Goal: Transaction & Acquisition: Purchase product/service

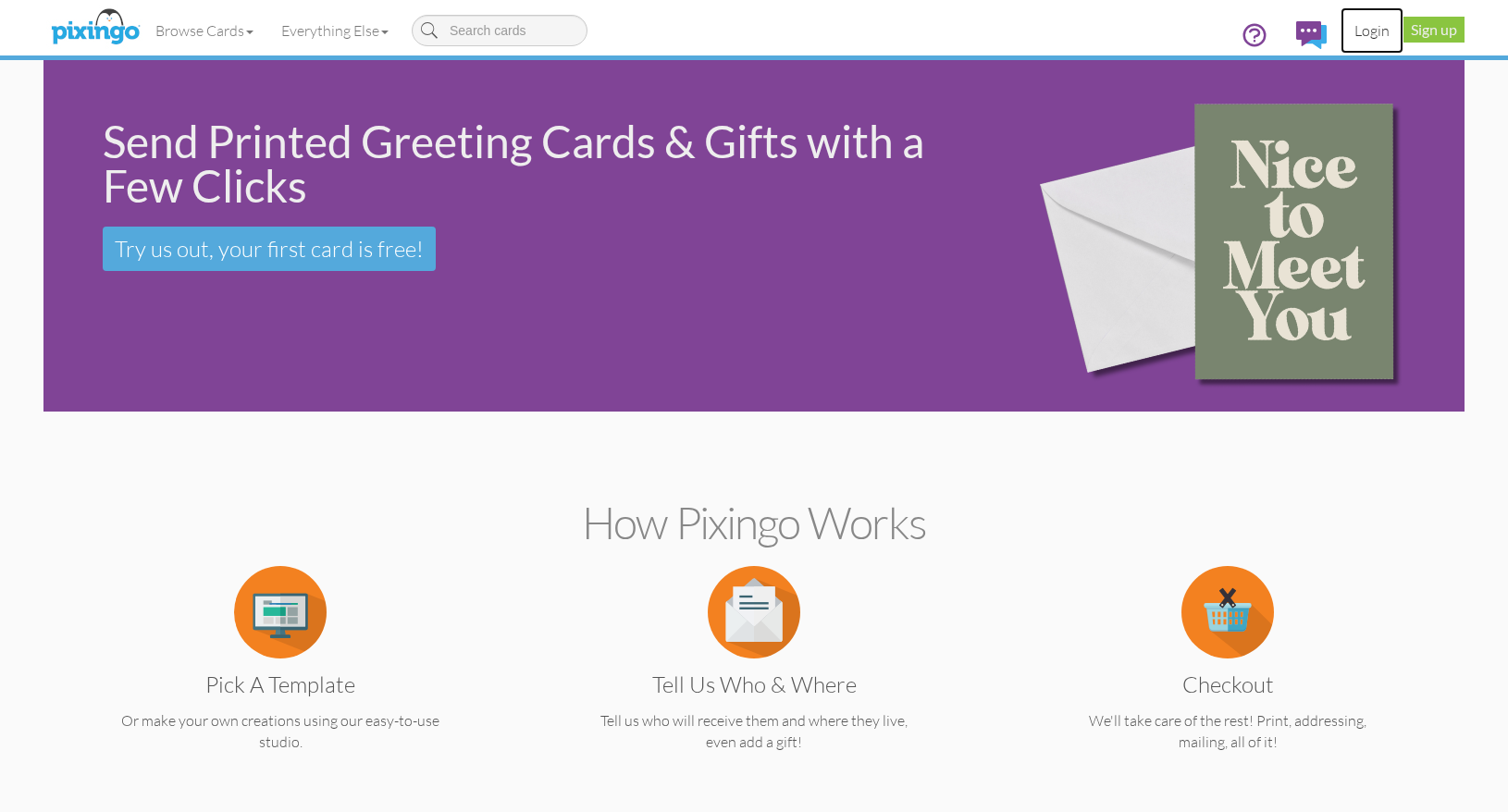
click at [1378, 37] on link "Login" at bounding box center [1372, 30] width 63 height 46
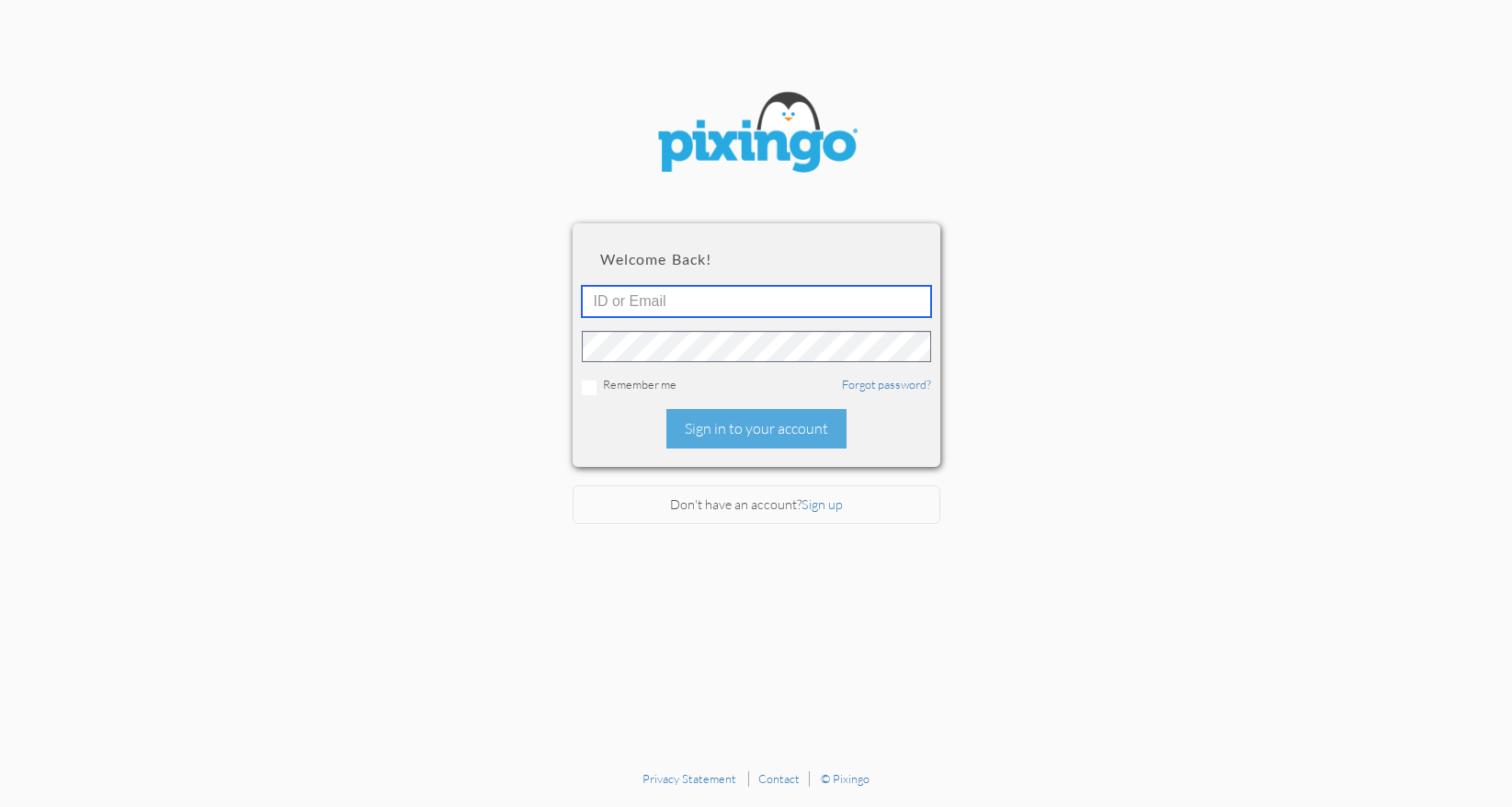
type input "[PERSON_NAME][EMAIL_ADDRESS][DOMAIN_NAME]"
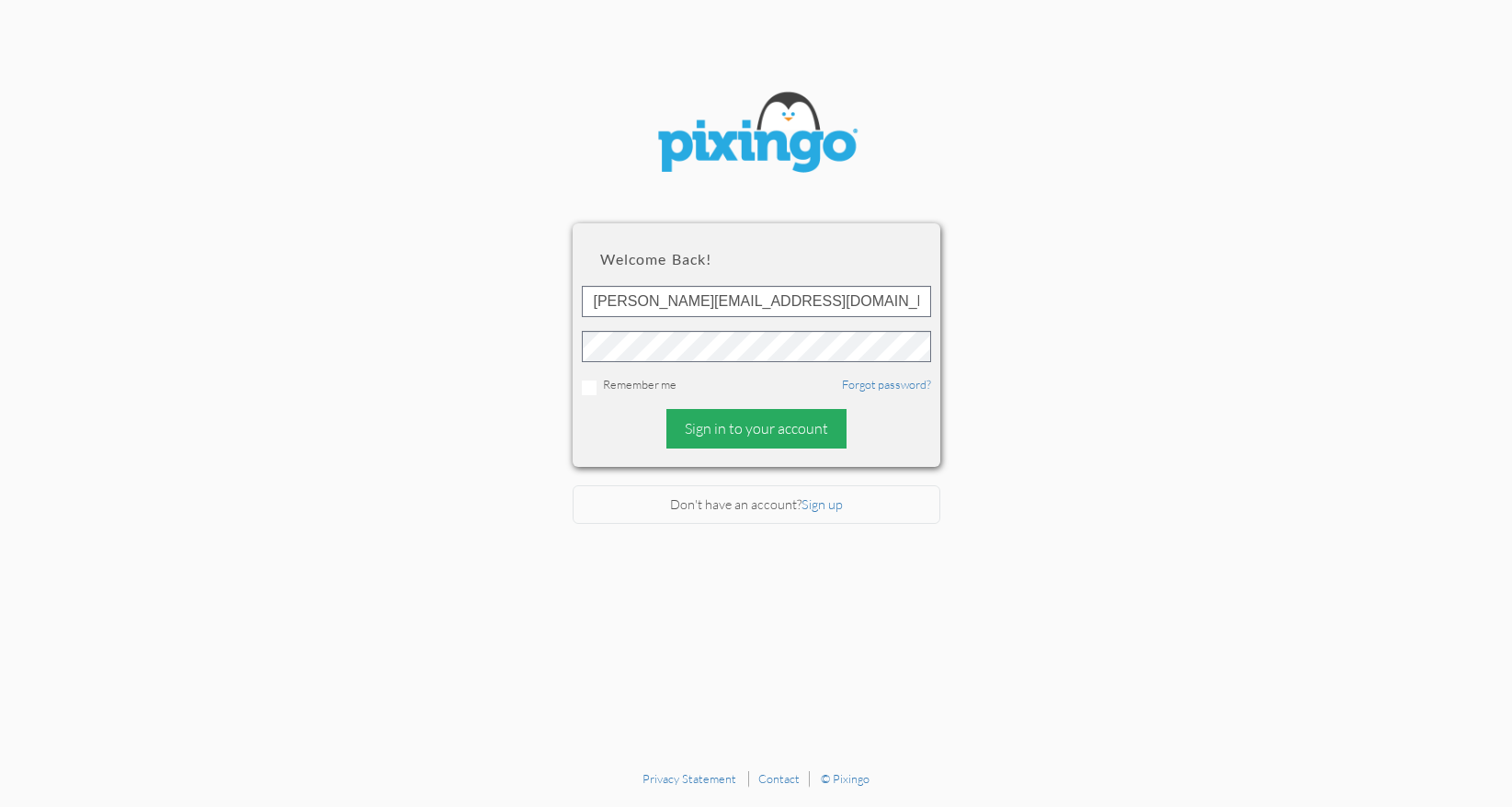
click at [774, 424] on div "Sign in to your account" at bounding box center [756, 429] width 180 height 39
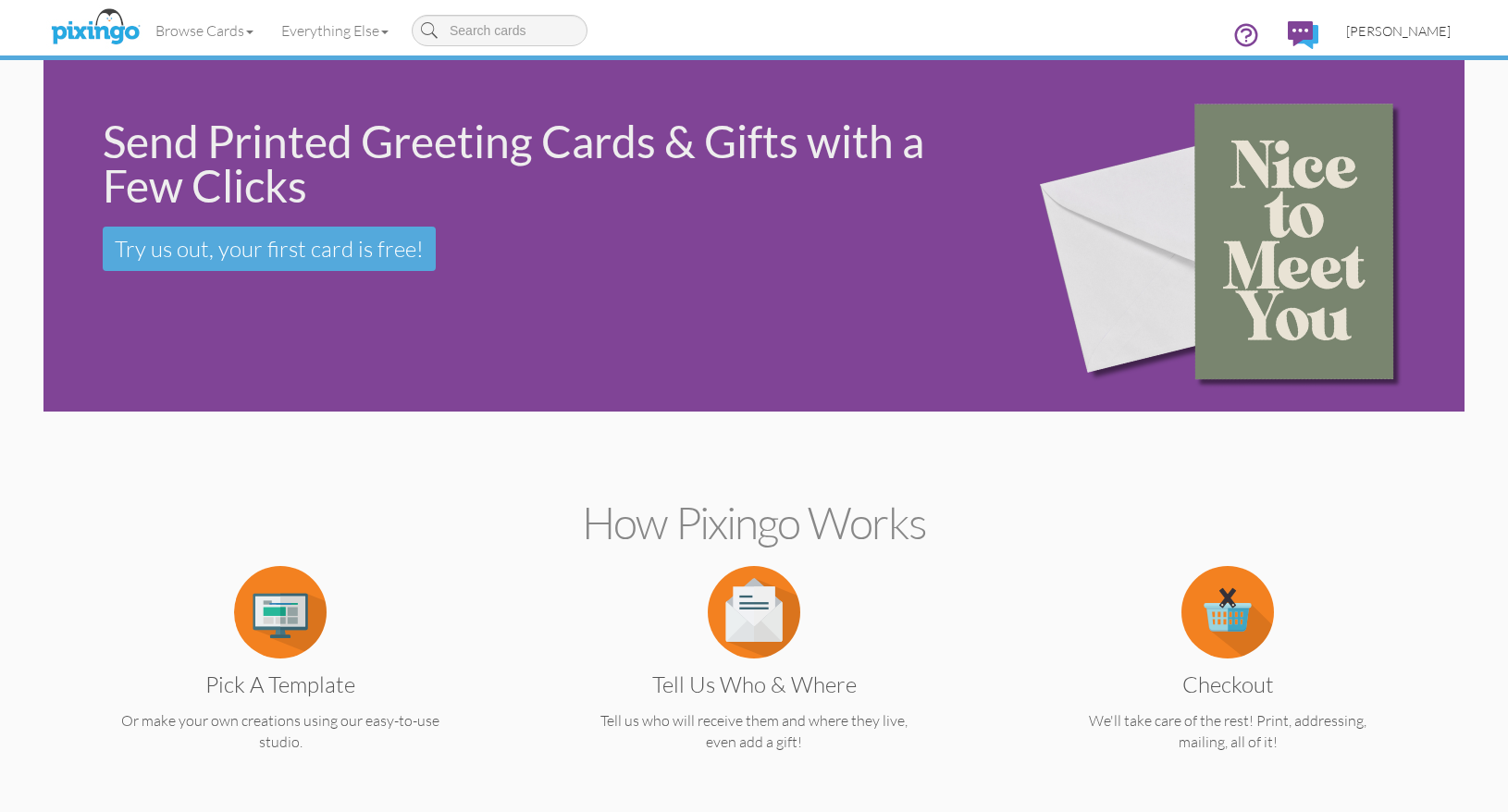
click at [1381, 29] on span "[PERSON_NAME]" at bounding box center [1398, 31] width 104 height 16
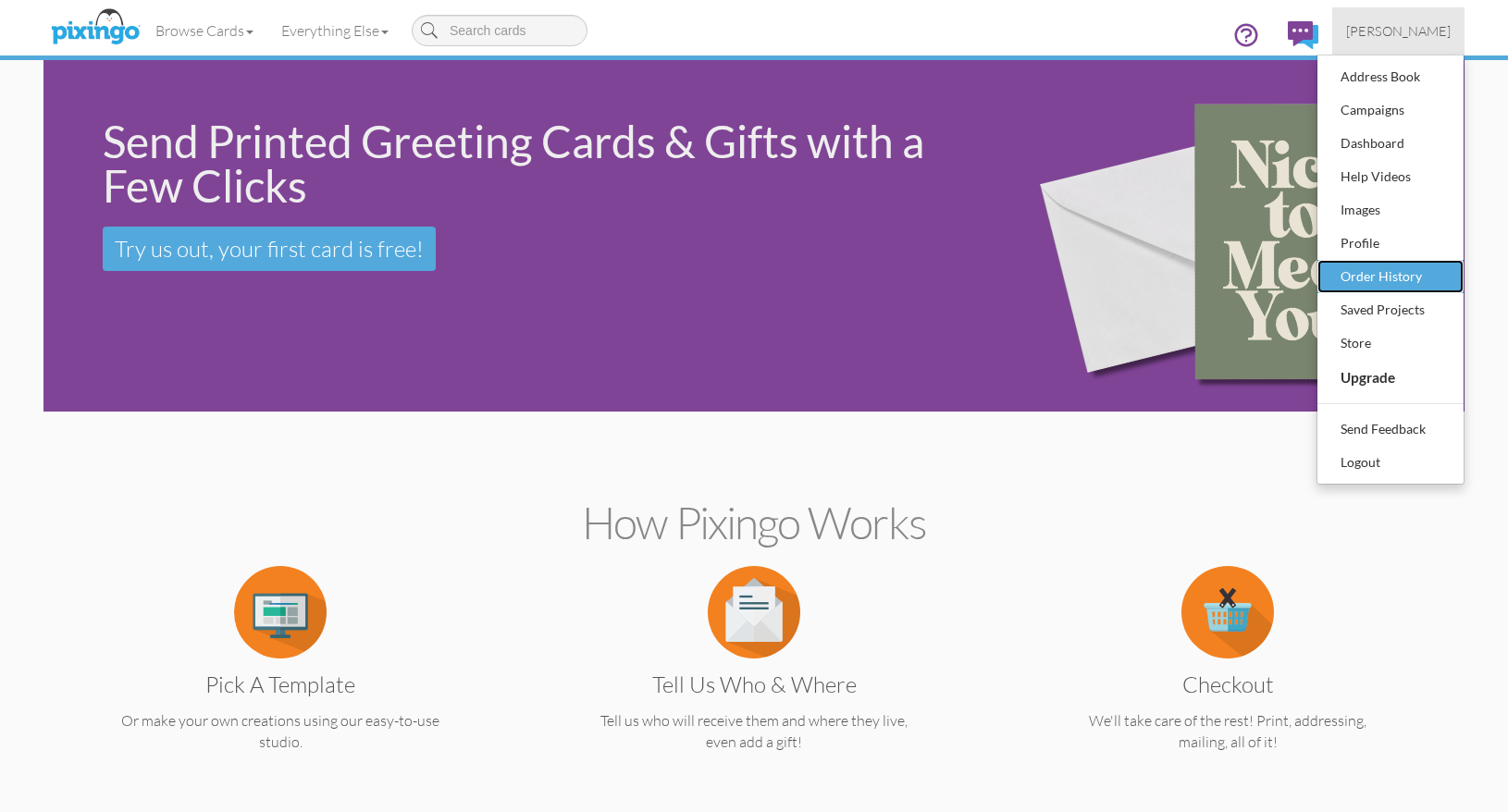
click at [1406, 277] on div "Order History" at bounding box center [1390, 276] width 109 height 28
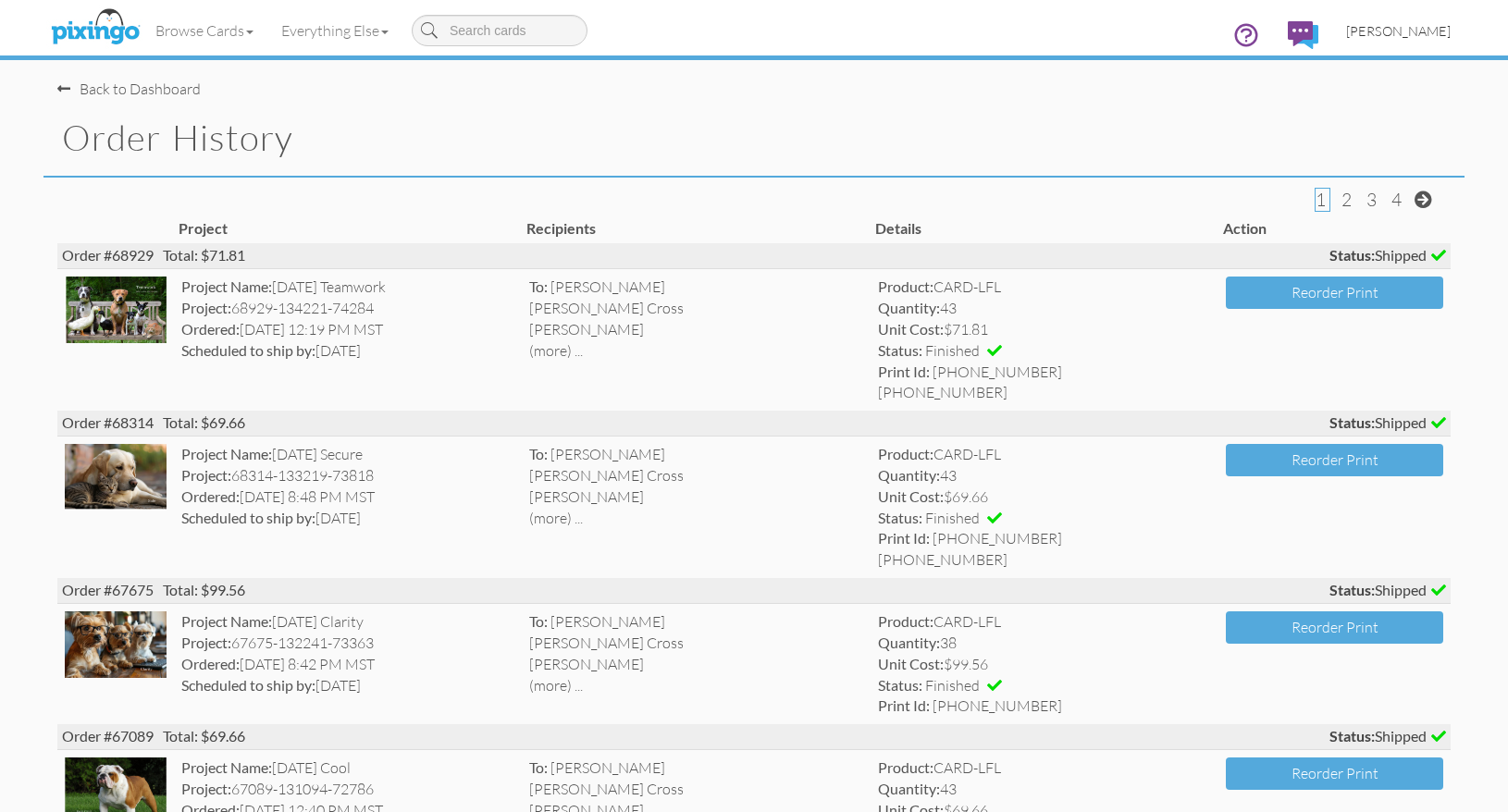
click at [1428, 32] on span "[PERSON_NAME]" at bounding box center [1398, 31] width 104 height 16
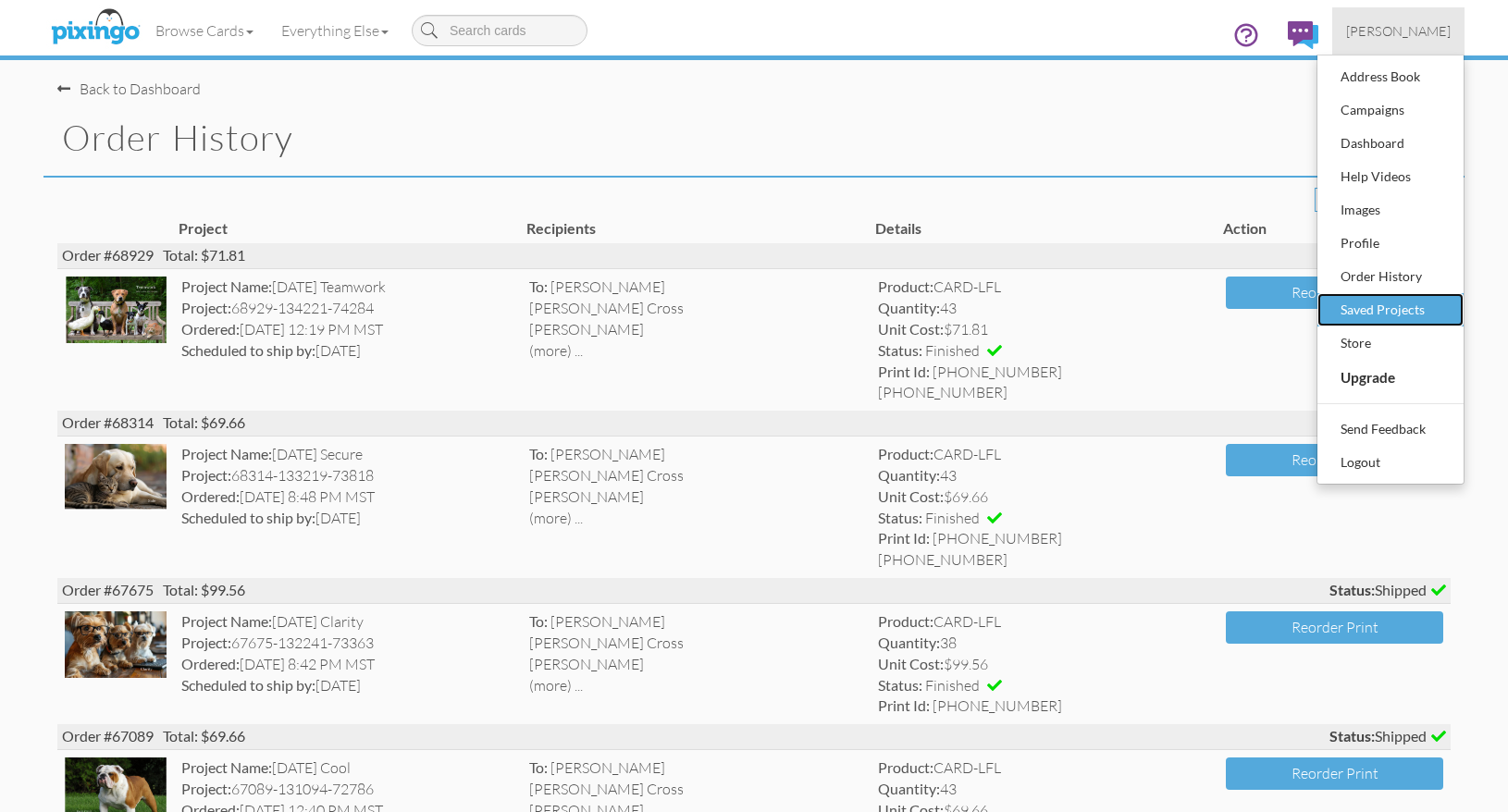
click at [1386, 310] on div "Saved Projects" at bounding box center [1390, 310] width 109 height 28
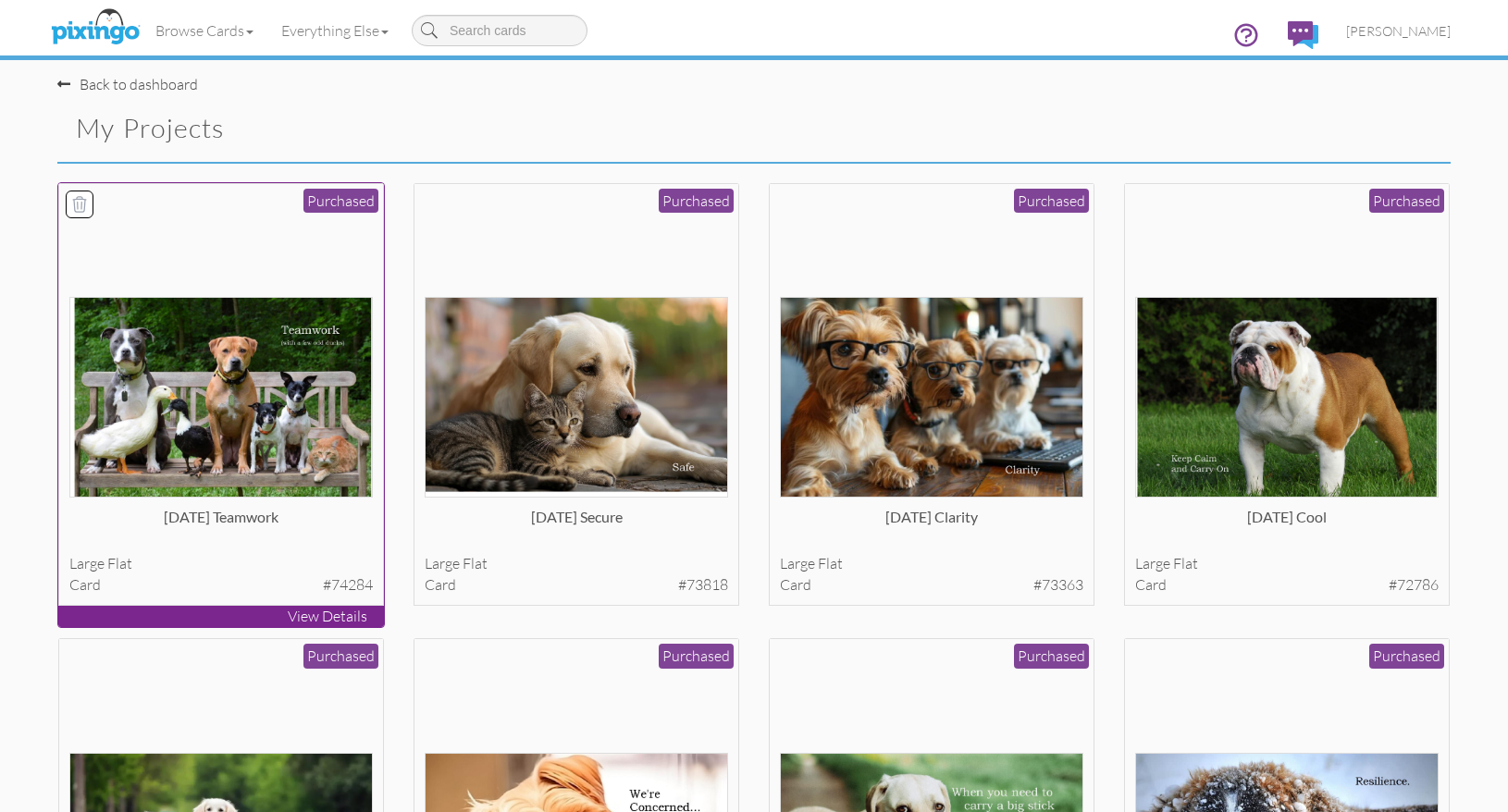
click at [319, 553] on div "large flat" at bounding box center [222, 563] width 305 height 22
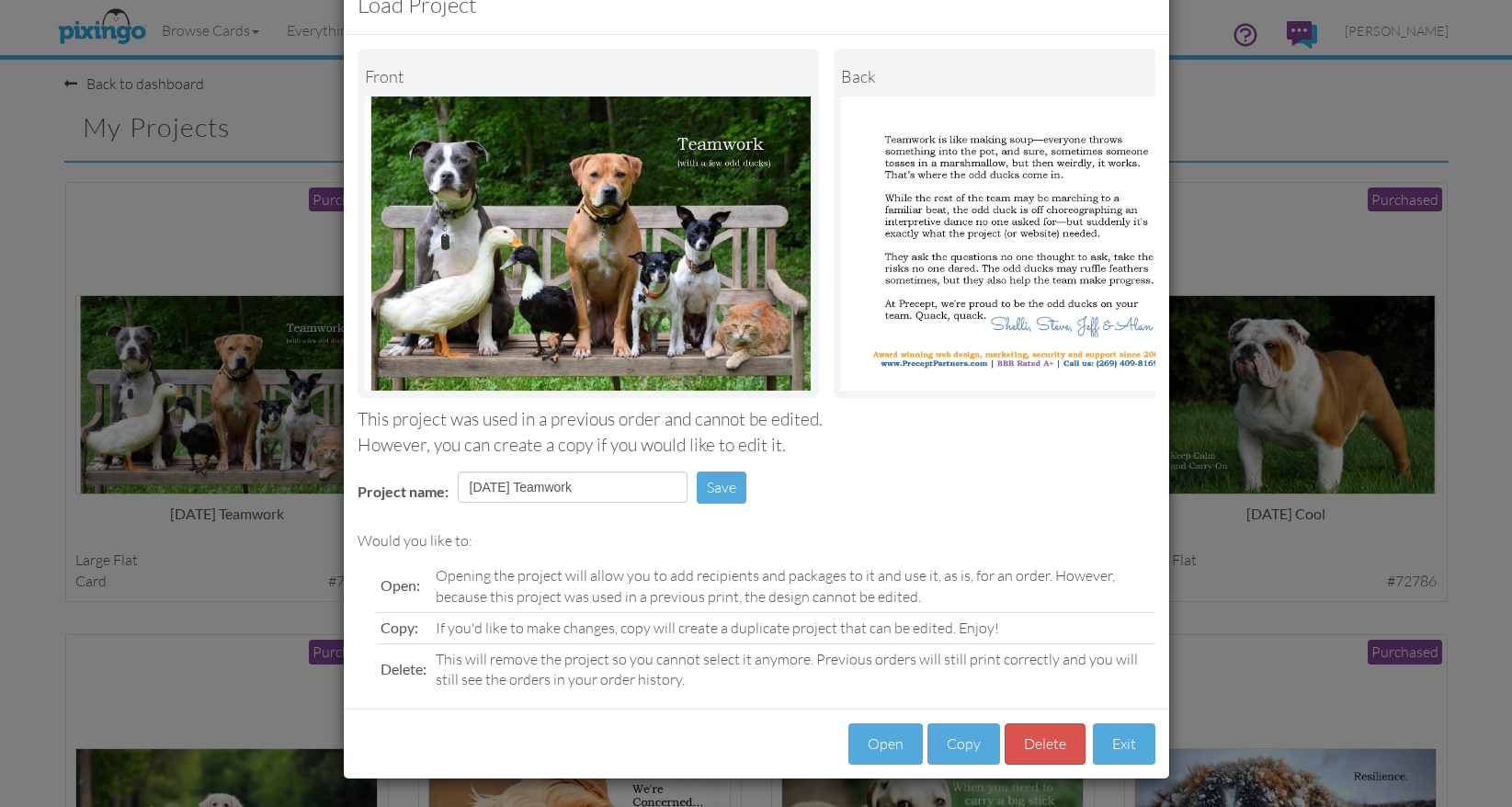
scroll to position [67, 0]
click at [963, 743] on button "Copy" at bounding box center [964, 743] width 73 height 41
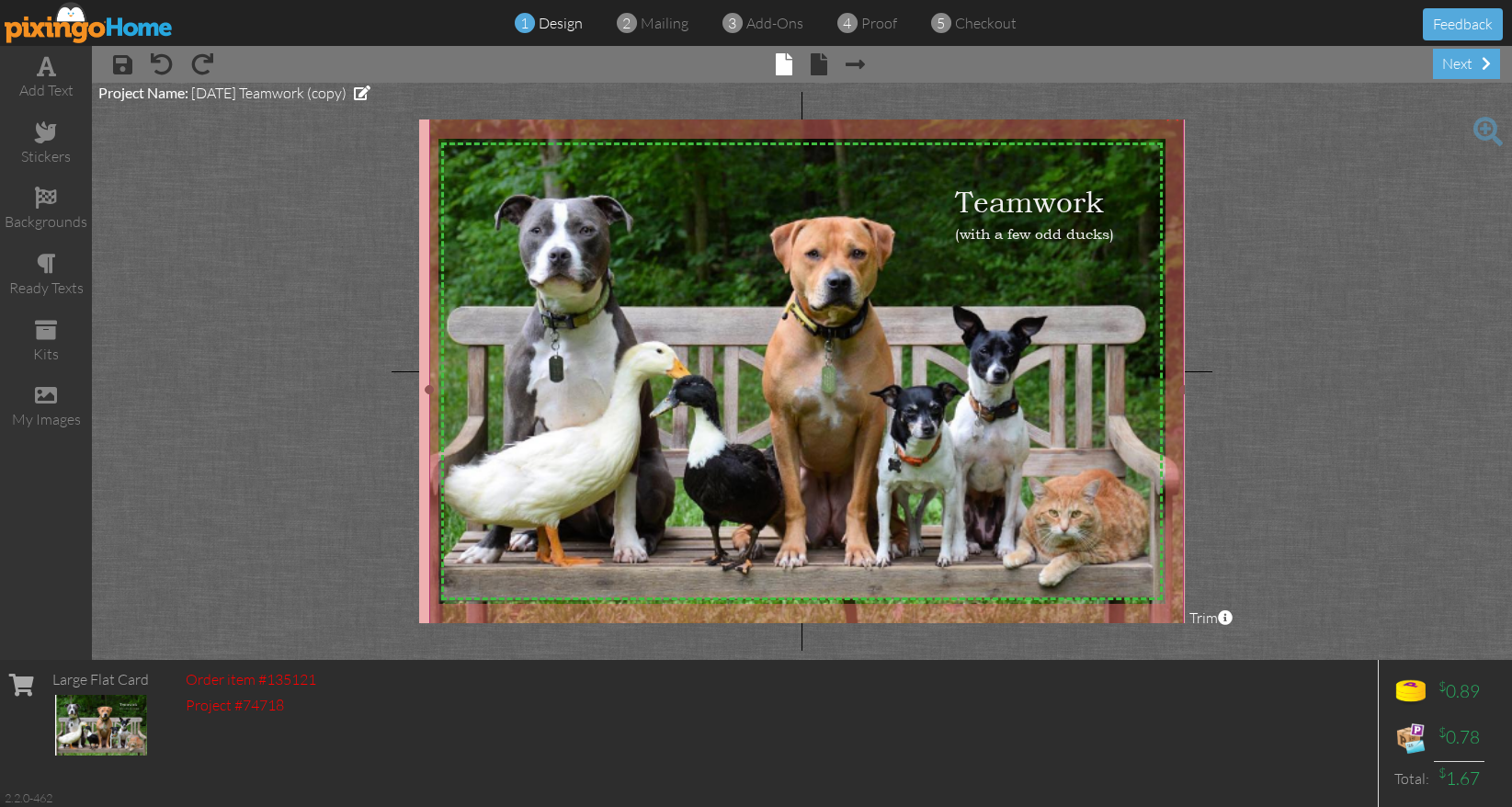
click at [971, 477] on img at bounding box center [806, 389] width 754 height 560
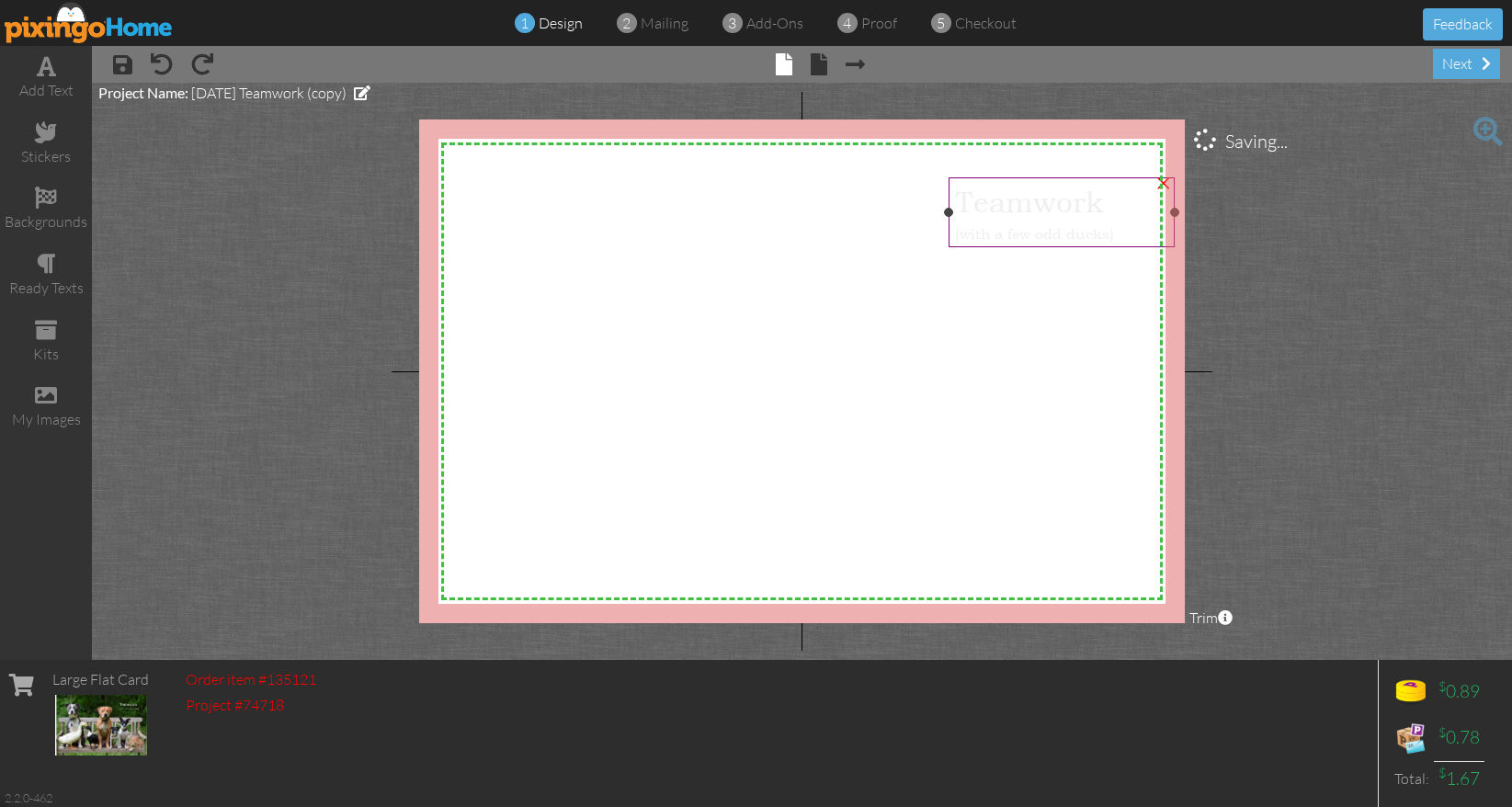
click at [1061, 230] on span "(with a few odd ducks)" at bounding box center [1034, 234] width 159 height 19
click at [40, 407] on div "my images" at bounding box center [46, 406] width 92 height 64
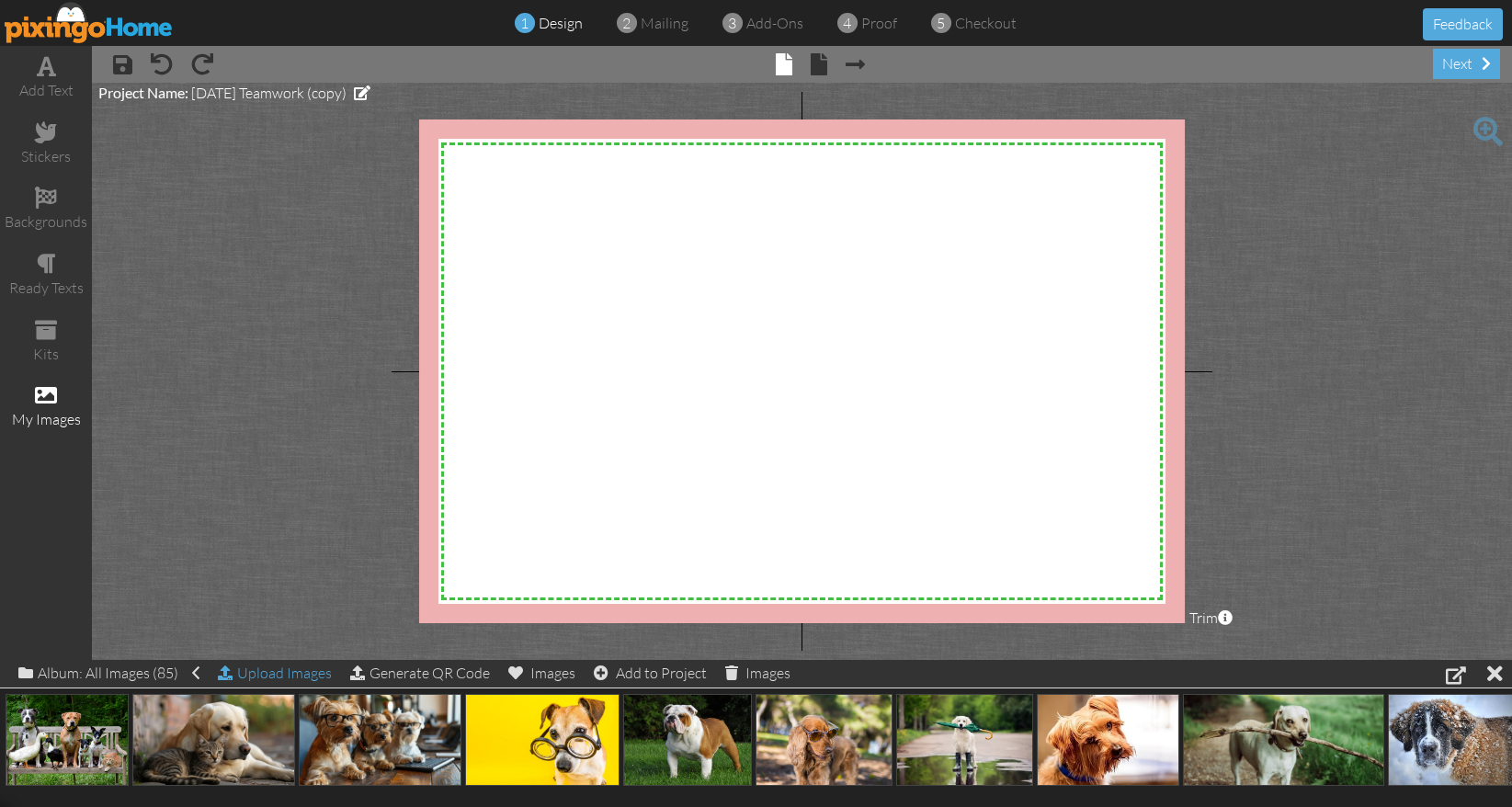
click at [280, 674] on div "Upload Images" at bounding box center [275, 673] width 114 height 27
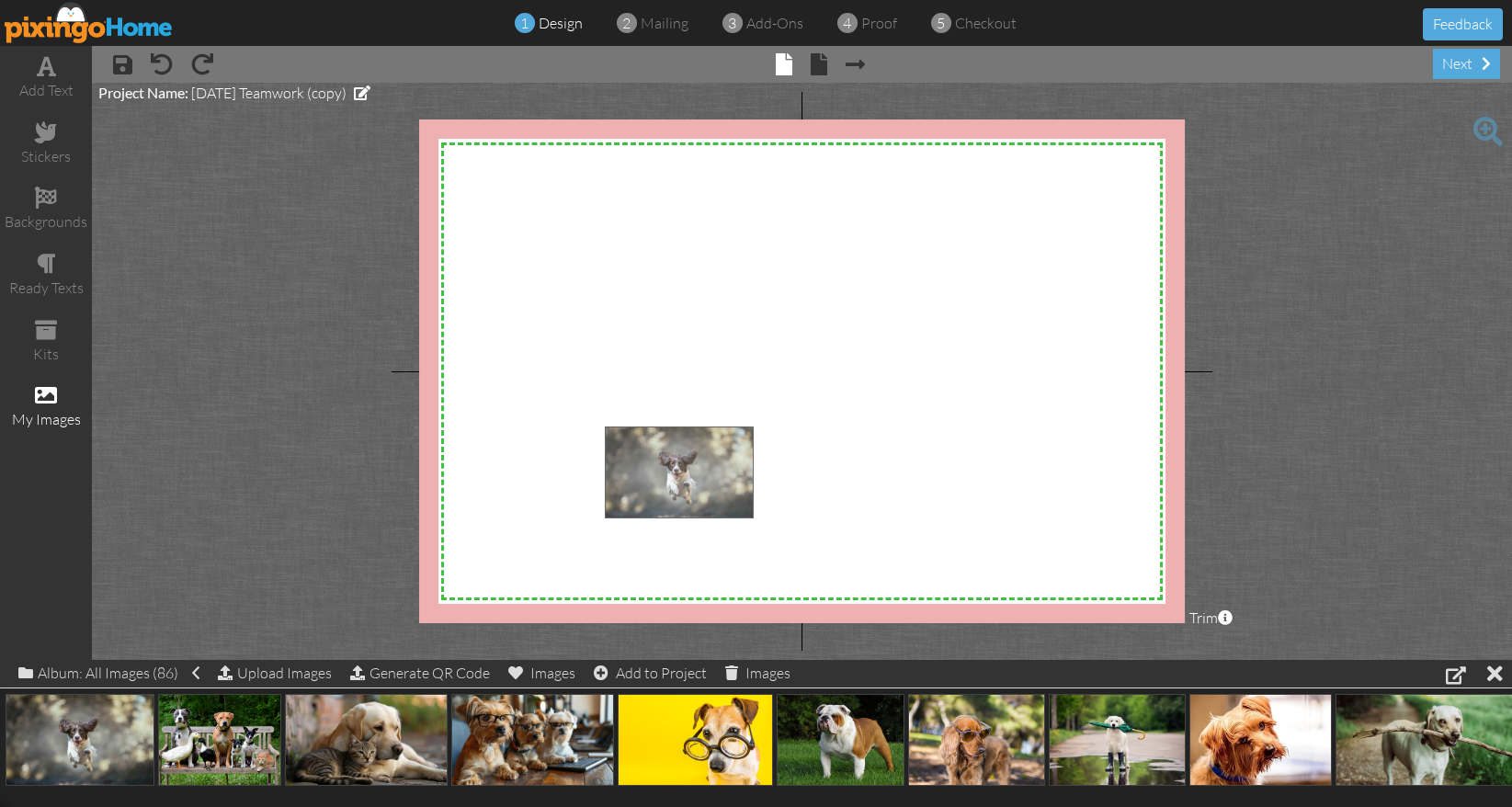
drag, startPoint x: 59, startPoint y: 758, endPoint x: 658, endPoint y: 490, distance: 656.2
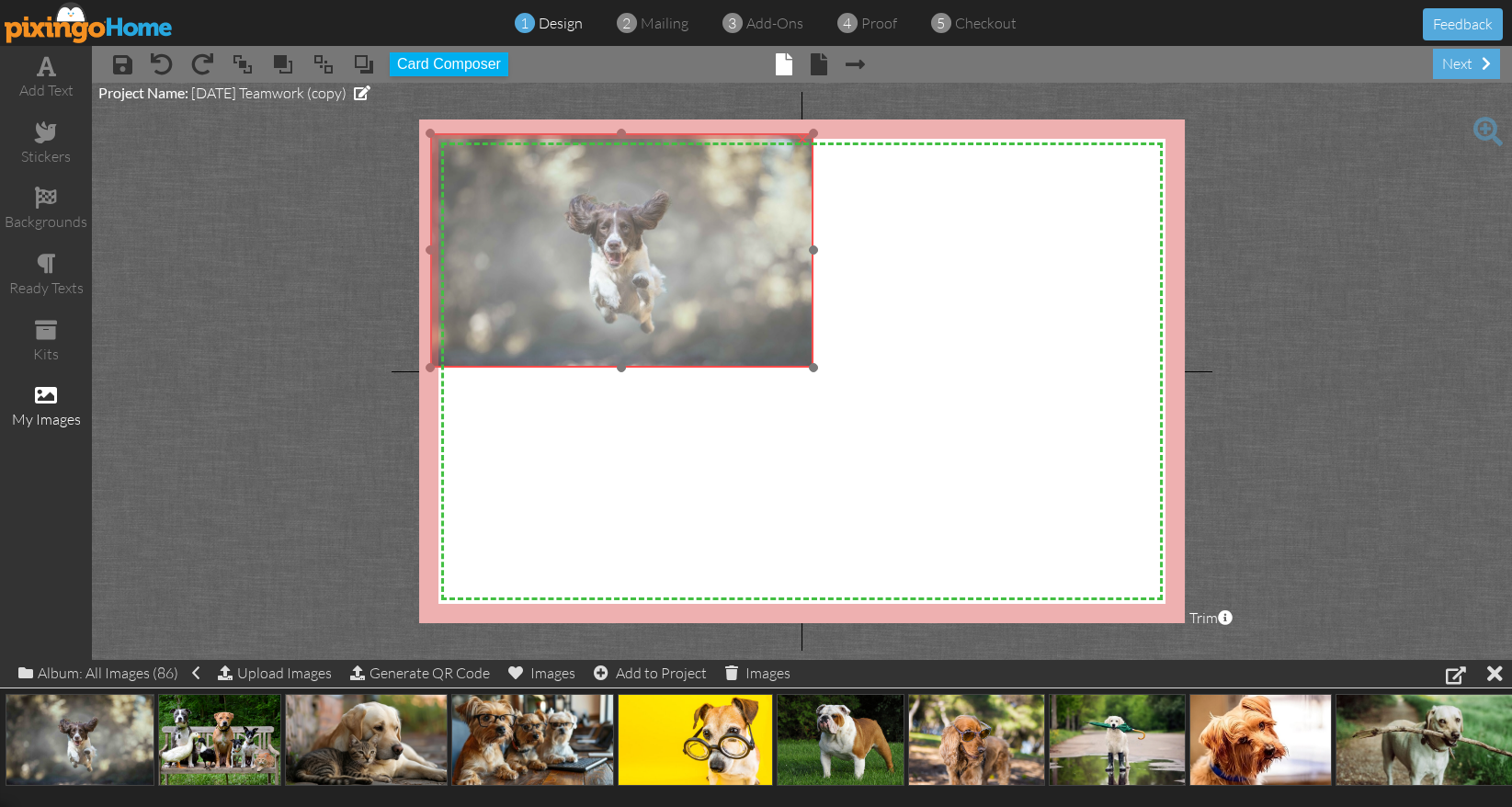
drag, startPoint x: 669, startPoint y: 503, endPoint x: 497, endPoint y: 209, distance: 340.6
click at [497, 209] on img at bounding box center [622, 250] width 383 height 234
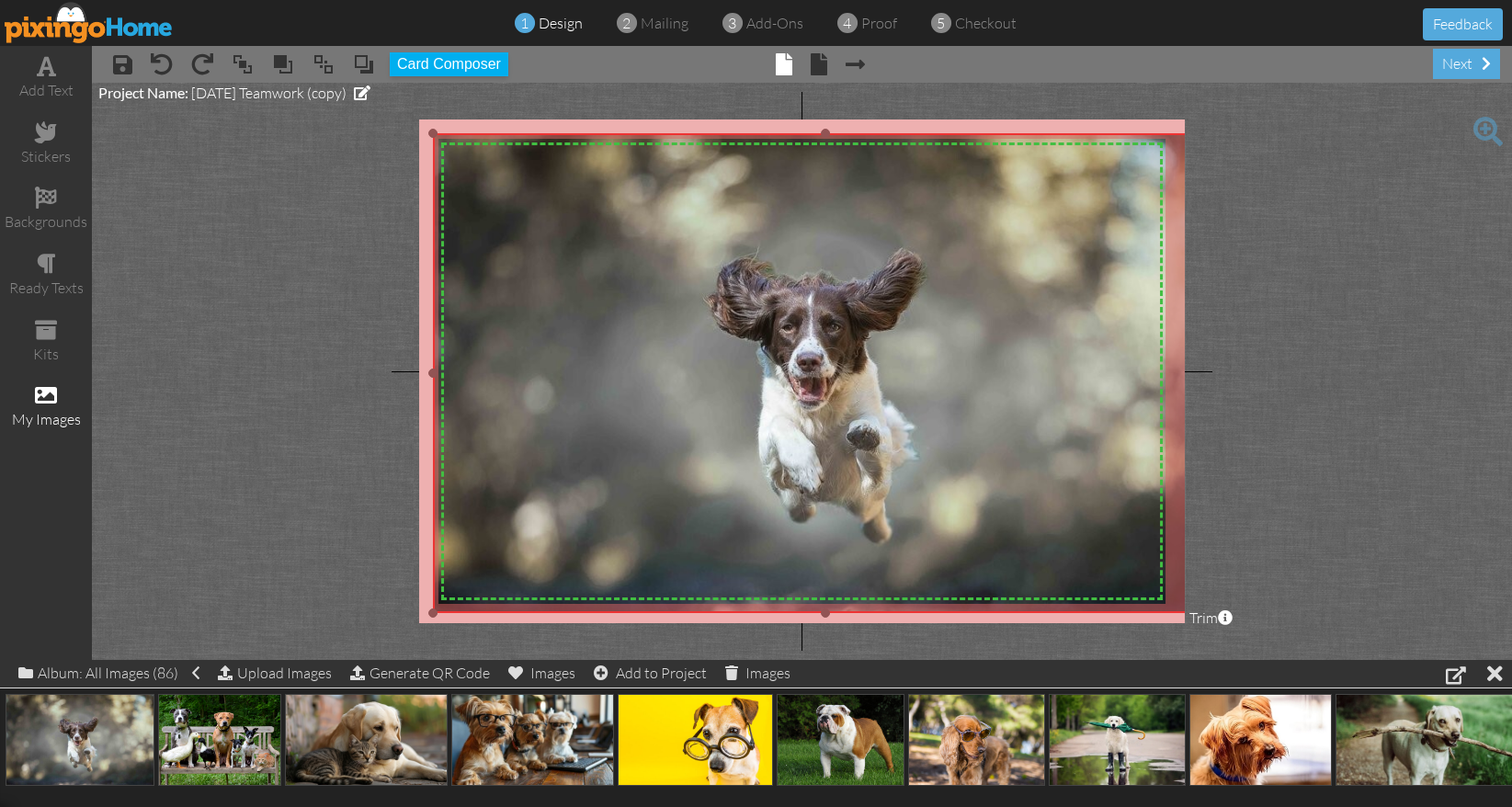
drag, startPoint x: 837, startPoint y: 381, endPoint x: 1137, endPoint y: 612, distance: 378.6
click at [1137, 612] on div "×" at bounding box center [824, 374] width 784 height 480
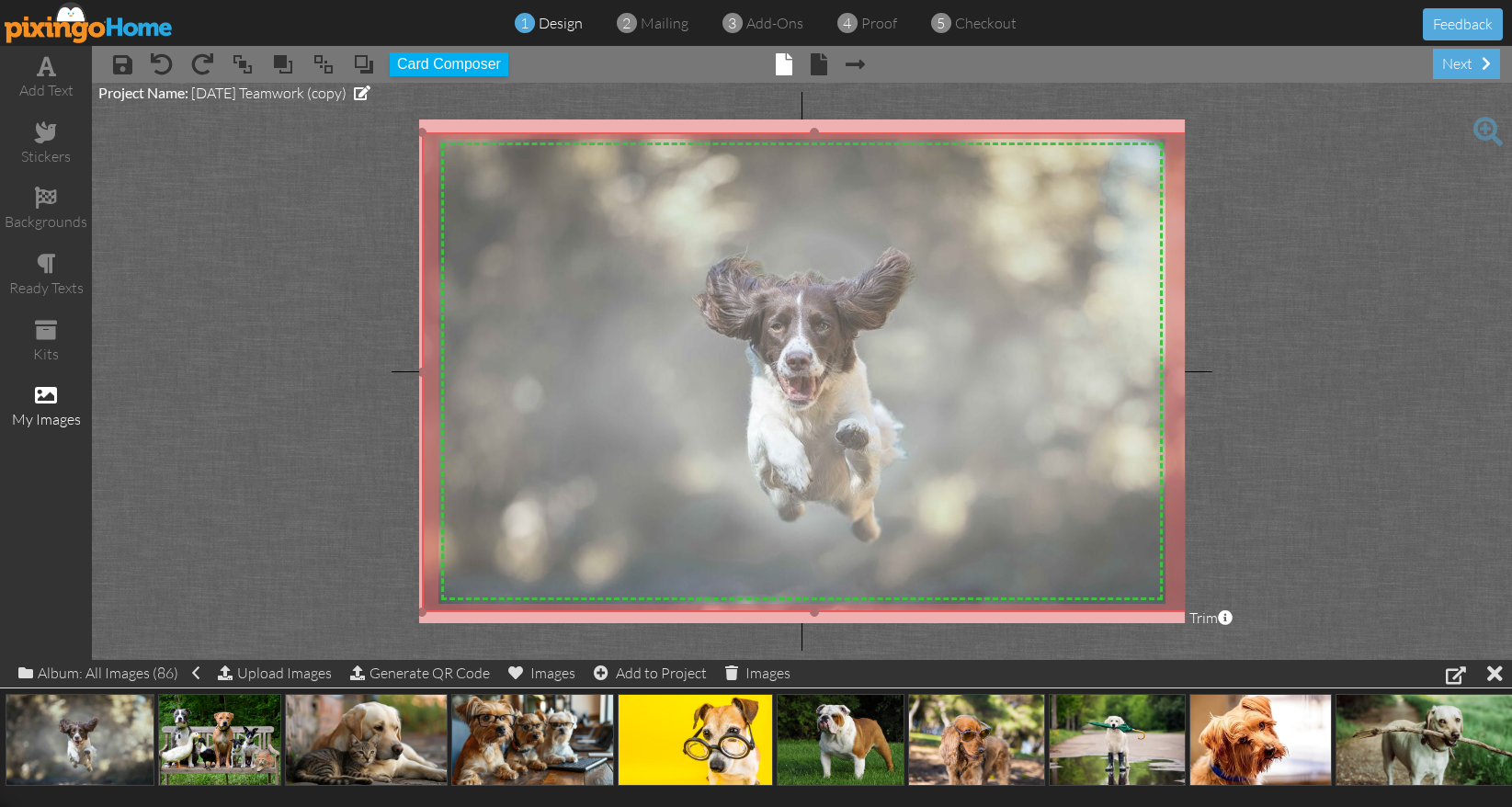
drag, startPoint x: 924, startPoint y: 548, endPoint x: 912, endPoint y: 547, distance: 12.0
click at [912, 547] on img at bounding box center [813, 373] width 784 height 480
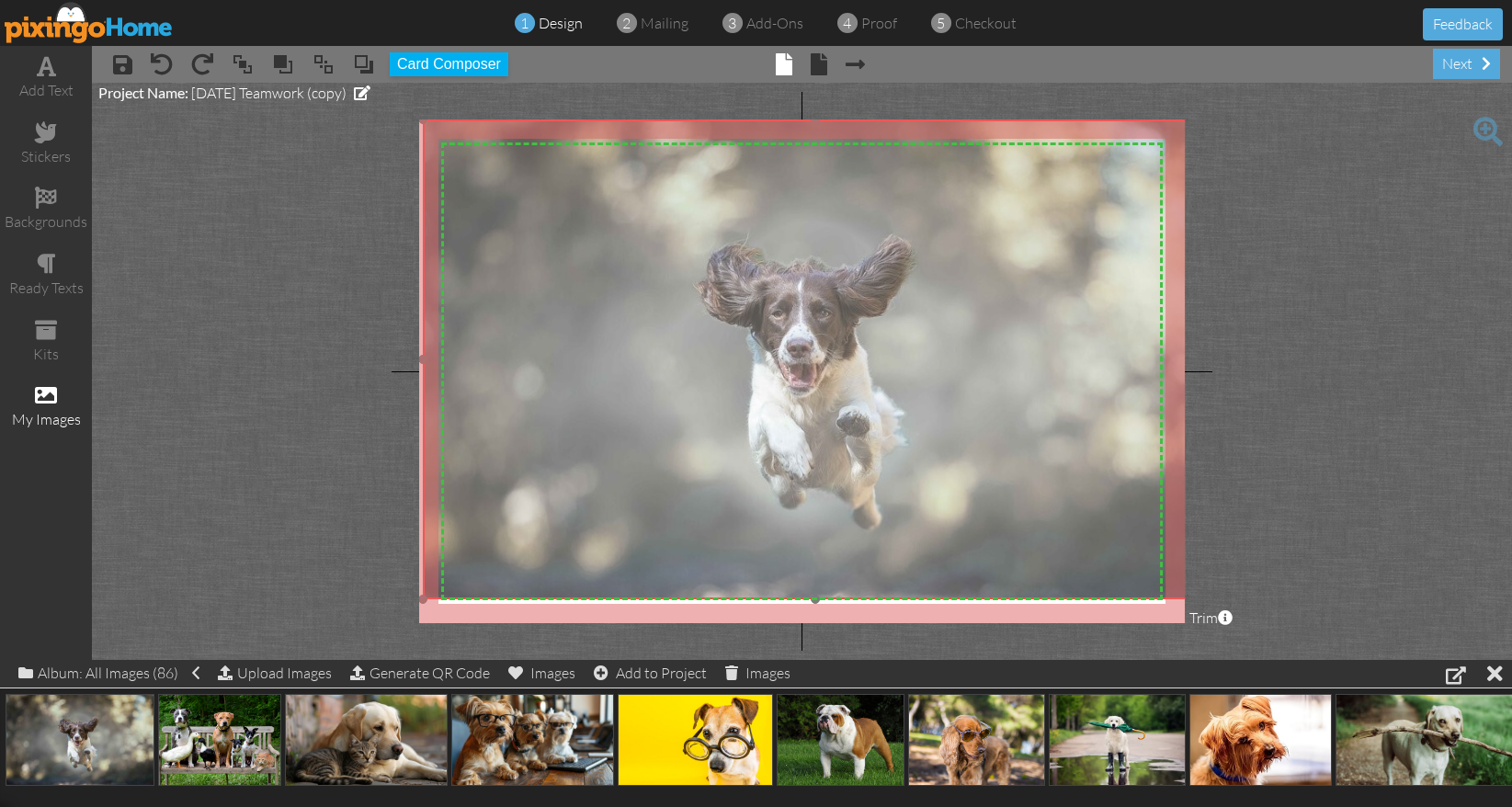
drag, startPoint x: 796, startPoint y: 399, endPoint x: 797, endPoint y: 386, distance: 13.0
click at [797, 386] on img at bounding box center [814, 360] width 784 height 480
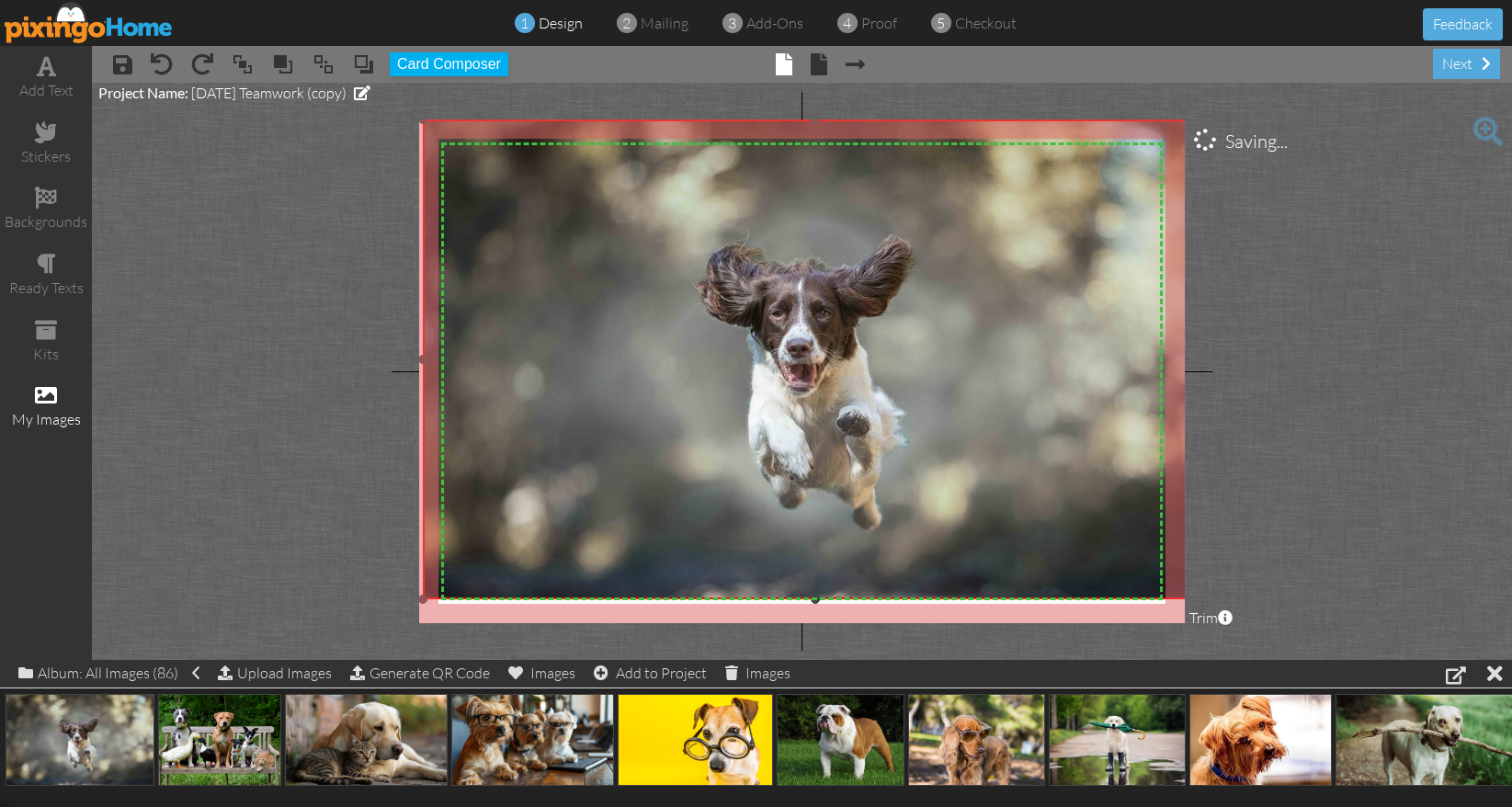
click at [1053, 513] on img at bounding box center [814, 360] width 784 height 480
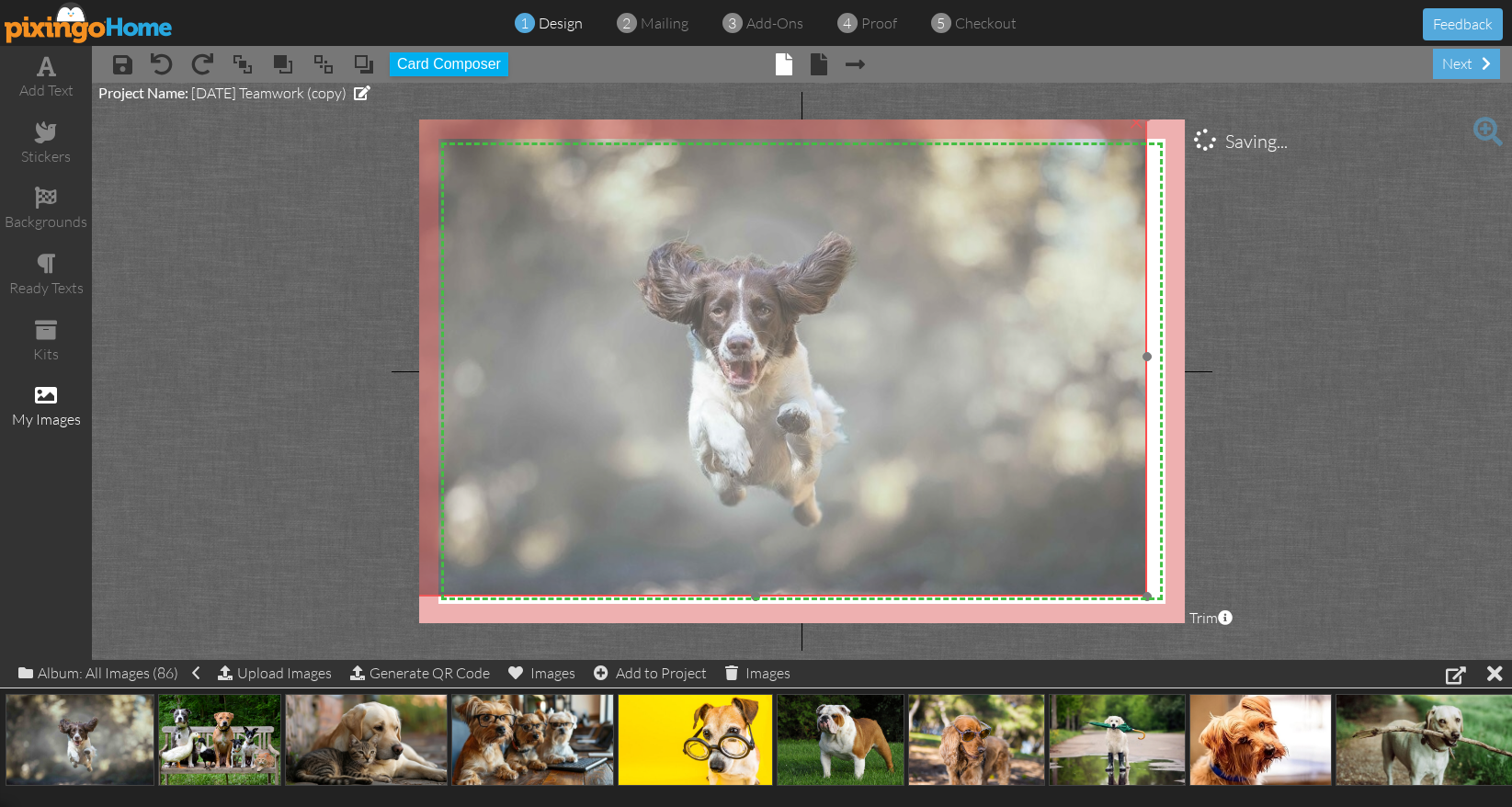
drag, startPoint x: 950, startPoint y: 515, endPoint x: 891, endPoint y: 512, distance: 59.1
click at [891, 512] on img at bounding box center [755, 357] width 784 height 480
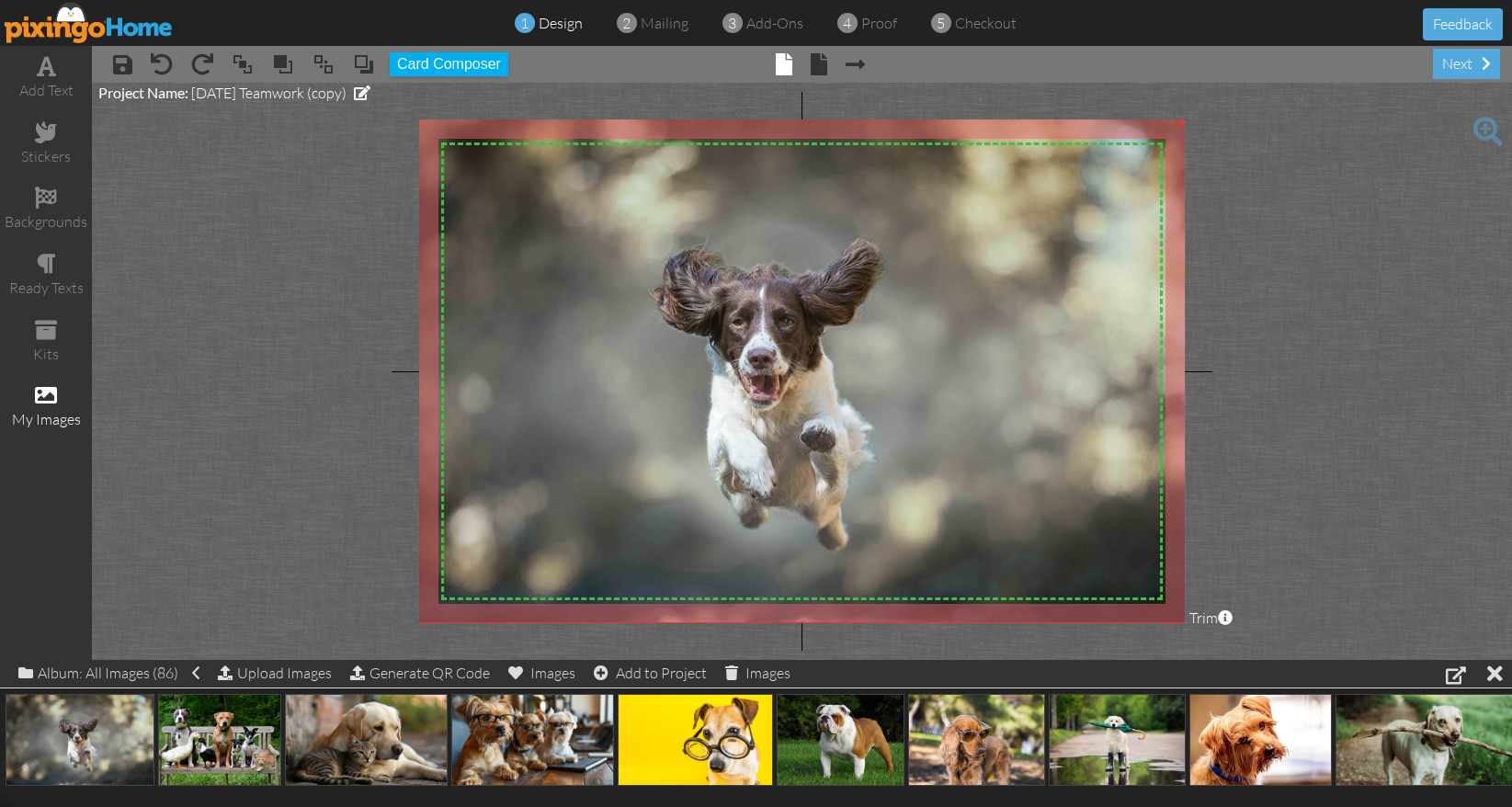
drag, startPoint x: 1142, startPoint y: 595, endPoint x: 1217, endPoint y: 620, distance: 79.1
click at [1217, 620] on project-studio-wrapper "X X X X X X X X X X X X X X X X X X X X X X X X X X X X X X X X X X X X X X X X…" at bounding box center [801, 372] width 1420 height 577
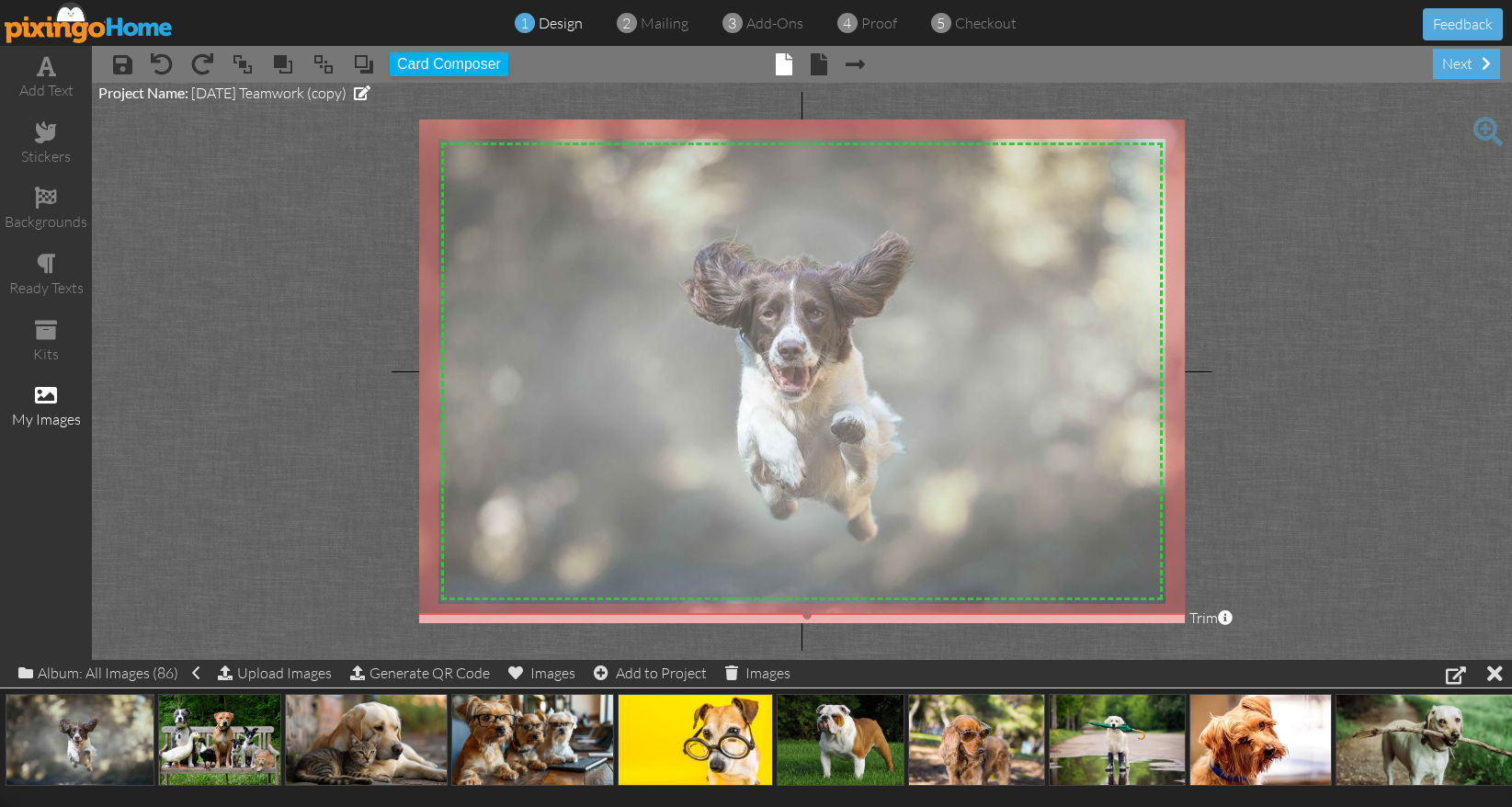
drag, startPoint x: 905, startPoint y: 535, endPoint x: 936, endPoint y: 530, distance: 31.4
click at [936, 530] on img at bounding box center [807, 361] width 827 height 505
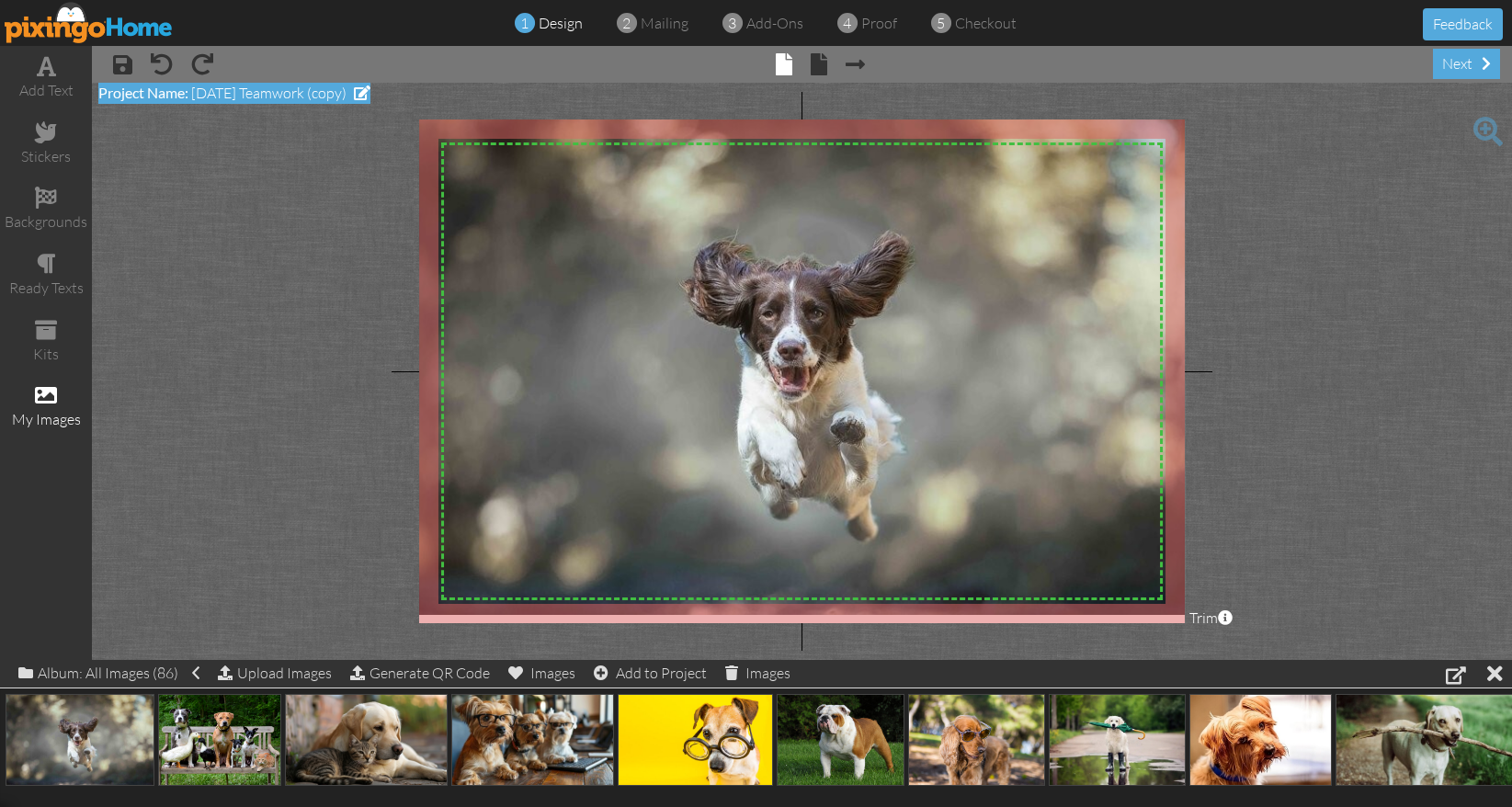
click at [371, 96] on span at bounding box center [362, 93] width 17 height 15
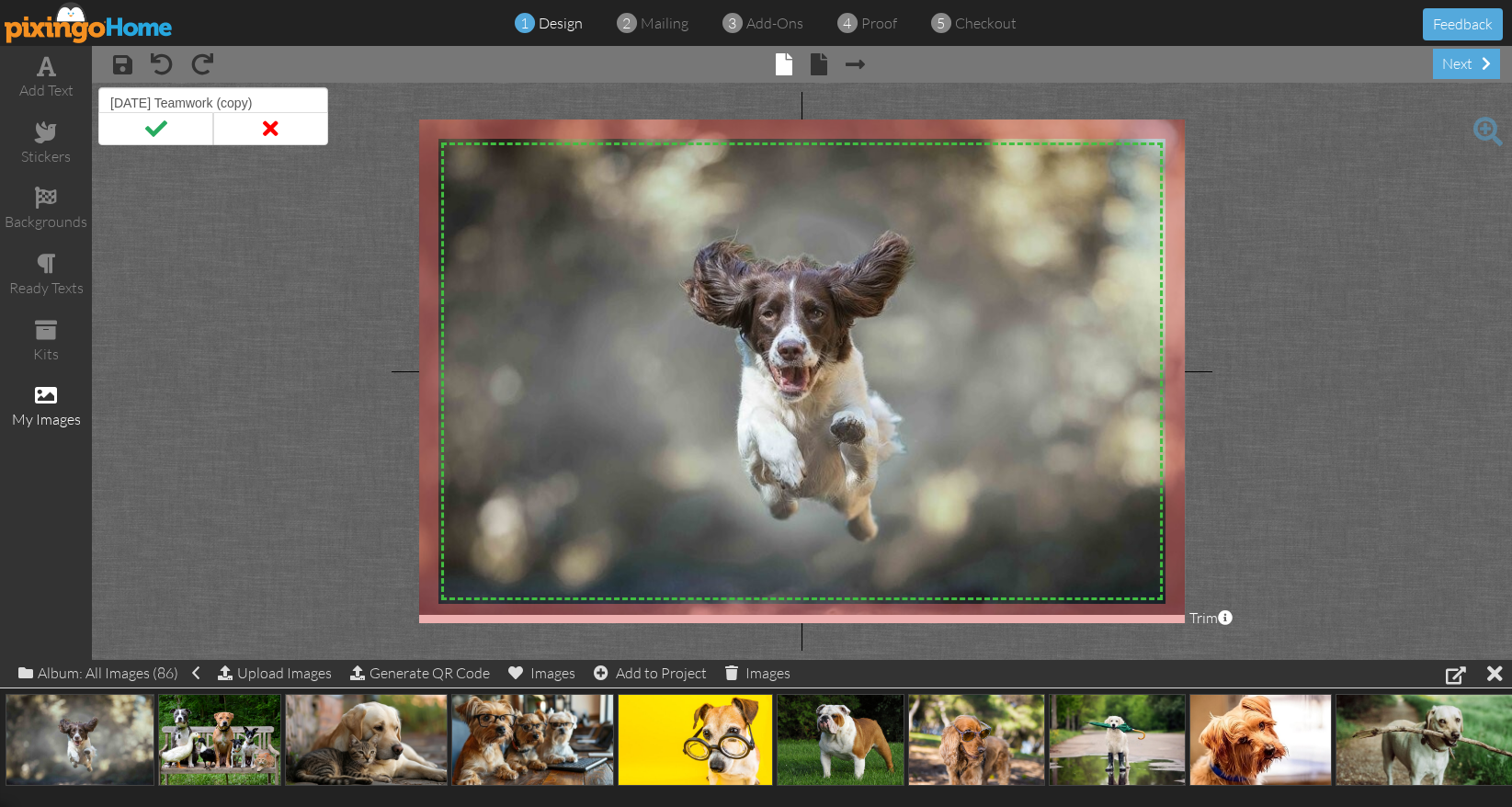
click at [114, 104] on input "[DATE] Teamwork (copy)" at bounding box center [213, 102] width 230 height 31
type input "[DATE] Uptime"
click at [159, 120] on span at bounding box center [155, 128] width 115 height 33
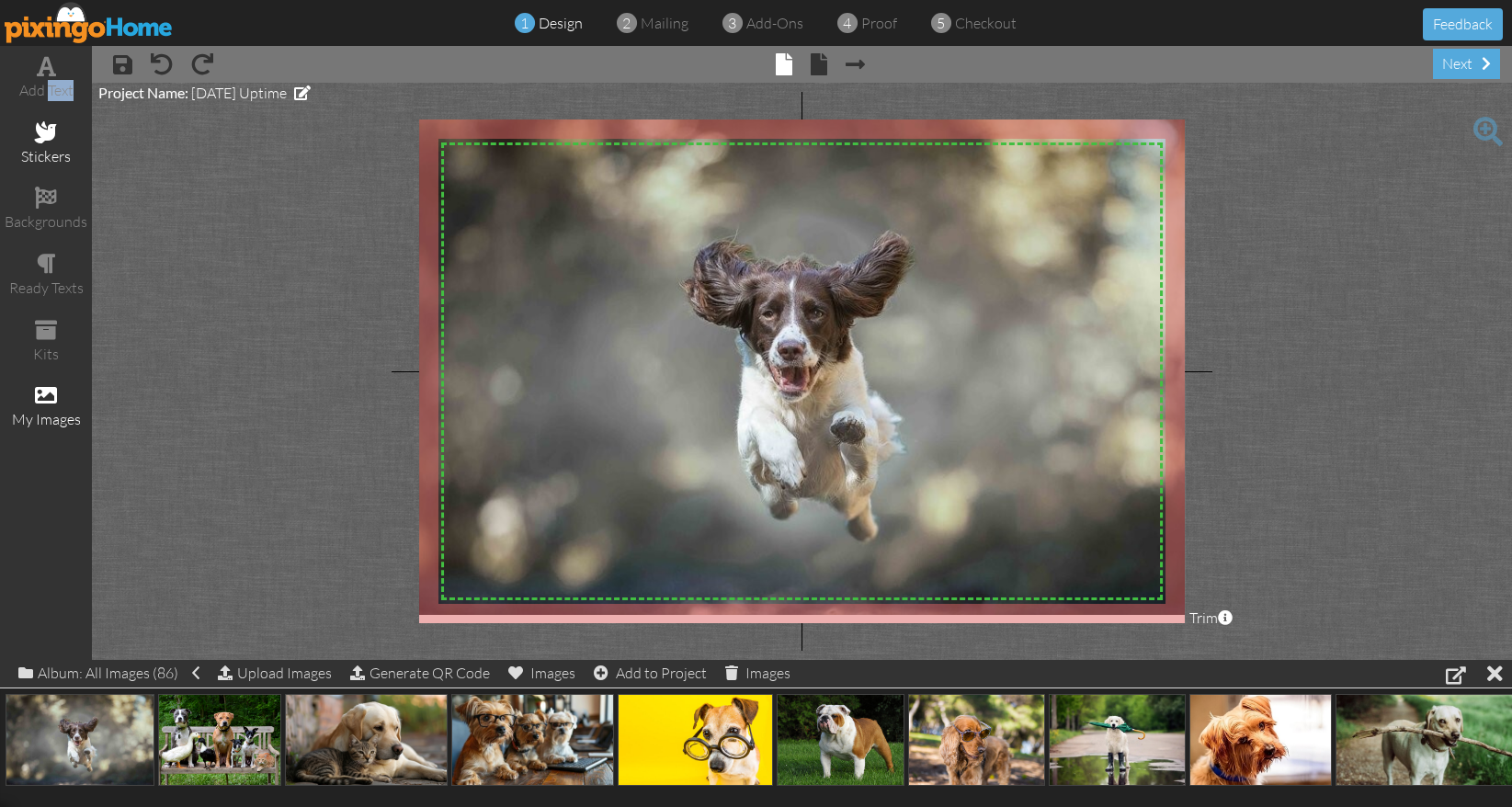
drag, startPoint x: 50, startPoint y: 80, endPoint x: 90, endPoint y: 129, distance: 63.3
click at [85, 129] on div "add text stickers backgrounds ready texts kits my images" at bounding box center [46, 352] width 92 height 614
click at [43, 64] on span at bounding box center [46, 66] width 20 height 22
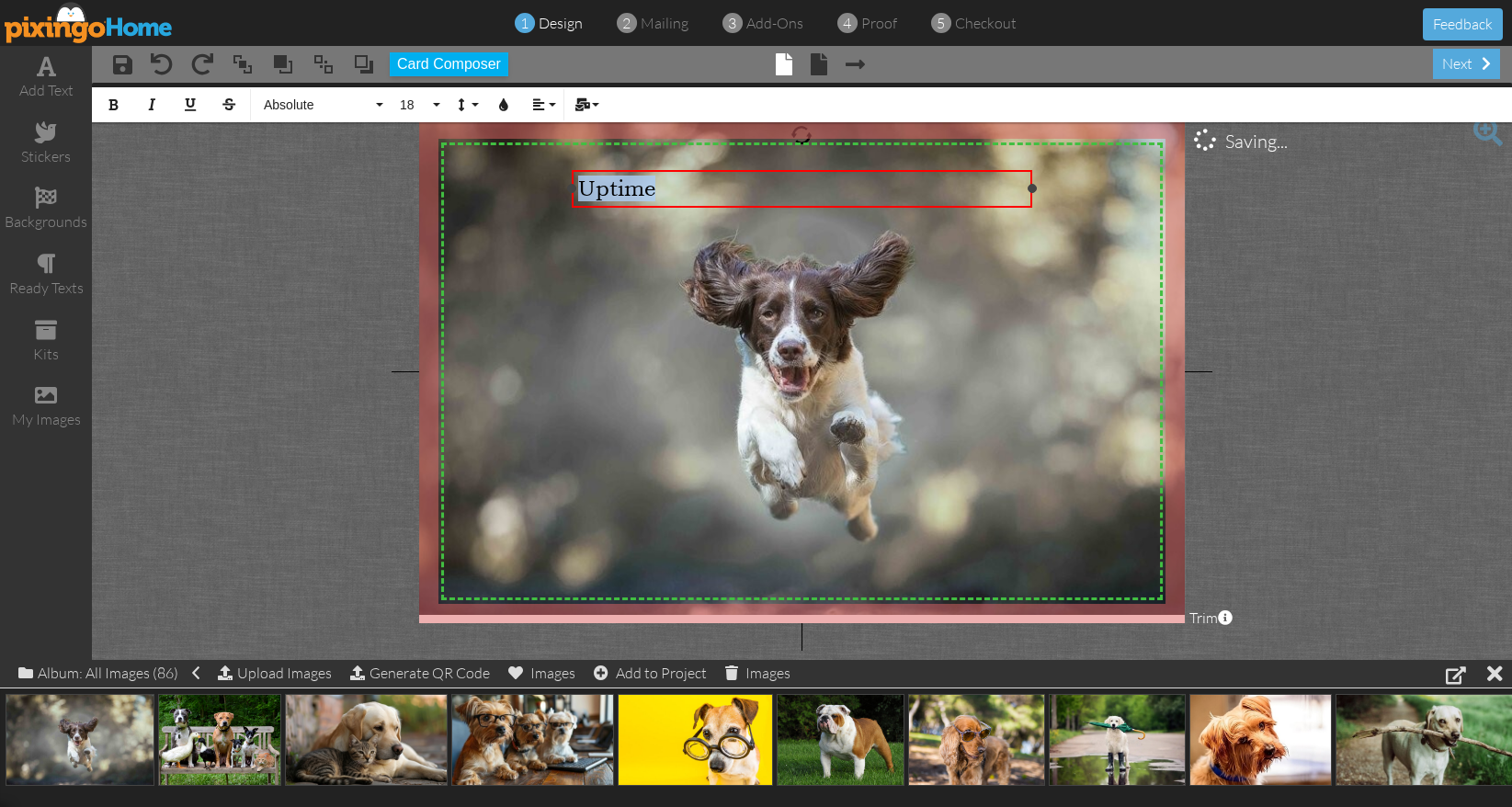
drag, startPoint x: 690, startPoint y: 189, endPoint x: 577, endPoint y: 185, distance: 113.1
click at [578, 185] on div "Uptime" at bounding box center [801, 189] width 447 height 26
drag, startPoint x: 1028, startPoint y: 188, endPoint x: 734, endPoint y: 190, distance: 294.0
click at [734, 190] on div at bounding box center [738, 189] width 9 height 9
click at [504, 109] on icon "button" at bounding box center [503, 105] width 13 height 13
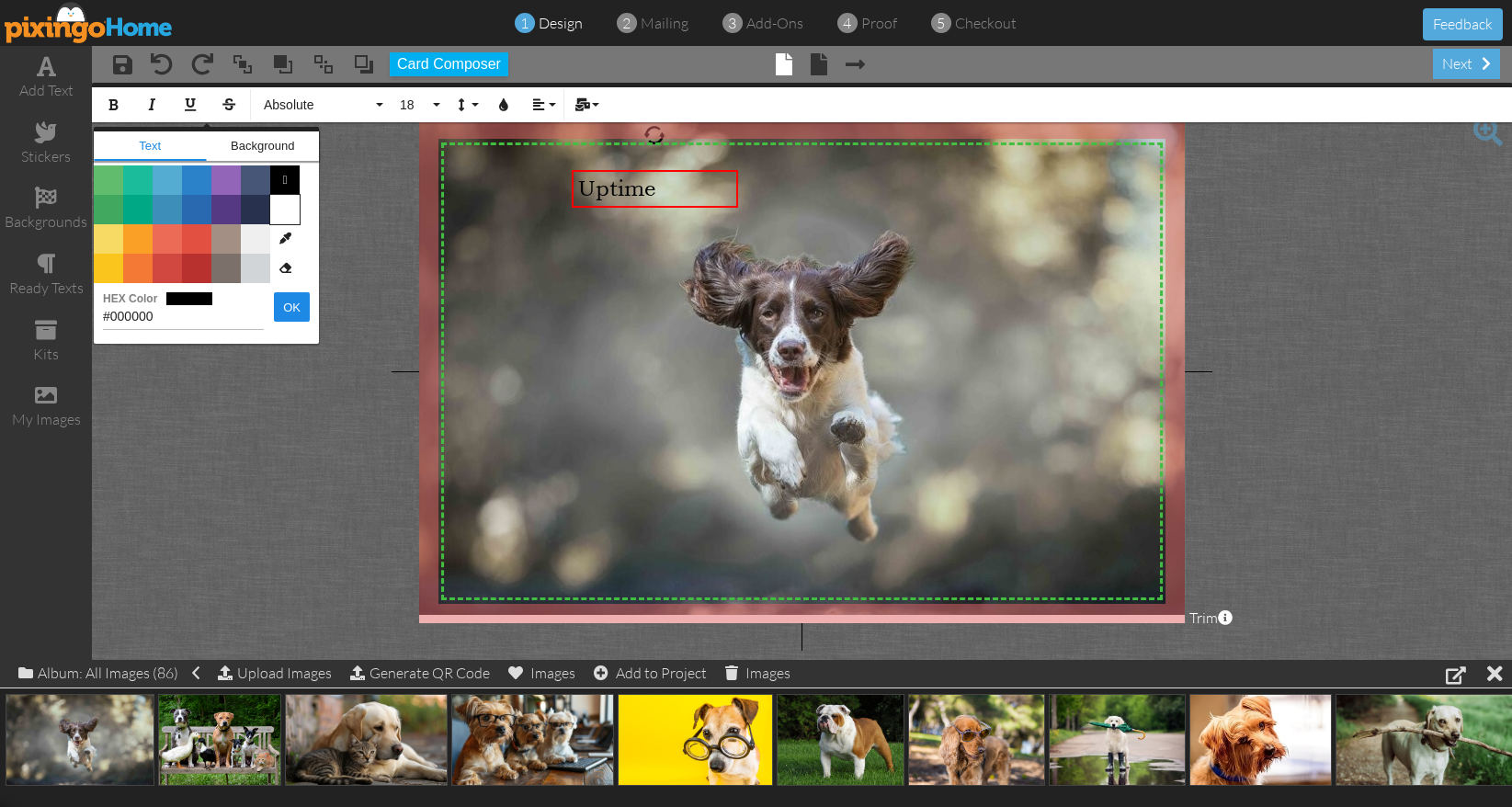
click at [290, 206] on span "Color #FFFFFF" at bounding box center [284, 209] width 29 height 29
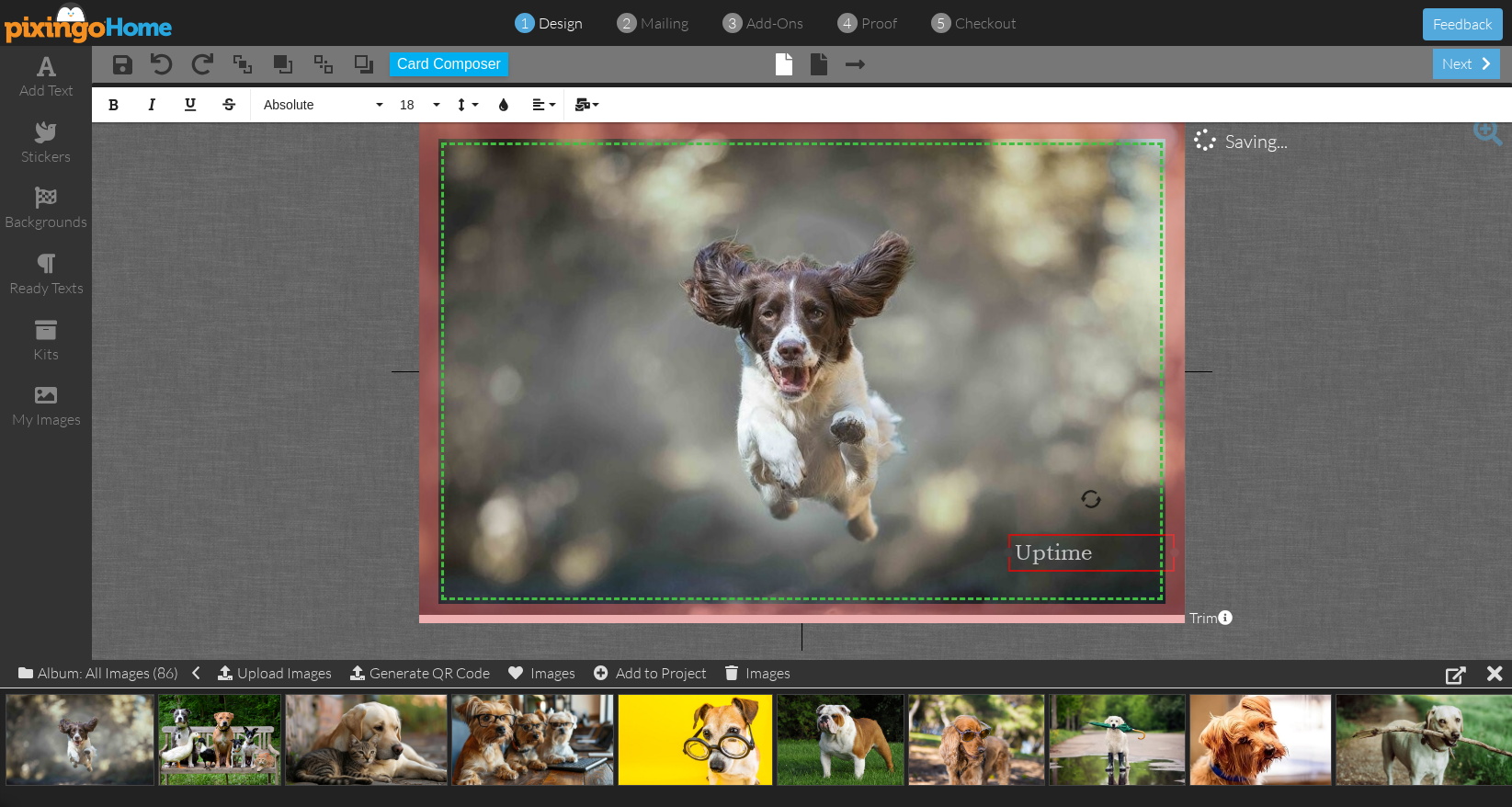
drag, startPoint x: 667, startPoint y: 202, endPoint x: 1104, endPoint y: 566, distance: 568.7
click at [1104, 566] on div "​ Uptime ​" at bounding box center [1090, 553] width 165 height 37
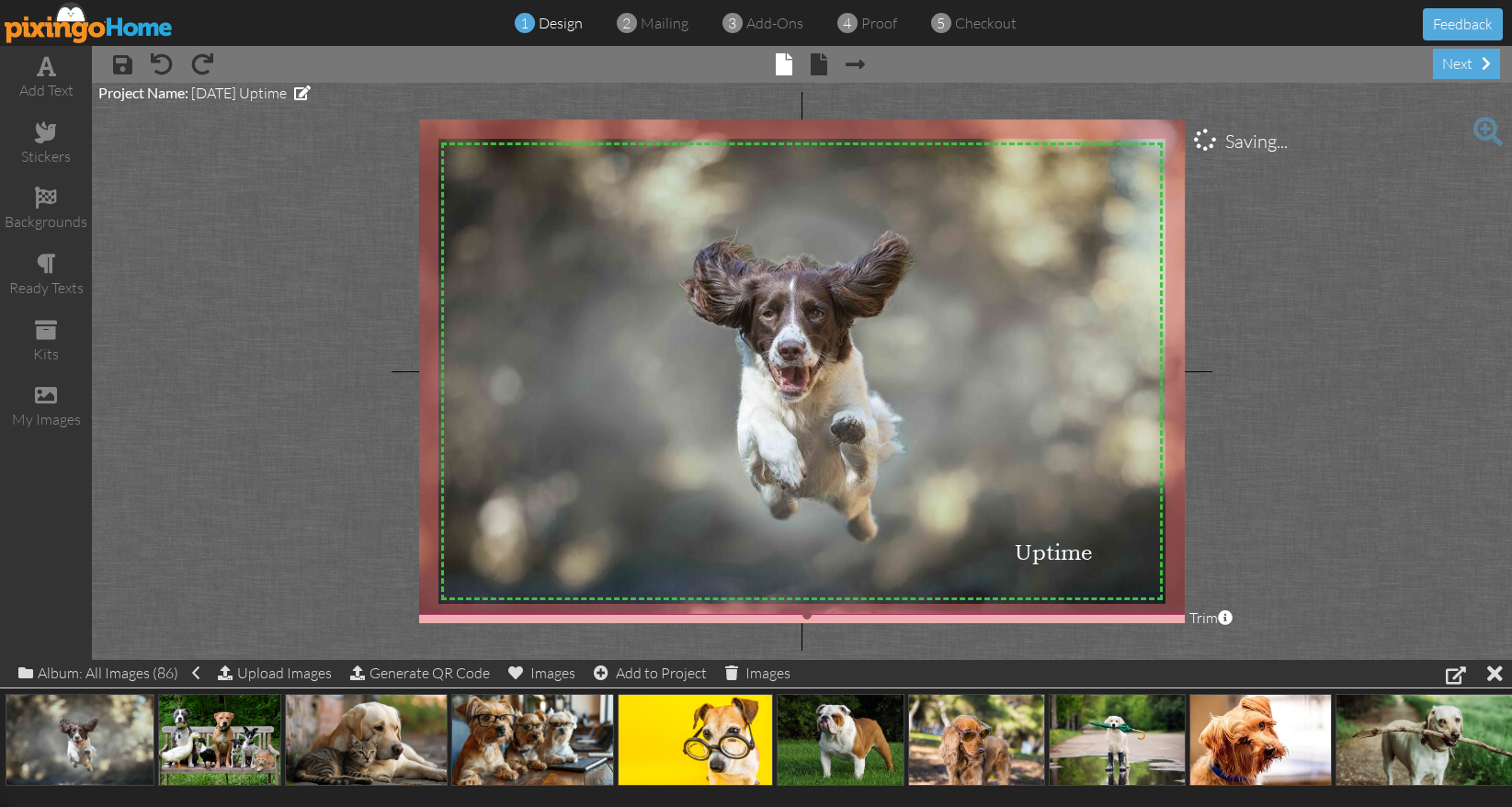
click at [1111, 498] on img at bounding box center [807, 361] width 827 height 505
click at [1081, 553] on span "Uptime" at bounding box center [1053, 553] width 78 height 26
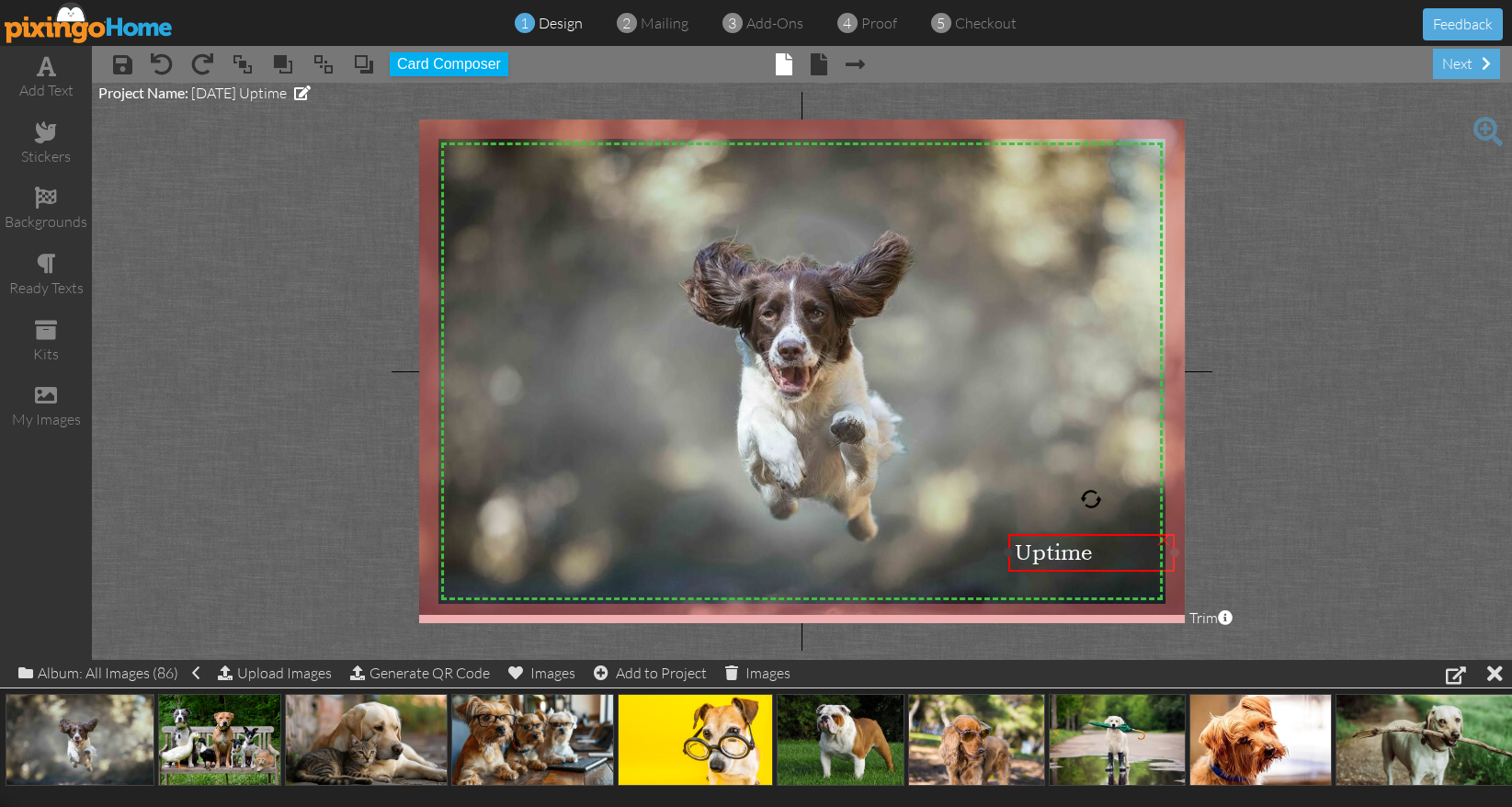
click at [1081, 555] on span "Uptime" at bounding box center [1053, 553] width 78 height 26
click at [1119, 548] on div "Uptime" at bounding box center [1091, 553] width 153 height 26
click at [1111, 555] on div "Uptime" at bounding box center [1091, 553] width 153 height 26
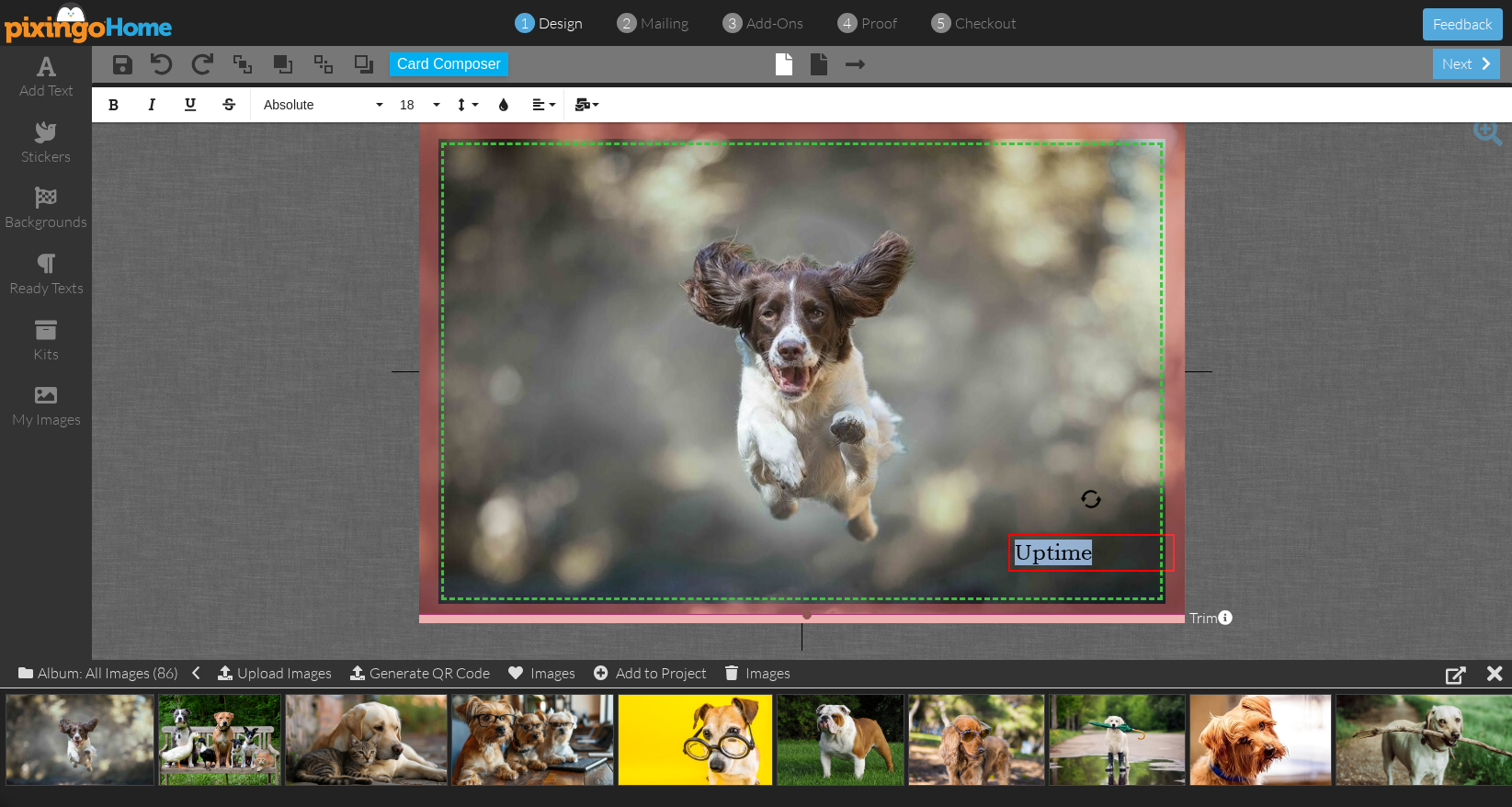
drag, startPoint x: 1103, startPoint y: 551, endPoint x: 962, endPoint y: 557, distance: 141.1
click at [962, 557] on div "X X X X X X X X X X X X X X X X X X X X X X X X X X X X X X X X X X X X X X X X…" at bounding box center [802, 371] width 767 height 503
click at [439, 105] on button "18" at bounding box center [417, 104] width 53 height 35
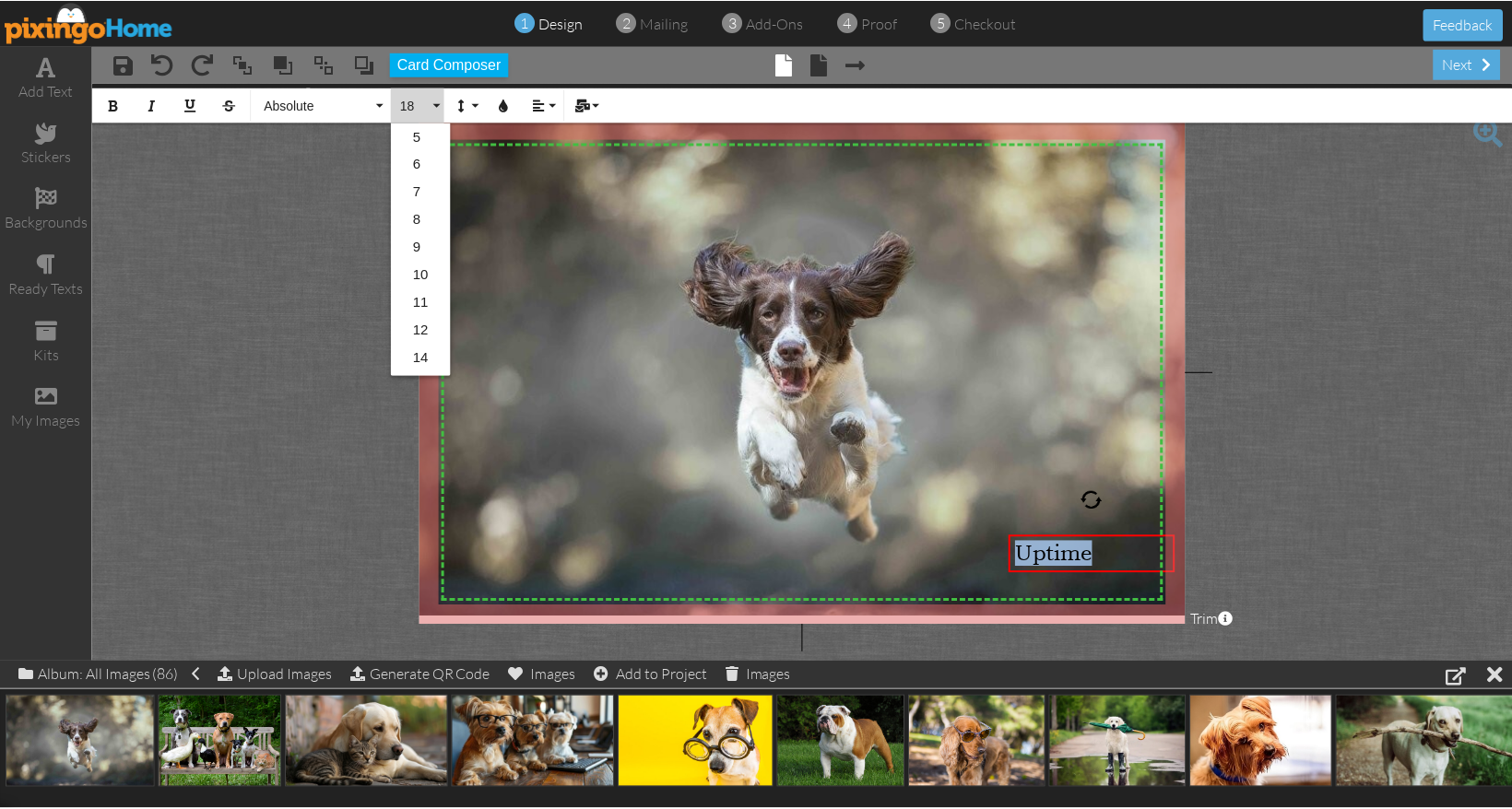
scroll to position [164, 0]
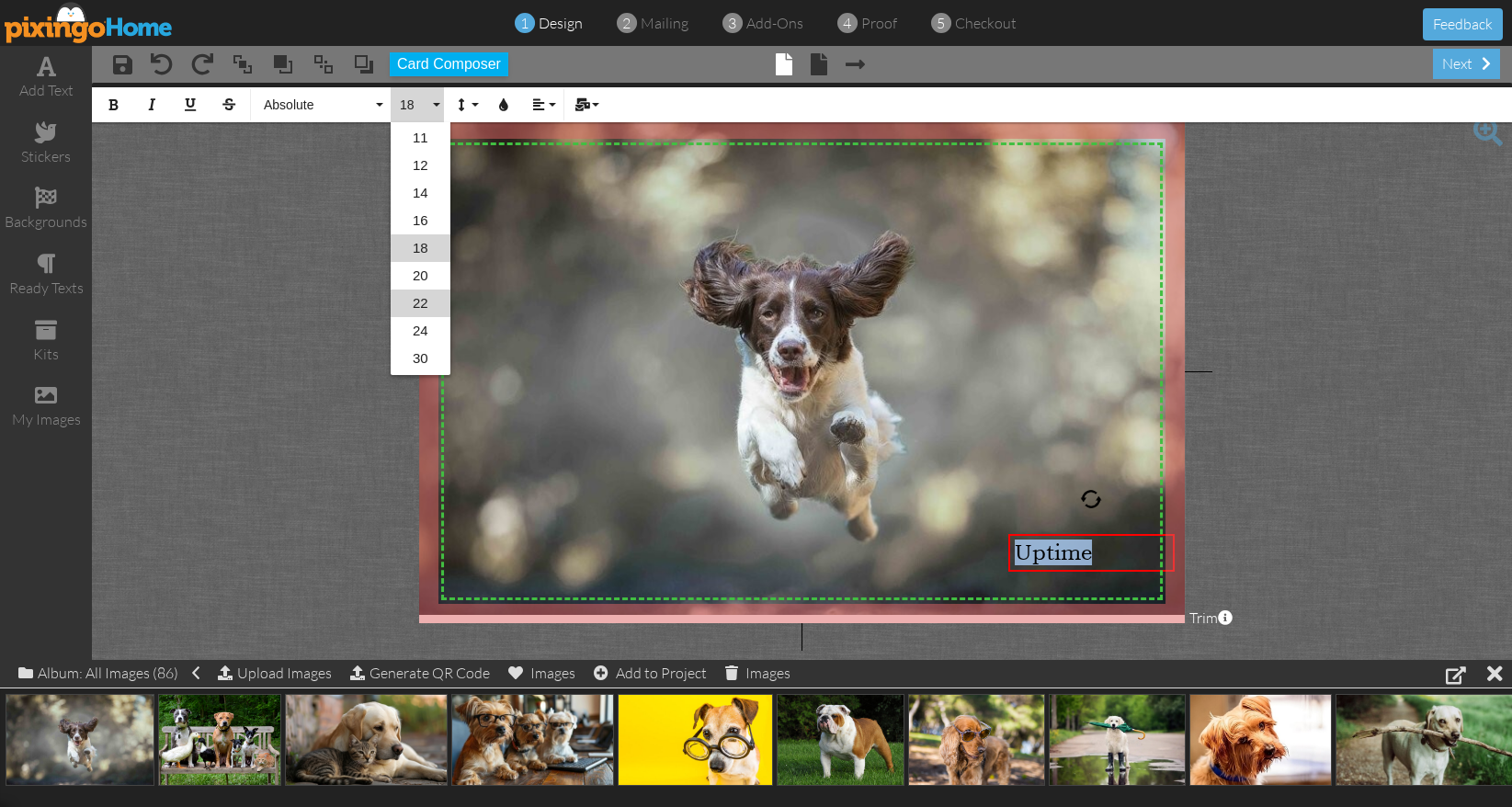
click at [434, 297] on link "22" at bounding box center [420, 304] width 60 height 28
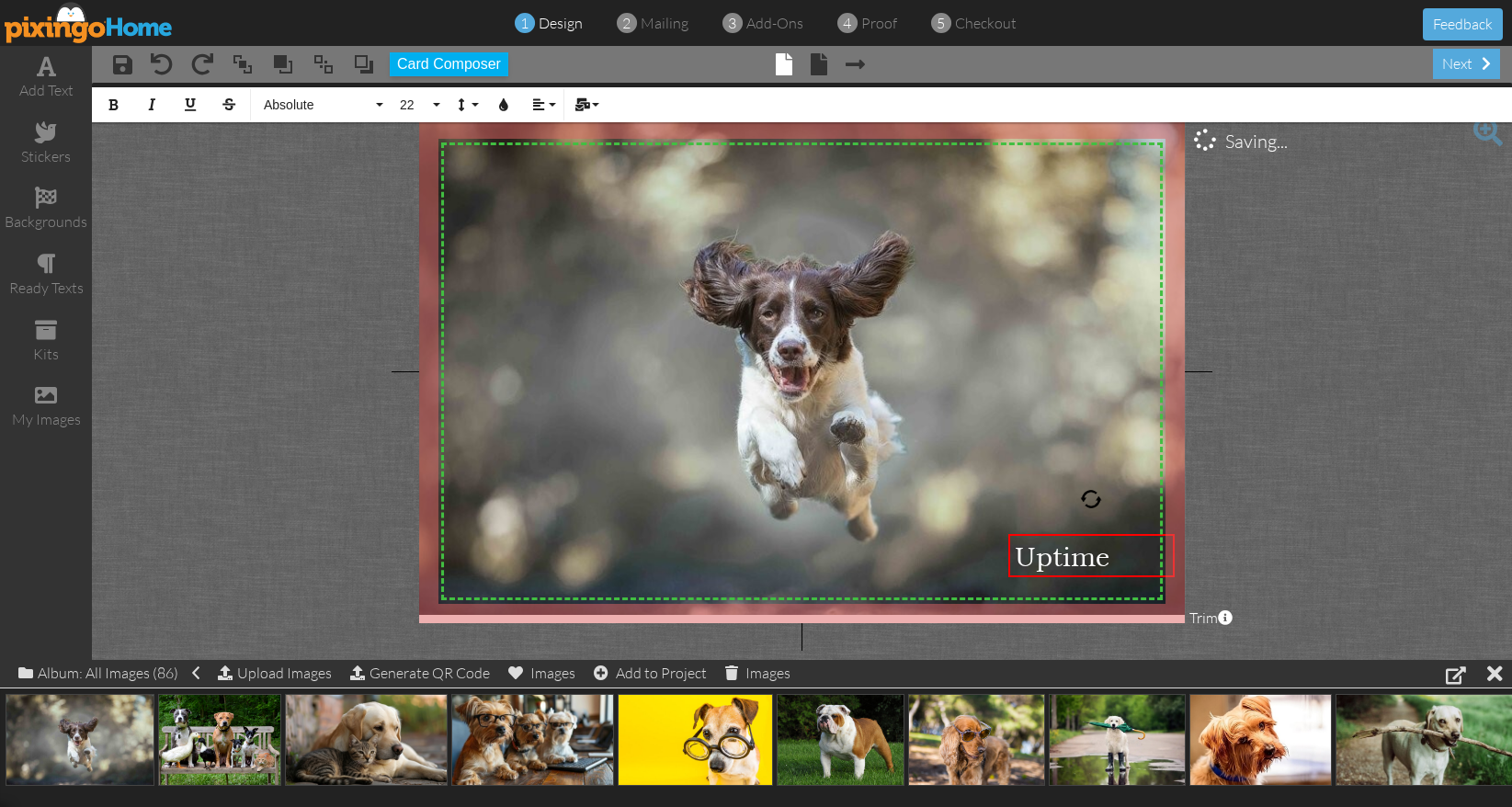
click at [1245, 451] on project-studio-wrapper "X X X X X X X X X X X X X X X X X X X X X X X X X X X X X X X X X X X X X X X X…" at bounding box center [801, 372] width 1420 height 577
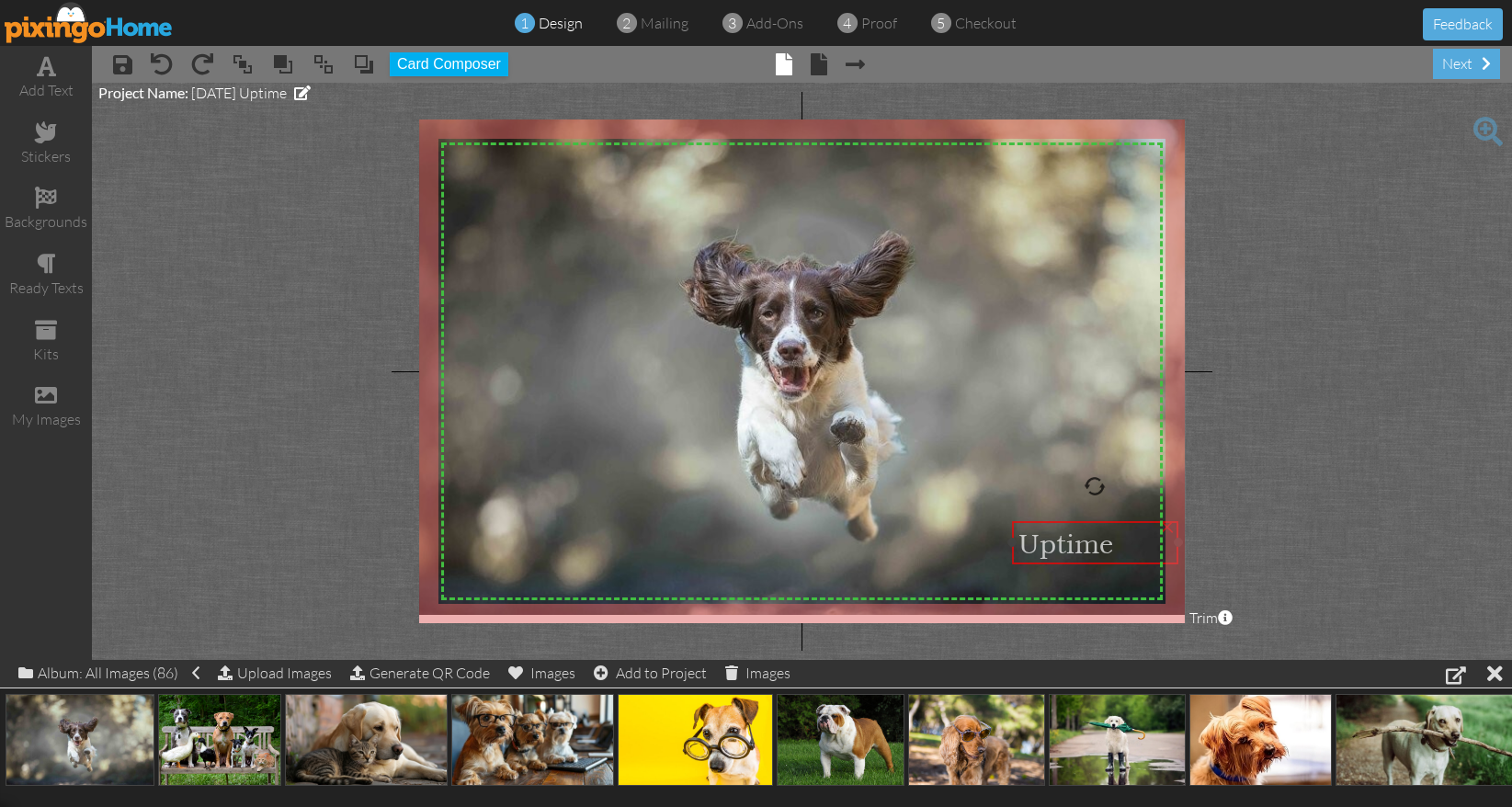
drag, startPoint x: 1073, startPoint y: 549, endPoint x: 1077, endPoint y: 537, distance: 12.6
click at [1077, 537] on span "Uptime" at bounding box center [1065, 543] width 94 height 33
drag, startPoint x: 1177, startPoint y: 540, endPoint x: 1142, endPoint y: 543, distance: 35.1
click at [1142, 543] on div at bounding box center [1144, 543] width 9 height 9
click at [1246, 531] on project-studio-wrapper "X X X X X X X X X X X X X X X X X X X X X X X X X X X X X X X X X X X X X X X X…" at bounding box center [801, 372] width 1420 height 577
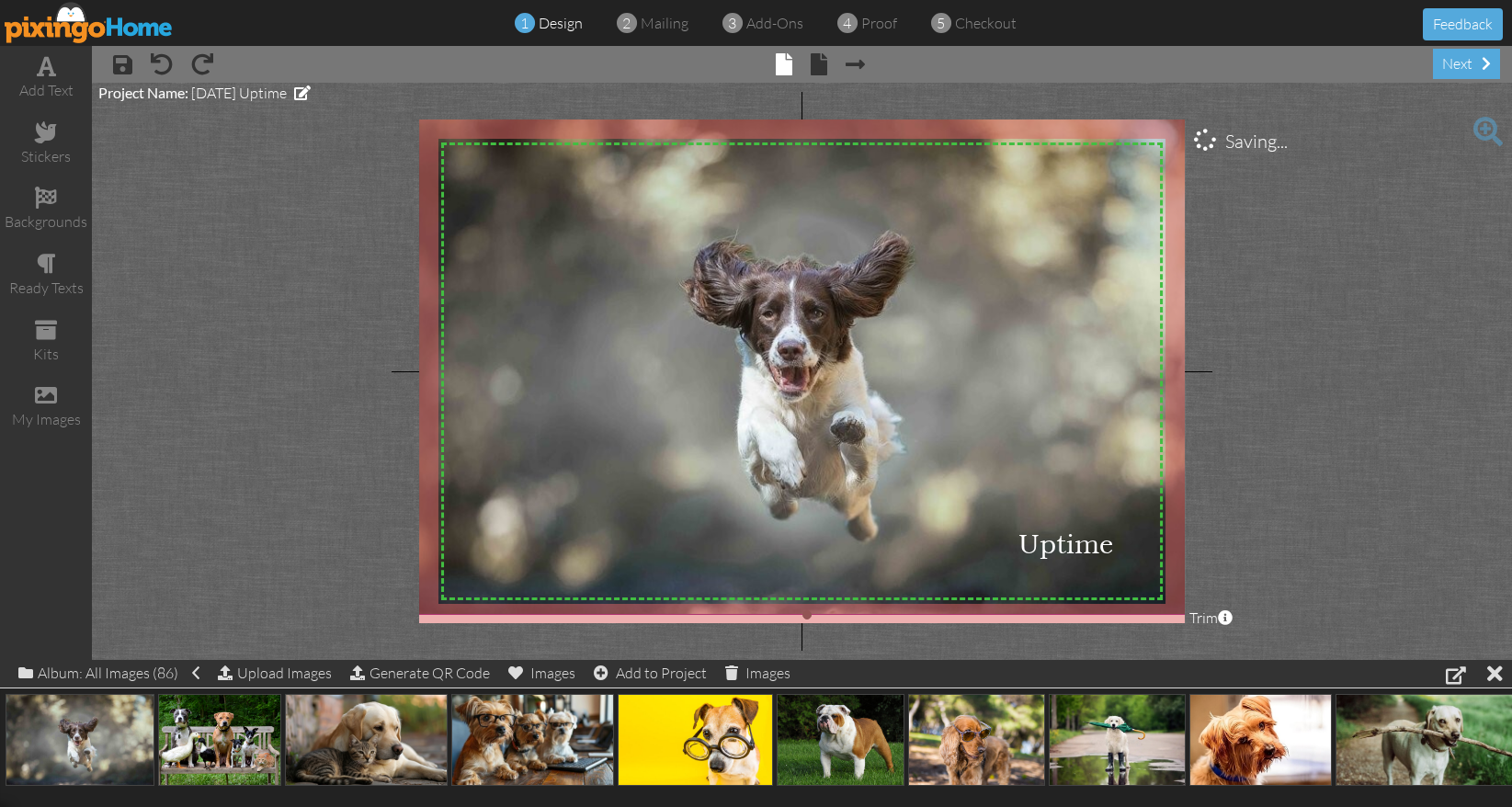
click at [849, 437] on img at bounding box center [807, 361] width 827 height 505
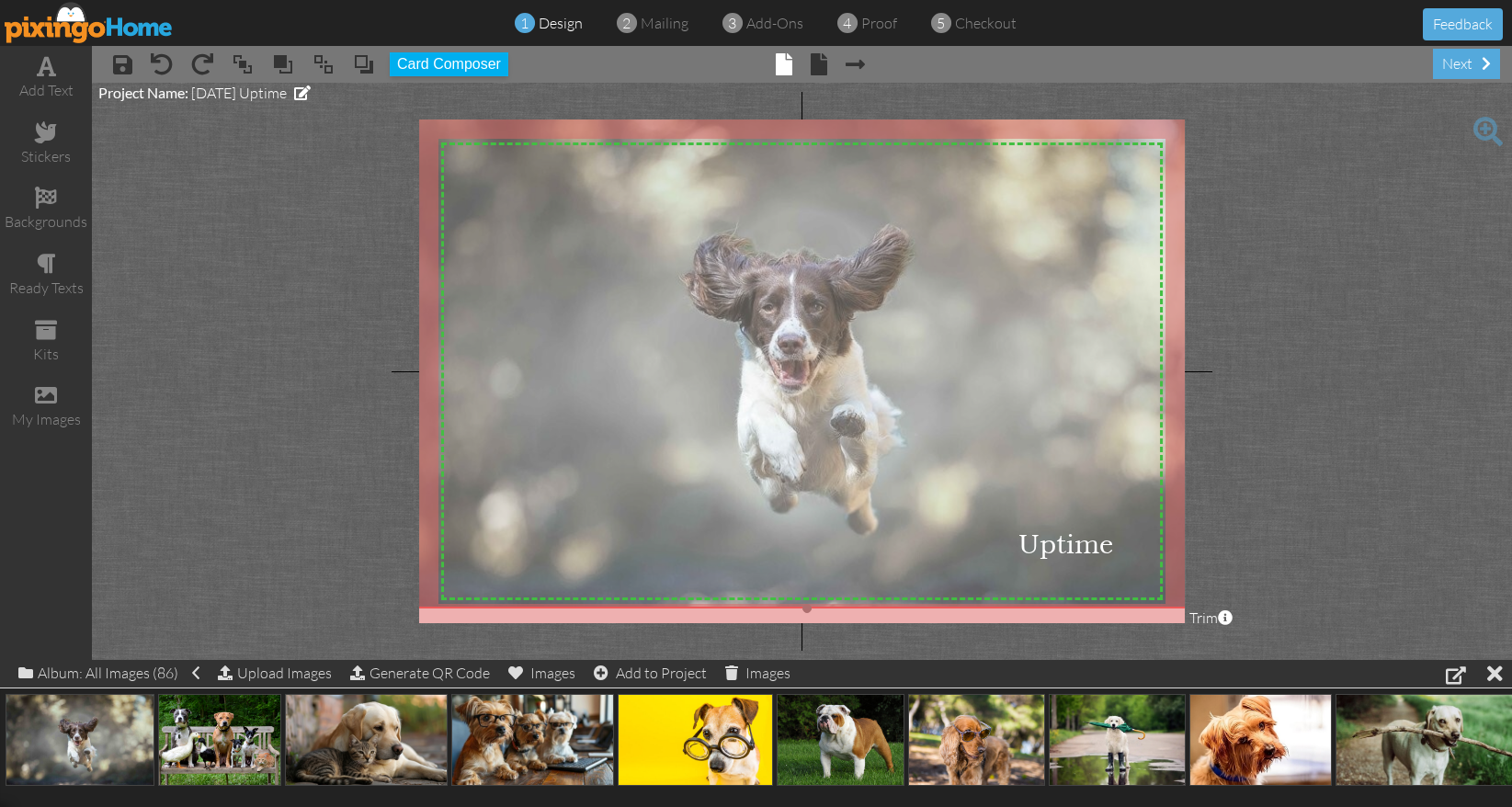
click at [849, 432] on img at bounding box center [807, 355] width 827 height 505
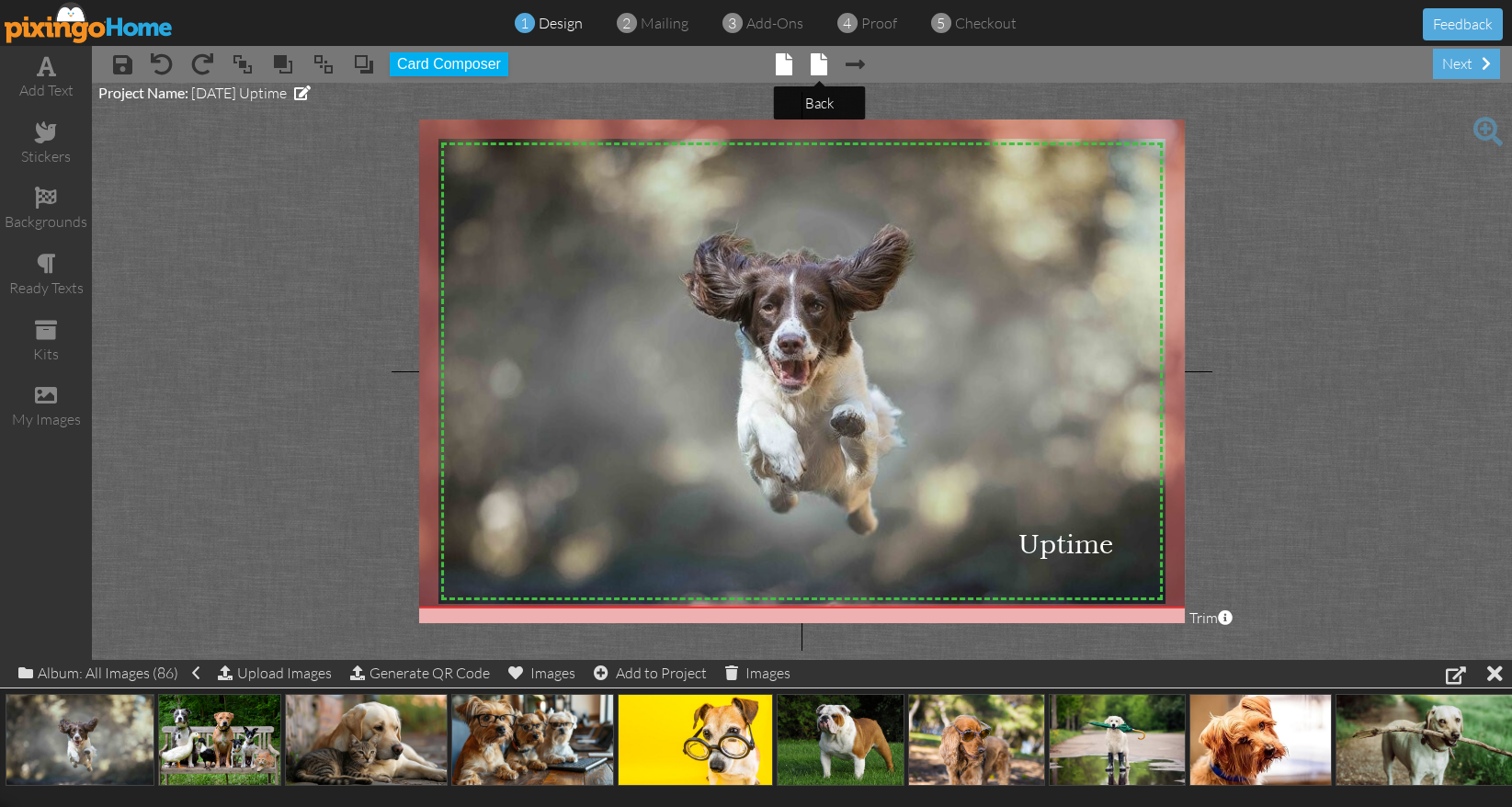
click at [821, 63] on span at bounding box center [819, 64] width 17 height 22
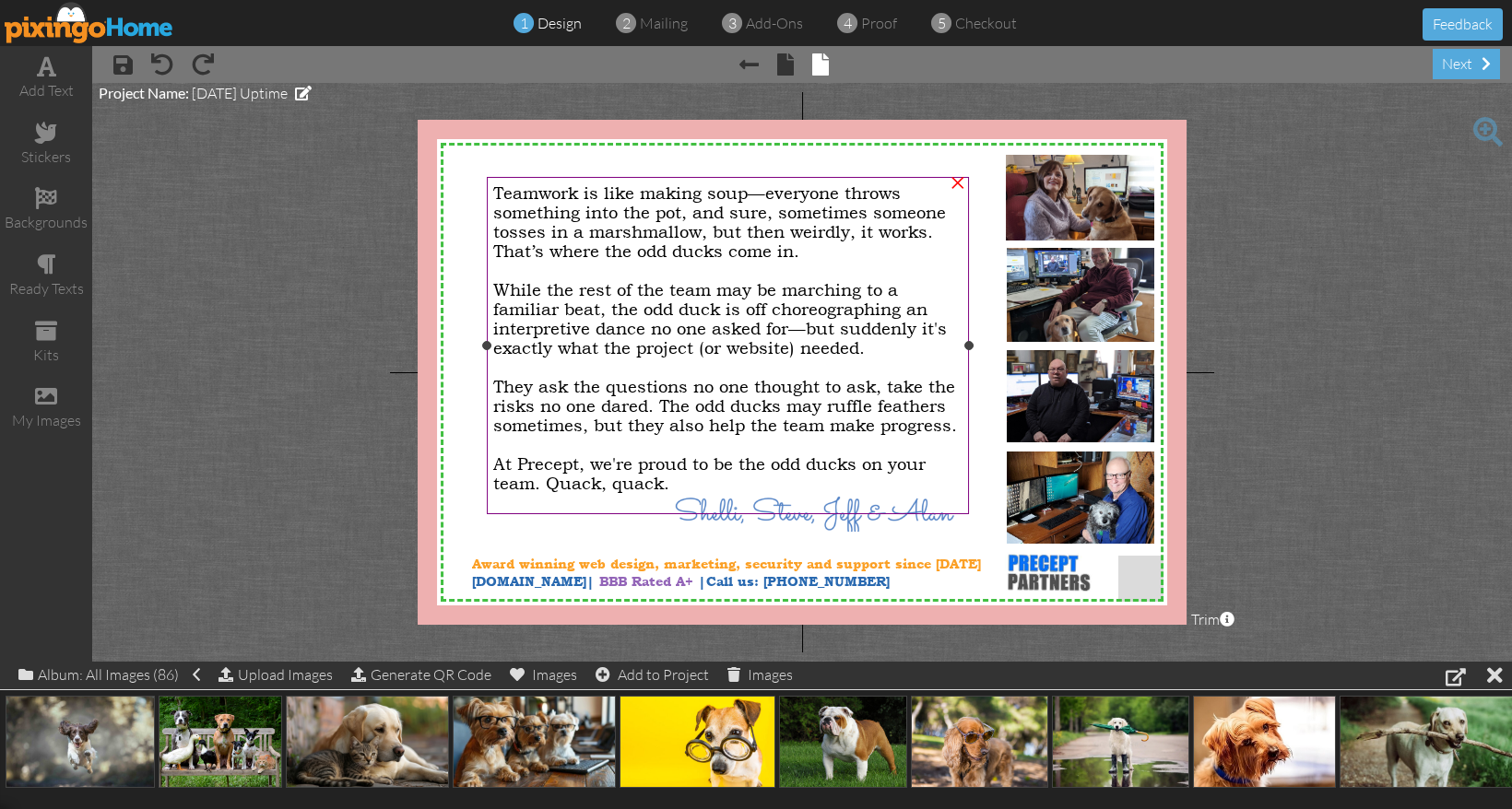
click at [566, 242] on span "Teamwork is like making soup—everyone throws something into the pot, and sure, …" at bounding box center [719, 222] width 452 height 78
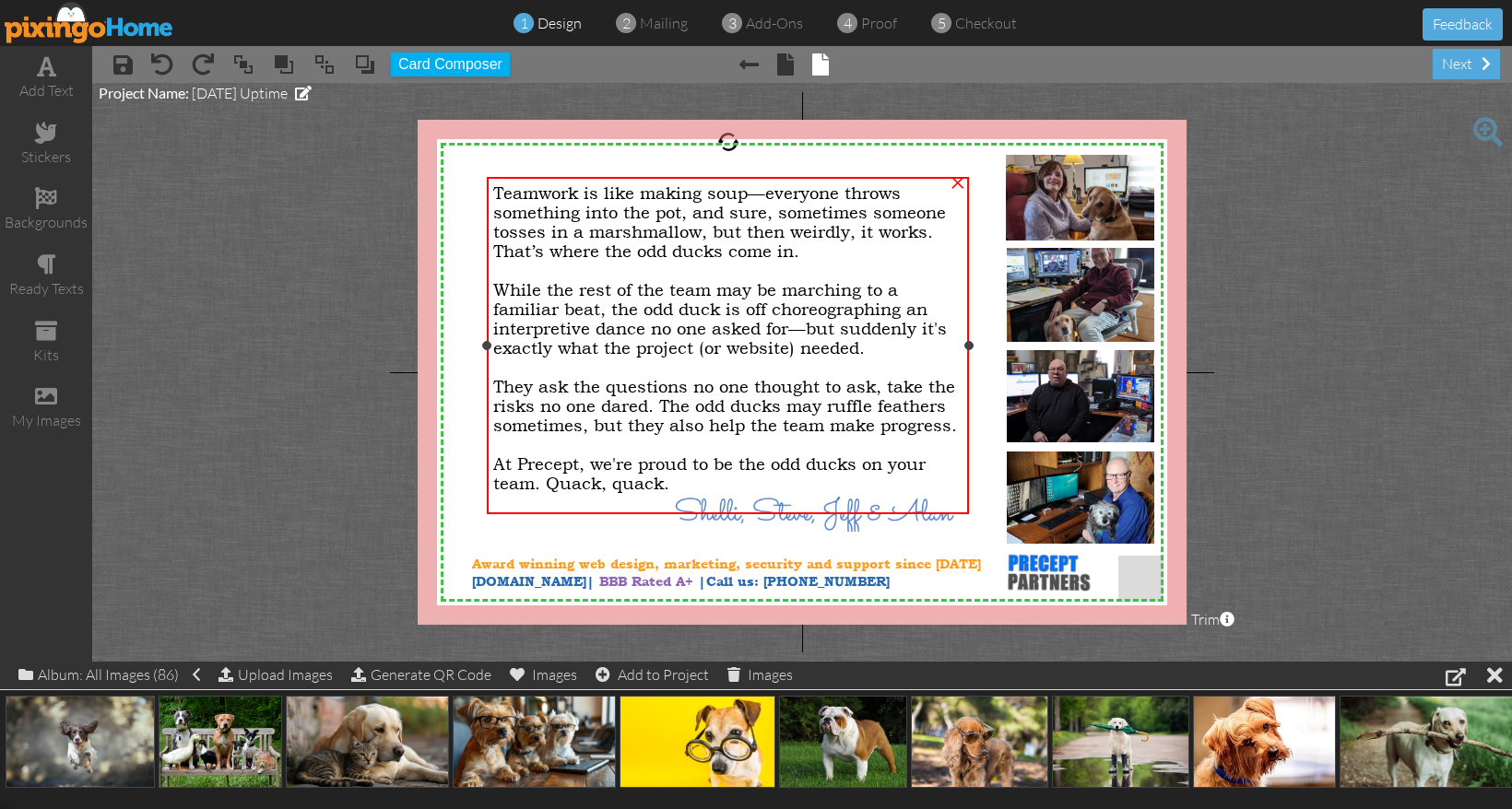
click at [553, 235] on span "Teamwork is like making soup—everyone throws something into the pot, and sure, …" at bounding box center [719, 222] width 452 height 78
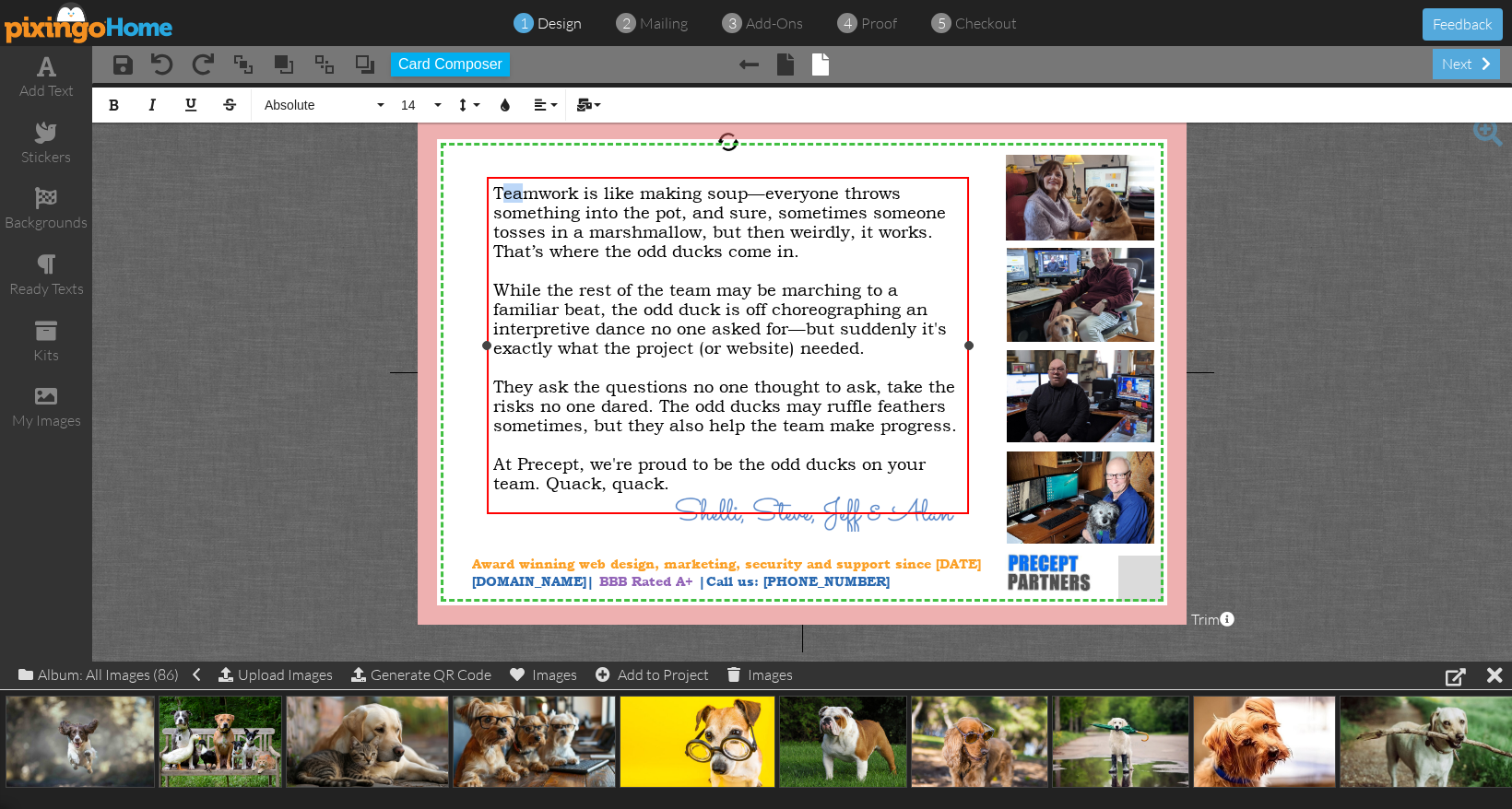
drag, startPoint x: 498, startPoint y: 196, endPoint x: 527, endPoint y: 195, distance: 29.0
click at [527, 195] on span "Teamwork is like making soup—everyone throws something into the pot, and sure, …" at bounding box center [719, 222] width 452 height 78
click at [625, 454] on div at bounding box center [727, 444] width 469 height 20
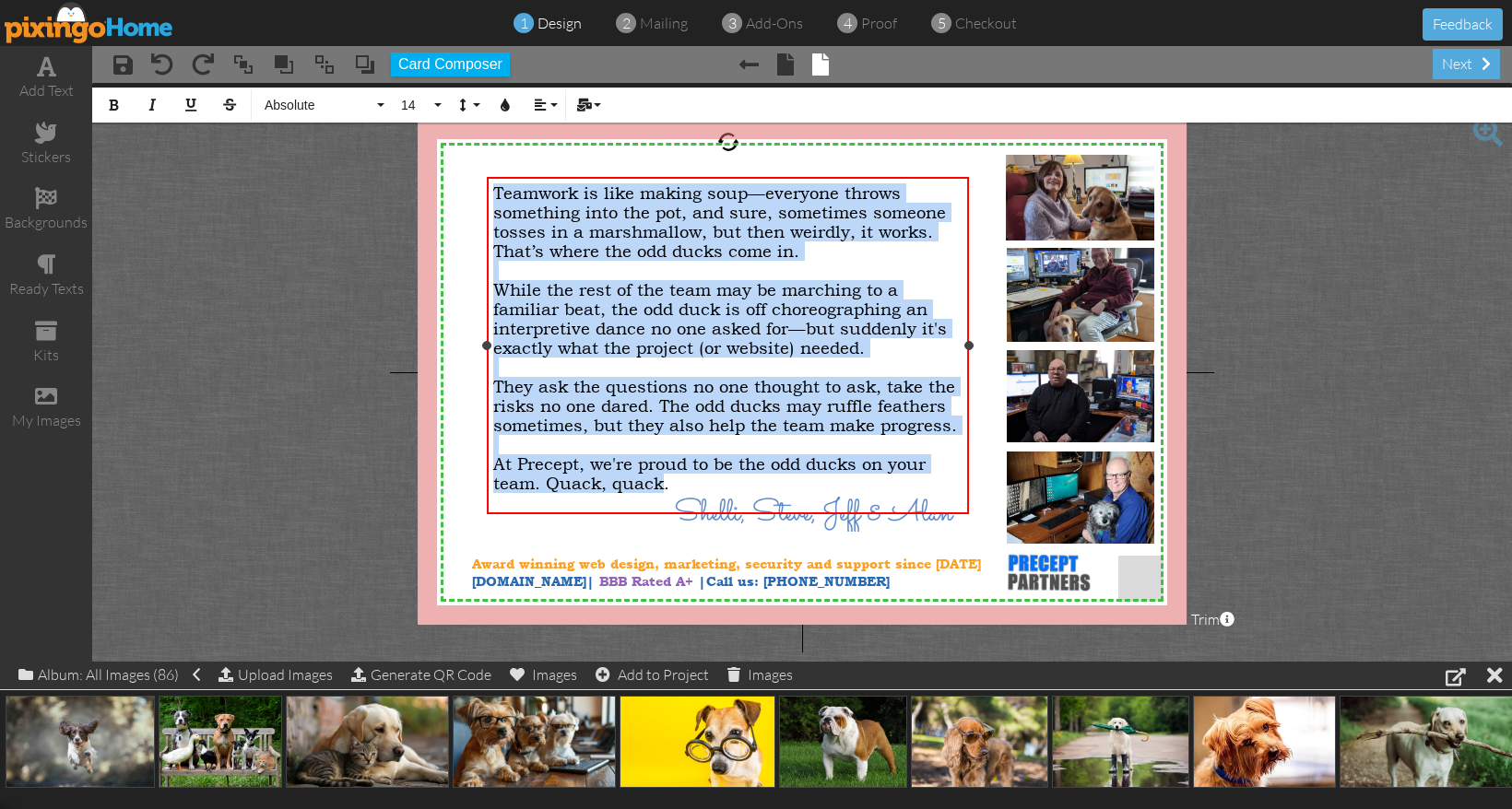
drag, startPoint x: 495, startPoint y: 198, endPoint x: 659, endPoint y: 506, distance: 348.9
click at [659, 493] on div "Teamwork is like making soup—everyone throws something into the pot, and sure, …" at bounding box center [727, 338] width 469 height 310
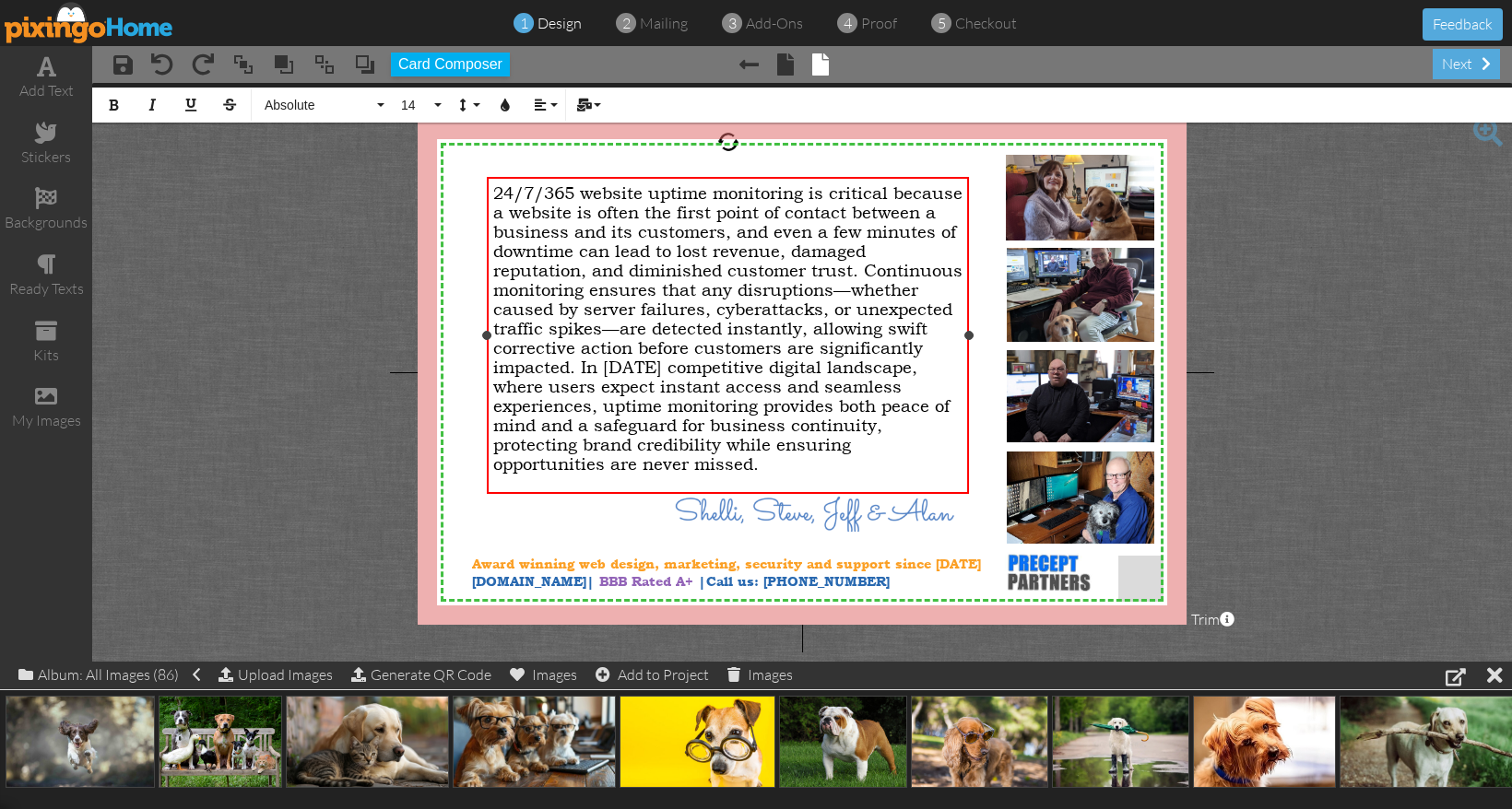
drag, startPoint x: 765, startPoint y: 478, endPoint x: 492, endPoint y: 192, distance: 395.4
click at [492, 192] on div "24/7/365 website uptime monitoring is critical because a website is often the f…" at bounding box center [728, 328] width 482 height 302
click at [434, 104] on button "14" at bounding box center [418, 104] width 53 height 35
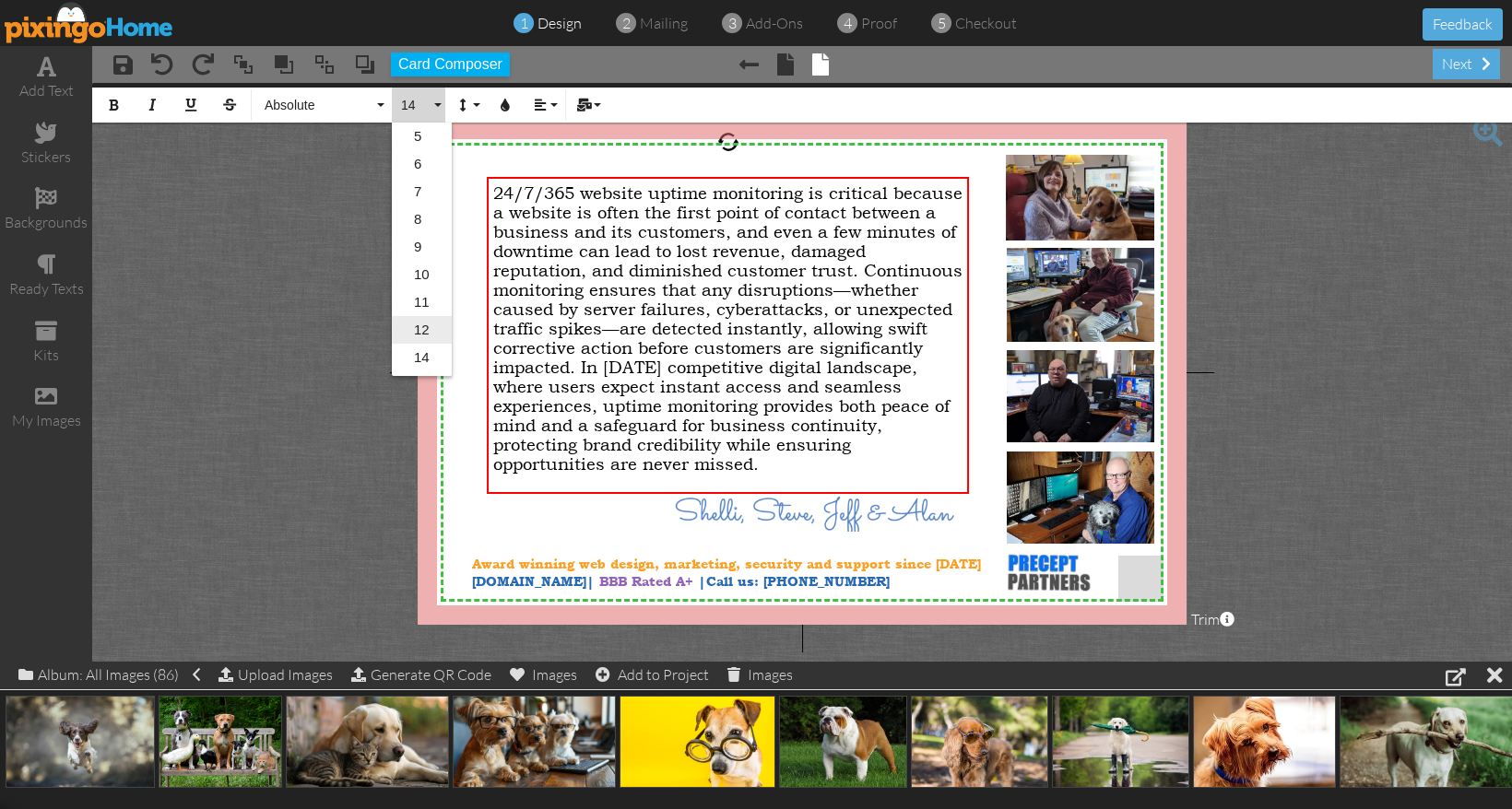
click at [427, 329] on link "12" at bounding box center [422, 331] width 60 height 28
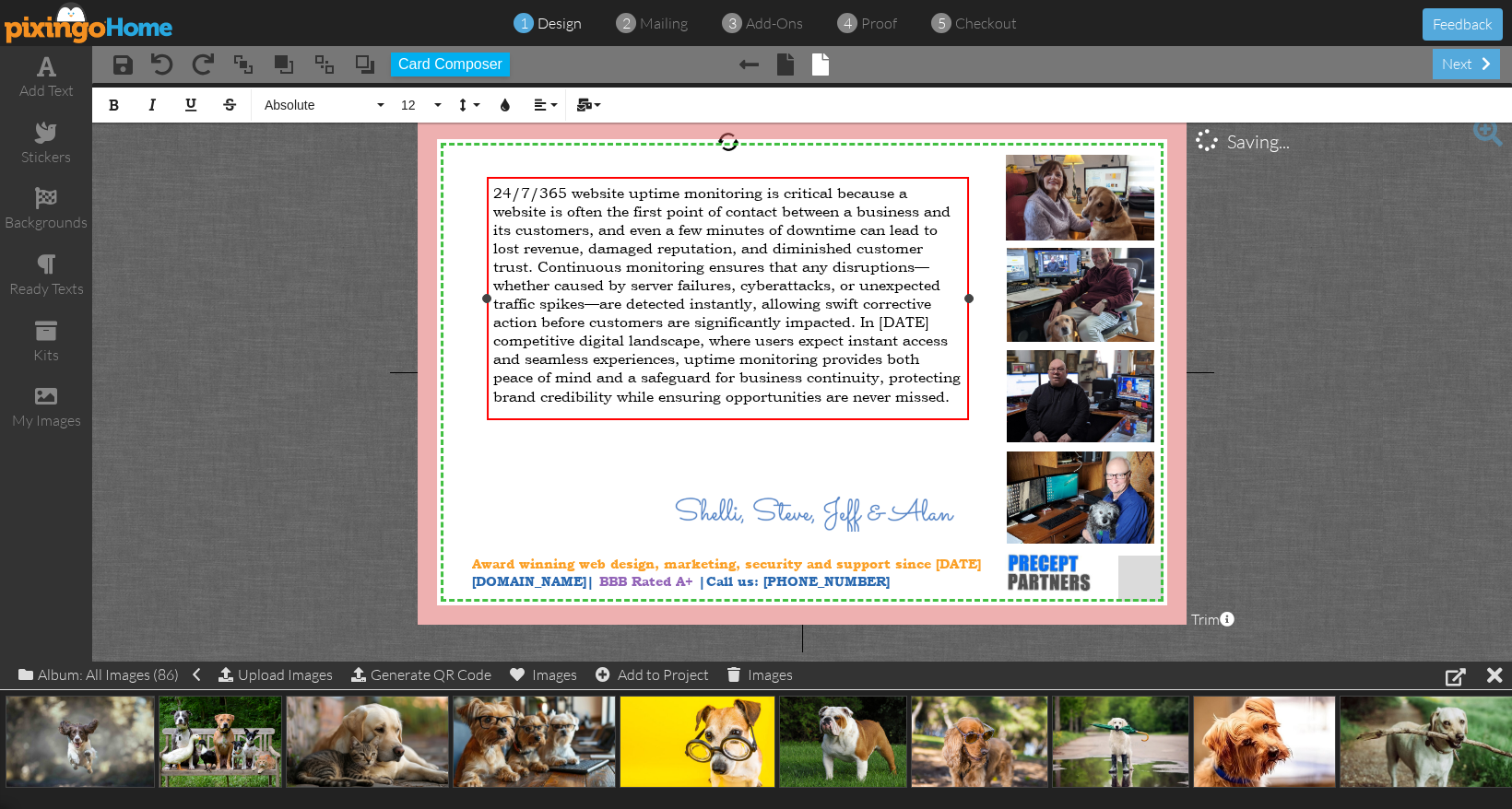
click at [567, 355] on span "24/7/365 website uptime monitoring is critical because a website is often the f…" at bounding box center [726, 294] width 467 height 222
click at [628, 204] on span "24/7/365 website uptime monitoring is critical because a website is often the f…" at bounding box center [726, 294] width 467 height 222
click at [496, 190] on span "24/7/365 website uptime monitoring is critical because a website is often the f…" at bounding box center [726, 294] width 467 height 222
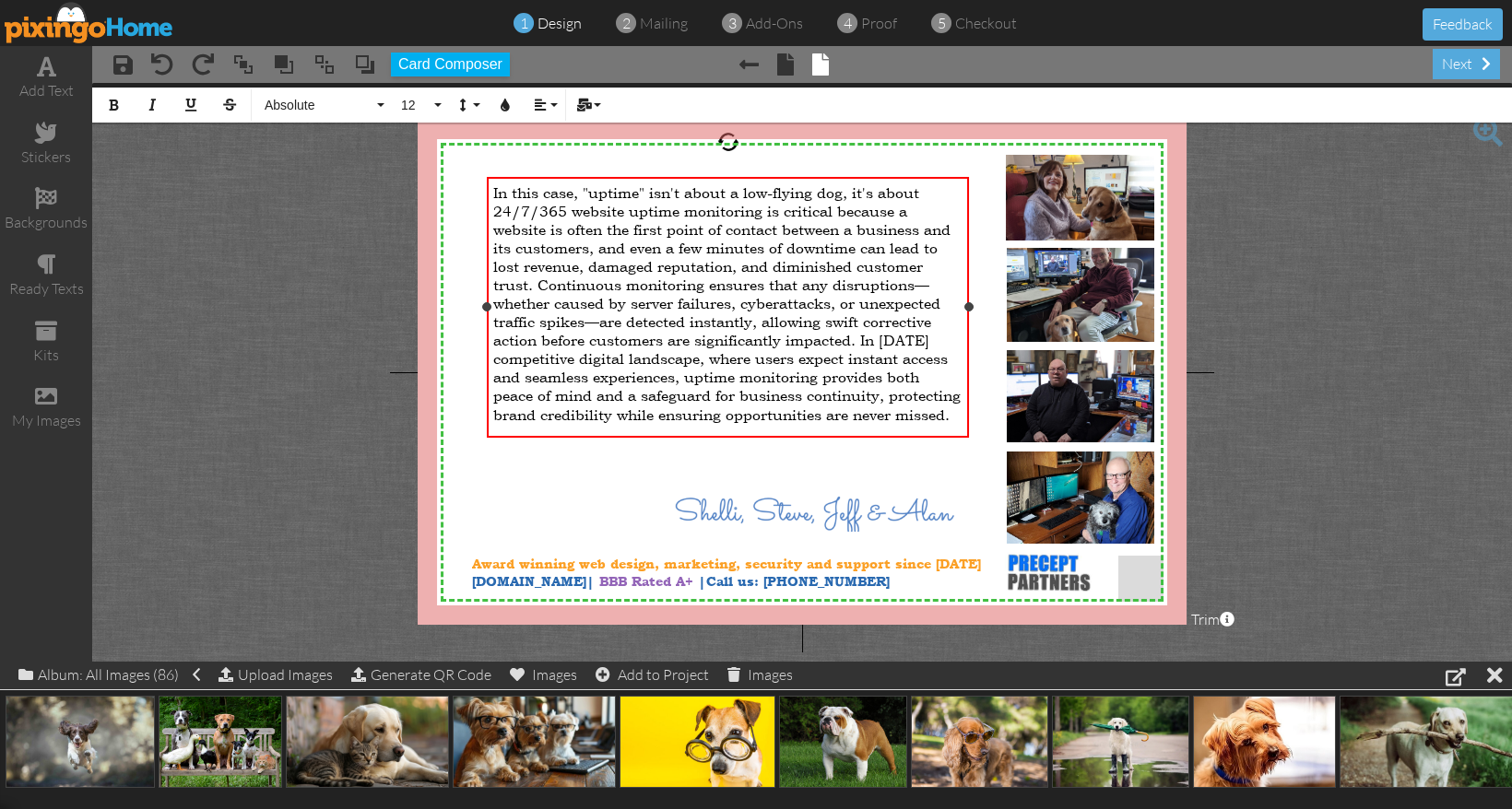
click at [686, 193] on span "In this case, "uptime" isn't about a low-flying dog, it's about 24/7/365 websit…" at bounding box center [726, 303] width 467 height 241
drag, startPoint x: 571, startPoint y: 212, endPoint x: 618, endPoint y: 213, distance: 47.0
click at [618, 213] on span "In this case, "uptime" isn't about a low-flying dog, it's about 24/7/365 websit…" at bounding box center [726, 303] width 467 height 241
drag, startPoint x: 625, startPoint y: 213, endPoint x: 600, endPoint y: 212, distance: 25.0
click at [600, 212] on span "In this case, "uptime" isn't about a low-flying dog, it's about 24/7/365 websit…" at bounding box center [726, 303] width 467 height 241
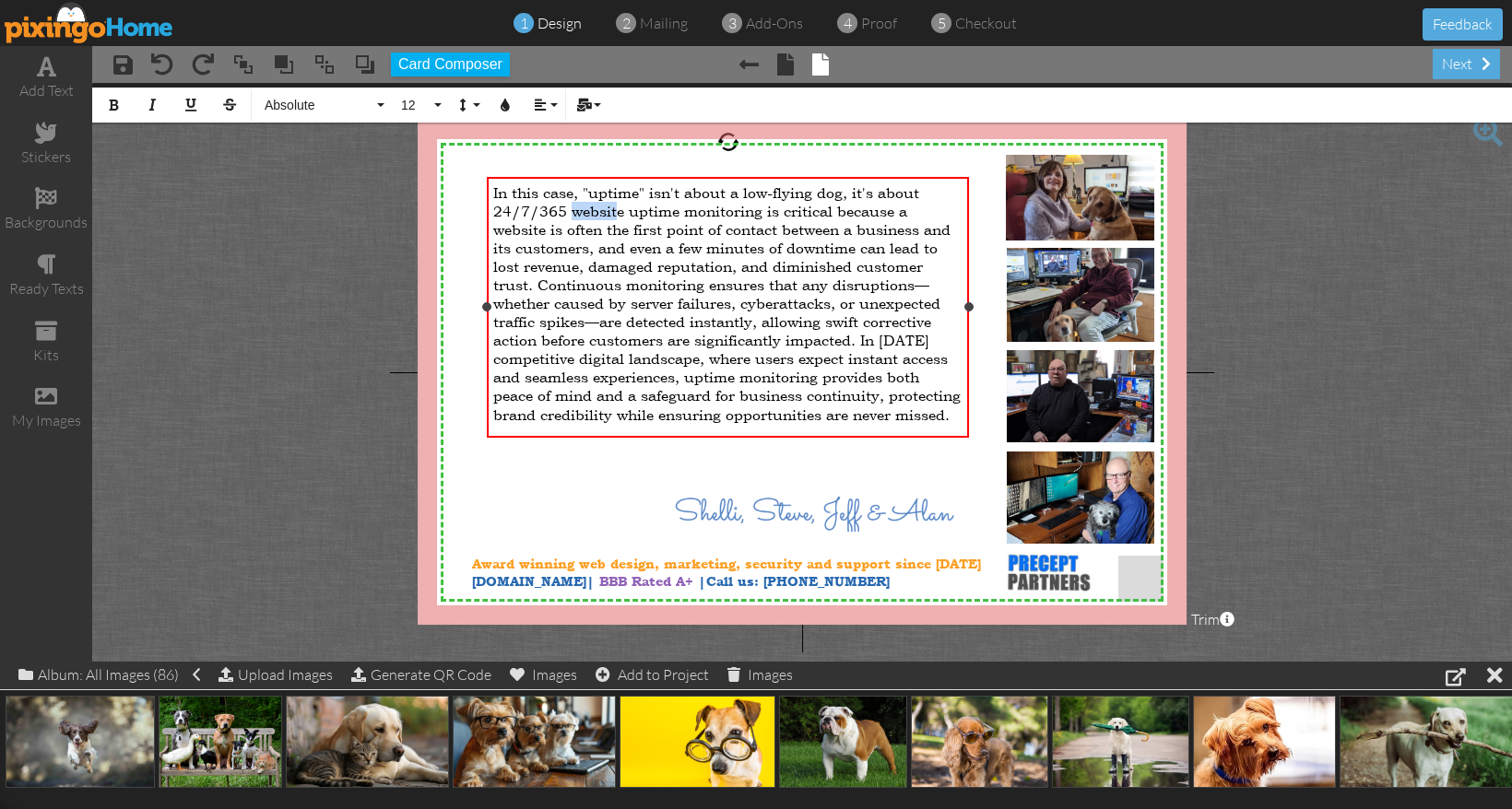
drag, startPoint x: 570, startPoint y: 208, endPoint x: 618, endPoint y: 209, distance: 48.0
click at [618, 209] on span "In this case, "uptime" isn't about a low-flying dog, it's about 24/7/365 websit…" at bounding box center [726, 303] width 467 height 241
click at [934, 192] on div "In this case, "uptime" isn't about a low-flying dog, it's about 24/7/365 websit…" at bounding box center [727, 303] width 469 height 241
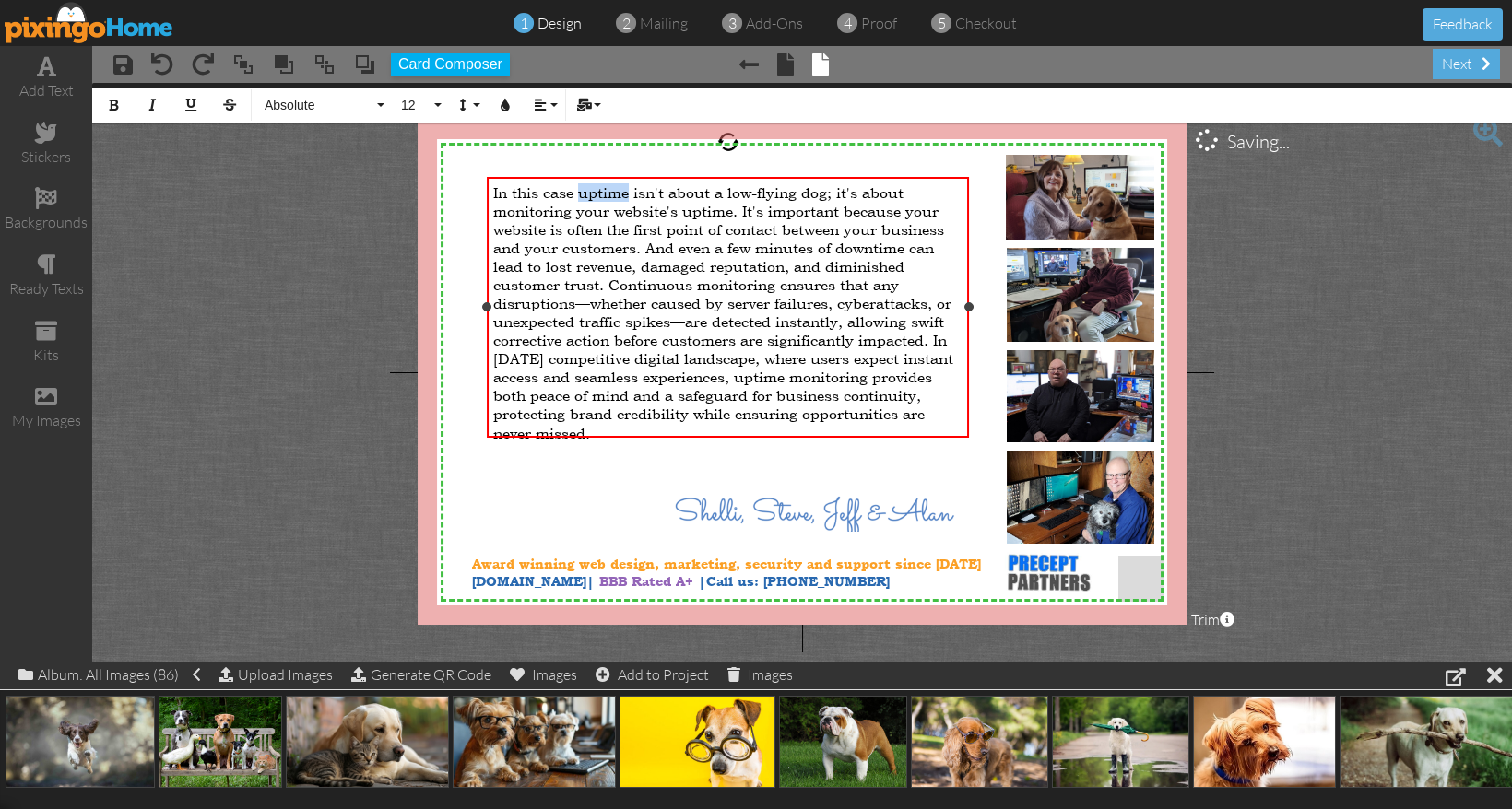
drag, startPoint x: 583, startPoint y: 190, endPoint x: 630, endPoint y: 194, distance: 47.2
click at [630, 194] on span "In this case uptime isn't about a low-flying dog; it's about monitoring your we…" at bounding box center [722, 313] width 460 height 259
click at [0, 0] on div "Ignore" at bounding box center [0, 0] width 0 height 0
click at [160, 104] on button "Italic" at bounding box center [152, 104] width 35 height 35
click at [747, 211] on span "In this case uptime isn't about a low-flying dog; it's about monitoring your we…" at bounding box center [722, 313] width 460 height 259
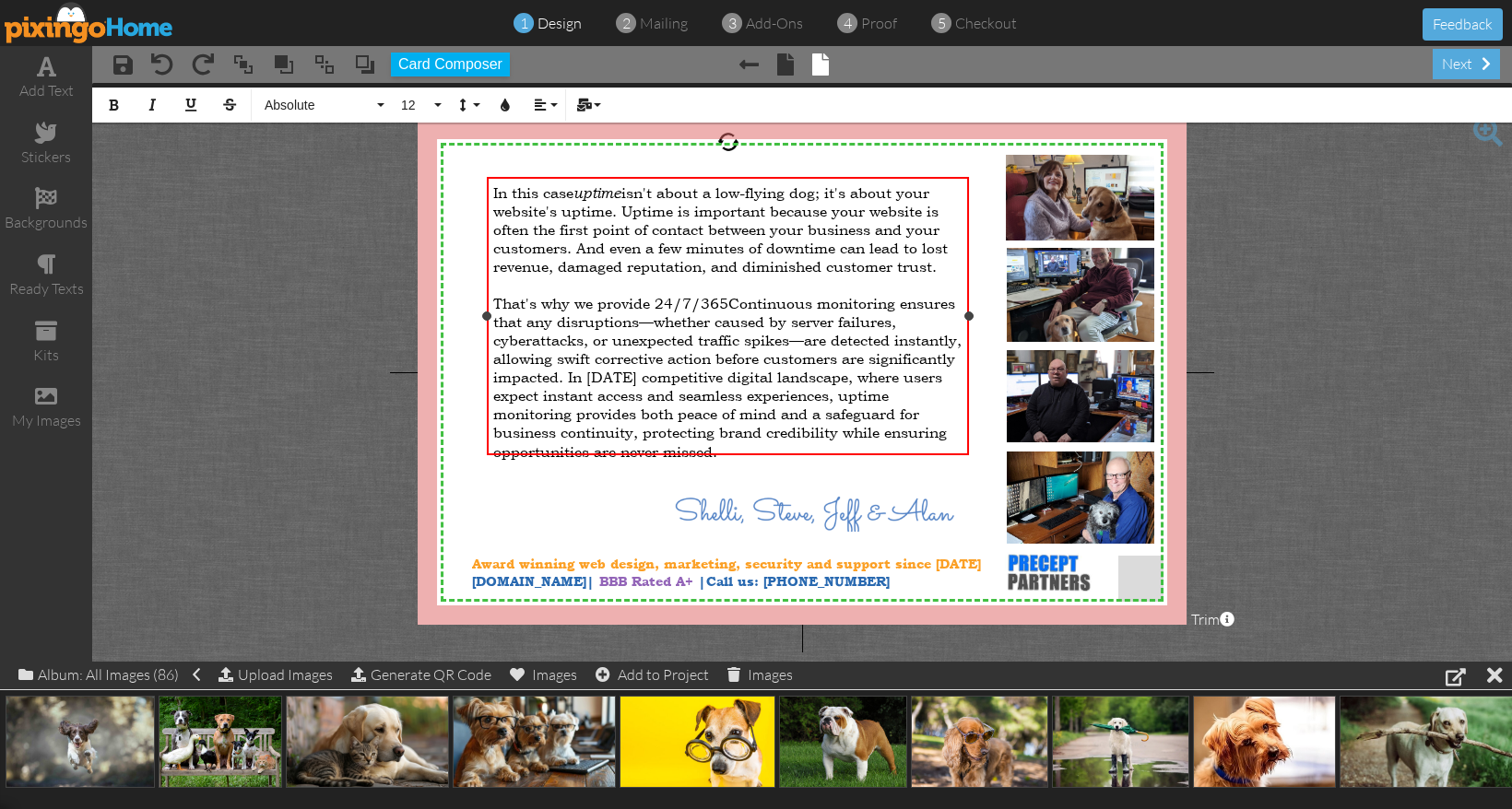
click at [731, 302] on span "That's why we provide 24/7/365Continuous monitoring ensures that any disruption…" at bounding box center [727, 377] width 468 height 167
drag, startPoint x: 733, startPoint y: 301, endPoint x: 812, endPoint y: 300, distance: 79.0
click at [812, 300] on span "That's why we provide 24/7/365 continuous monitoring ensures that any disruptio…" at bounding box center [727, 377] width 468 height 167
click at [152, 108] on icon "button" at bounding box center [152, 105] width 13 height 13
click at [893, 294] on span "That's why we provide 24/7/365 continuous monitoring ensures that any disruptio…" at bounding box center [727, 377] width 468 height 167
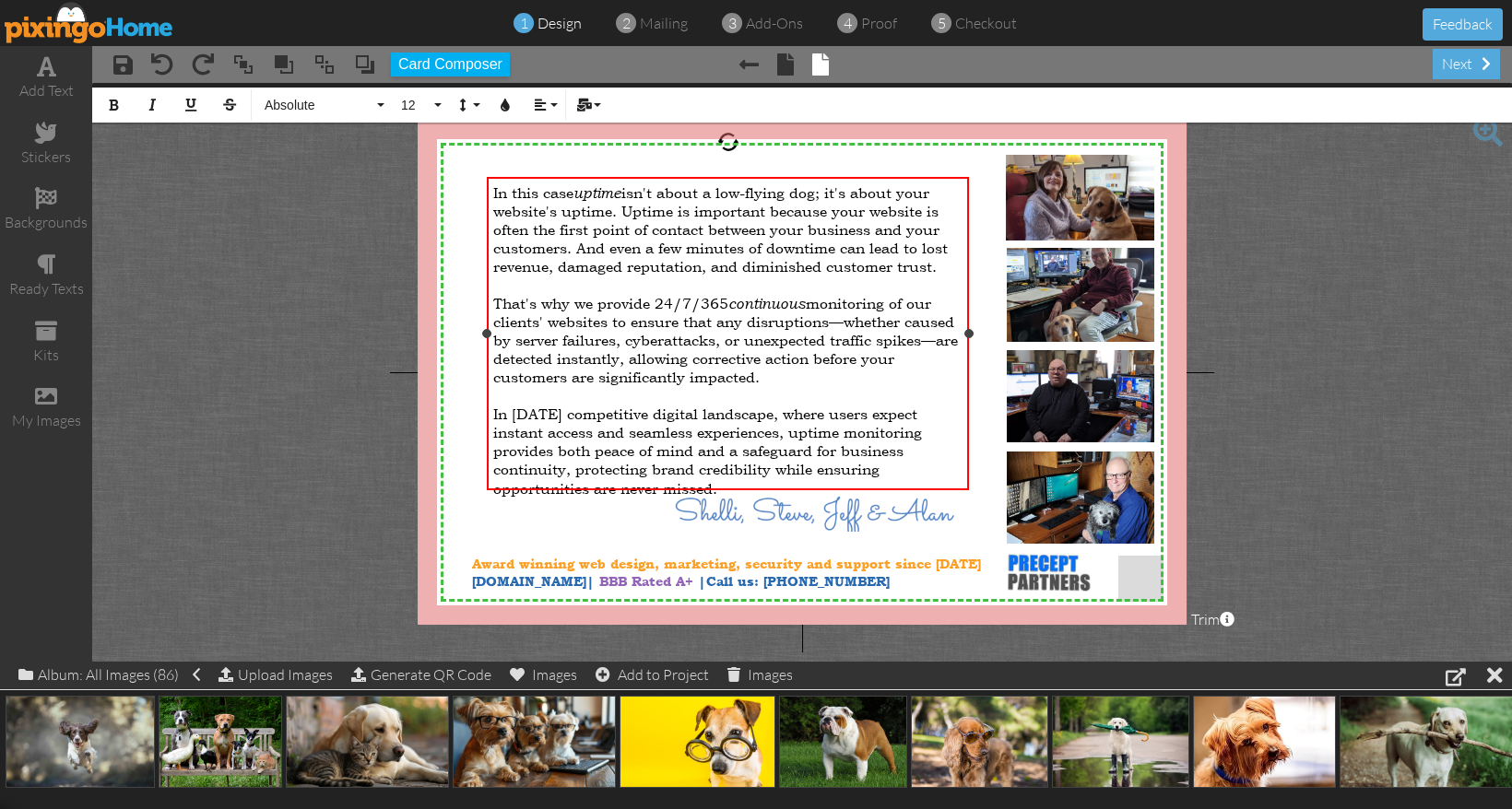
click at [778, 406] on span "In [DATE] competitive digital landscape, where users expect instant access and …" at bounding box center [707, 450] width 429 height 93
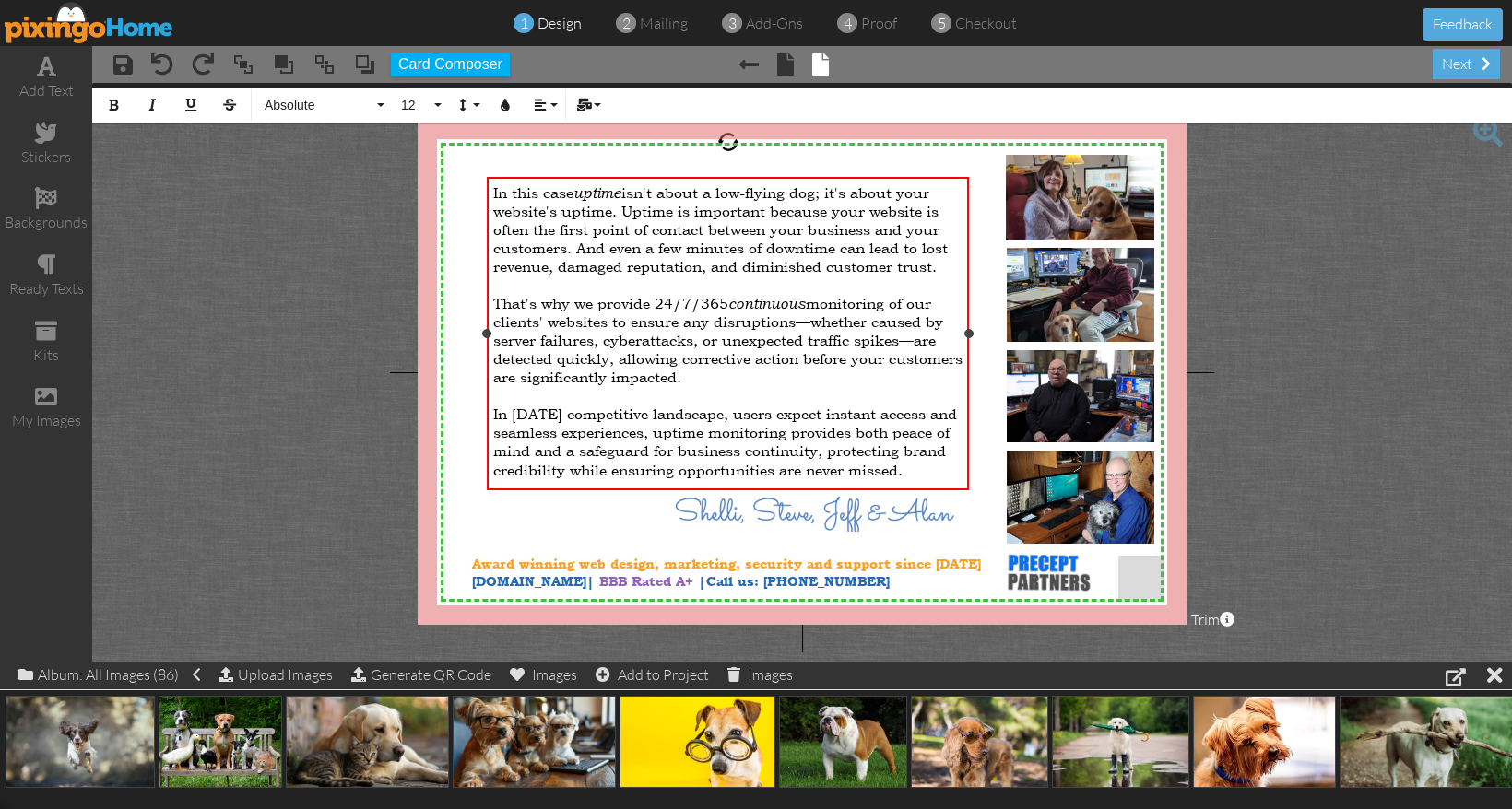
click at [815, 348] on span "That's why we provide 24/7/365 continuous monitoring of our clients' websites t…" at bounding box center [727, 340] width 469 height 92
drag, startPoint x: 808, startPoint y: 348, endPoint x: 849, endPoint y: 350, distance: 41.0
click at [849, 350] on span "That's why we provide 24/7/365 continuous monitoring of our clients' websites t…" at bounding box center [727, 340] width 469 height 92
click at [153, 103] on icon "button" at bounding box center [152, 105] width 13 height 13
drag, startPoint x: 497, startPoint y: 399, endPoint x: 737, endPoint y: 409, distance: 240.2
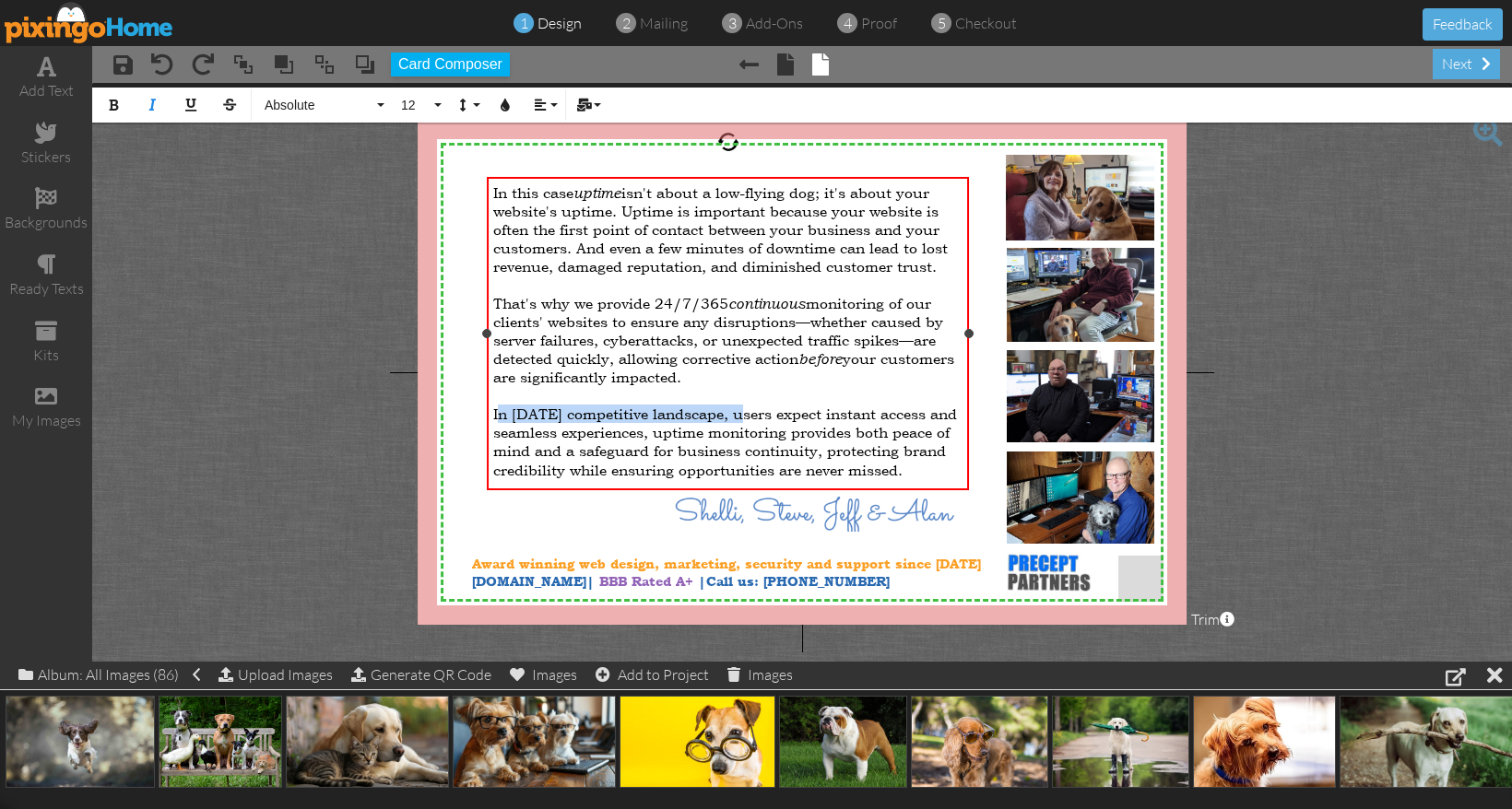
click at [737, 409] on span "In [DATE] competitive landscape, users expect instant access and seamless exper…" at bounding box center [724, 442] width 464 height 75
click at [493, 404] on span "In [DATE] competitive landscape, users expect instant access and seamless exper…" at bounding box center [724, 442] width 464 height 75
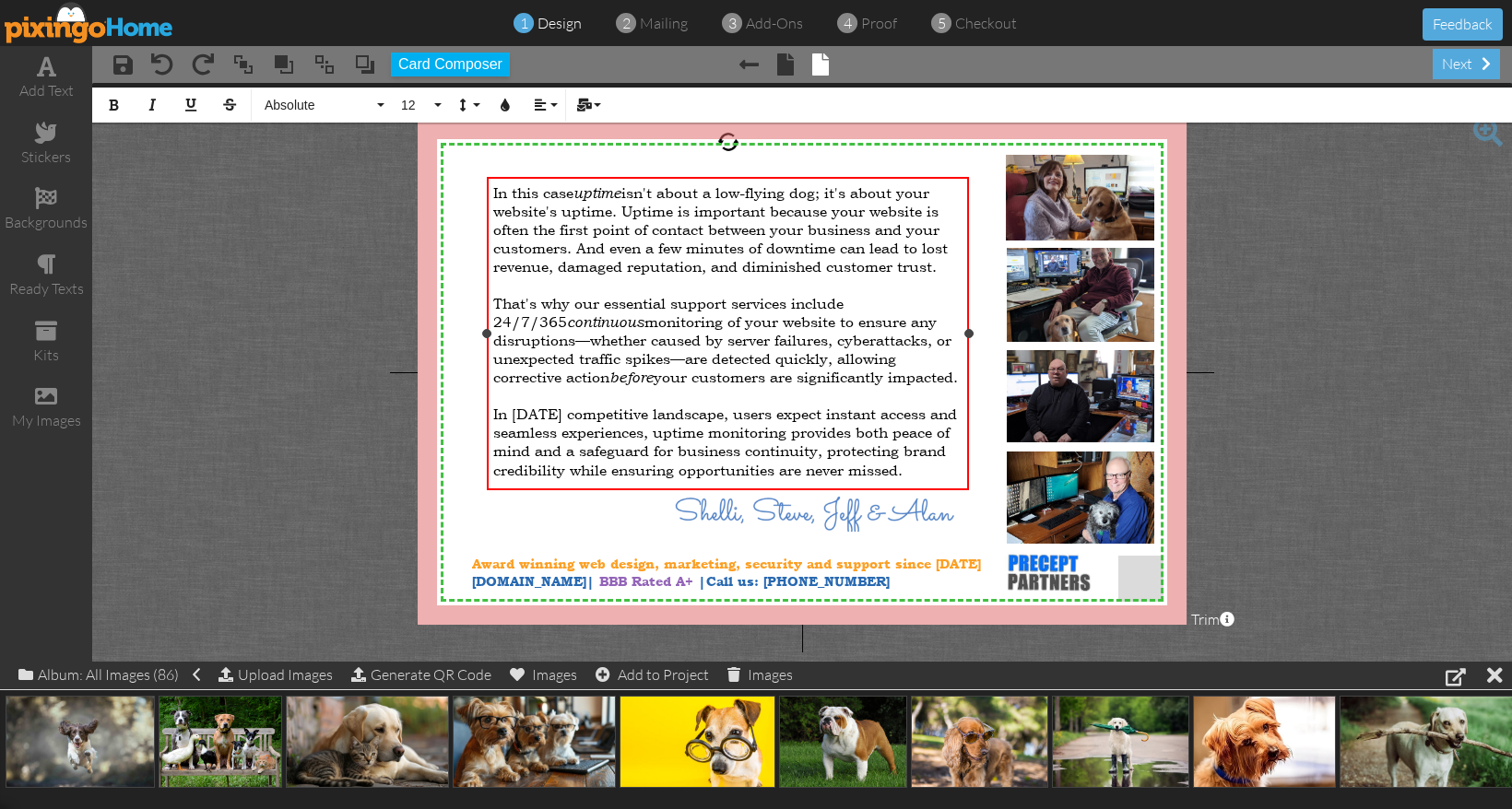
click at [599, 410] on span "In [DATE] competitive landscape, users expect instant access and seamless exper…" at bounding box center [724, 442] width 464 height 75
drag, startPoint x: 493, startPoint y: 408, endPoint x: 551, endPoint y: 409, distance: 58.0
click at [551, 409] on span "In [DATE] competitive landscape, users expect instant access and seamless exper…" at bounding box center [724, 442] width 464 height 75
click at [556, 225] on span "In this case uptime isn't about a low-flying dog; it's about your website's upt…" at bounding box center [719, 229] width 454 height 92
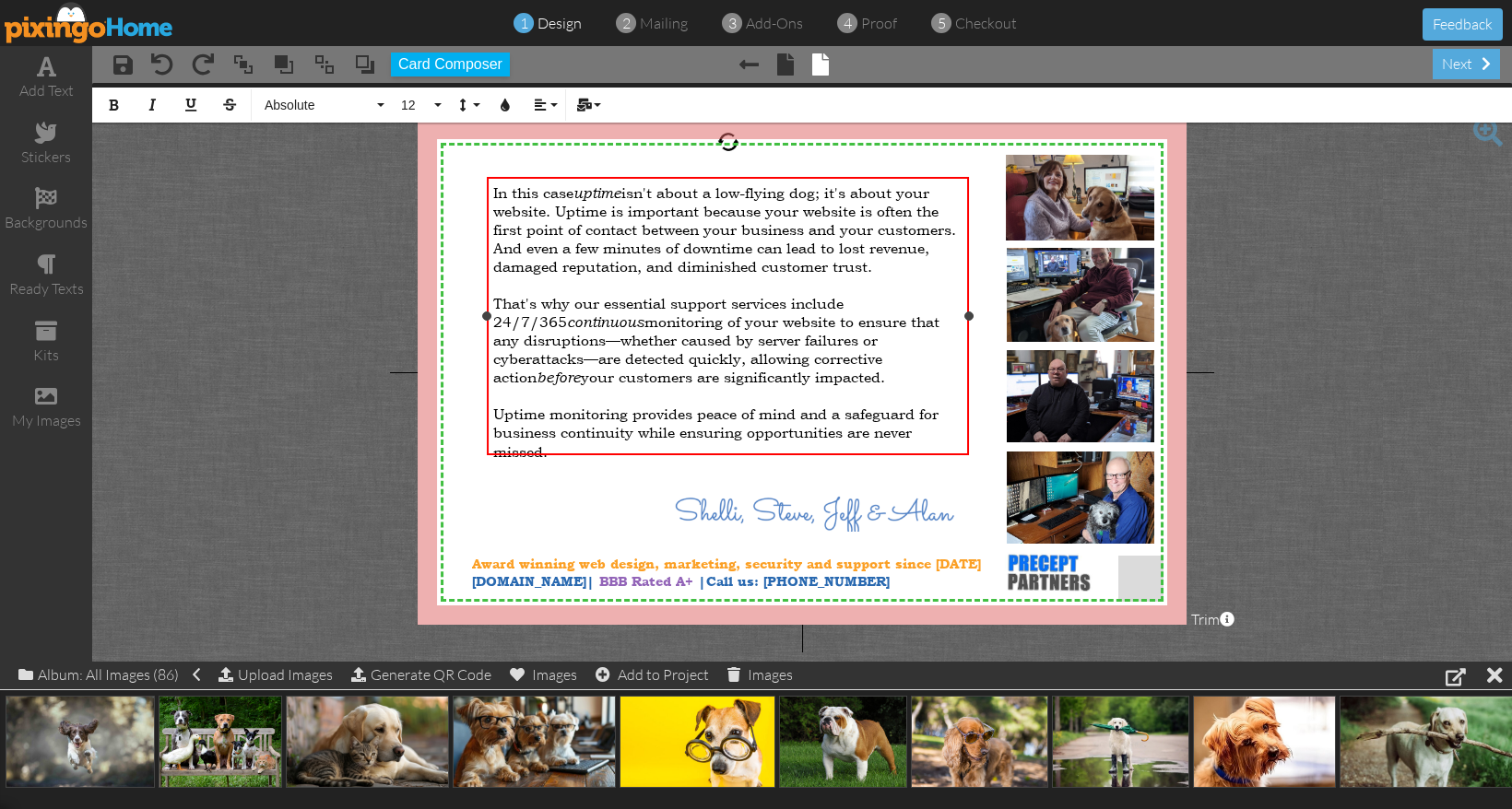
click at [750, 425] on span "Uptime monitoring provides peace of mind and a safeguard for business continuit…" at bounding box center [715, 433] width 445 height 56
click at [677, 386] on div "​" at bounding box center [727, 395] width 469 height 19
click at [495, 404] on span "Uptime monitoring provides peace of mind and a safeguard for business continuit…" at bounding box center [715, 433] width 445 height 56
click at [576, 316] on span "That's why our essential support services include 24/7/365 continuous monitorin…" at bounding box center [716, 340] width 446 height 92
click at [669, 405] on span "With uptime monitoring peace of mind and a safeguard for business continuity wh…" at bounding box center [704, 433] width 422 height 56
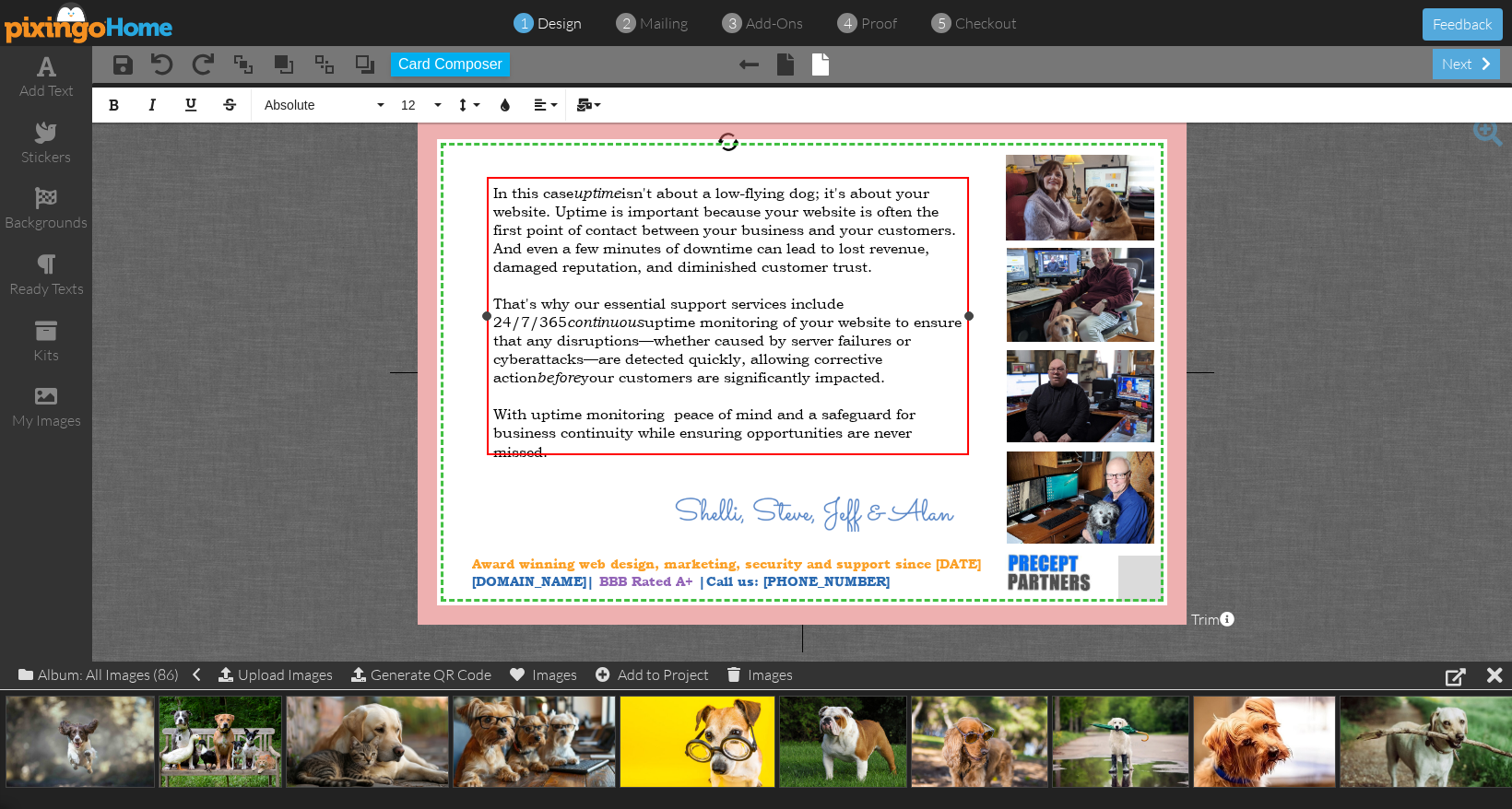
click at [670, 407] on span "With uptime monitoring peace of mind and a safeguard for business continuity wh…" at bounding box center [704, 433] width 422 height 56
click at [825, 317] on span "That's why our essential support services include 24/7/365 continuous uptime mo…" at bounding box center [727, 340] width 468 height 92
click at [935, 406] on span "With 24/7/365 uptime monitoring you have peace of mind and a safeguard for busi…" at bounding box center [725, 433] width 466 height 56
click at [859, 320] on span "That's why our essential support services include 24/7/365 continuous uptime mo…" at bounding box center [721, 340] width 458 height 92
click at [610, 406] on span "With 24/7/365 website uptime monitoring you have peace of mind knowing business…" at bounding box center [722, 433] width 460 height 56
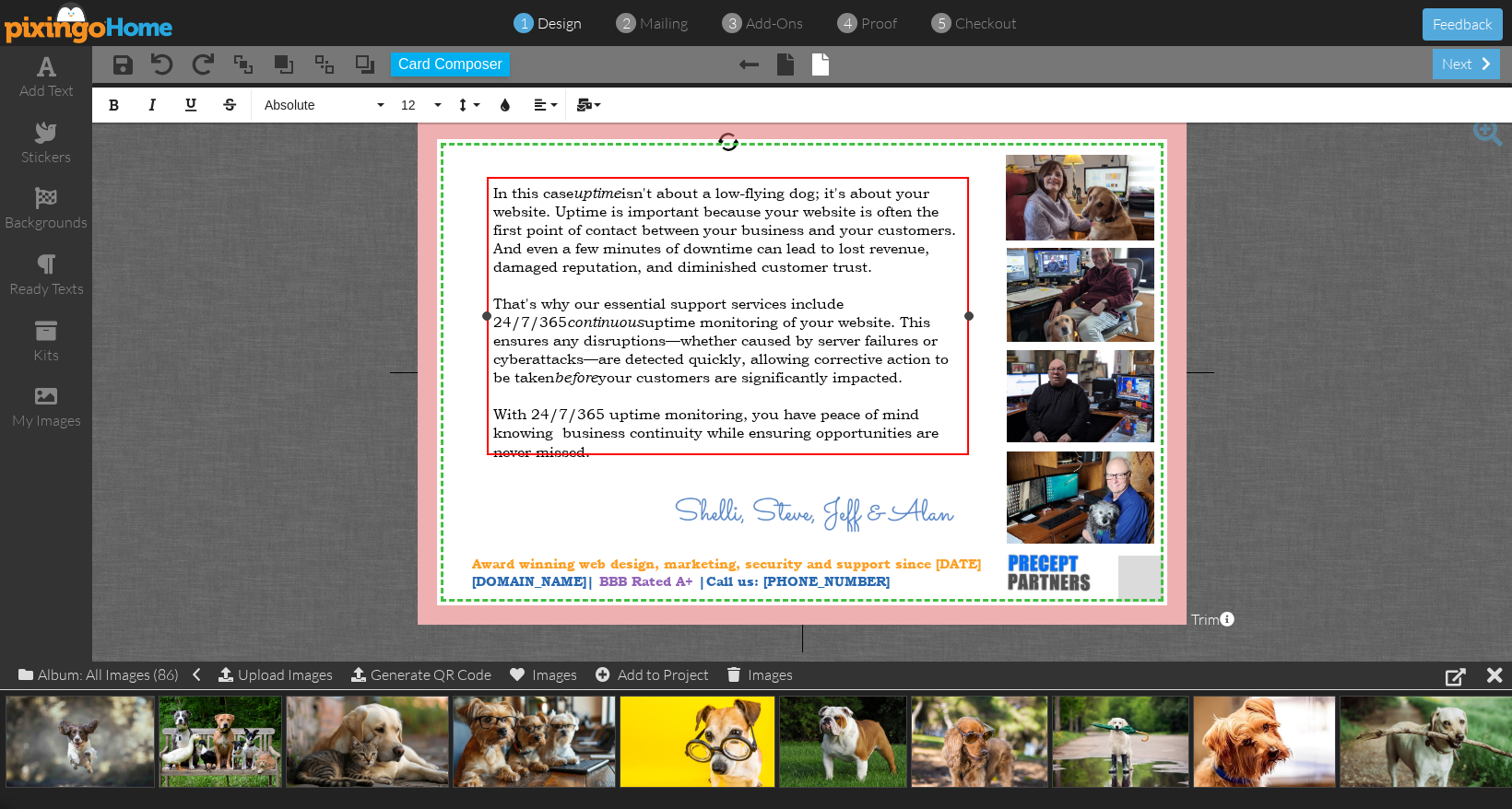
click at [494, 404] on span "With 24/7/365 uptime monitoring, you have peace of mind knowing business contin…" at bounding box center [715, 433] width 445 height 56
click at [633, 449] on div "In this case uptime isn't about a low-flying dog; it's about your website. Upti…" at bounding box center [728, 321] width 482 height 289
drag, startPoint x: 626, startPoint y: 442, endPoint x: 484, endPoint y: 191, distance: 288.4
click at [487, 191] on div "In this case uptime isn't about a low-flying dog; it's about your website. Upti…" at bounding box center [728, 316] width 482 height 277
click at [433, 106] on button "12" at bounding box center [418, 104] width 53 height 35
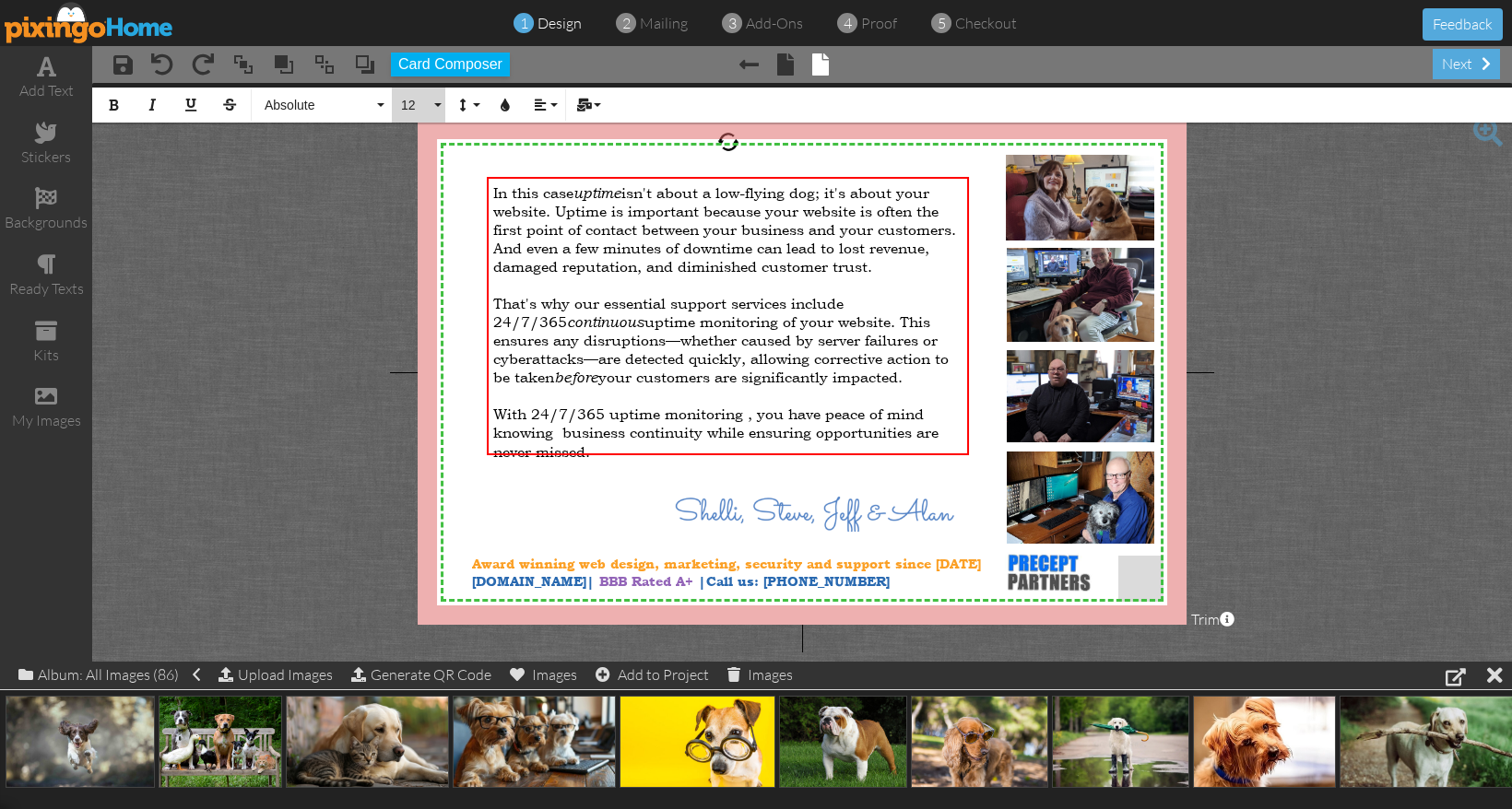
scroll to position [81, 0]
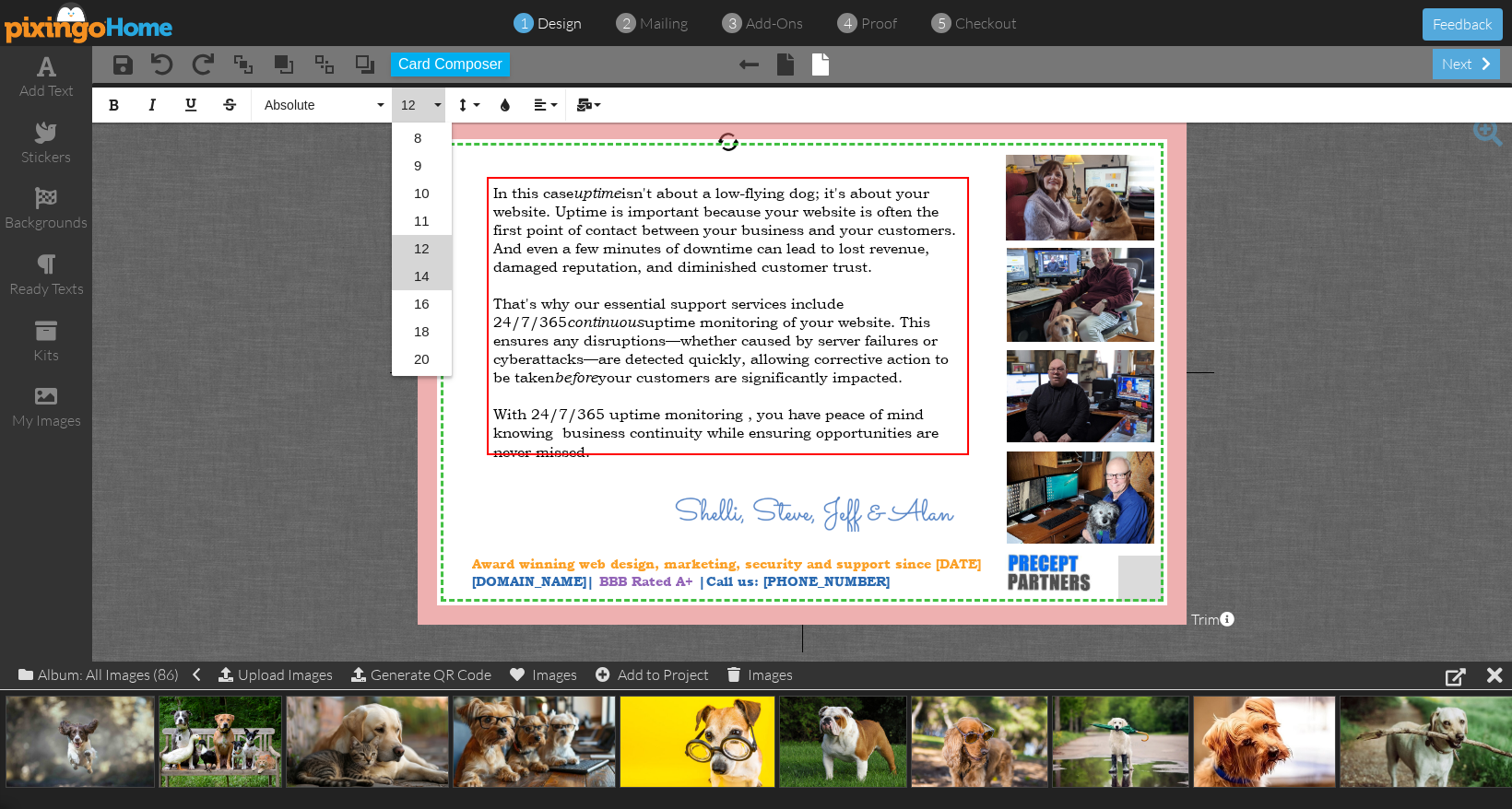
click at [426, 267] on link "14" at bounding box center [422, 276] width 60 height 28
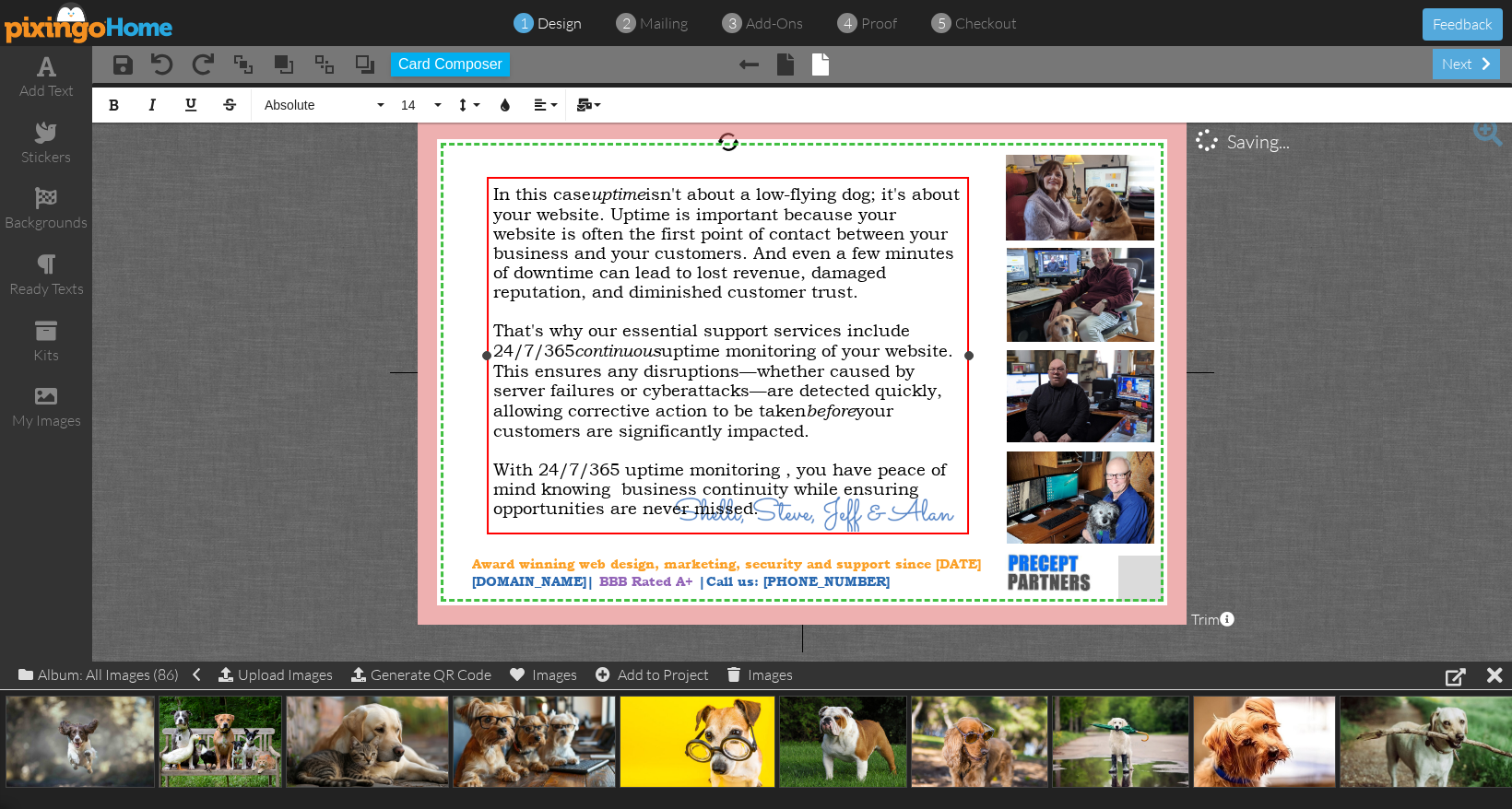
click at [838, 419] on span "before" at bounding box center [830, 410] width 50 height 22
click at [674, 223] on span "In this case uptime isn't about a low-flying dog; it's about your website. Upti…" at bounding box center [726, 243] width 467 height 117
click at [655, 220] on span "In this case uptime isn't about a low-flying dog; it's about your website. Upti…" at bounding box center [726, 243] width 467 height 117
click at [527, 507] on span "With 24/7/365 uptime monitoring , you have peace of mind knowing business conti…" at bounding box center [719, 489] width 452 height 58
click at [777, 221] on span "In this case uptime isn't about a low-flying dog; it's about your website's ava…" at bounding box center [726, 243] width 467 height 117
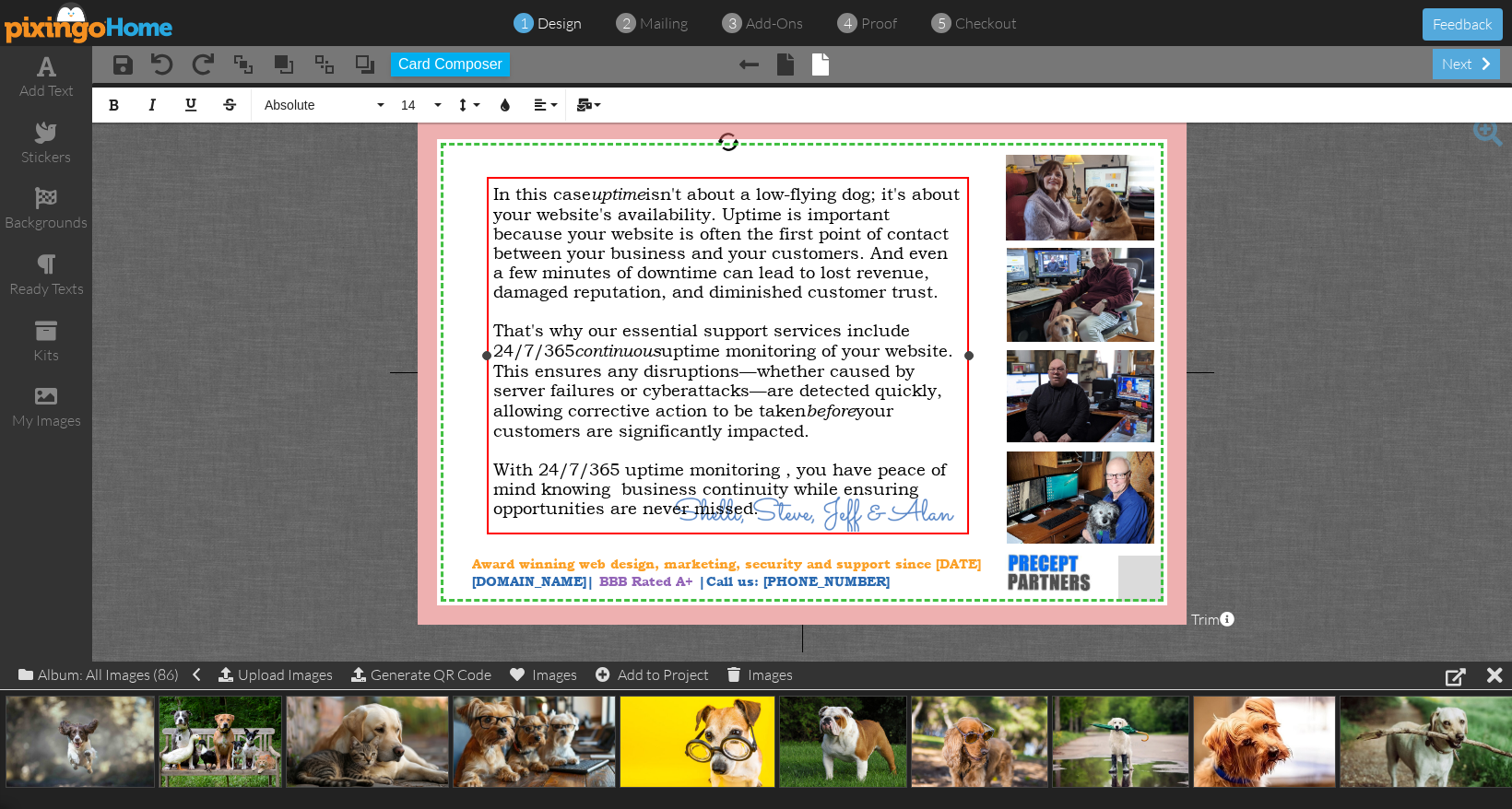
click at [962, 404] on div "That's why our essential support services include 24/7/365 continuous uptime mo…" at bounding box center [727, 380] width 469 height 120
click at [952, 402] on span "That's why our essential support services include 24/7/365 continuous uptime mo…" at bounding box center [722, 380] width 460 height 120
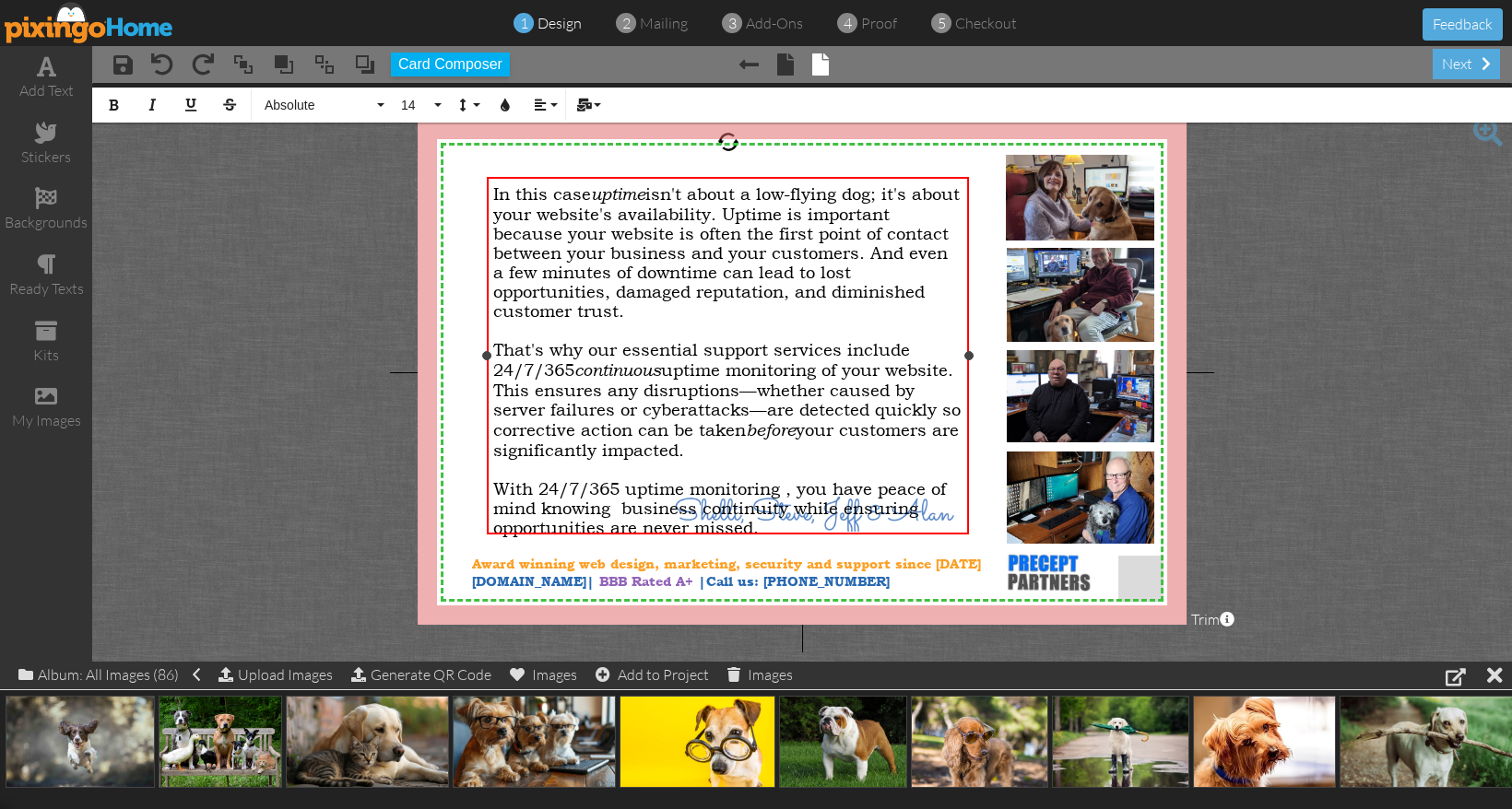
click at [767, 483] on span "With 24/7/365 uptime monitoring , you have peace of mind knowing business conti…" at bounding box center [719, 508] width 452 height 58
click at [787, 480] on span "With 24/7/365 uptime monitoring , you have peace of mind knowing business conti…" at bounding box center [719, 508] width 452 height 58
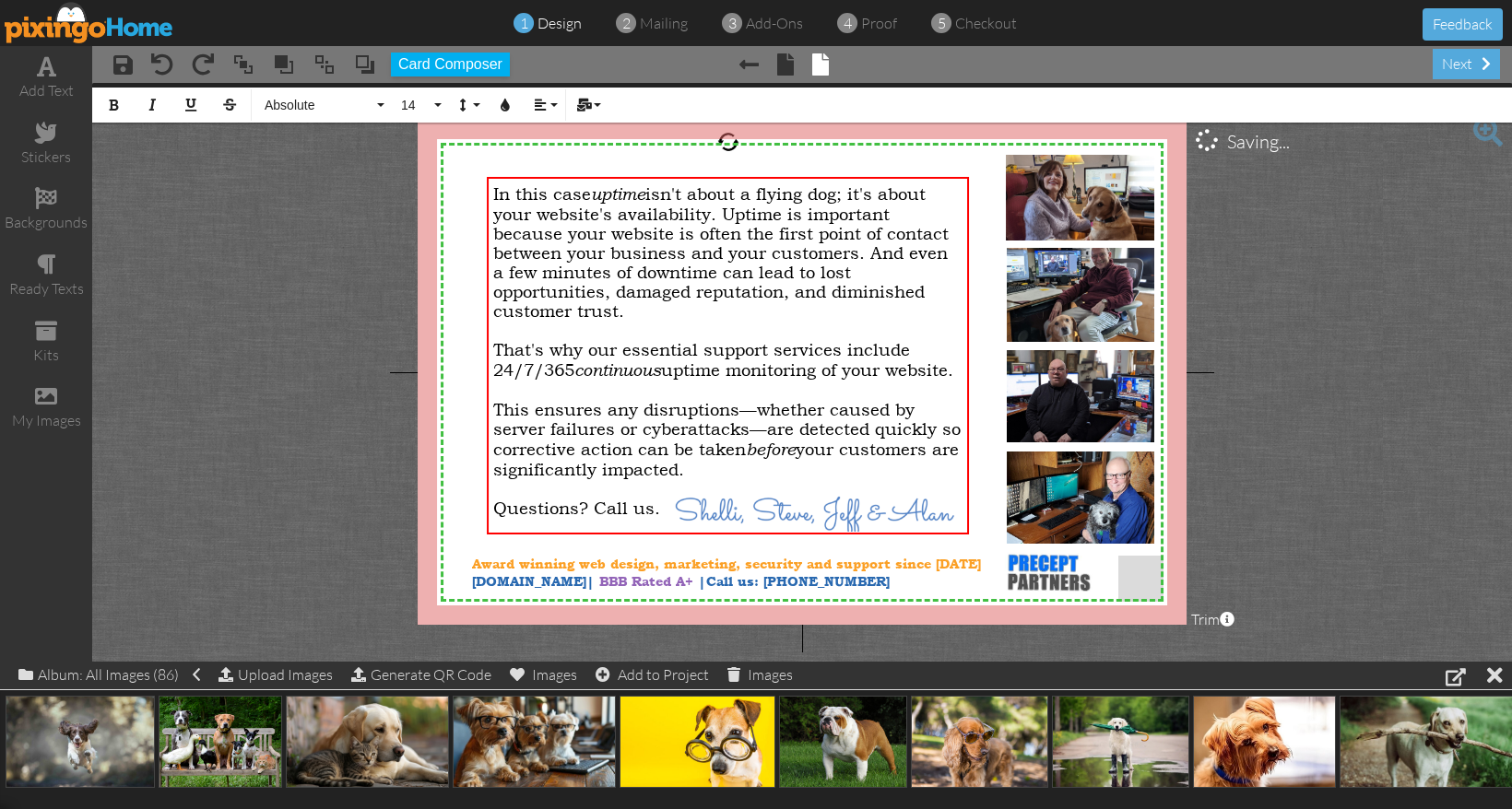
click at [1267, 527] on project-studio-wrapper "X X X X X X X X X X X X X X X X X X X X X X X X X X X X X X X X X X X X X X X X…" at bounding box center [801, 373] width 1419 height 579
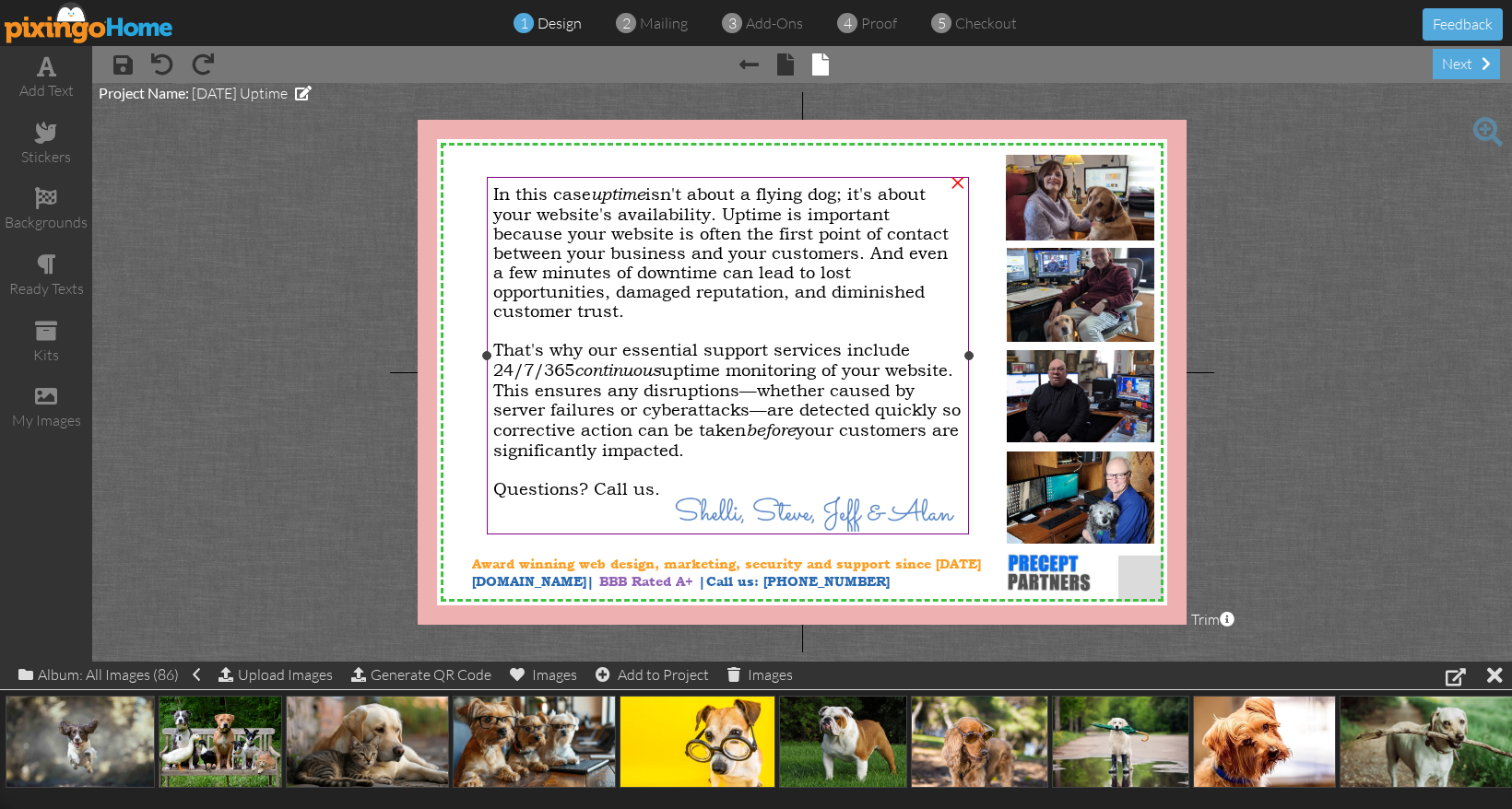
click at [635, 436] on span "This ensures any disruptions—whether caused by server failures or cyberattacks—…" at bounding box center [726, 419] width 467 height 80
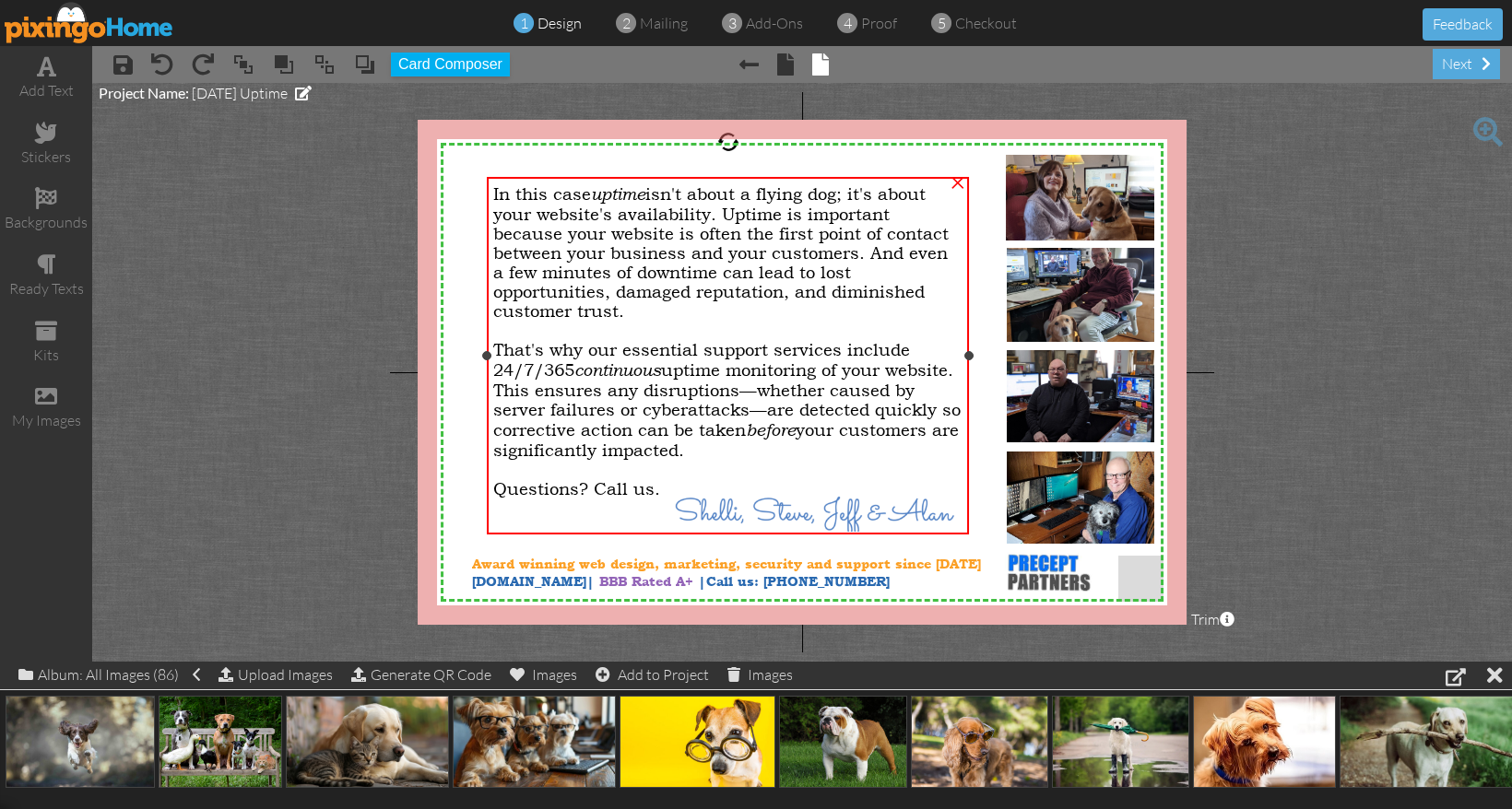
click at [635, 436] on span "This ensures any disruptions—whether caused by server failures or cyberattacks—…" at bounding box center [726, 419] width 467 height 80
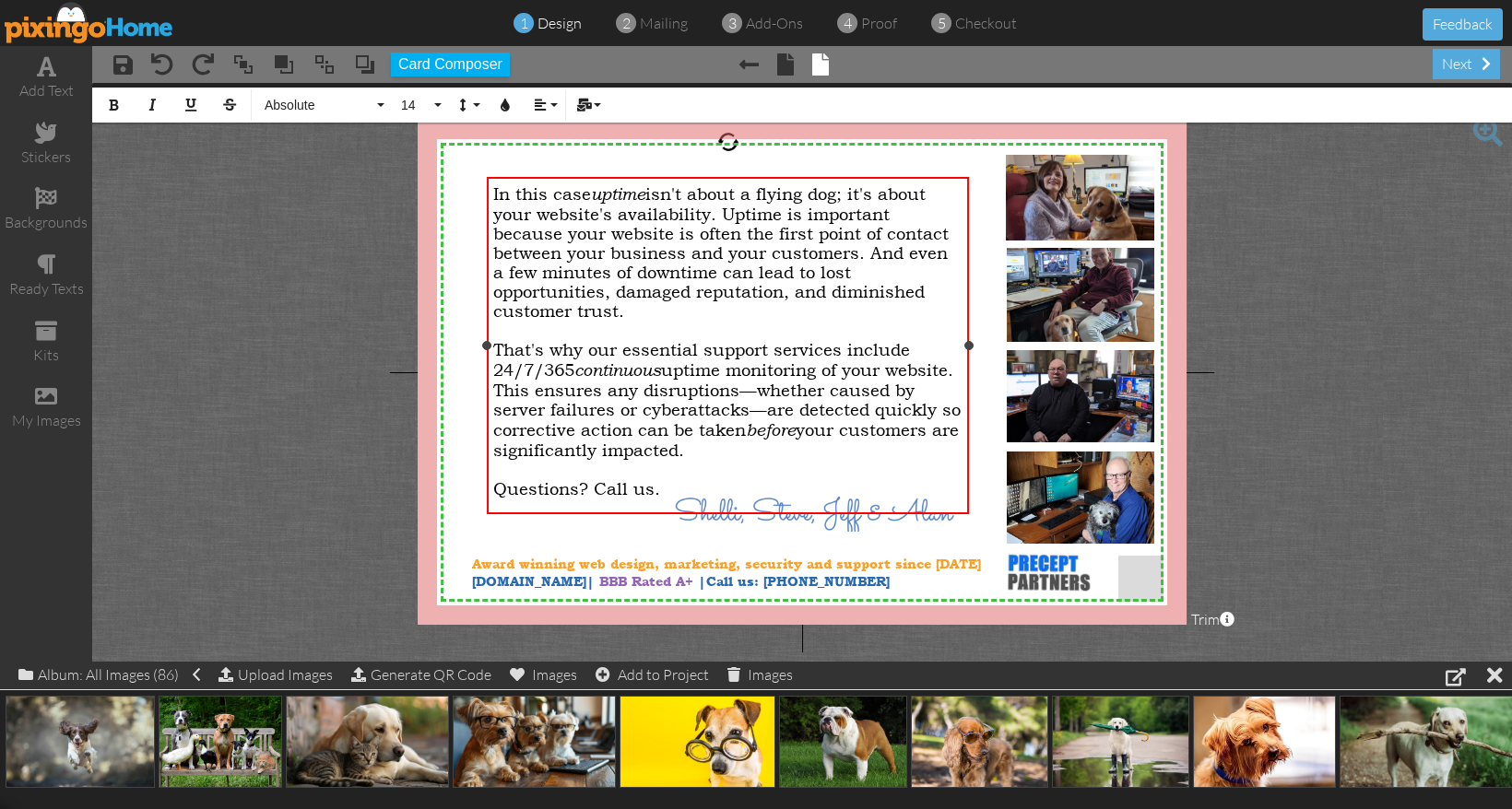
click at [582, 380] on div "That's why our essential support services include 24/7/365 continuous uptime mo…" at bounding box center [727, 360] width 469 height 40
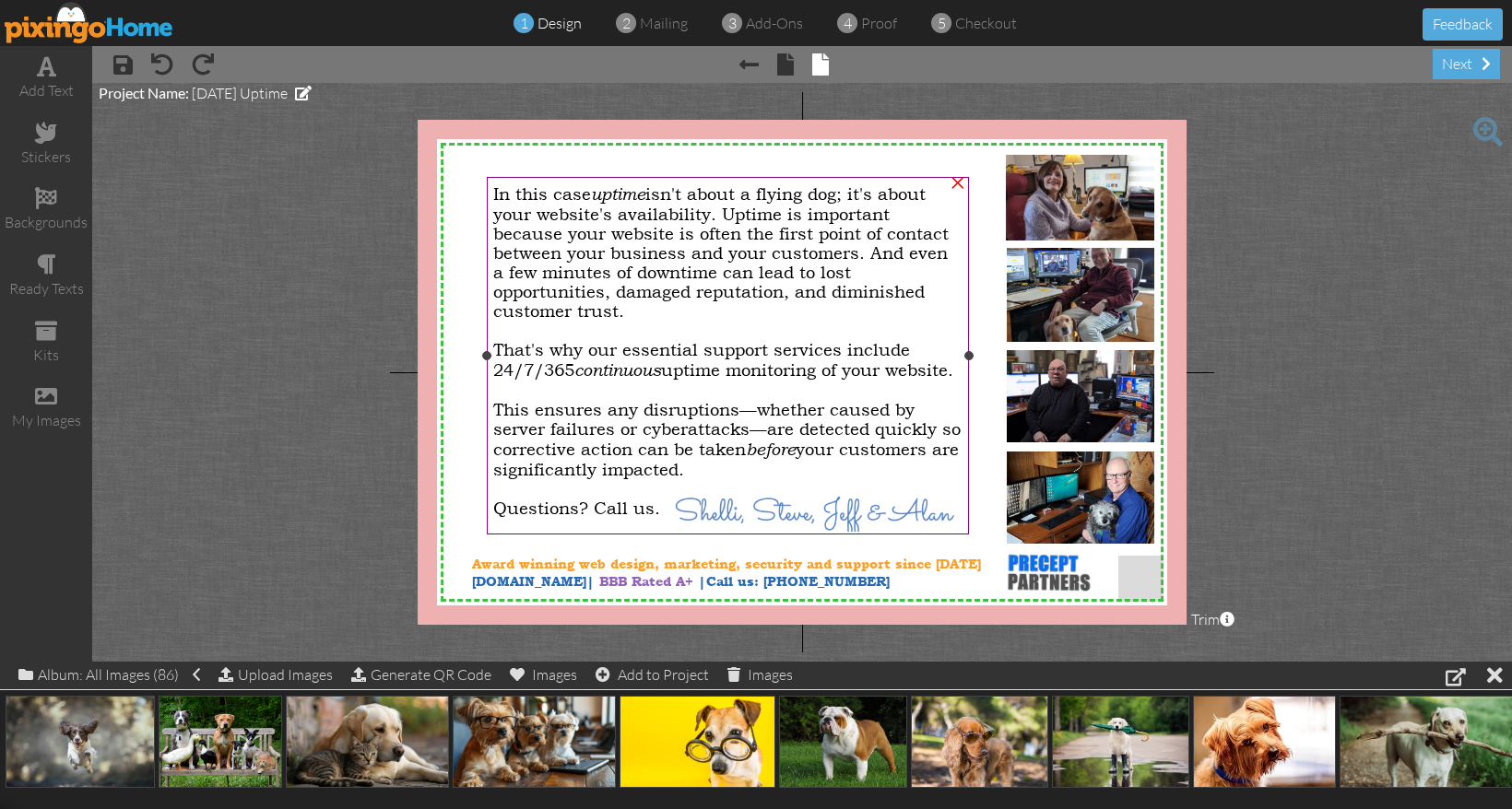
click at [795, 518] on div "Questions? Call us." at bounding box center [727, 507] width 469 height 20
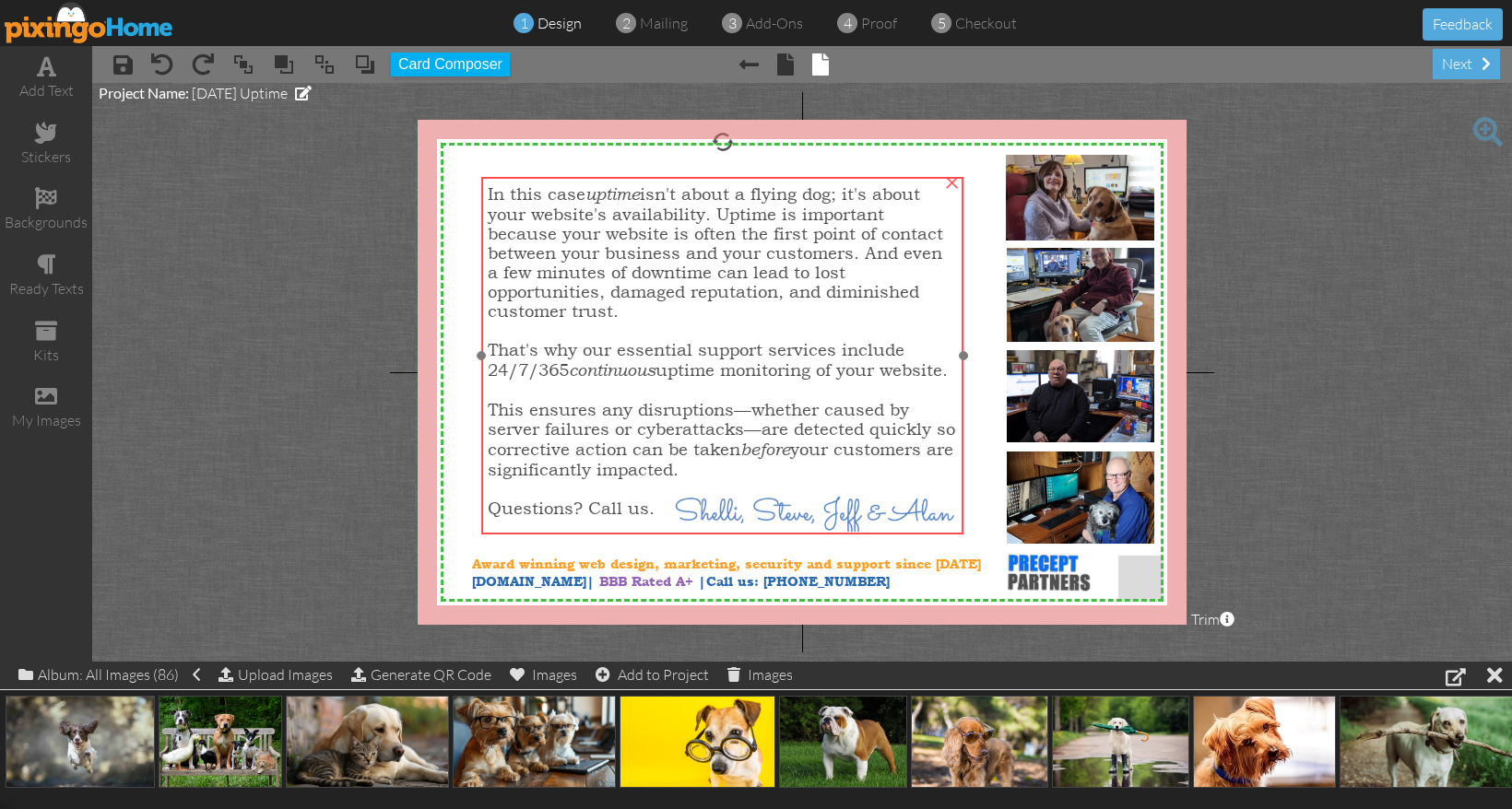
click at [741, 447] on span "This ensures any disruptions—whether caused by server failures or cyberattacks—…" at bounding box center [721, 439] width 467 height 80
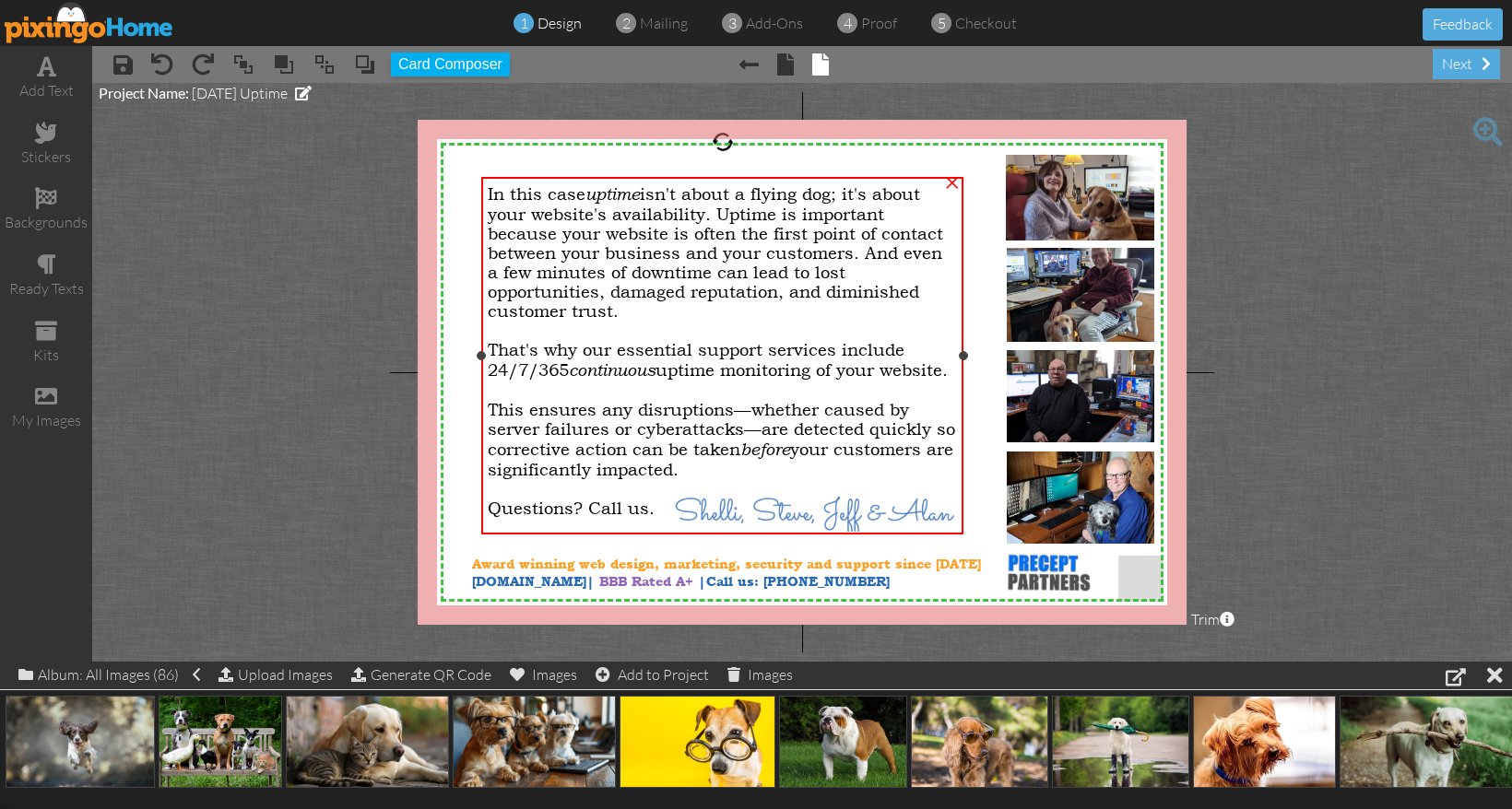
click at [833, 518] on div "Questions? Call us." at bounding box center [722, 507] width 469 height 20
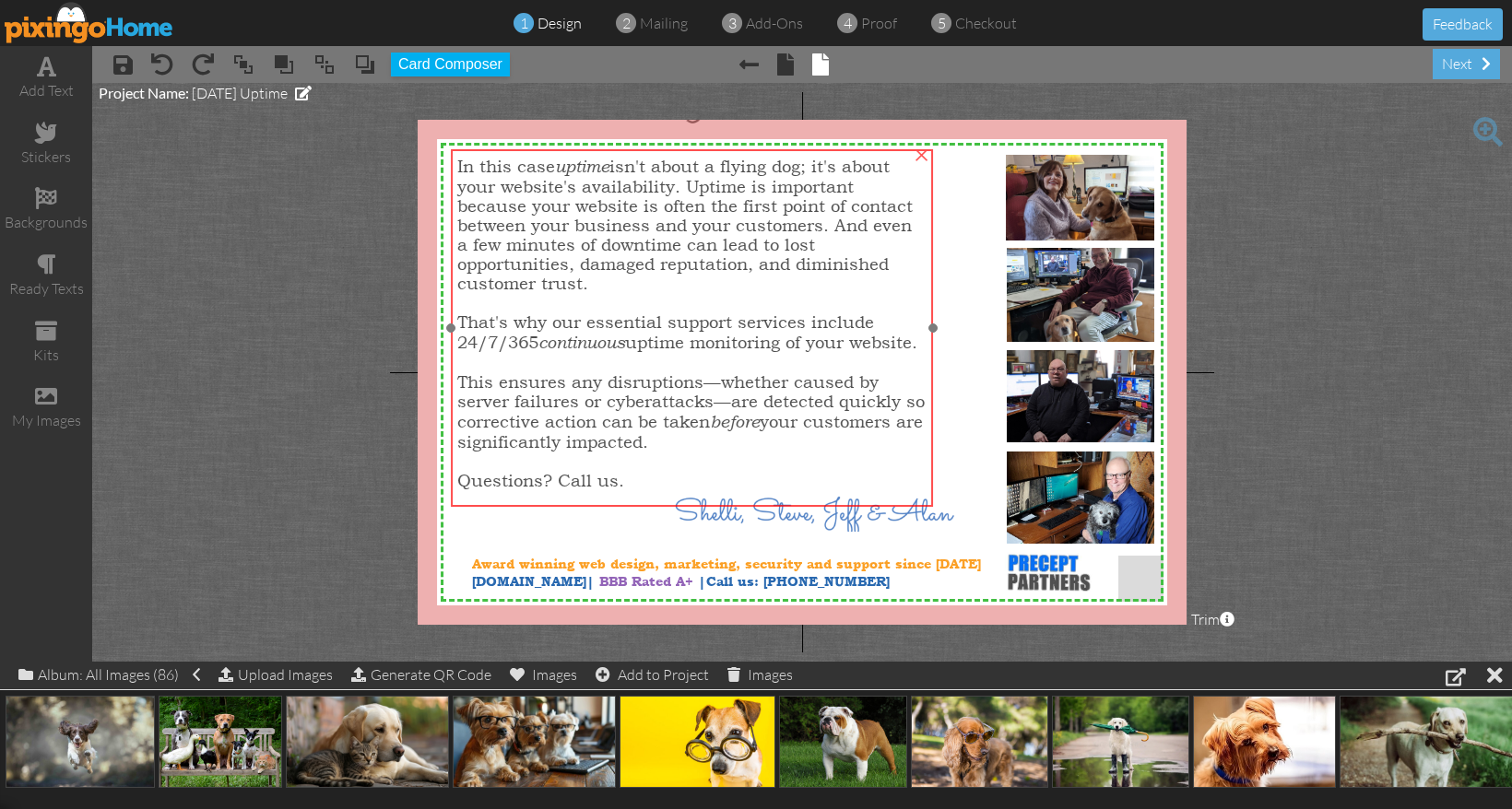
drag, startPoint x: 861, startPoint y: 426, endPoint x: 831, endPoint y: 398, distance: 41.0
click at [831, 398] on span "This ensures any disruptions—whether caused by server failures or cyberattacks—…" at bounding box center [690, 412] width 467 height 80
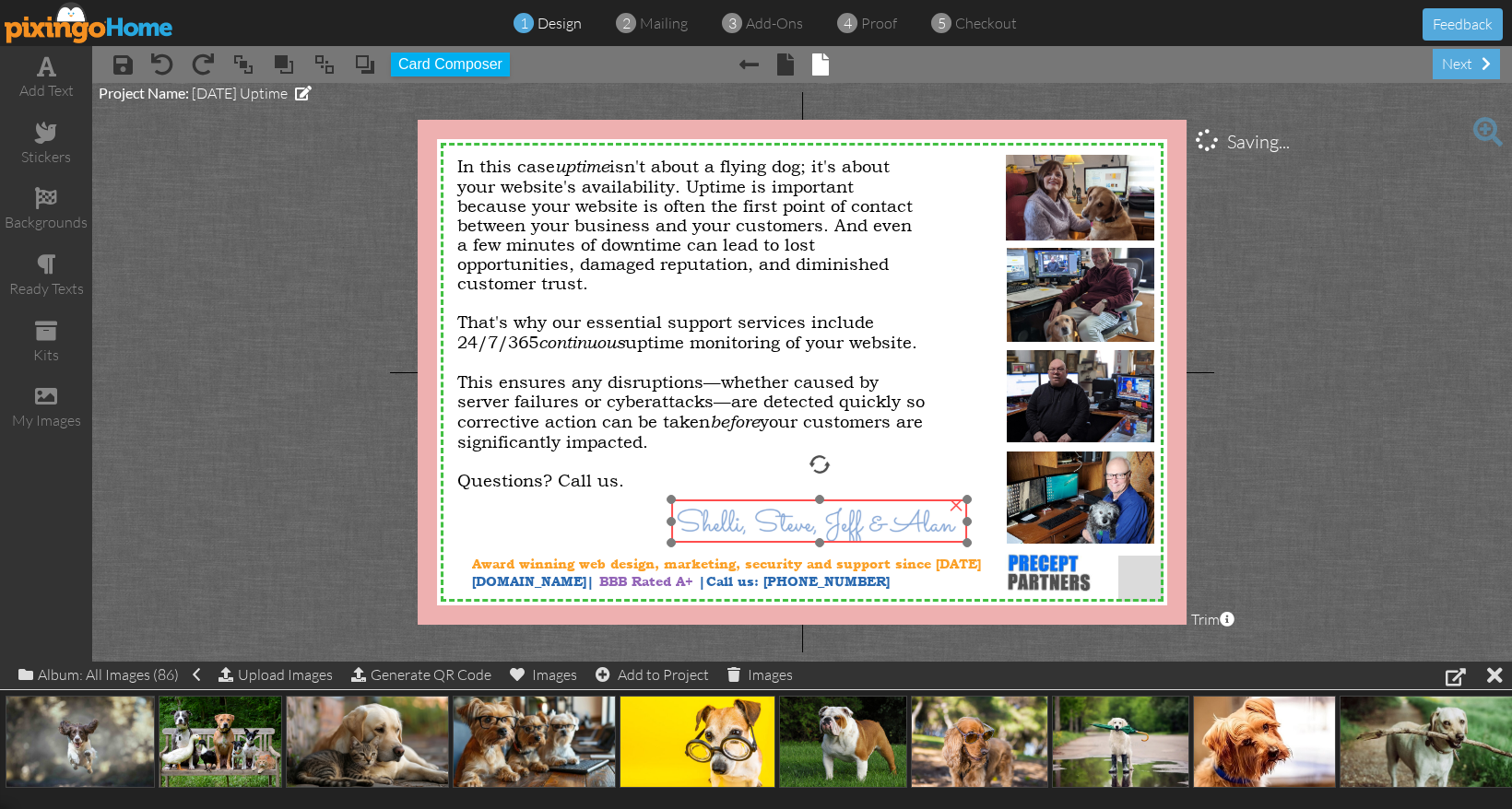
drag, startPoint x: 877, startPoint y: 527, endPoint x: 879, endPoint y: 538, distance: 11.2
click at [879, 538] on img at bounding box center [819, 522] width 296 height 48
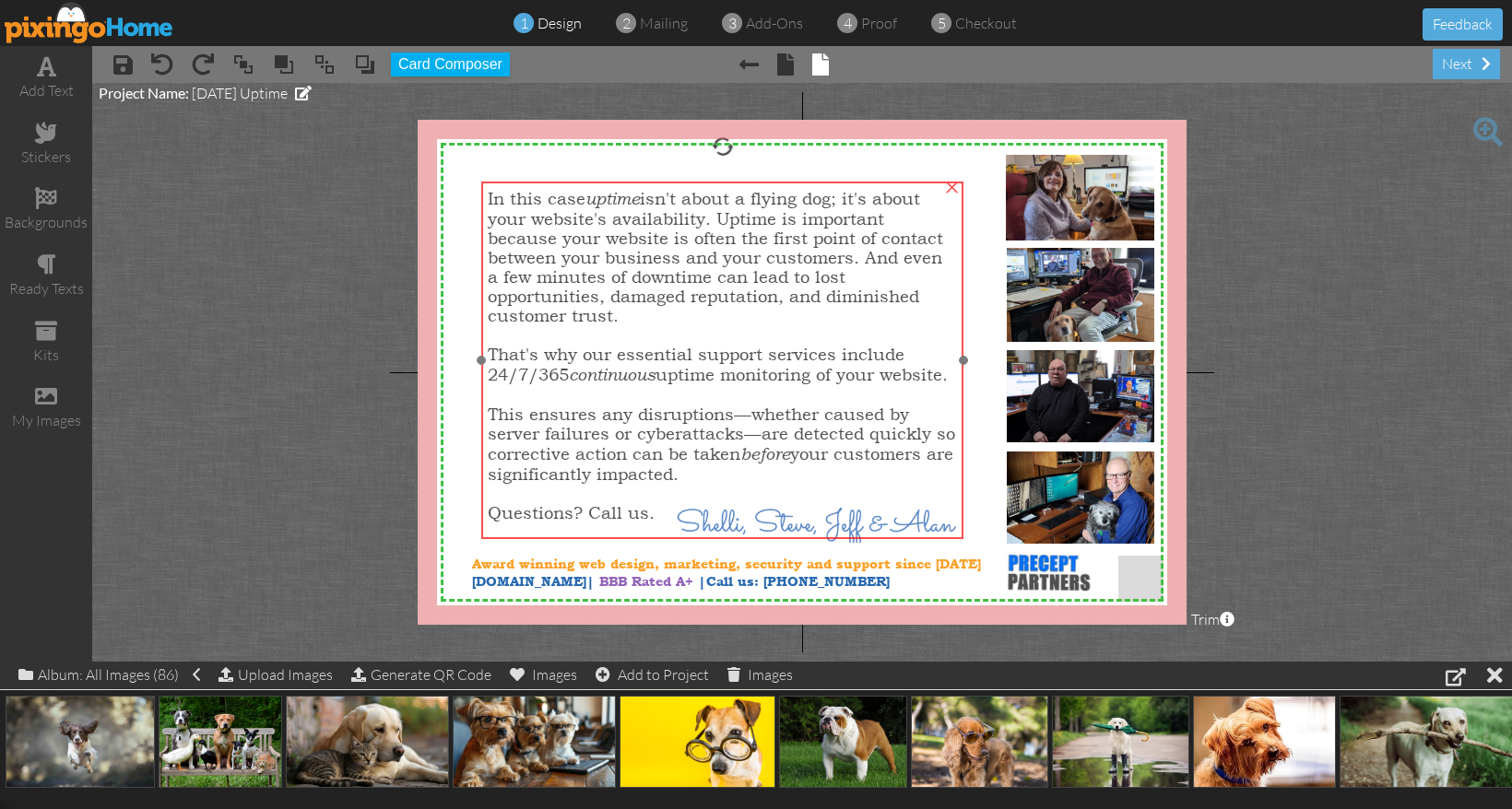
drag, startPoint x: 766, startPoint y: 389, endPoint x: 796, endPoint y: 421, distance: 43.9
click at [796, 421] on span "This ensures any disruptions—whether caused by server failures or cyberattacks—…" at bounding box center [721, 444] width 467 height 80
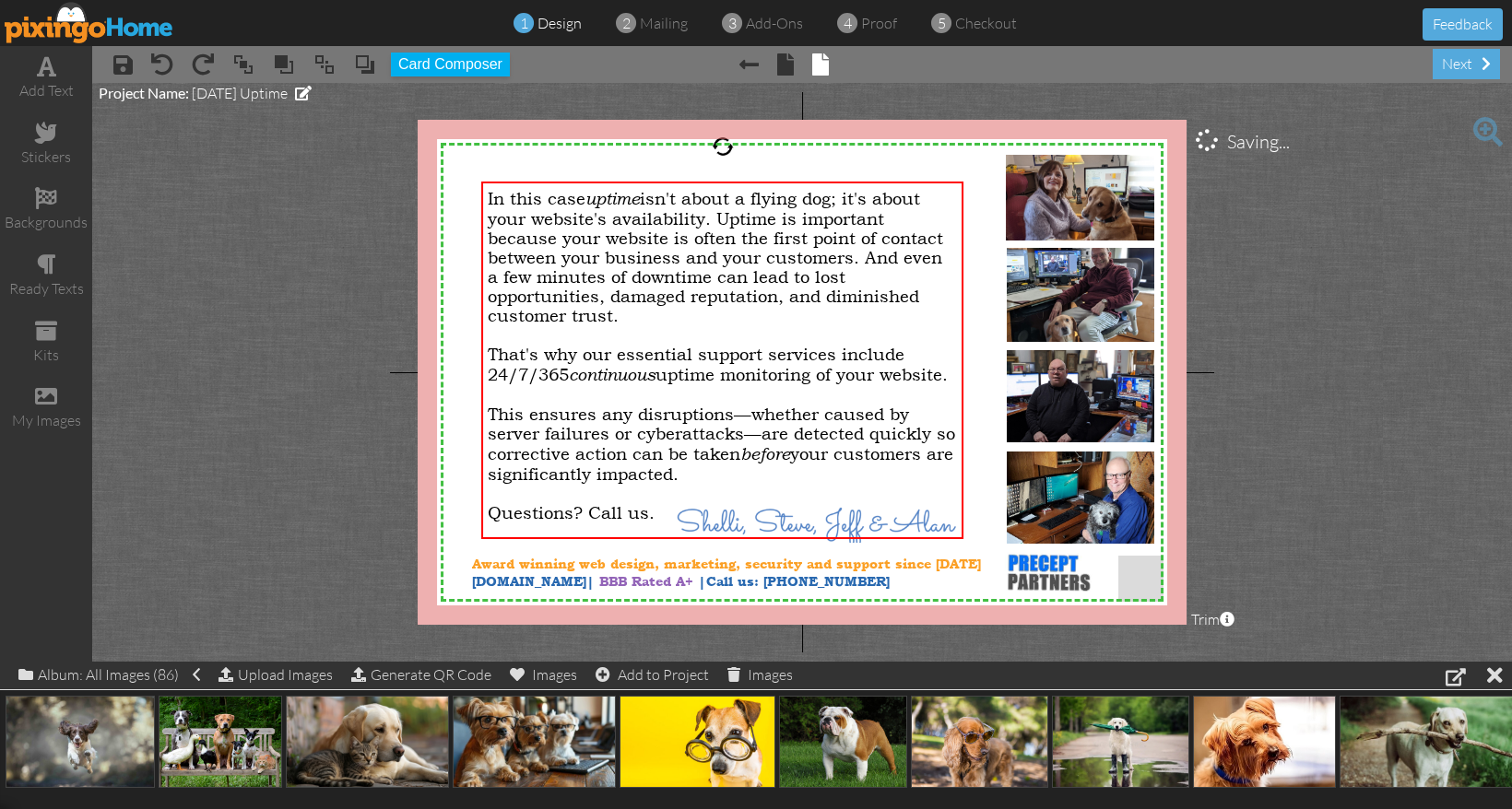
click at [1285, 481] on project-studio-wrapper "X X X X X X X X X X X X X X X X X X X X X X X X X X X X X X X X X X X X X X X X…" at bounding box center [801, 373] width 1419 height 579
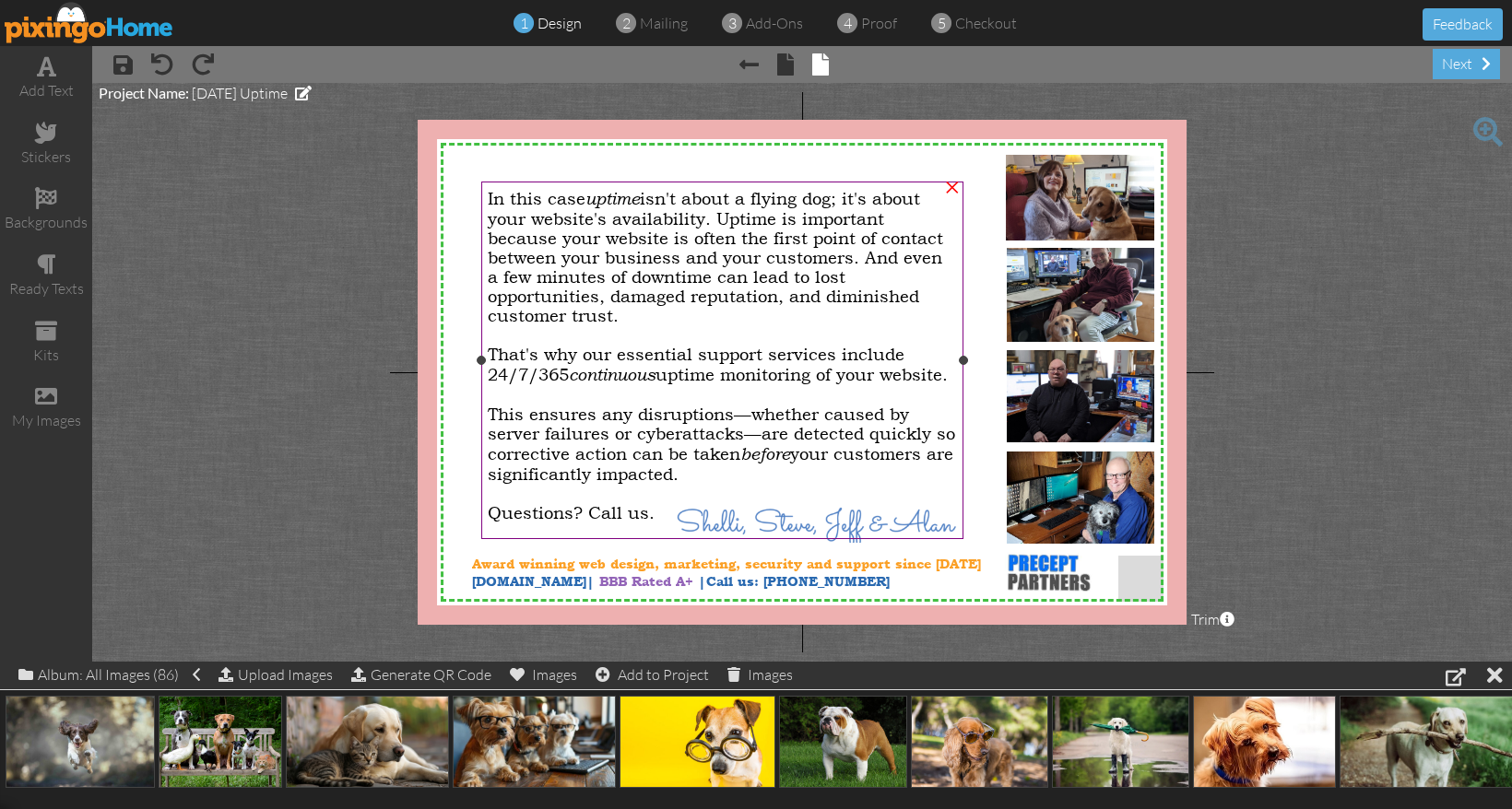
click at [588, 375] on div "That's why our essential support services include 24/7/365 continuous uptime mo…" at bounding box center [722, 364] width 469 height 40
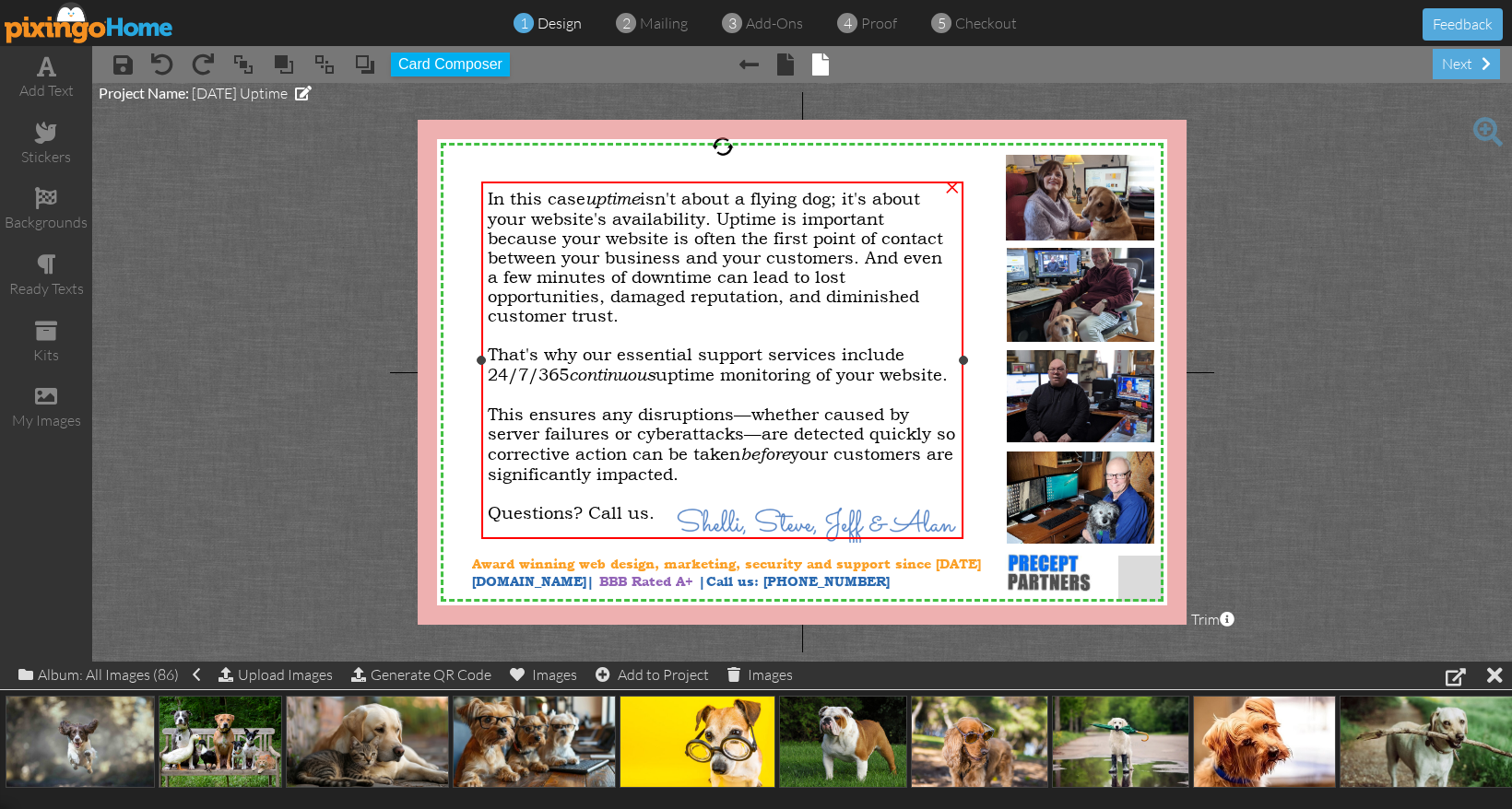
click at [558, 376] on span "That's why our essential support services include 24/7/365 continuous uptime mo…" at bounding box center [718, 364] width 460 height 39
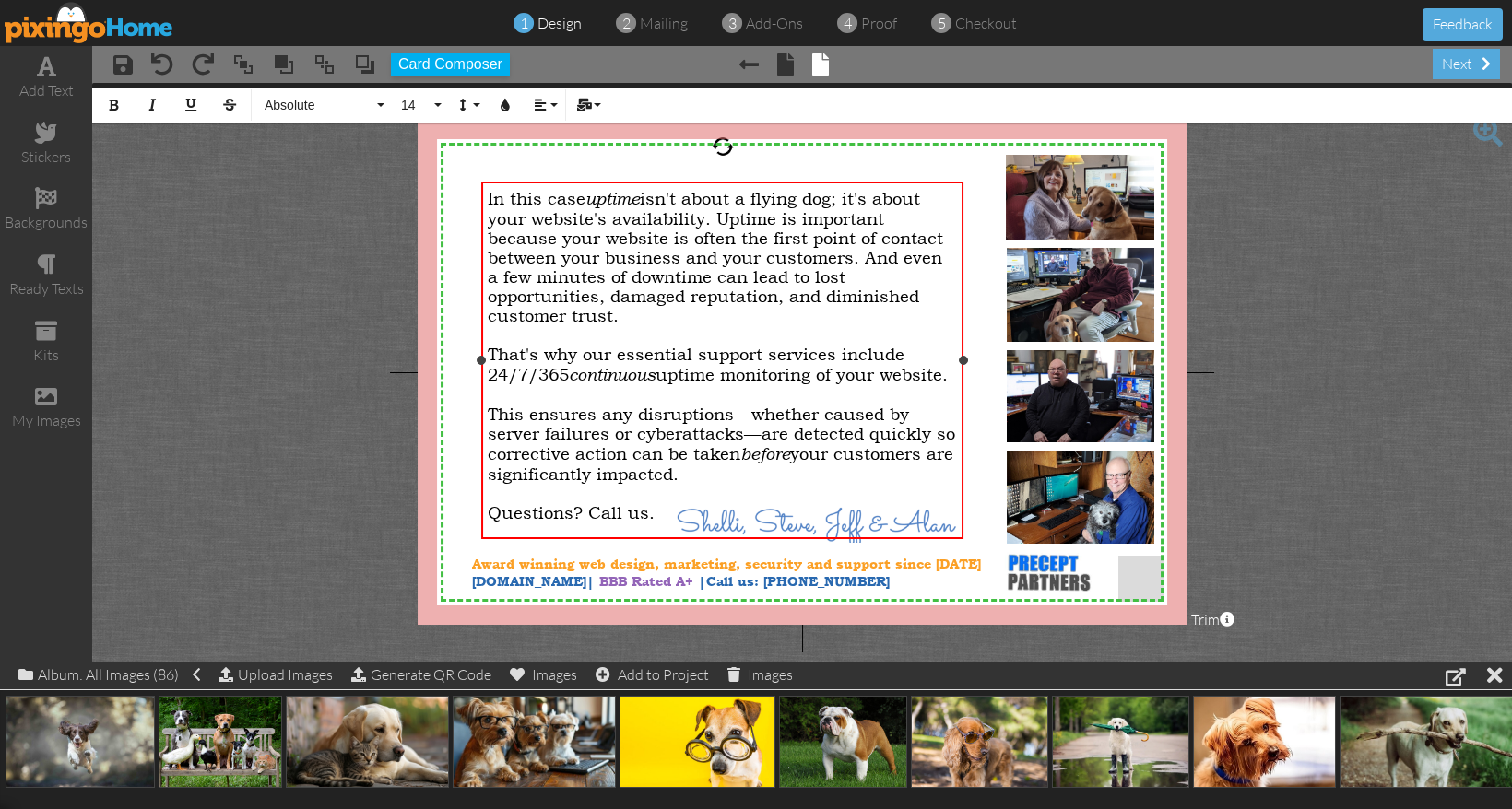
click at [572, 379] on div "That's why our essential support services include 24/7/365 continuous uptime mo…" at bounding box center [722, 364] width 469 height 40
click at [655, 522] on span "Questions? Call us." at bounding box center [571, 512] width 167 height 20
click at [1321, 495] on project-studio-wrapper "X X X X X X X X X X X X X X X X X X X X X X X X X X X X X X X X X X X X X X X X…" at bounding box center [801, 373] width 1419 height 579
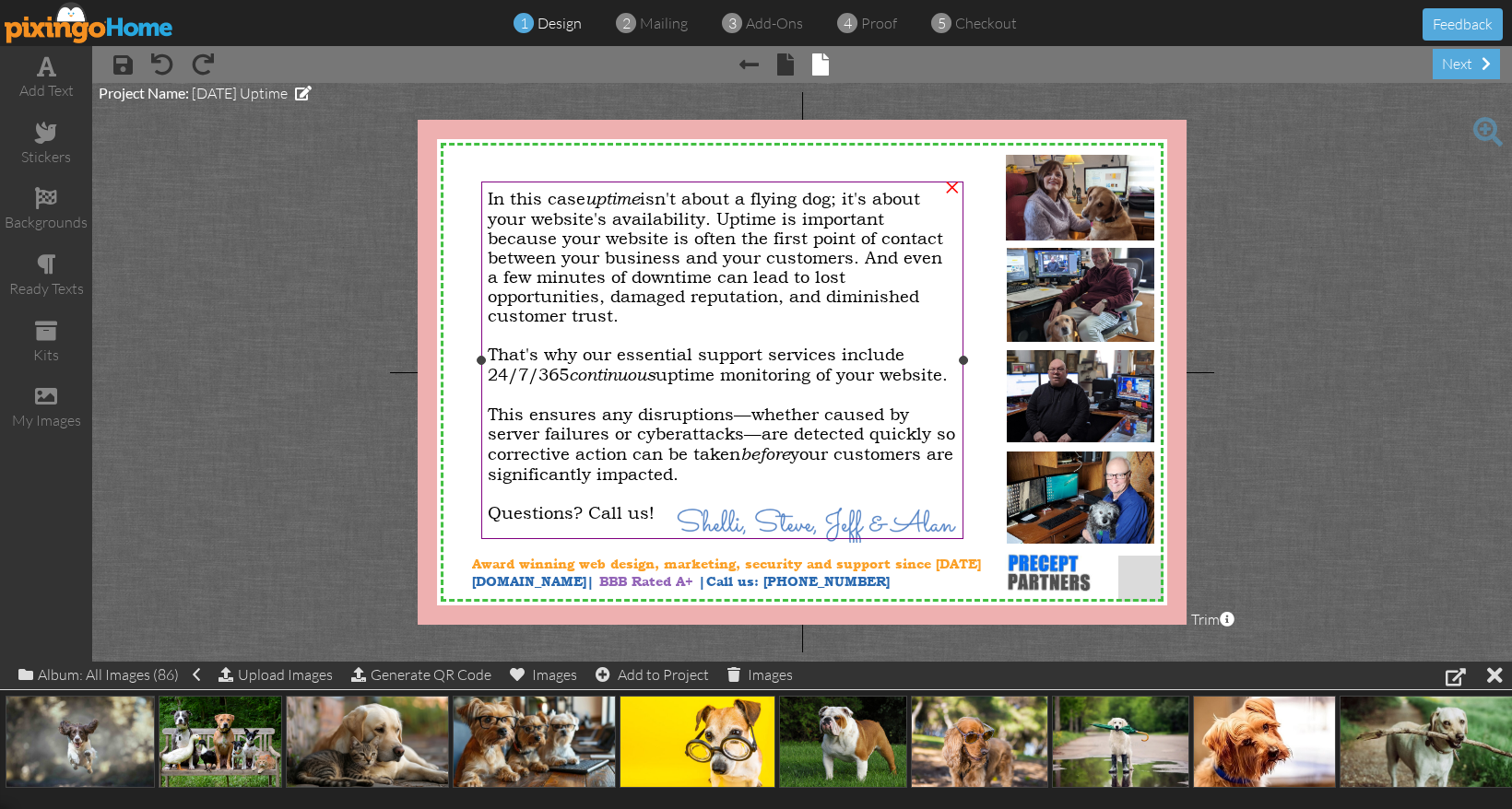
click at [734, 372] on div "That's why our essential support services include 24/7/365 continuous uptime mo…" at bounding box center [722, 364] width 469 height 40
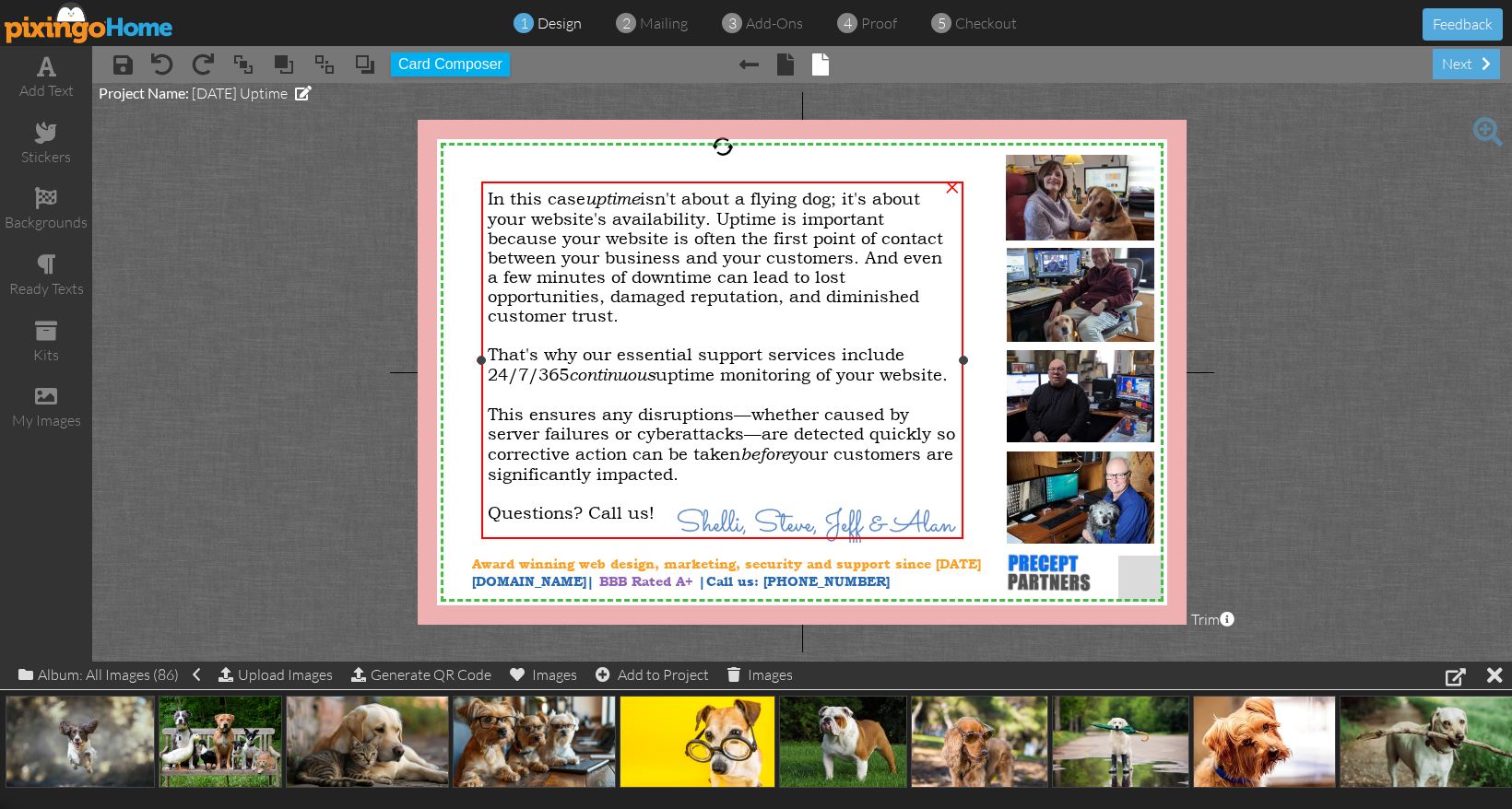
click at [592, 368] on span "continuous" at bounding box center [612, 375] width 86 height 22
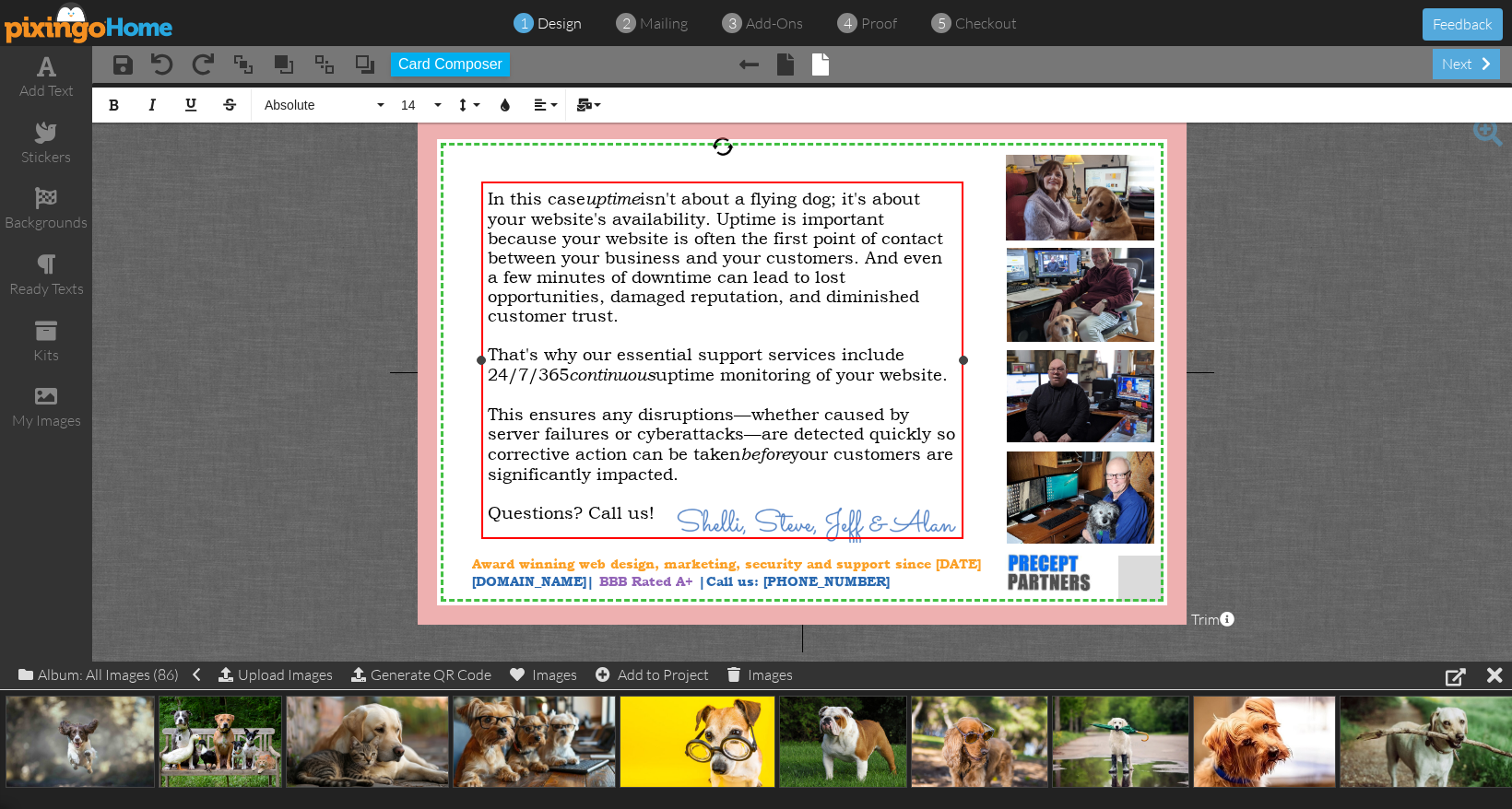
click at [573, 377] on div "That's why our essential support services include 24/7/365 continuous uptime mo…" at bounding box center [722, 364] width 469 height 40
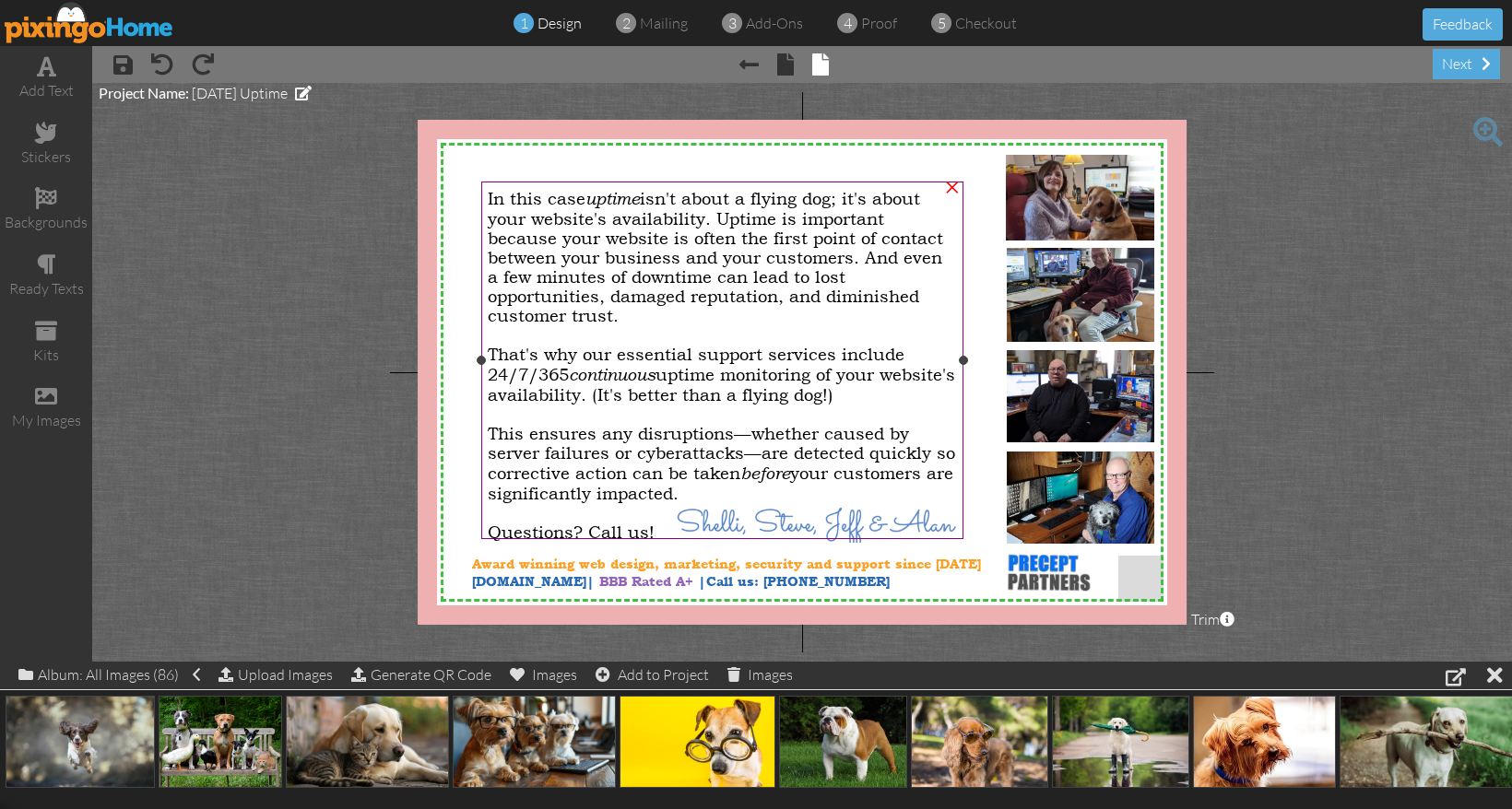
click at [618, 364] on span "continuous" at bounding box center [612, 375] width 86 height 22
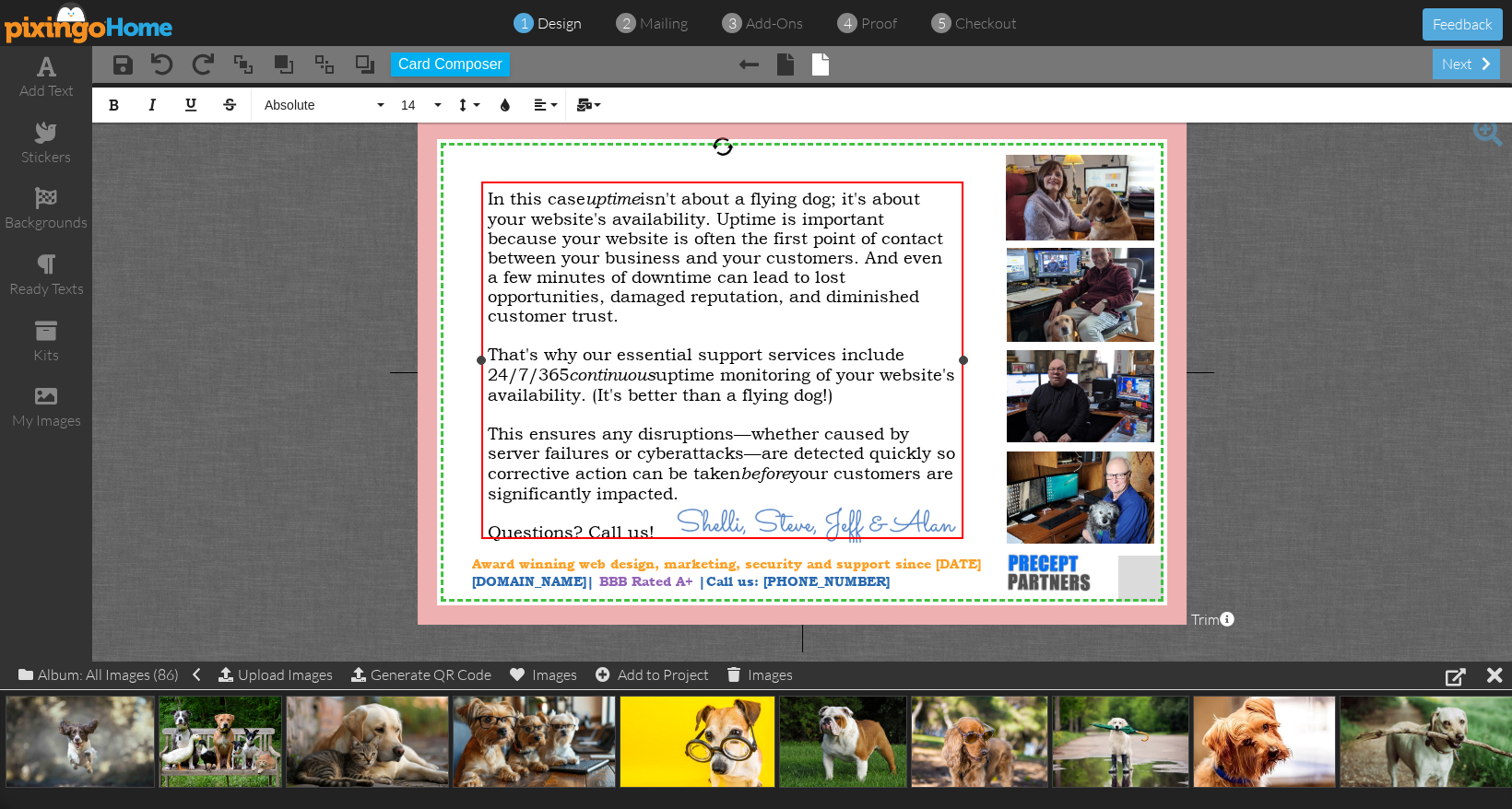
click at [620, 345] on span "That's why our essential support services include 24/7/365 continuous uptime mo…" at bounding box center [721, 375] width 467 height 60
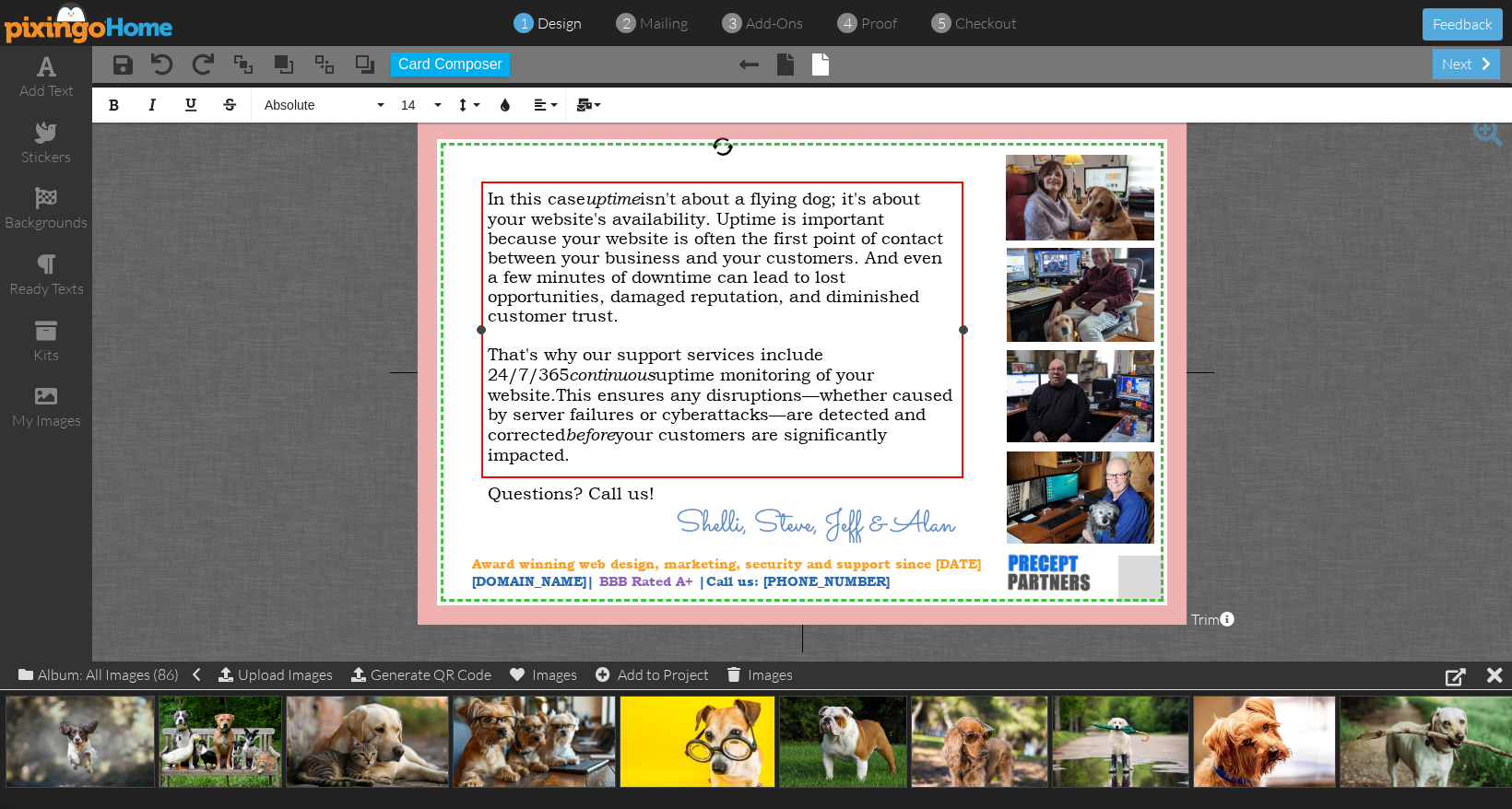
click at [901, 385] on span "This ensures any disruptions—whether caused by server failures or cyberattacks—…" at bounding box center [720, 424] width 465 height 80
click at [0, 0] on div "Ignore" at bounding box center [0, 0] width 0 height 0
click at [669, 484] on div "Questions? Call us!" at bounding box center [722, 493] width 469 height 20
click at [490, 484] on span "Questions? Call us!" at bounding box center [571, 493] width 167 height 20
click at [773, 385] on span "This ensures any disruptions—whether caused by server failures or cyberattacks—…" at bounding box center [720, 414] width 465 height 59
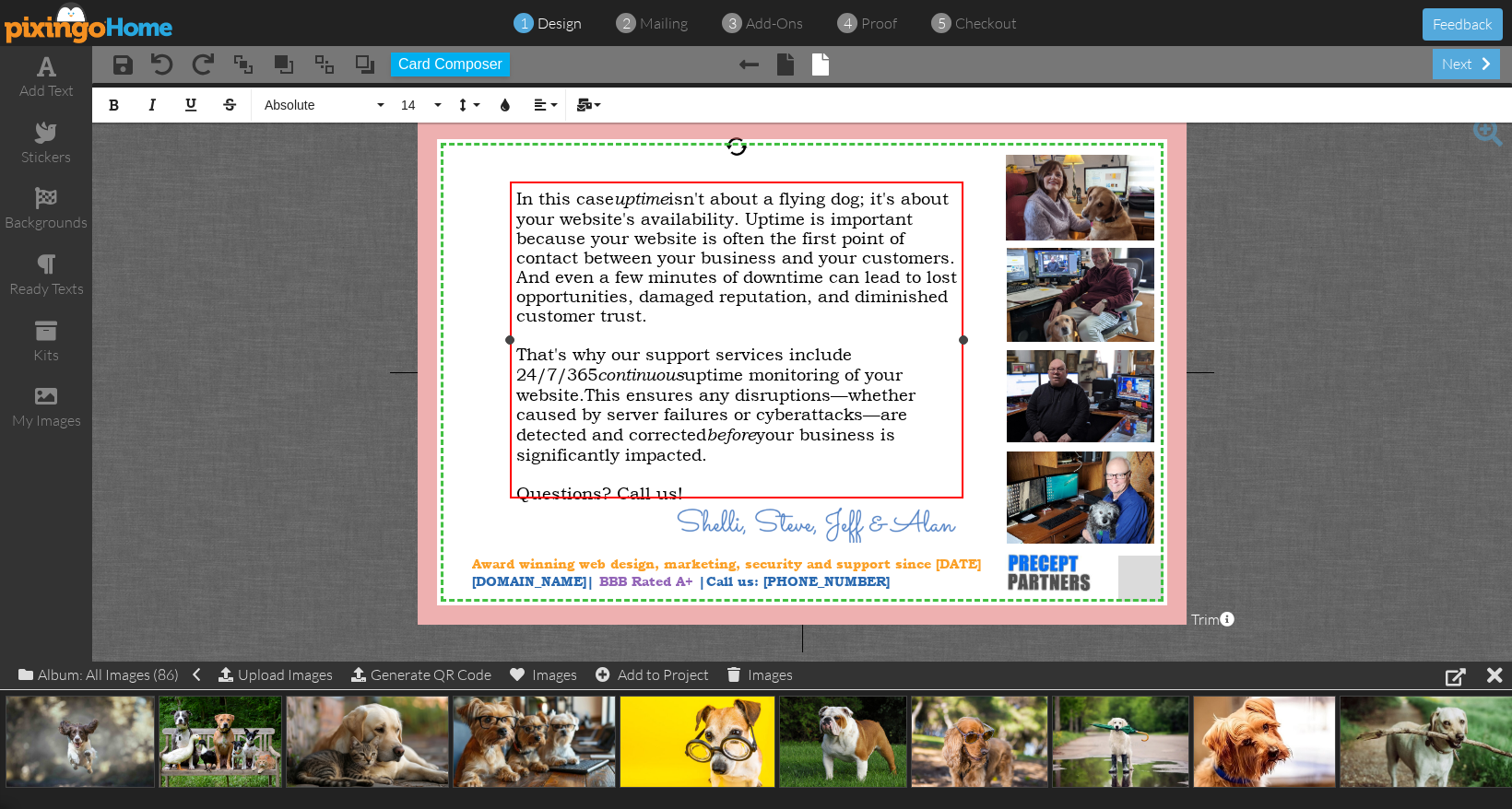
drag, startPoint x: 482, startPoint y: 331, endPoint x: 510, endPoint y: 334, distance: 28.2
click at [510, 334] on div "In this case uptime isn't about a flying dog; it's about your website's availab…" at bounding box center [735, 340] width 452 height 316
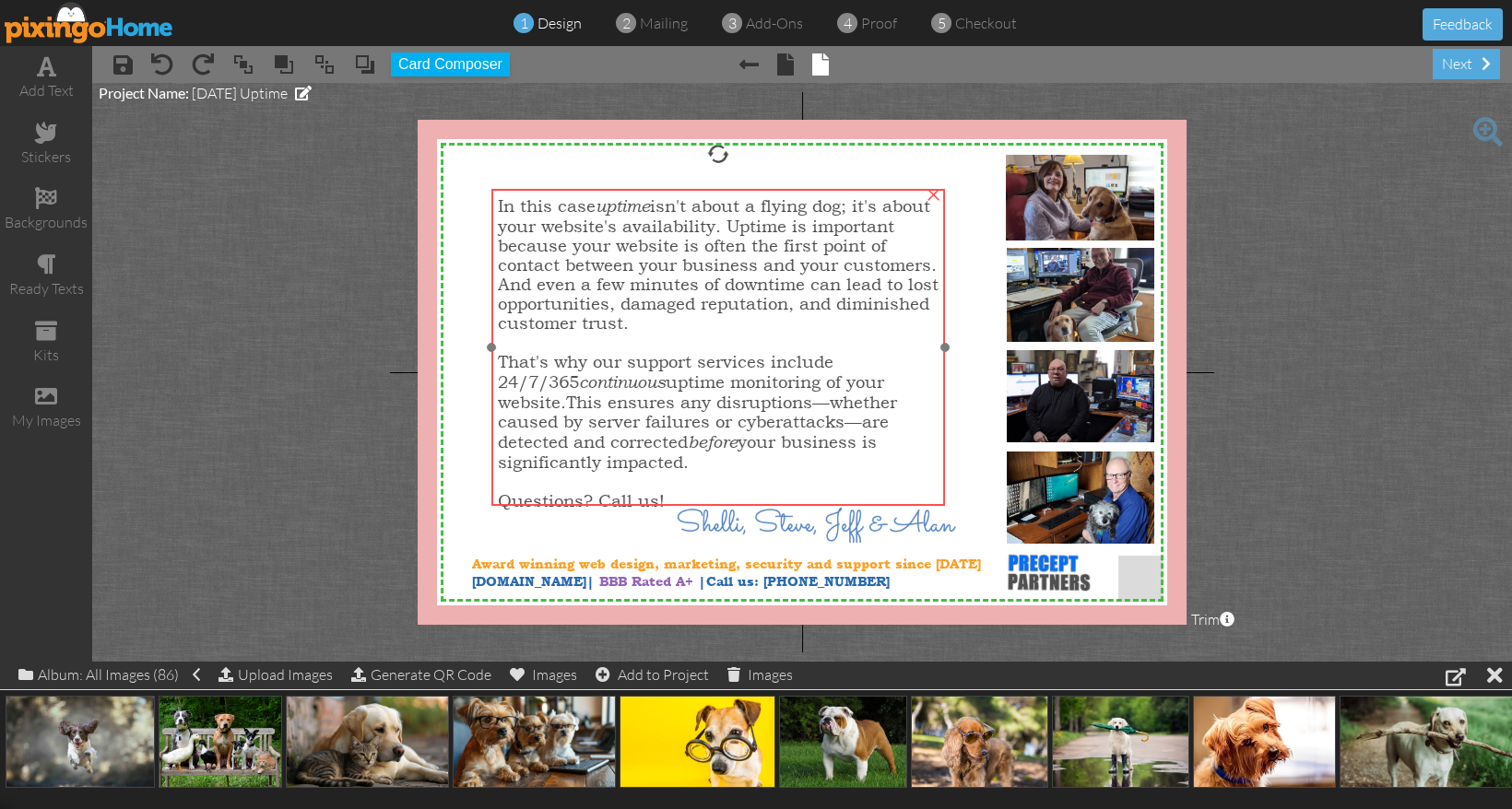
drag, startPoint x: 893, startPoint y: 243, endPoint x: 874, endPoint y: 250, distance: 20.2
click at [874, 250] on span "In this case uptime isn't about a flying dog; it's about your website's availab…" at bounding box center [718, 265] width 440 height 137
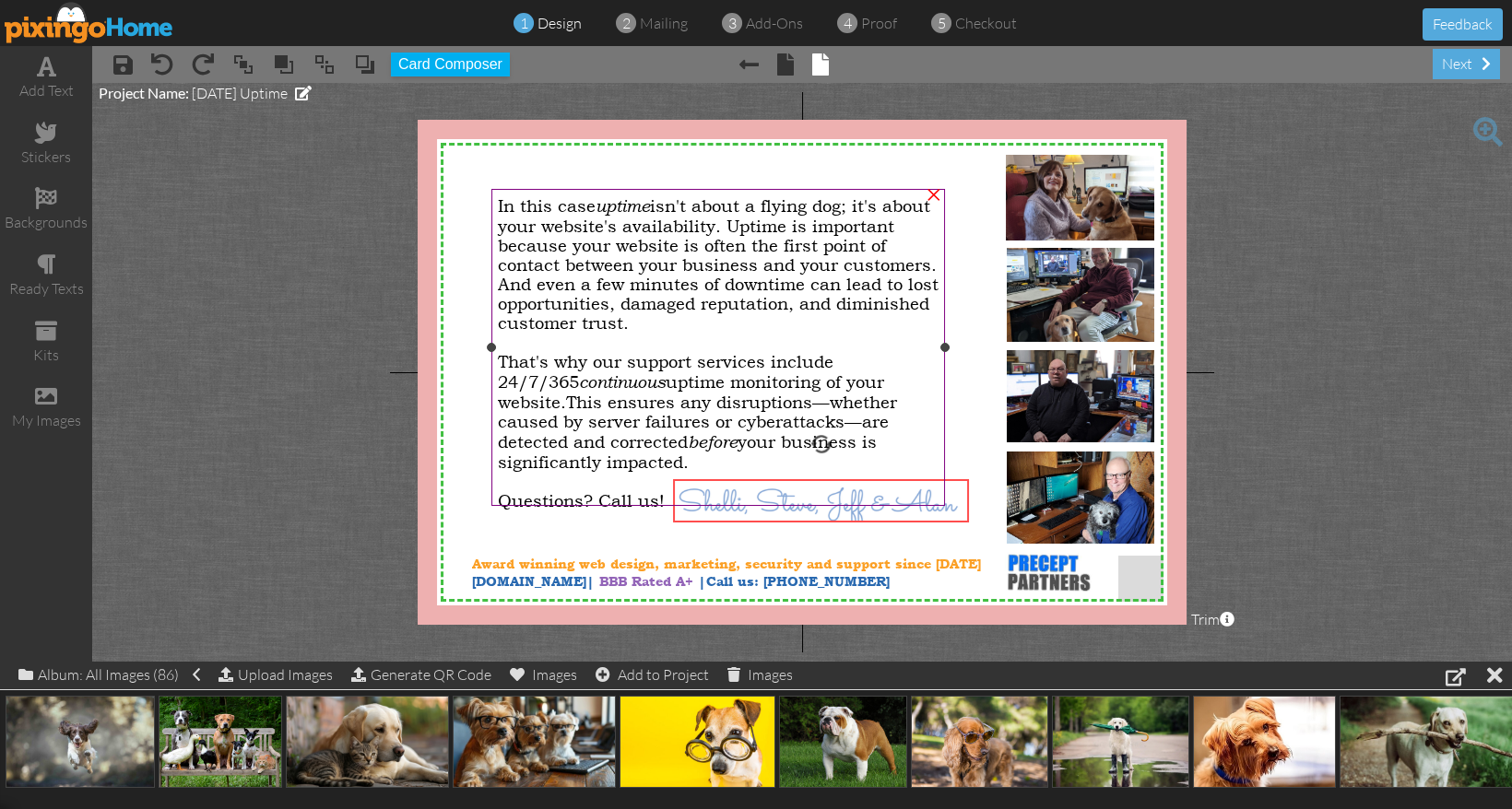
drag, startPoint x: 872, startPoint y: 527, endPoint x: 886, endPoint y: 503, distance: 27.8
click at [886, 503] on div "X X X X X X X X X X X X X X X X X X X X X X X X X X X X X X X X X X X X X X X X…" at bounding box center [802, 372] width 769 height 505
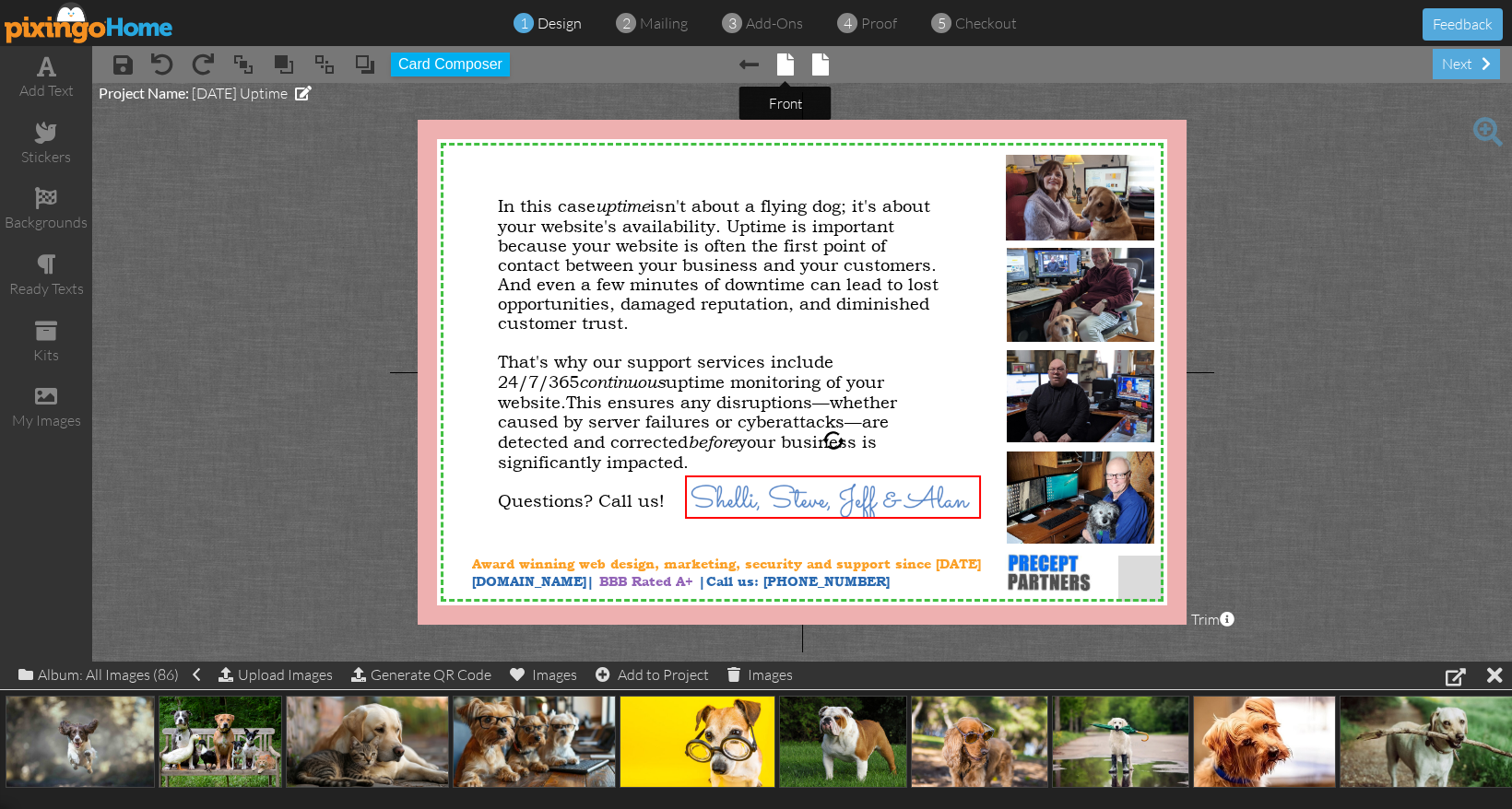
click at [779, 69] on span at bounding box center [786, 65] width 17 height 22
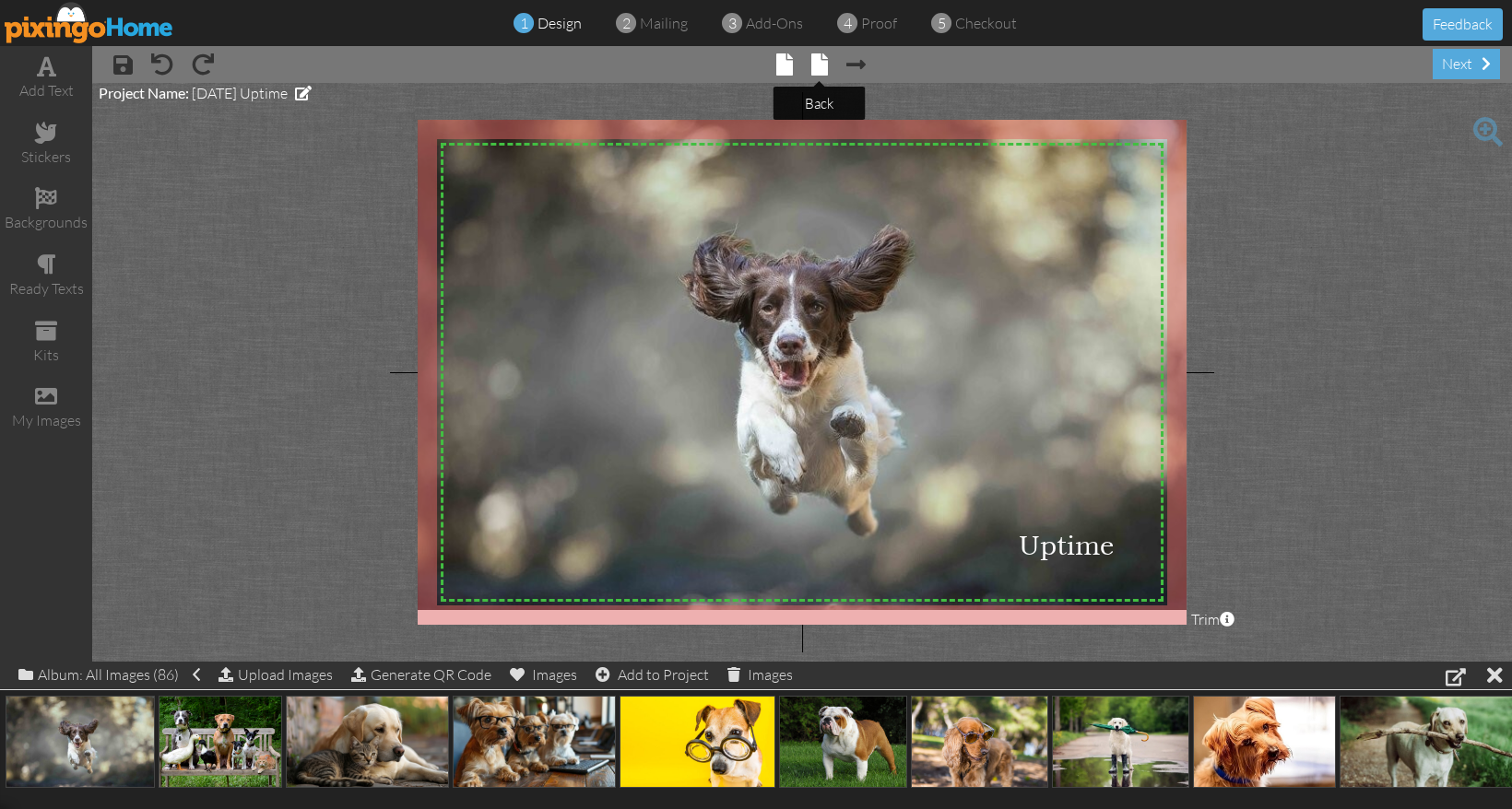
click at [820, 66] on span at bounding box center [820, 65] width 17 height 22
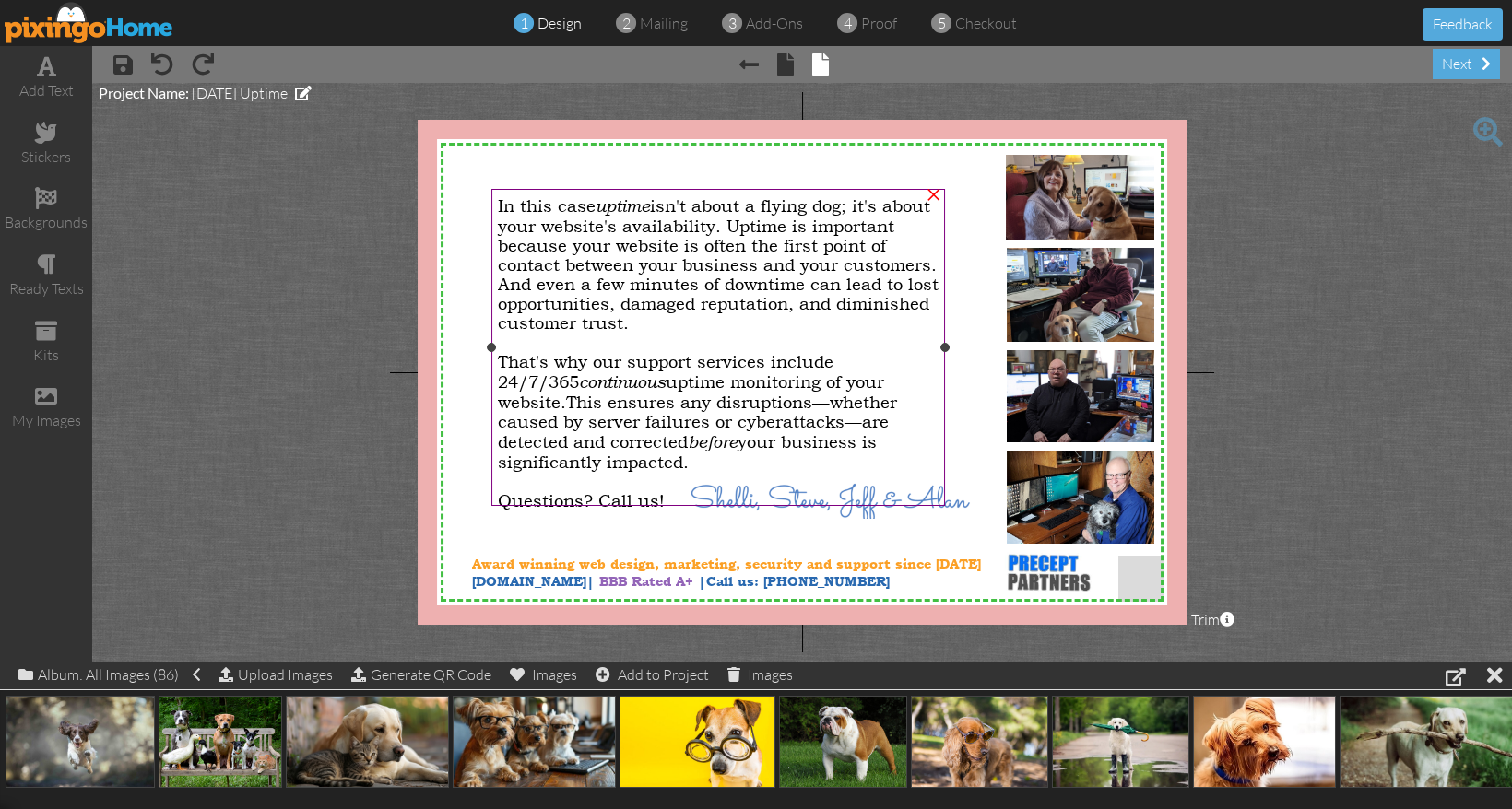
click at [800, 292] on span "In this case uptime isn't about a flying dog; it's about your website's availab…" at bounding box center [718, 265] width 440 height 137
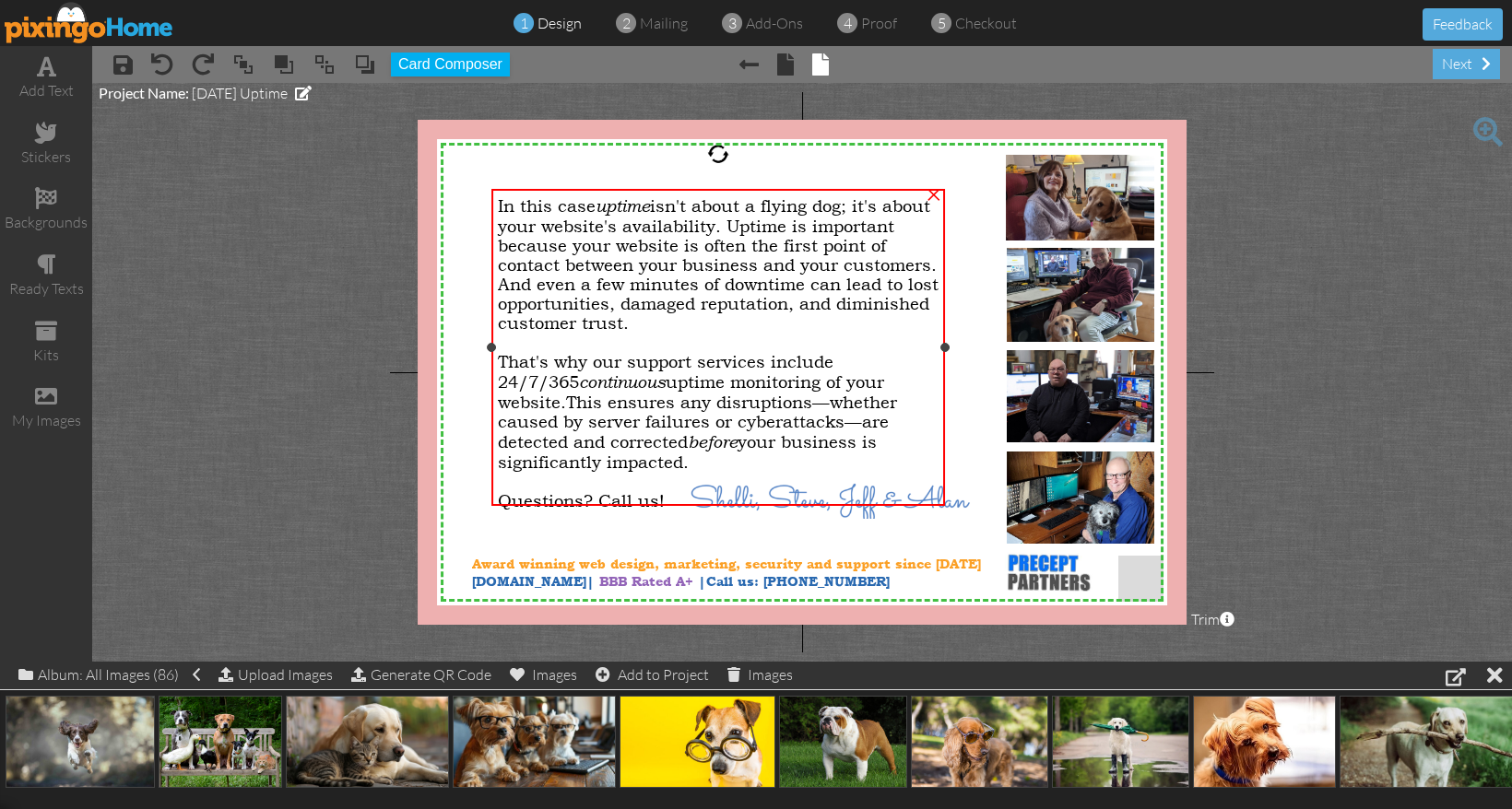
click at [611, 239] on span "In this case uptime isn't about a flying dog; it's about your website's availab…" at bounding box center [718, 265] width 440 height 137
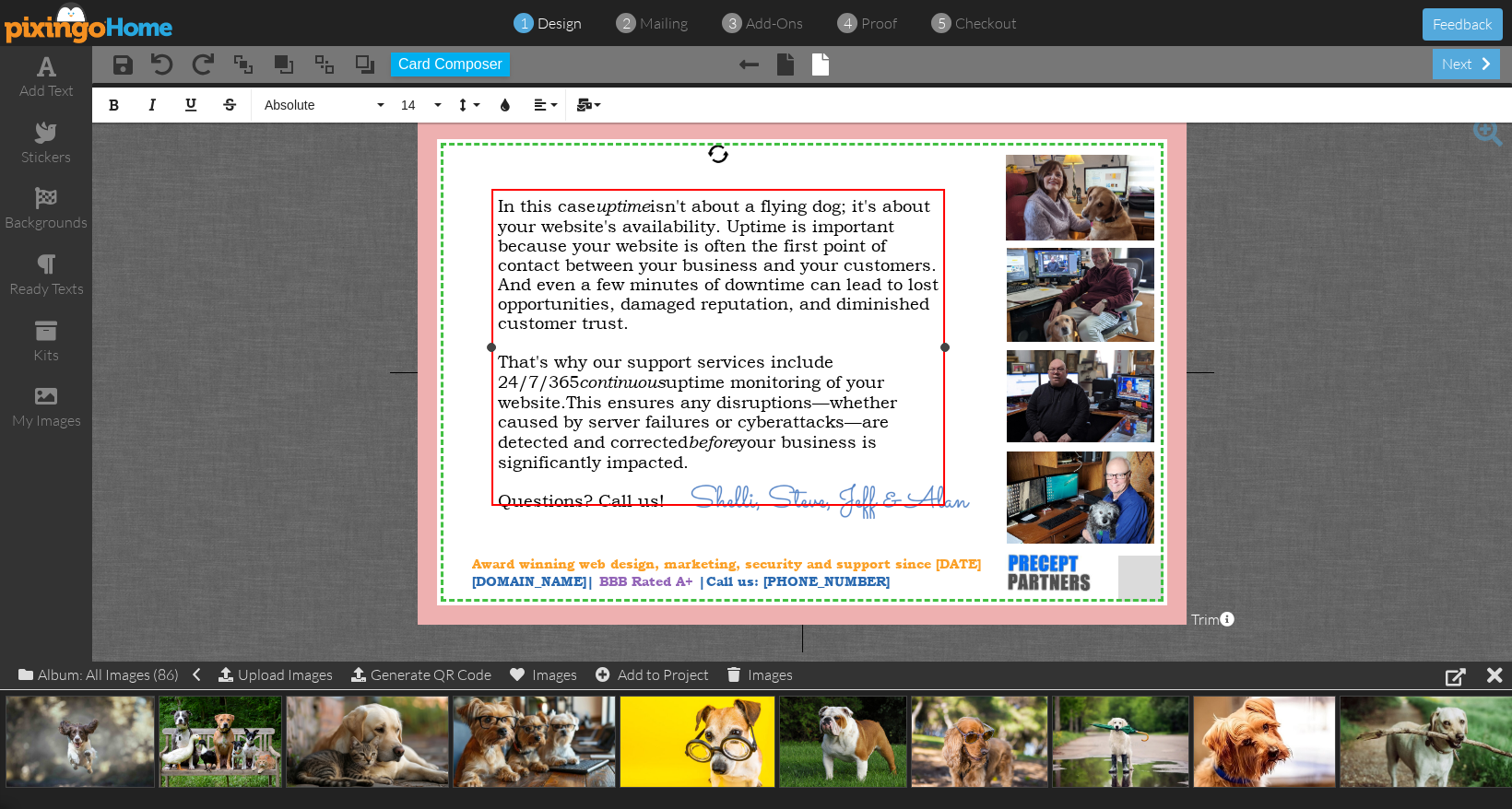
click at [593, 211] on span "In this case uptime isn't about a flying dog; it's about your website's availab…" at bounding box center [718, 265] width 440 height 137
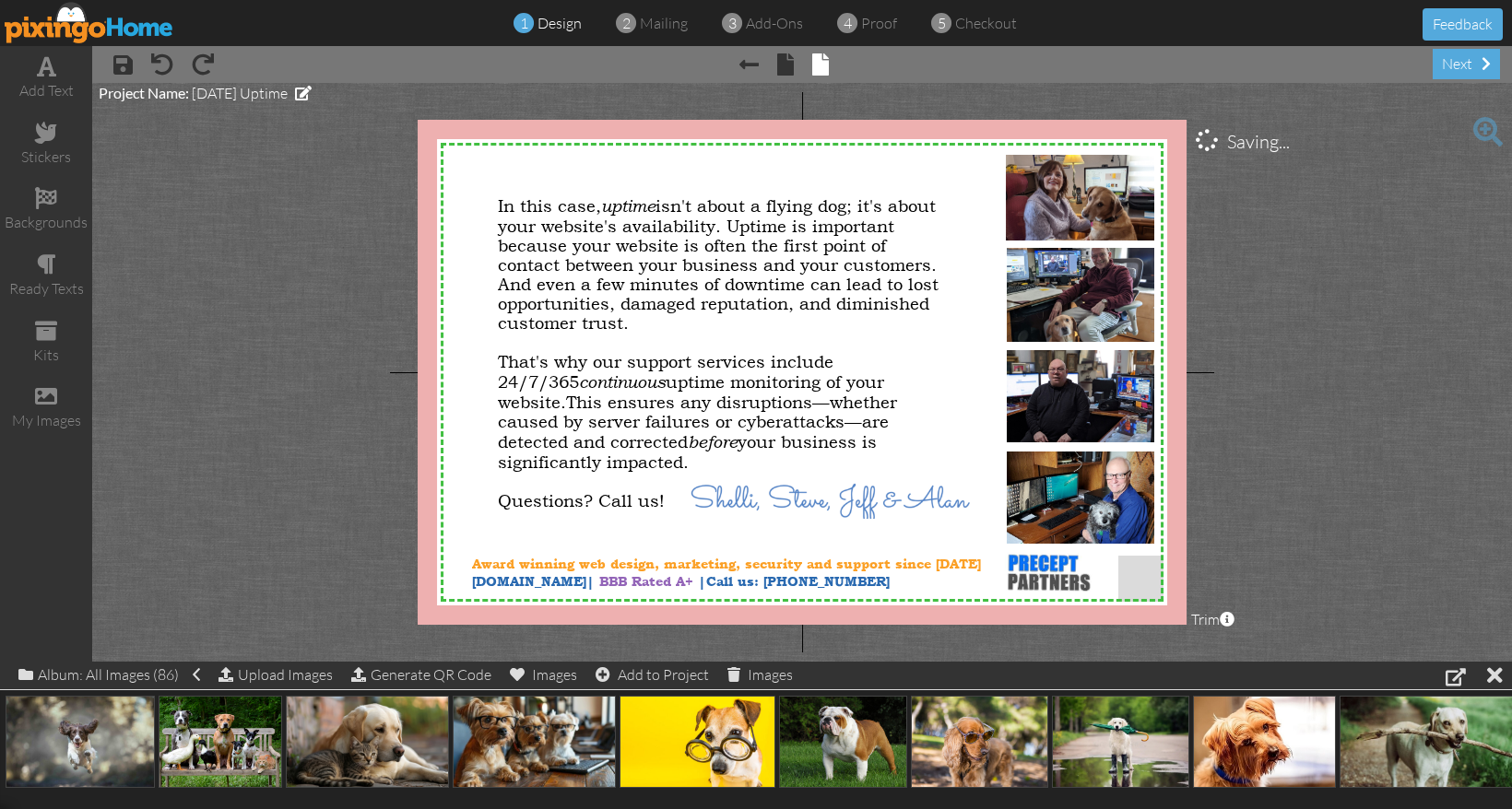
click at [1386, 507] on project-studio-wrapper "X X X X X X X X X X X X X X X X X X X X X X X X X X X X X X X X X X X X X X X X…" at bounding box center [801, 373] width 1419 height 579
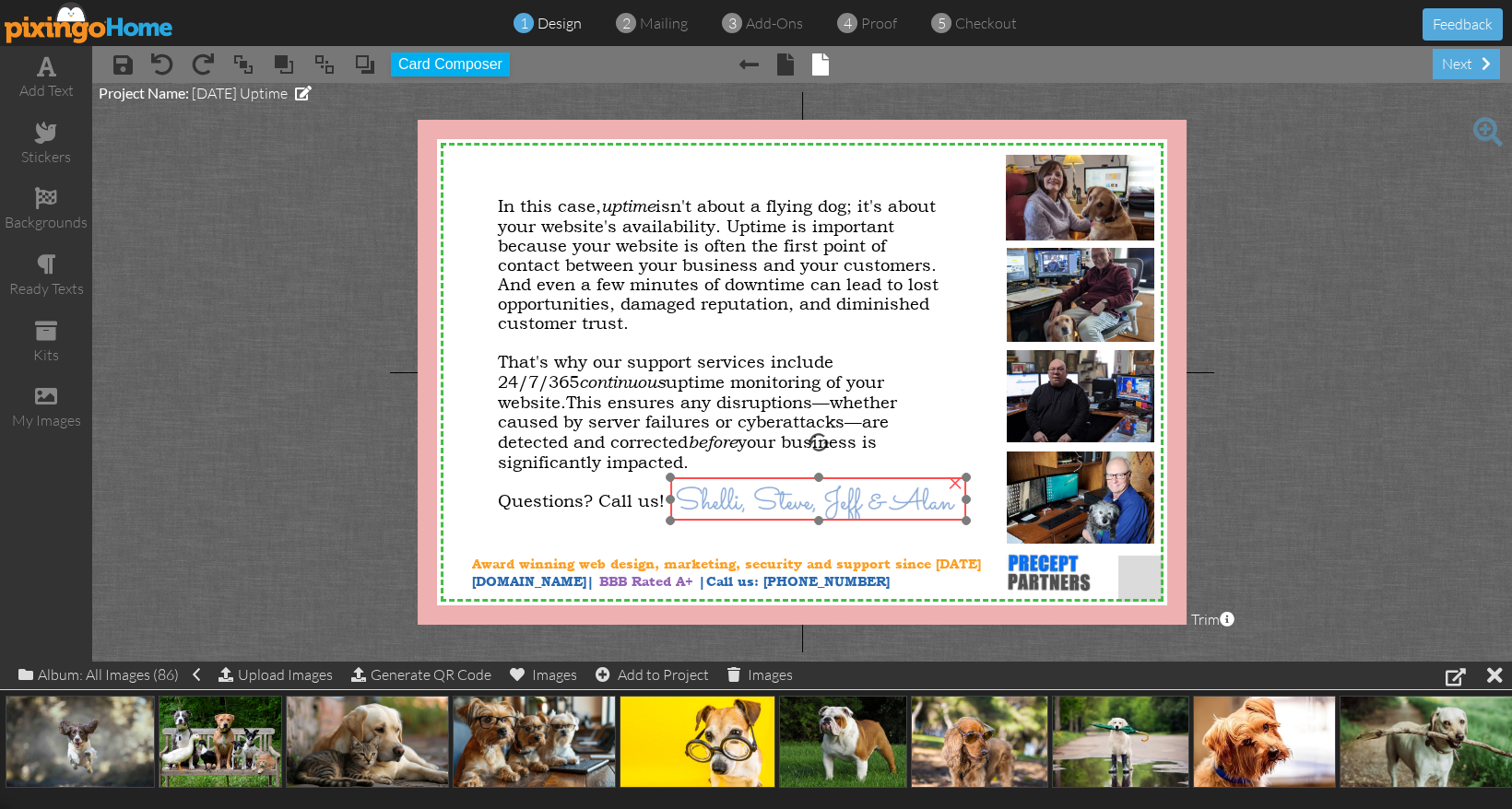
drag, startPoint x: 930, startPoint y: 523, endPoint x: 915, endPoint y: 525, distance: 15.1
click at [915, 525] on div at bounding box center [818, 499] width 305 height 52
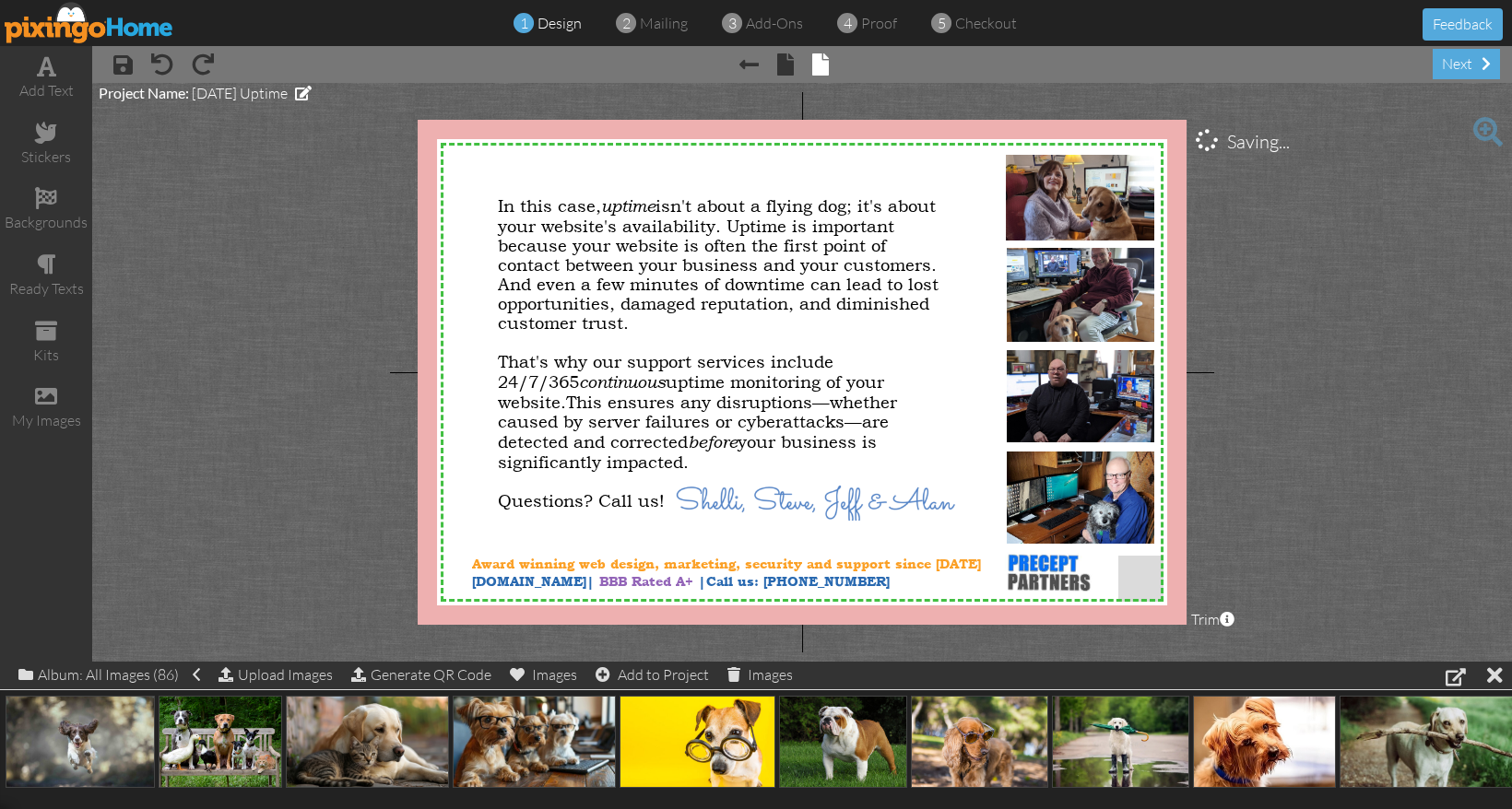
click at [1381, 534] on project-studio-wrapper "X X X X X X X X X X X X X X X X X X X X X X X X X X X X X X X X X X X X X X X X…" at bounding box center [801, 373] width 1419 height 579
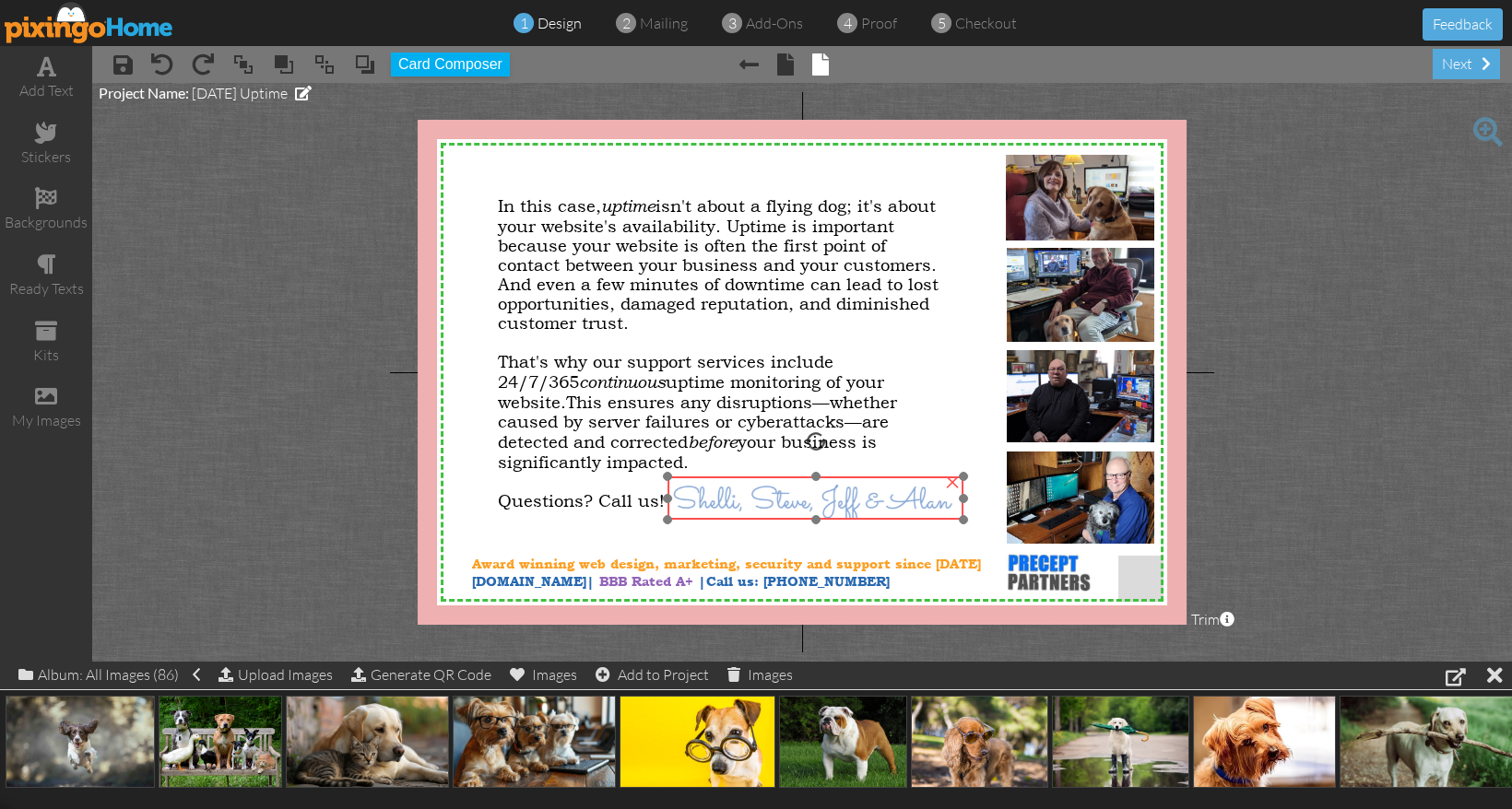
click at [882, 521] on div at bounding box center [816, 498] width 305 height 52
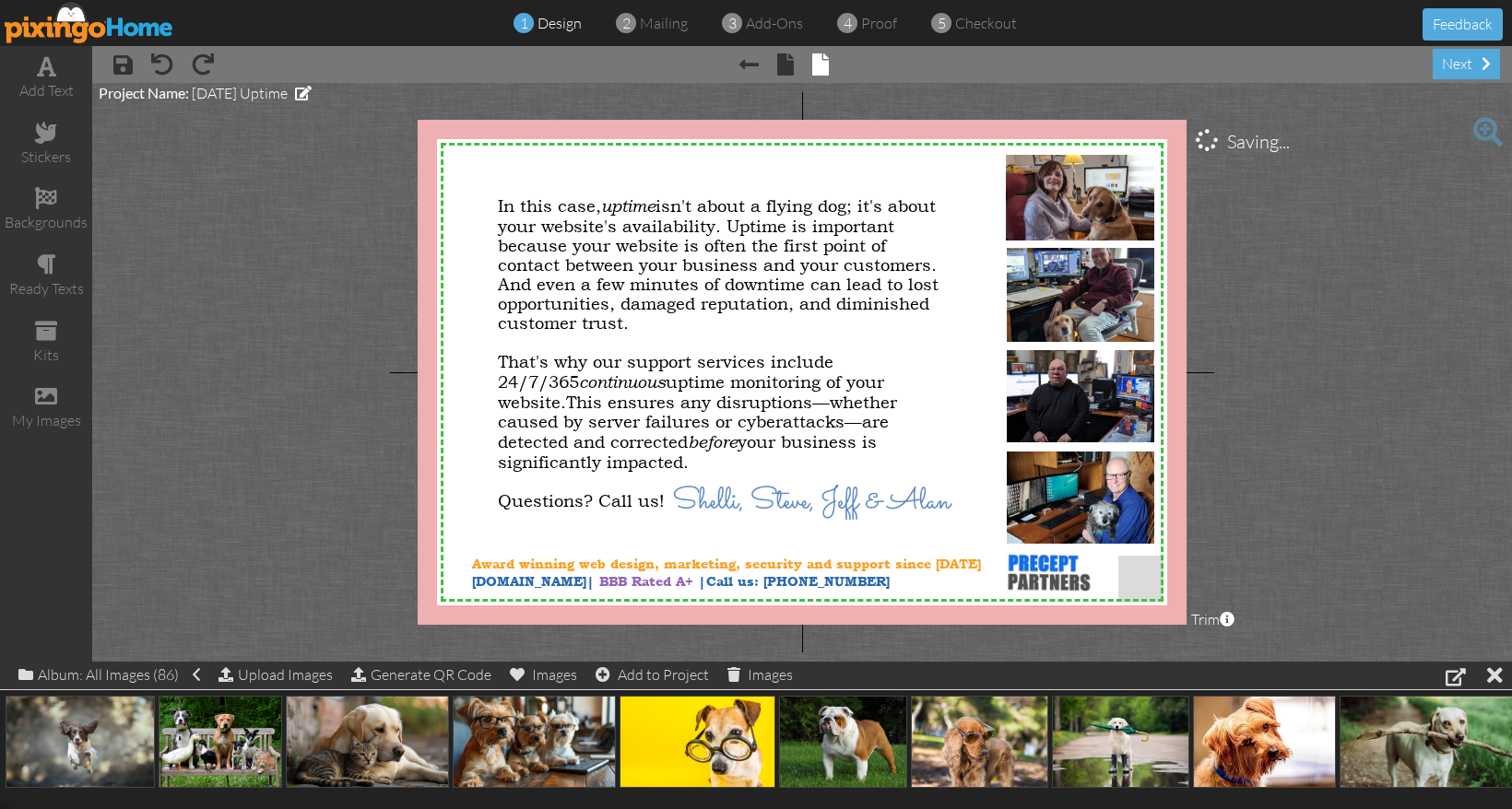
click at [1251, 560] on project-studio-wrapper "X X X X X X X X X X X X X X X X X X X X X X X X X X X X X X X X X X X X X X X X…" at bounding box center [801, 373] width 1419 height 579
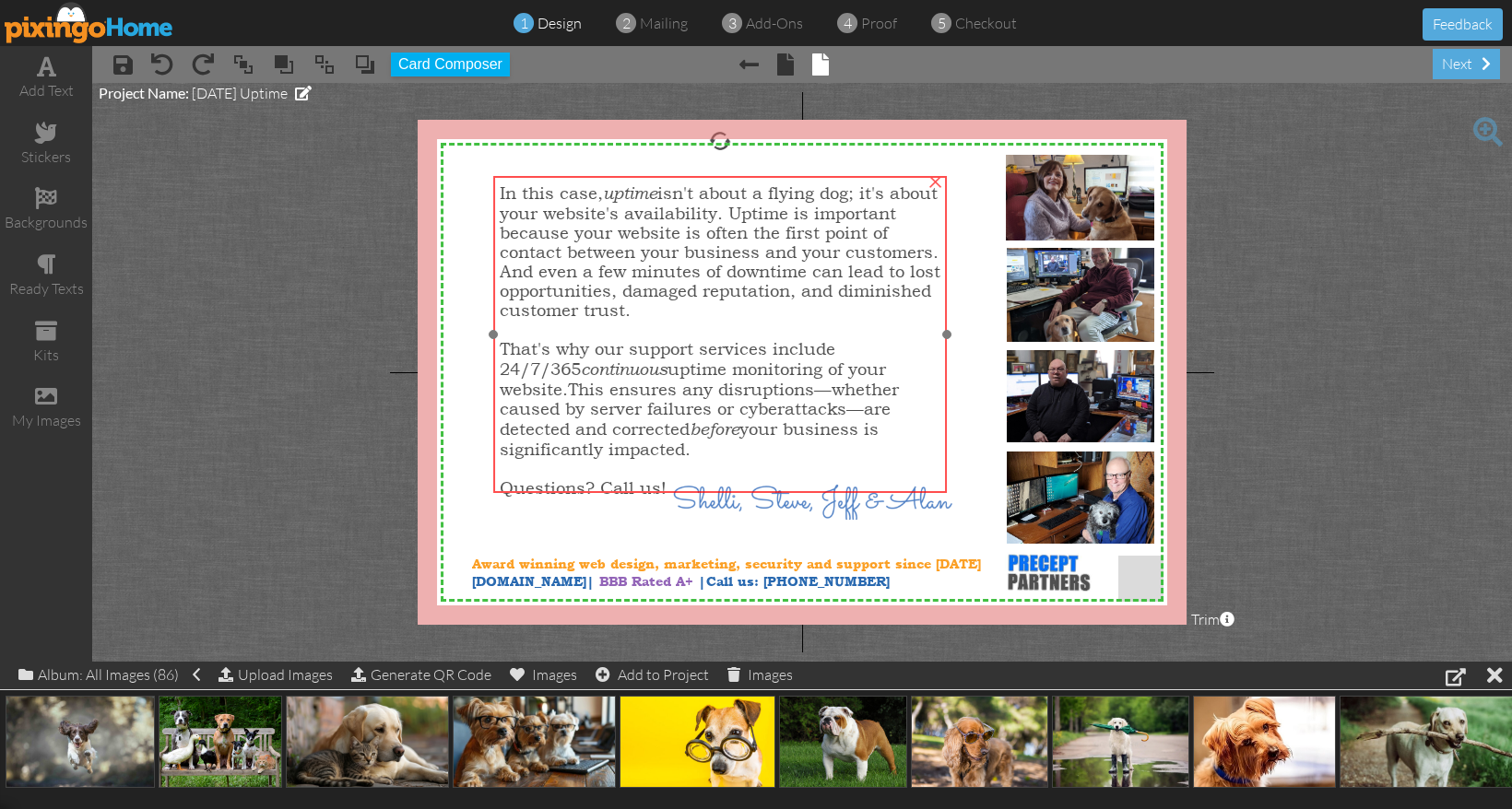
drag, startPoint x: 823, startPoint y: 420, endPoint x: 825, endPoint y: 407, distance: 13.2
click at [825, 407] on span "This ensures any disruptions—whether caused by server failures or cyberattacks—…" at bounding box center [699, 419] width 399 height 80
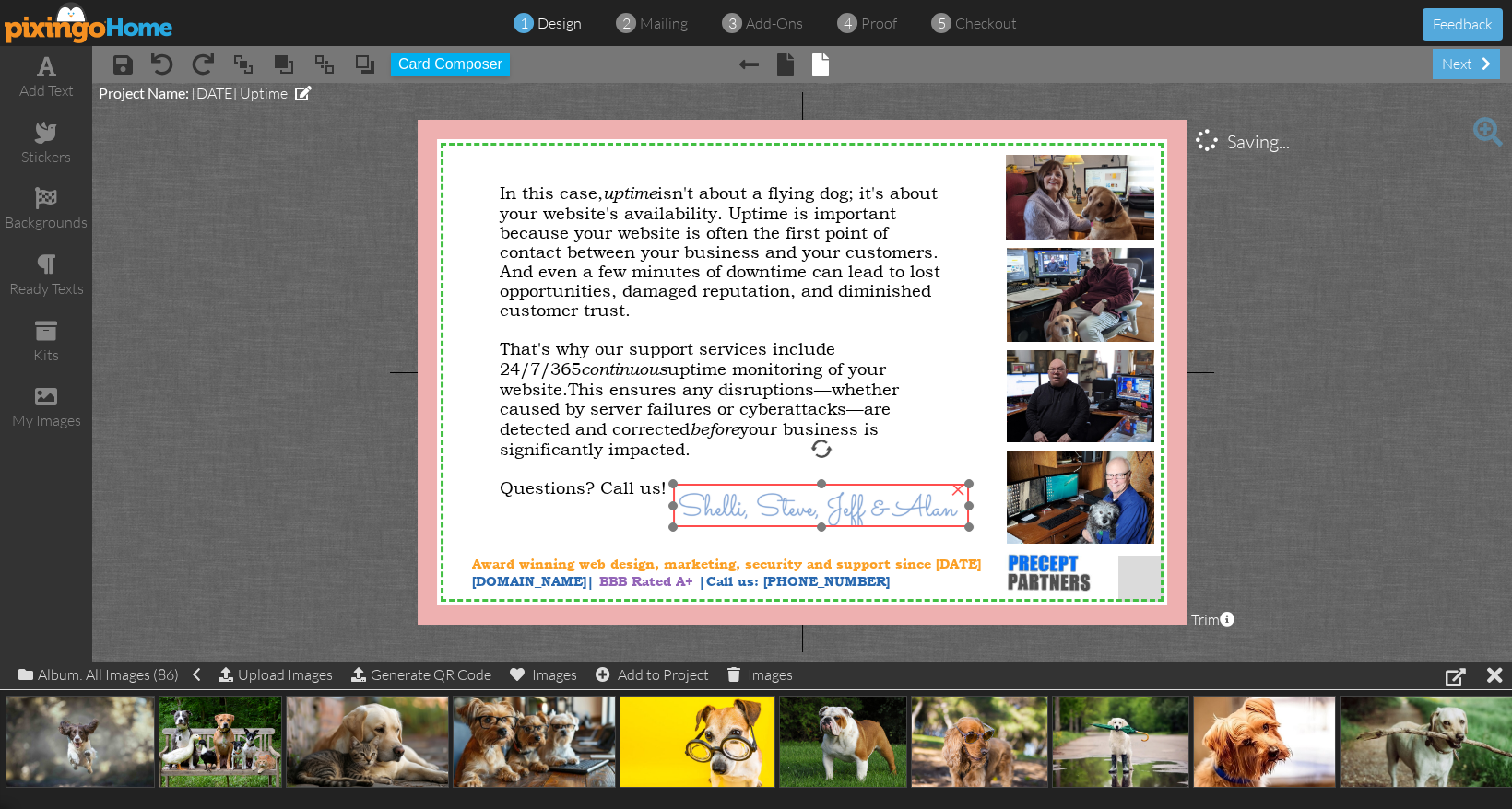
click at [858, 525] on img at bounding box center [821, 507] width 296 height 48
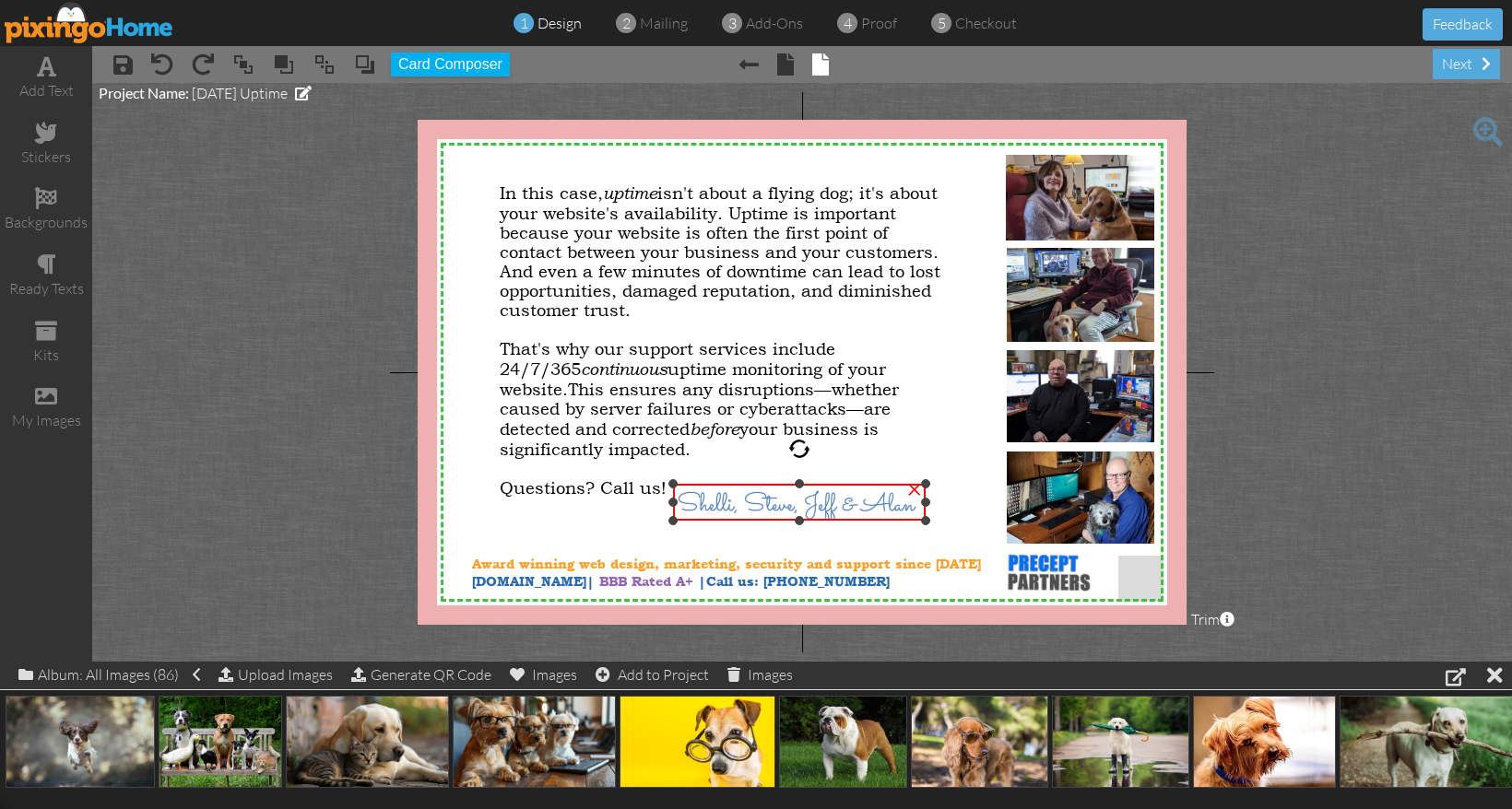
drag, startPoint x: 968, startPoint y: 525, endPoint x: 942, endPoint y: 519, distance: 26.7
click at [942, 519] on div "X X X X X X X X X X X X X X X X X X X X X X X X X X X X X X X X X X X X X X X X…" at bounding box center [802, 372] width 769 height 505
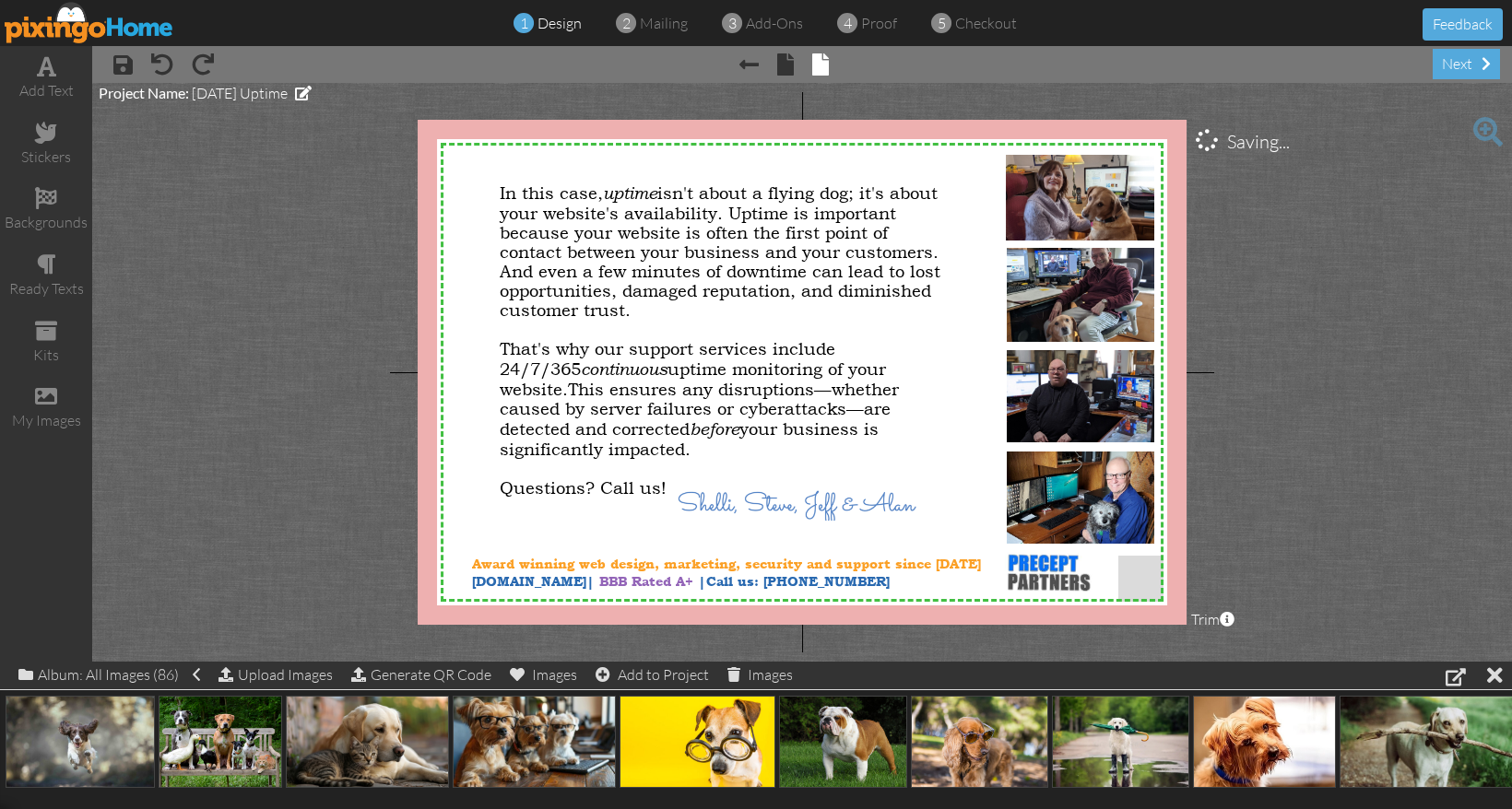
click at [1318, 511] on project-studio-wrapper "X X X X X X X X X X X X X X X X X X X X X X X X X X X X X X X X X X X X X X X X…" at bounding box center [801, 373] width 1419 height 579
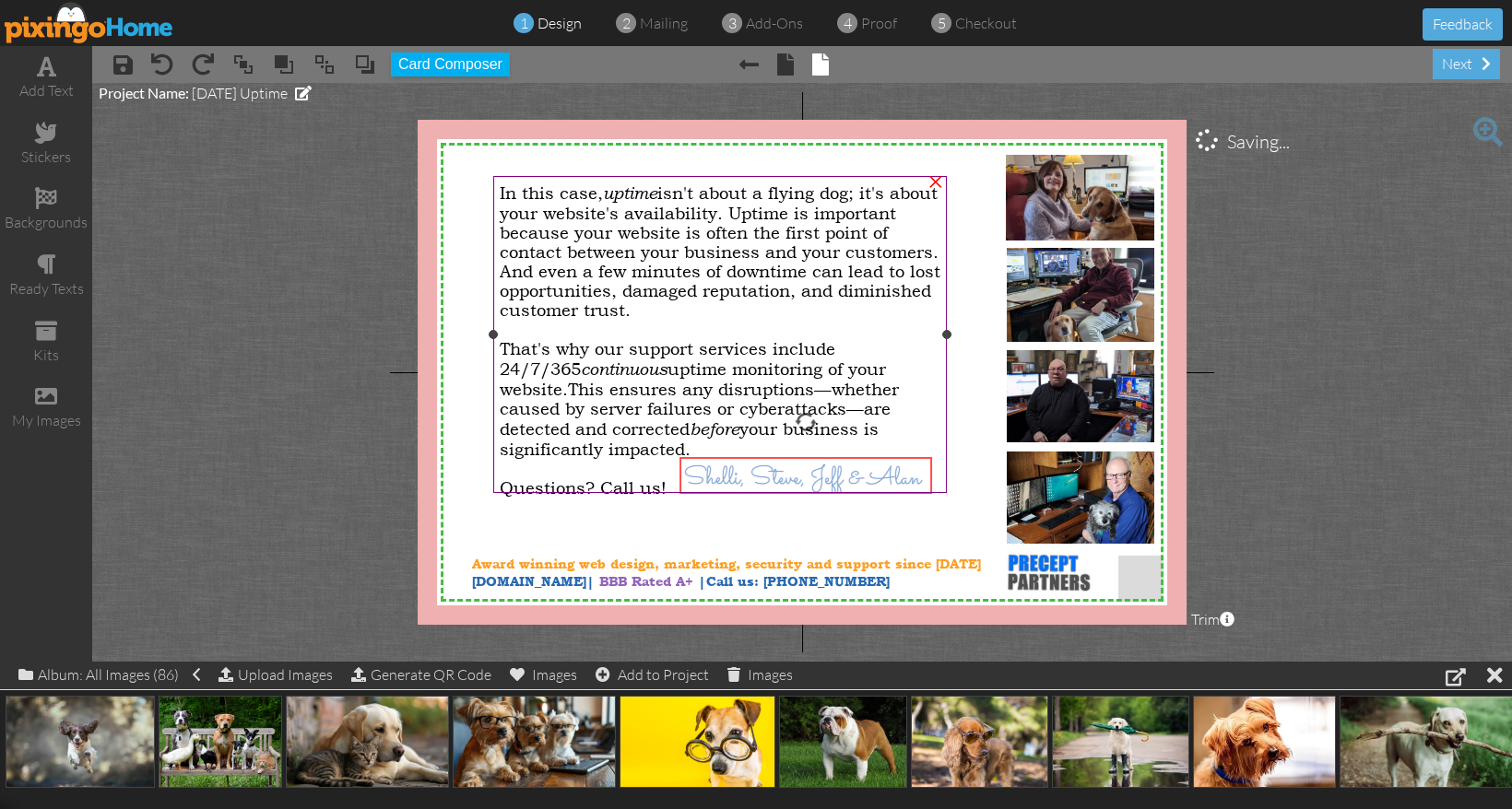
drag, startPoint x: 836, startPoint y: 522, endPoint x: 841, endPoint y: 494, distance: 28.4
click at [841, 494] on div "X X X X X X X X X X X X X X X X X X X X X X X X X X X X X X X X X X X X X X X X…" at bounding box center [802, 372] width 769 height 505
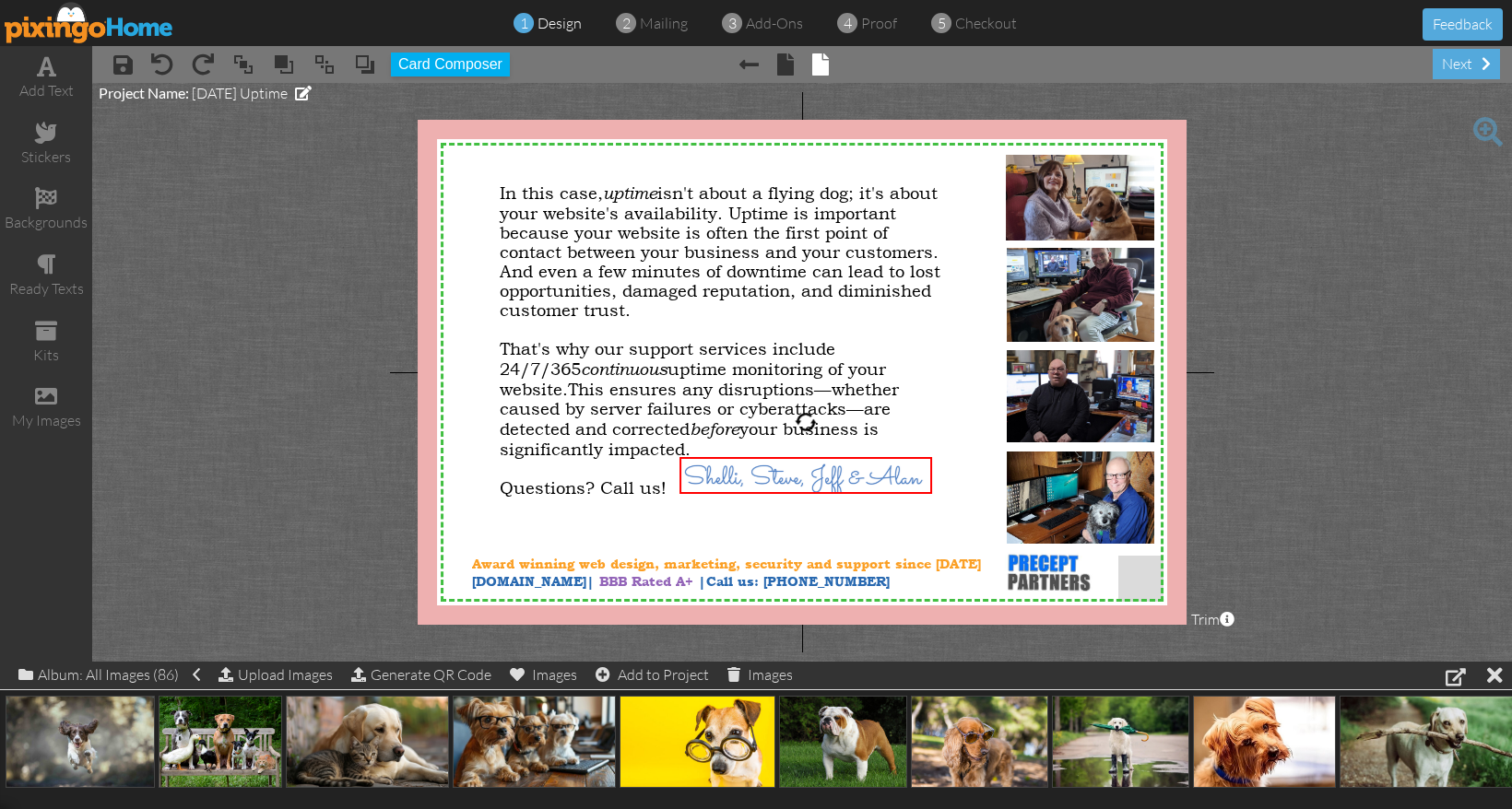
click at [1310, 516] on project-studio-wrapper "X X X X X X X X X X X X X X X X X X X X X X X X X X X X X X X X X X X X X X X X…" at bounding box center [801, 373] width 1419 height 579
drag, startPoint x: 867, startPoint y: 498, endPoint x: 866, endPoint y: 507, distance: 9.1
click at [866, 507] on div at bounding box center [804, 484] width 261 height 46
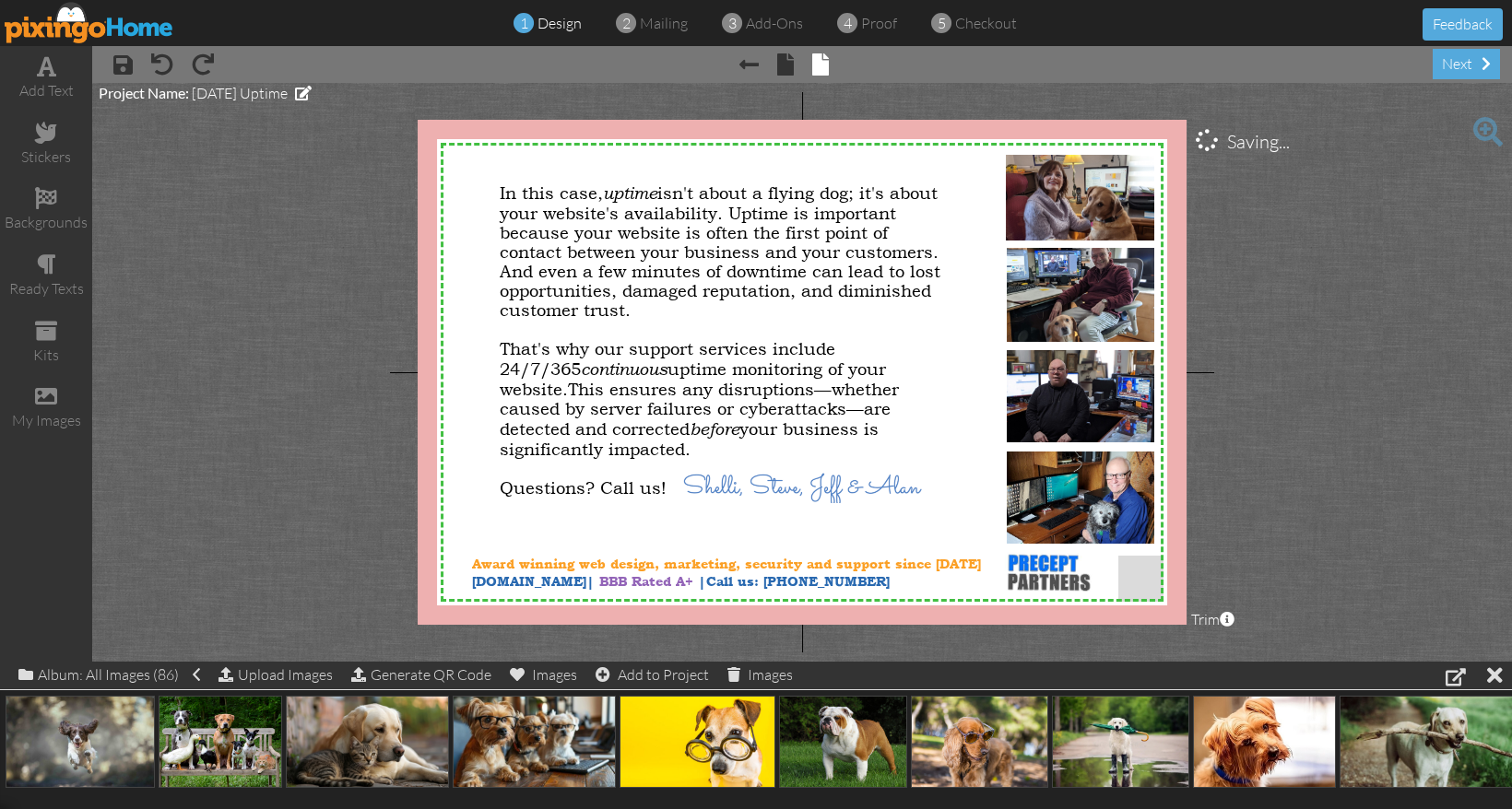
click at [1298, 519] on project-studio-wrapper "X X X X X X X X X X X X X X X X X X X X X X X X X X X X X X X X X X X X X X X X…" at bounding box center [801, 373] width 1419 height 579
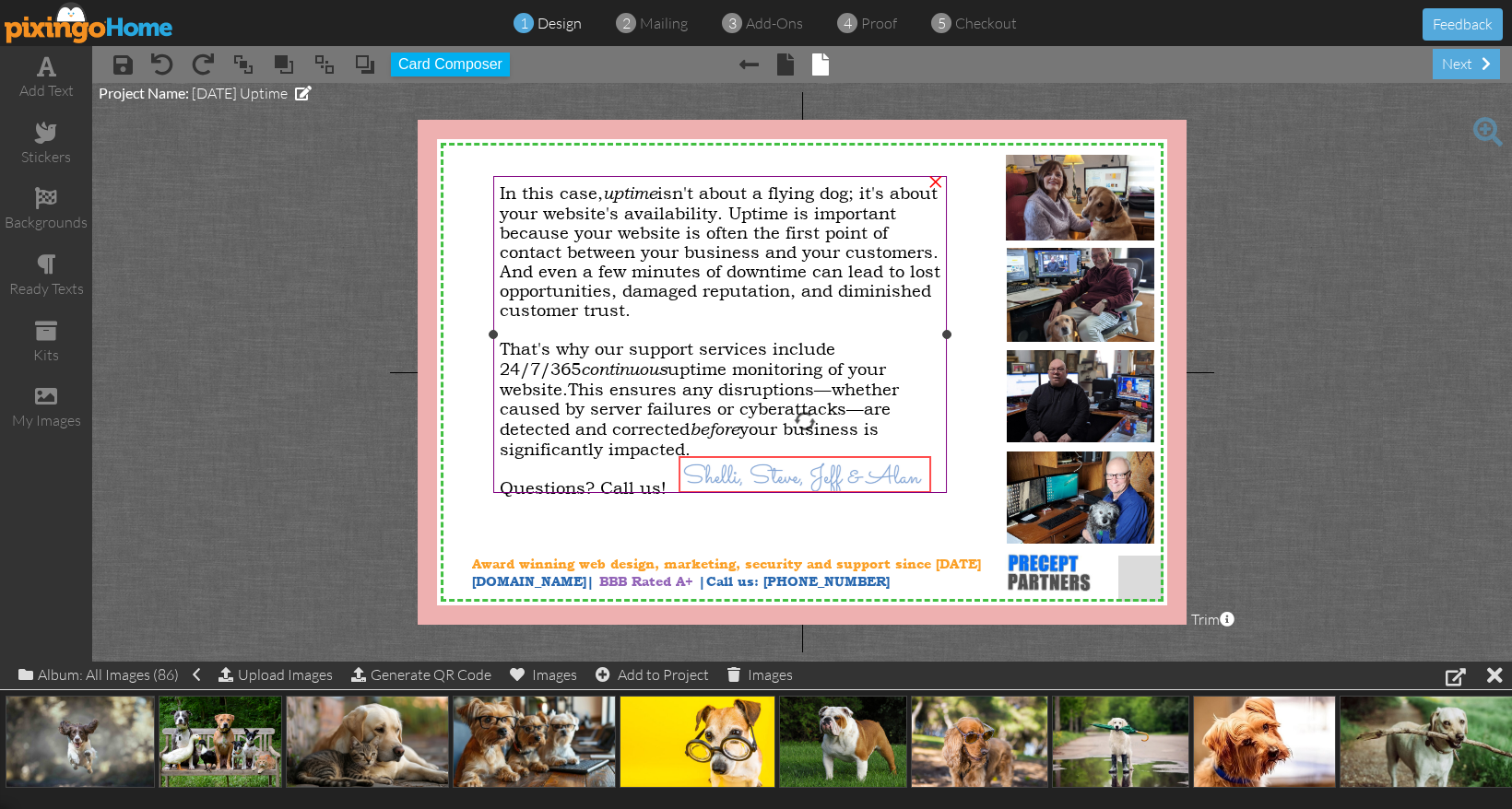
drag, startPoint x: 850, startPoint y: 502, endPoint x: 850, endPoint y: 492, distance: 10.0
click at [850, 492] on div "X X X X X X X X X X X X X X X X X X X X X X X X X X X X X X X X X X X X X X X X…" at bounding box center [802, 372] width 769 height 505
click at [666, 485] on span "Questions? Call us!" at bounding box center [583, 488] width 167 height 20
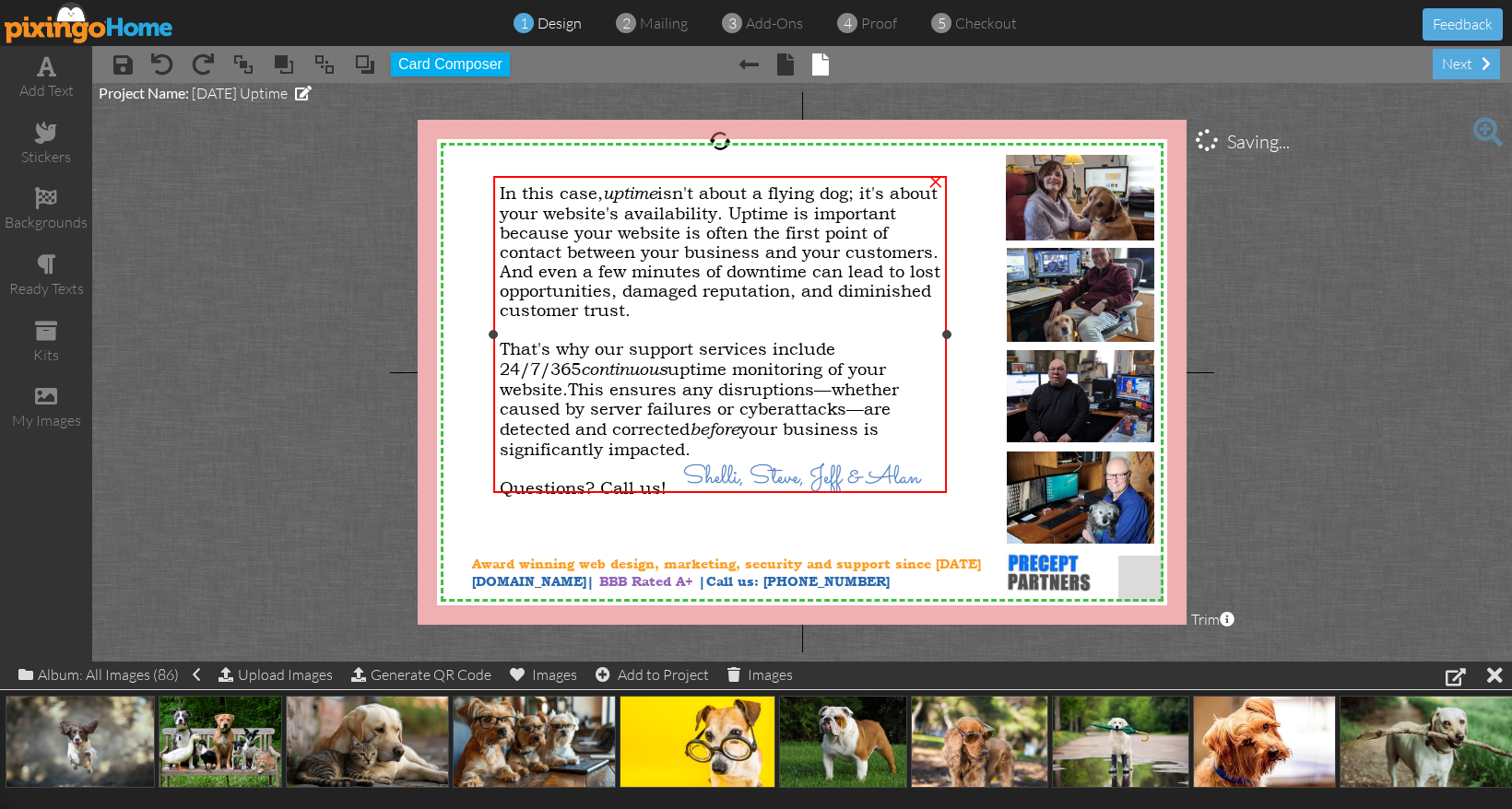
click at [666, 485] on span "Questions? Call us!" at bounding box center [583, 488] width 167 height 20
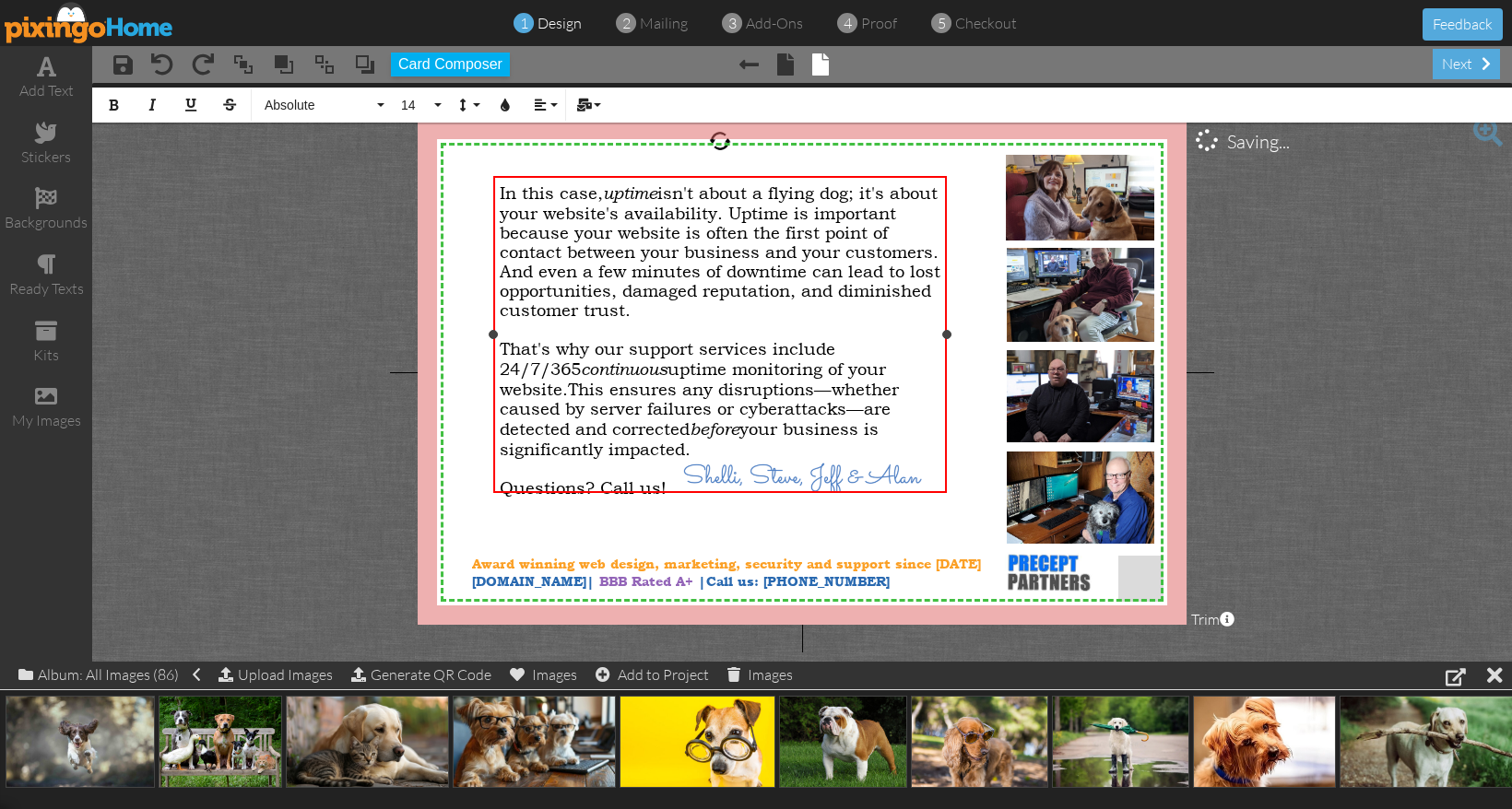
click at [665, 484] on span "Questions? Call us!" at bounding box center [583, 488] width 167 height 20
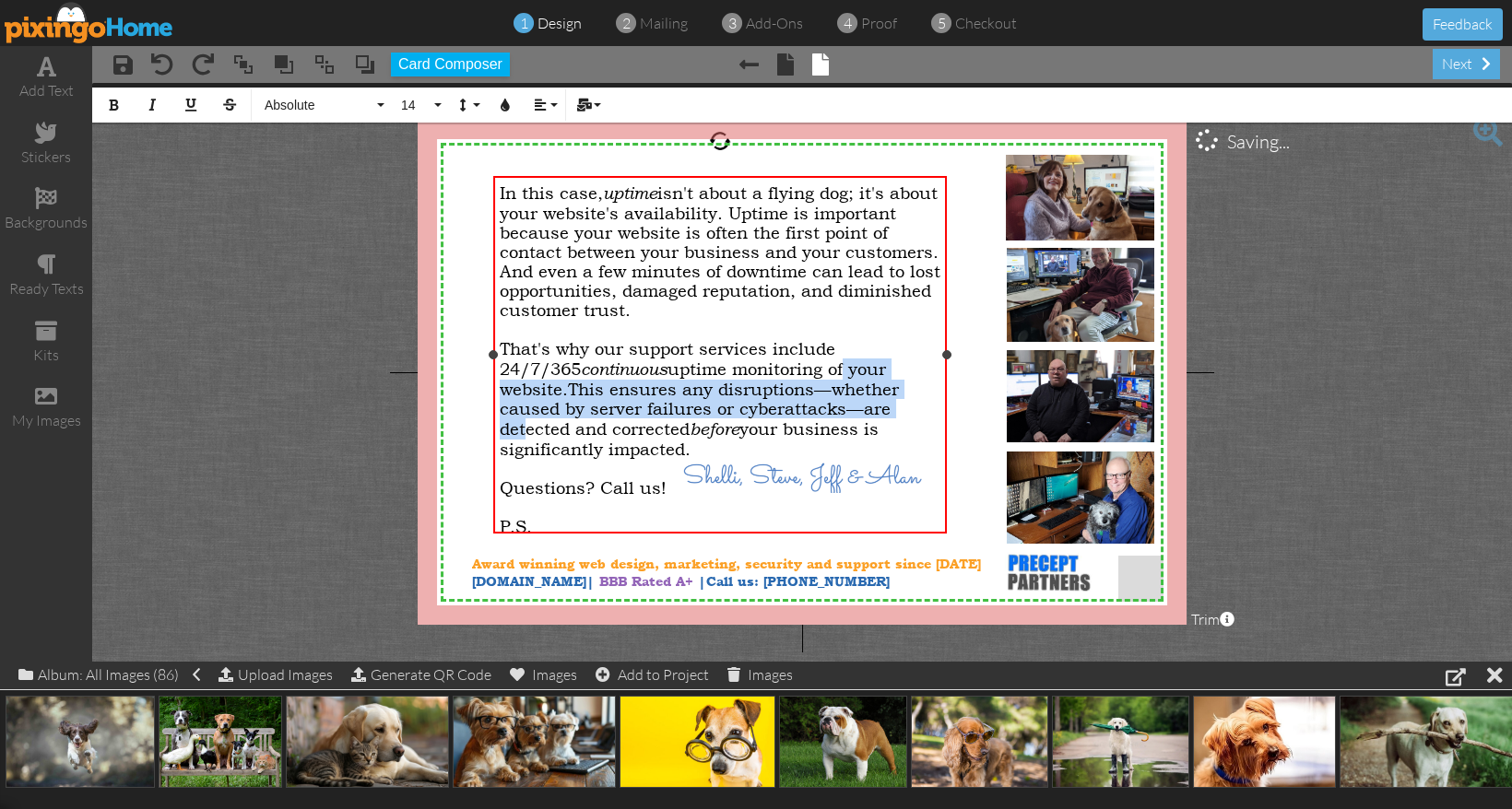
drag, startPoint x: 769, startPoint y: 412, endPoint x: 763, endPoint y: 375, distance: 37.5
click at [763, 375] on div "That's why our support services include 24/7/365 continuous uptime monitoring o…" at bounding box center [719, 399] width 440 height 120
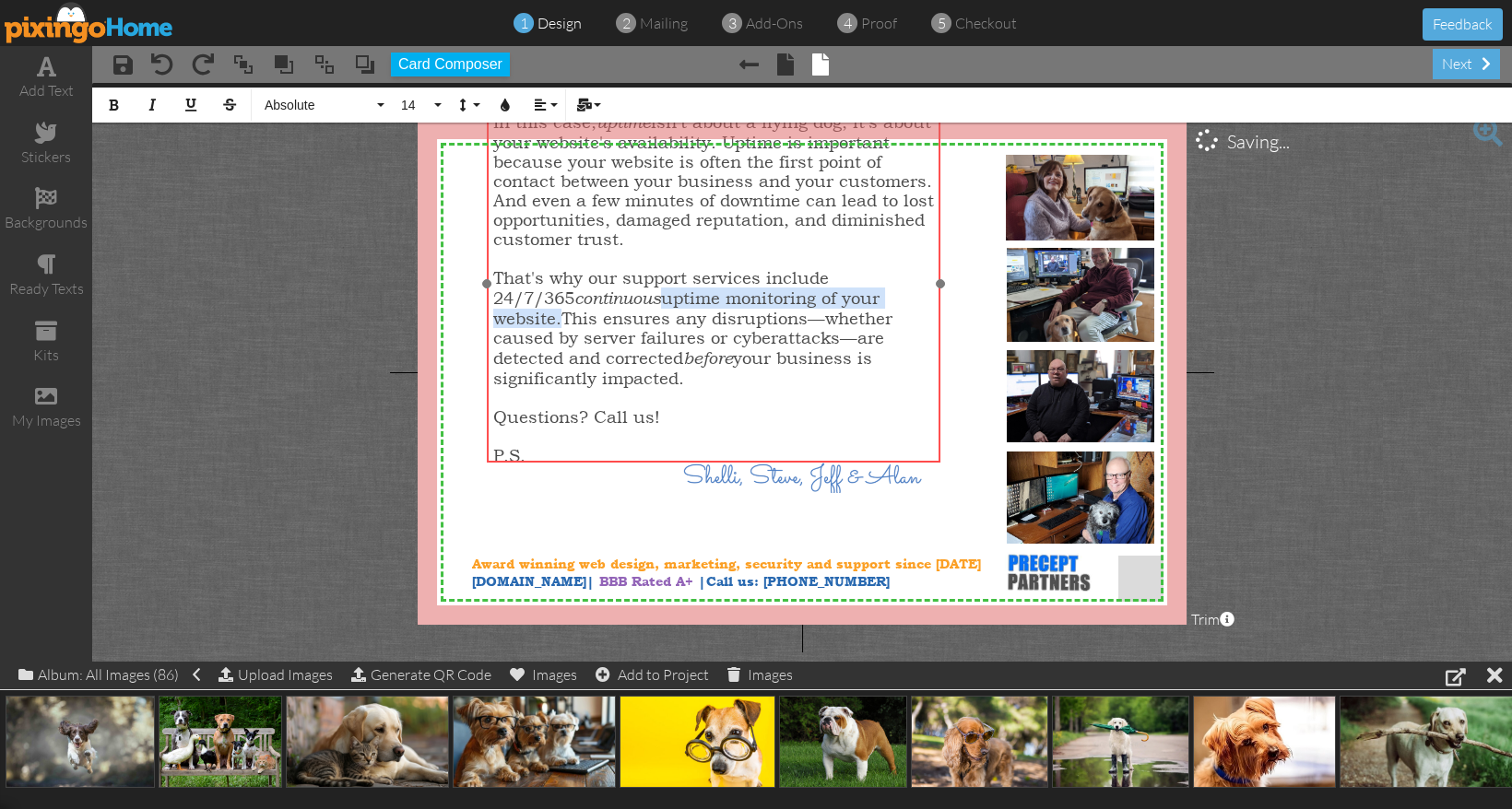
drag, startPoint x: 949, startPoint y: 460, endPoint x: 945, endPoint y: 384, distance: 76.1
click at [944, 384] on div at bounding box center [713, 283] width 462 height 366
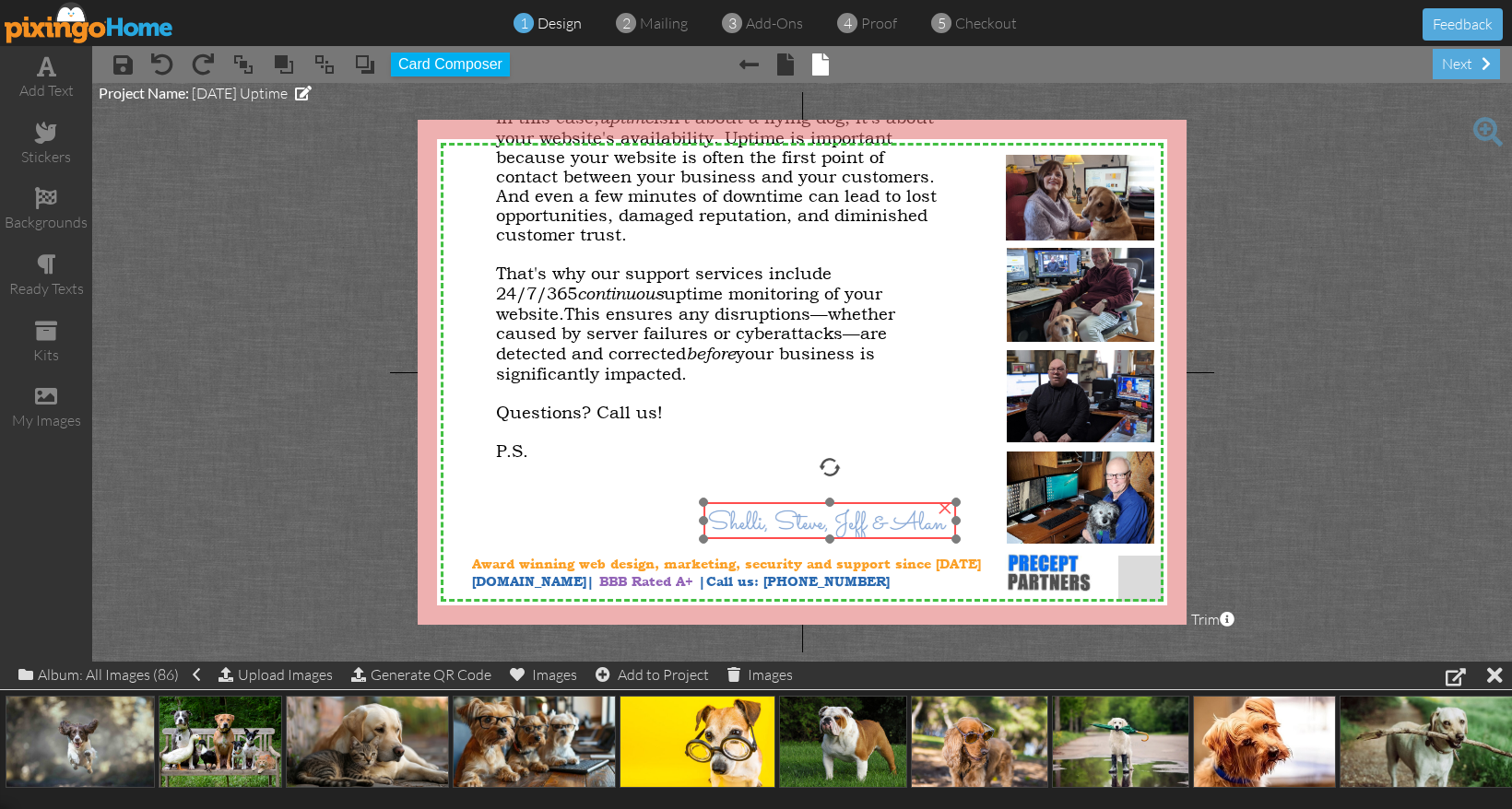
drag, startPoint x: 874, startPoint y: 493, endPoint x: 898, endPoint y: 539, distance: 51.9
click at [898, 539] on img at bounding box center [830, 522] width 253 height 40
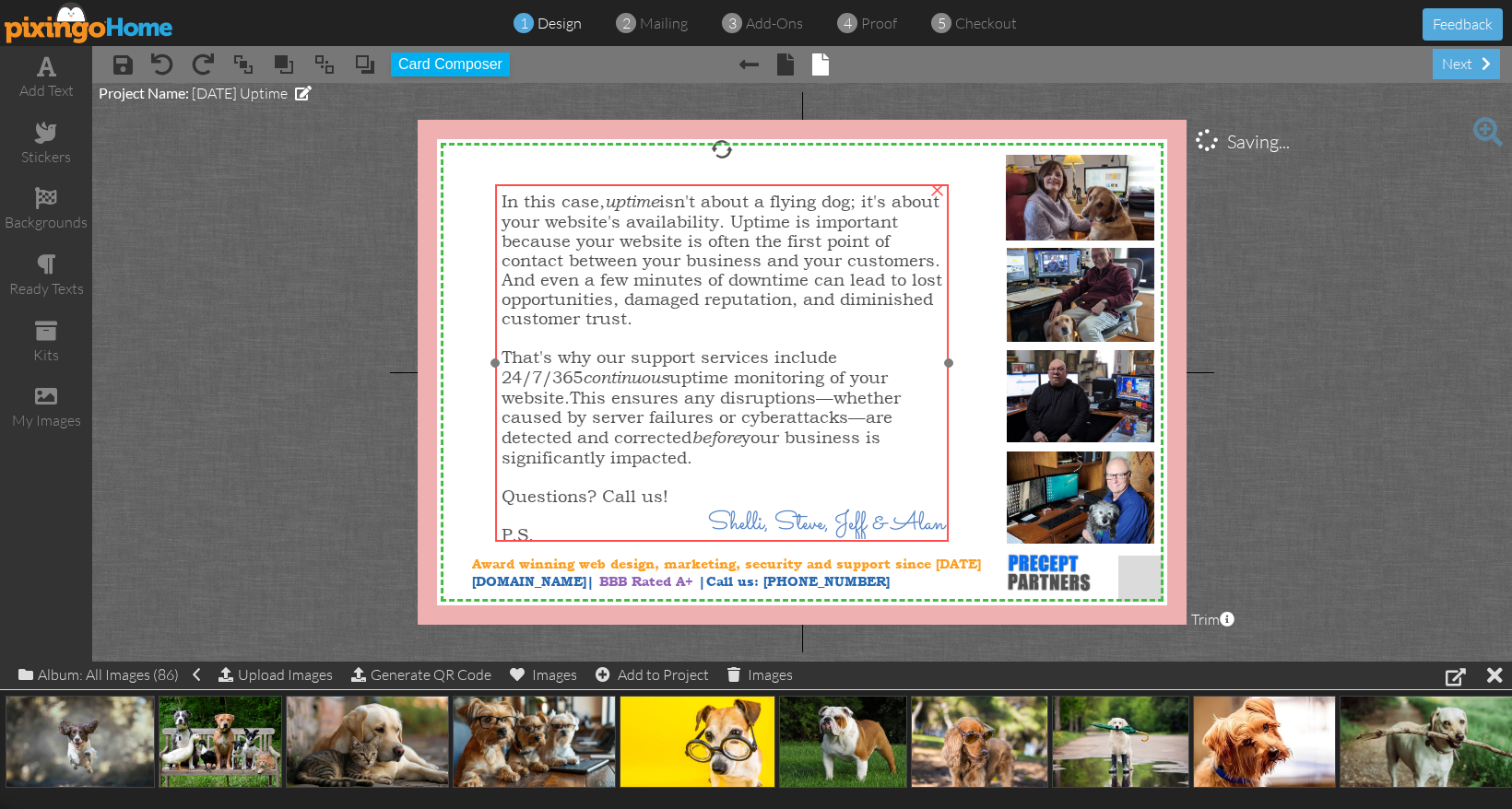
drag, startPoint x: 798, startPoint y: 335, endPoint x: 804, endPoint y: 419, distance: 84.2
click at [804, 419] on span "This ensures any disruptions—whether caused by server failures or cyberattacks—…" at bounding box center [701, 427] width 399 height 80
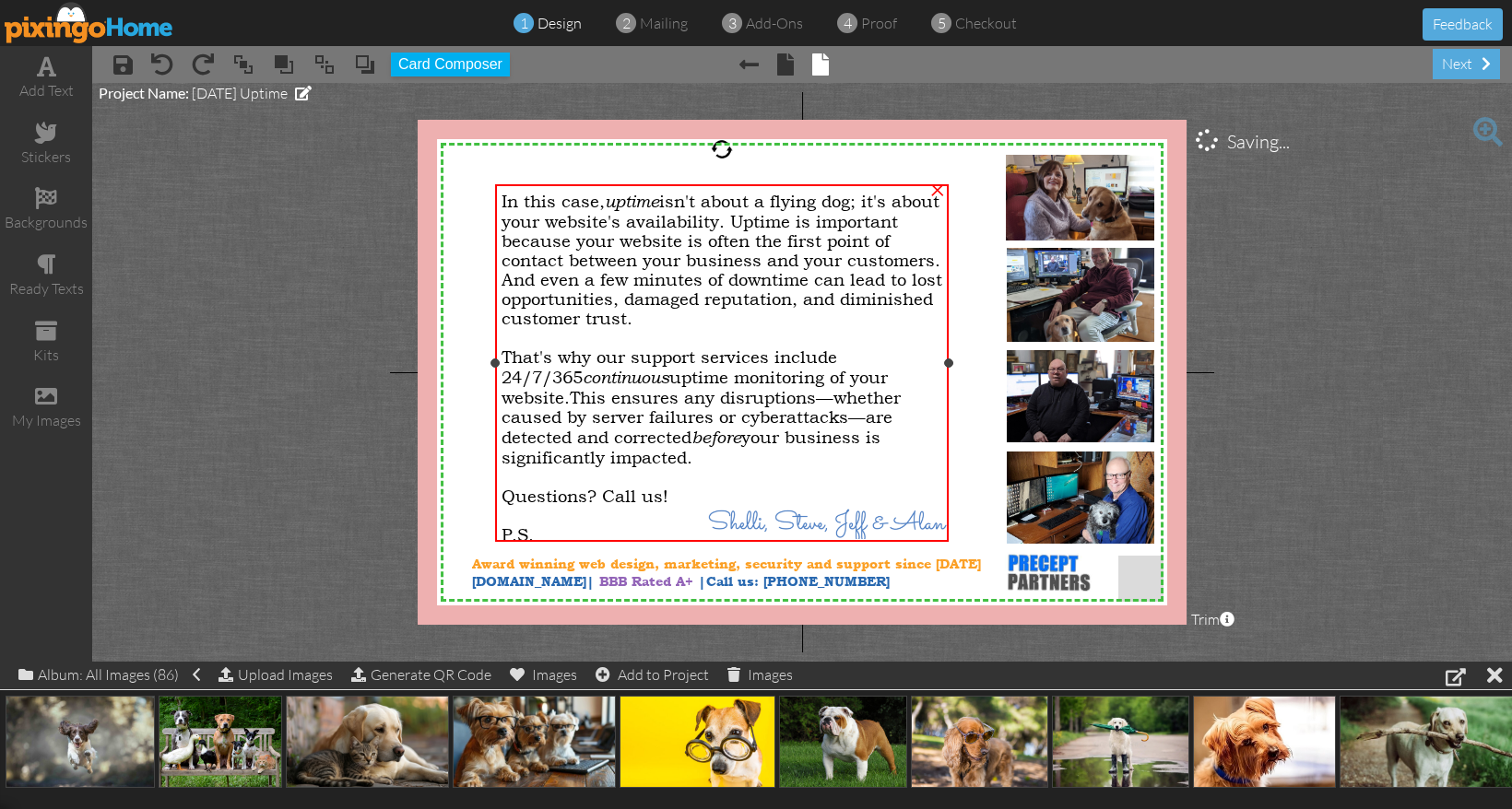
click at [599, 488] on span "Questions? Call us!" at bounding box center [585, 496] width 167 height 20
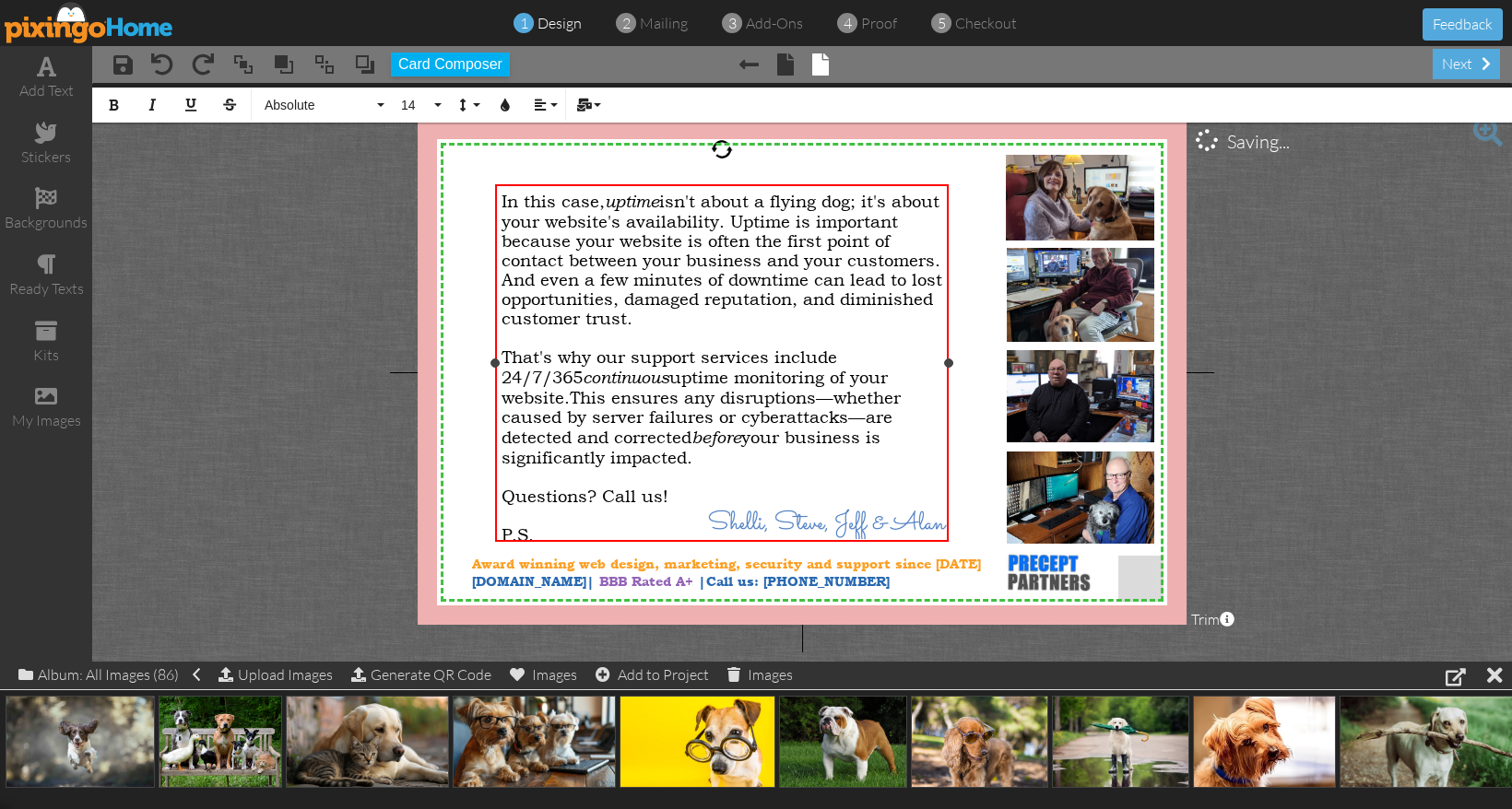
click at [506, 487] on span "Questions? Call us!" at bounding box center [585, 496] width 167 height 20
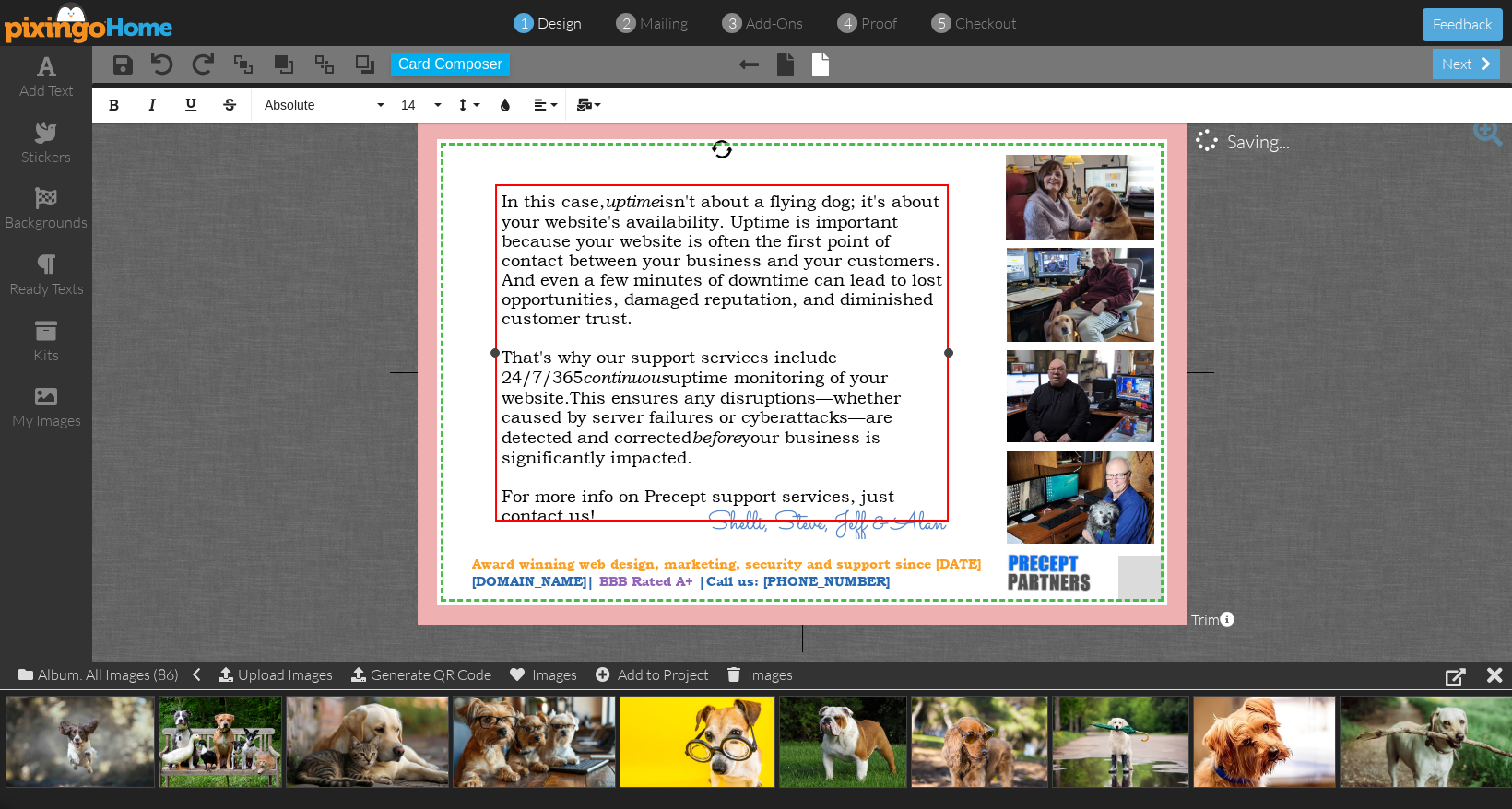
click at [655, 487] on span "For more info on Precept support services, just contact us!" at bounding box center [697, 506] width 393 height 38
click at [1285, 525] on project-studio-wrapper "X X X X X X X X X X X X X X X X X X X X X X X X X X X X X X X X X X X X X X X X…" at bounding box center [801, 373] width 1419 height 579
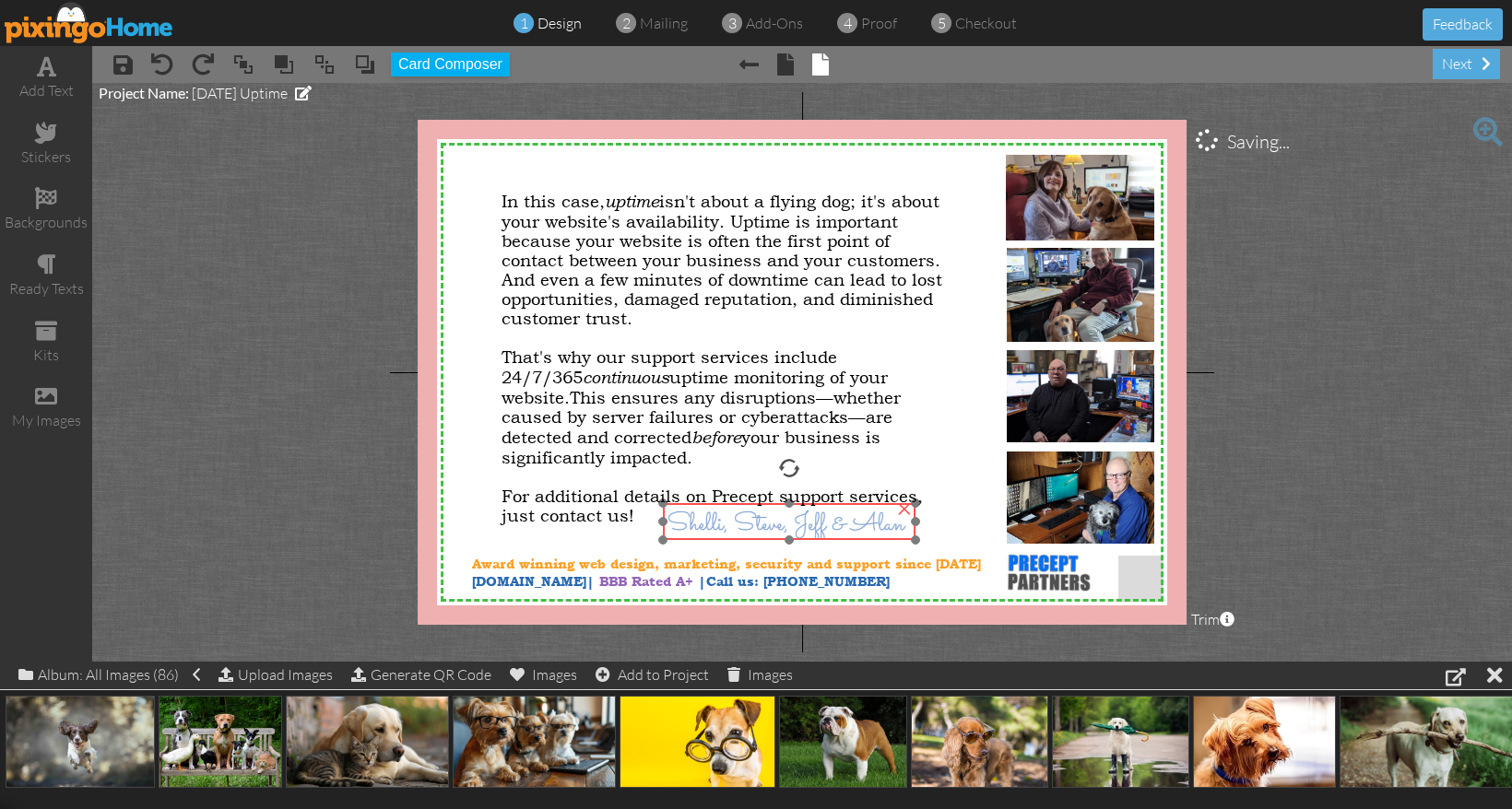
drag, startPoint x: 864, startPoint y: 529, endPoint x: 823, endPoint y: 530, distance: 41.0
click at [823, 530] on img at bounding box center [790, 522] width 253 height 40
click at [913, 543] on div "×" at bounding box center [802, 522] width 277 height 40
click at [1272, 532] on project-studio-wrapper "X X X X X X X X X X X X X X X X X X X X X X X X X X X X X X X X X X X X X X X X…" at bounding box center [801, 373] width 1419 height 579
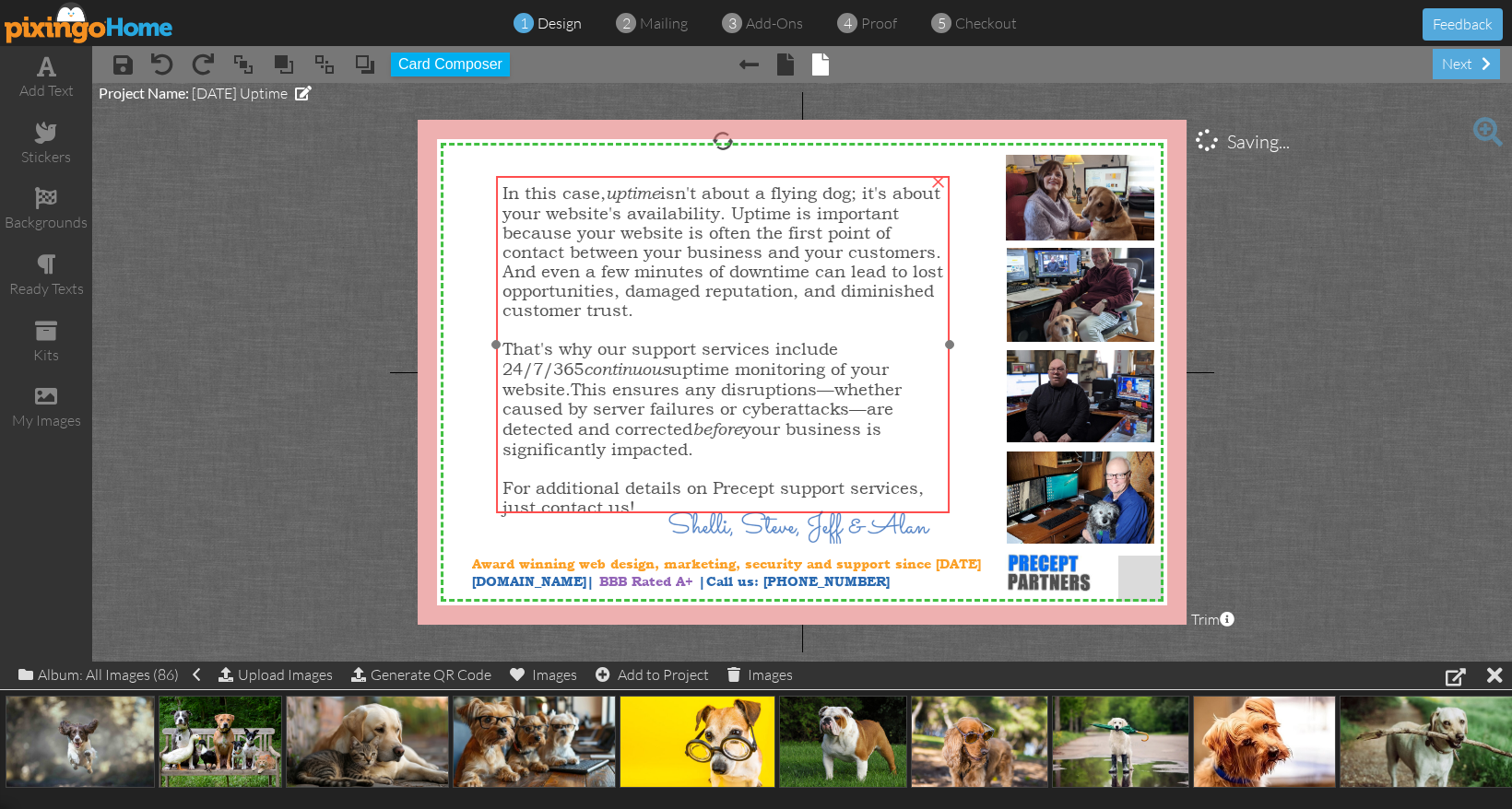
click at [767, 424] on span "This ensures any disruptions—whether caused by server failures or cyberattacks—…" at bounding box center [702, 419] width 399 height 80
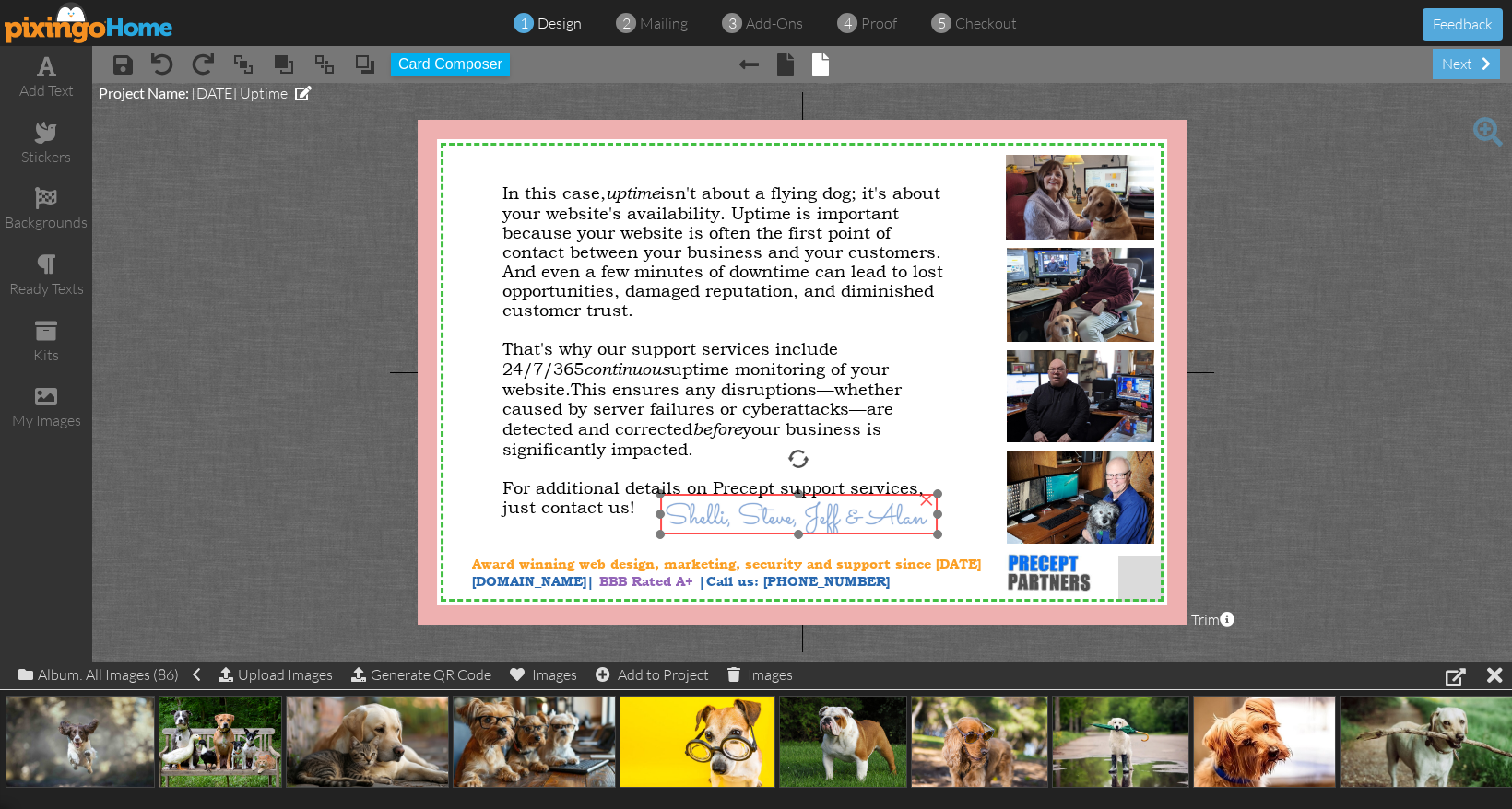
drag, startPoint x: 876, startPoint y: 538, endPoint x: 873, endPoint y: 529, distance: 9.5
click at [873, 529] on img at bounding box center [799, 516] width 277 height 45
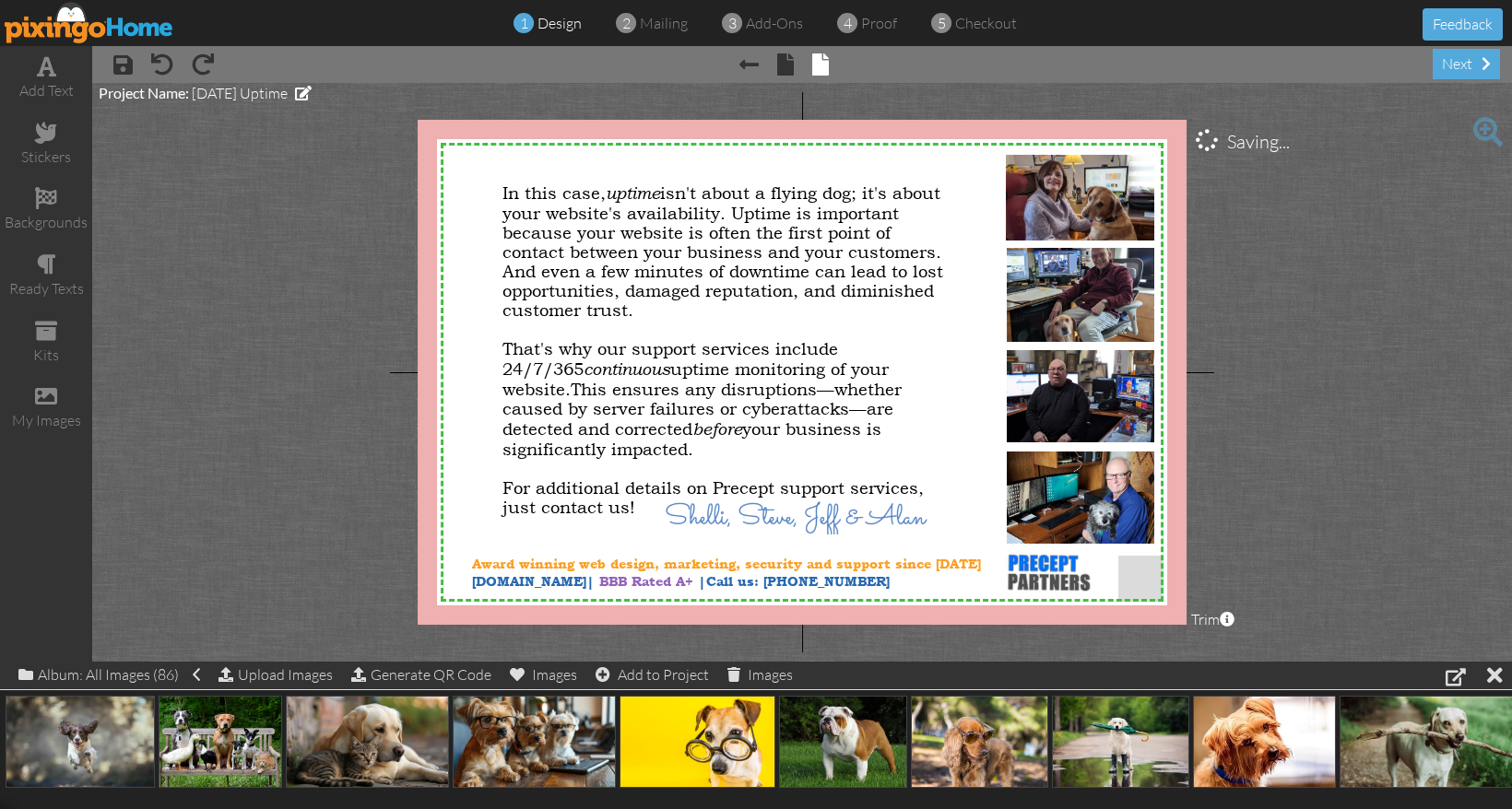
click at [1286, 503] on project-studio-wrapper "X X X X X X X X X X X X X X X X X X X X X X X X X X X X X X X X X X X X X X X X…" at bounding box center [801, 373] width 1419 height 579
click at [1448, 63] on div "next" at bounding box center [1466, 64] width 67 height 30
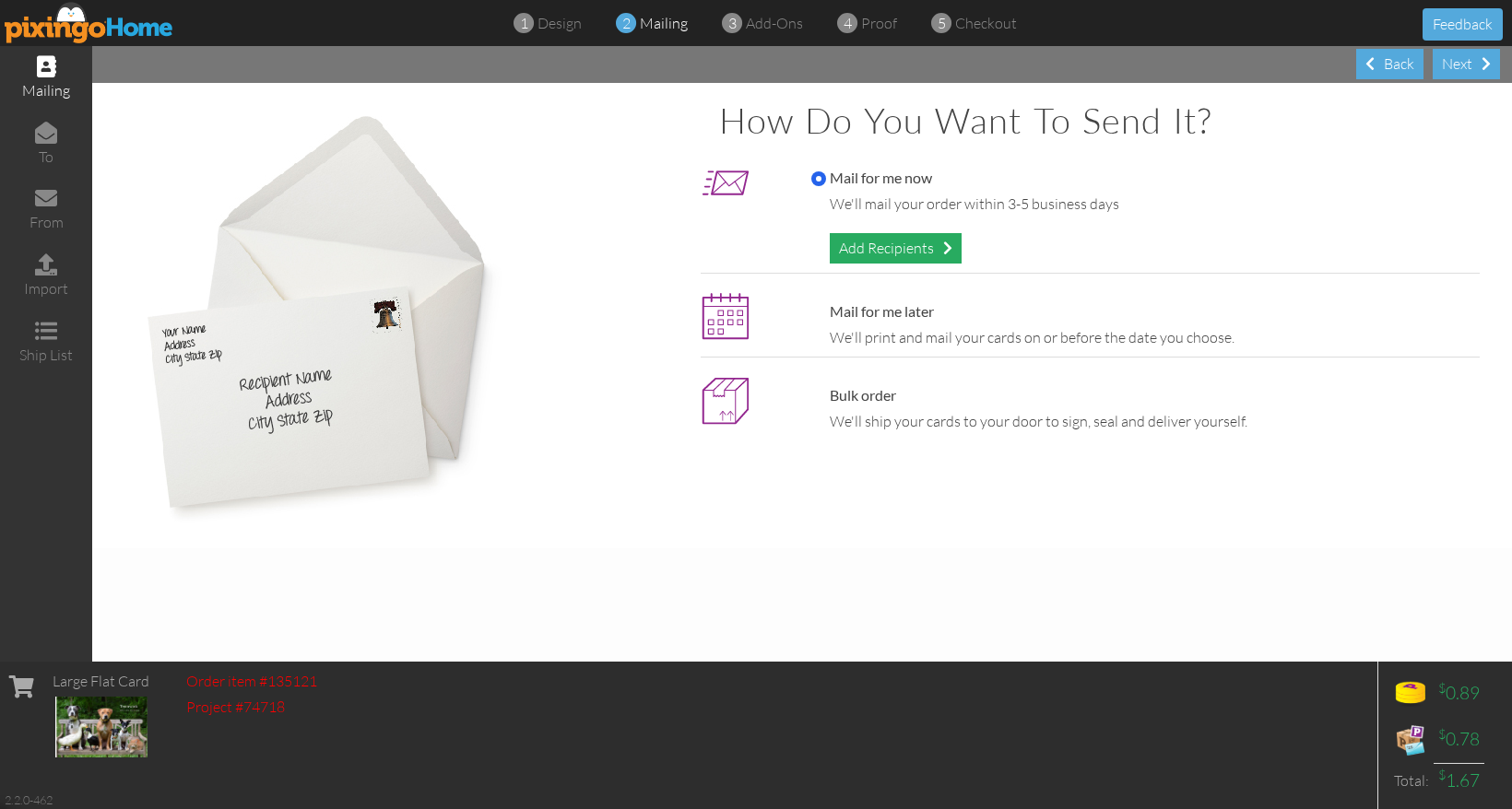
click at [888, 250] on div "Add Recipients" at bounding box center [896, 248] width 132 height 30
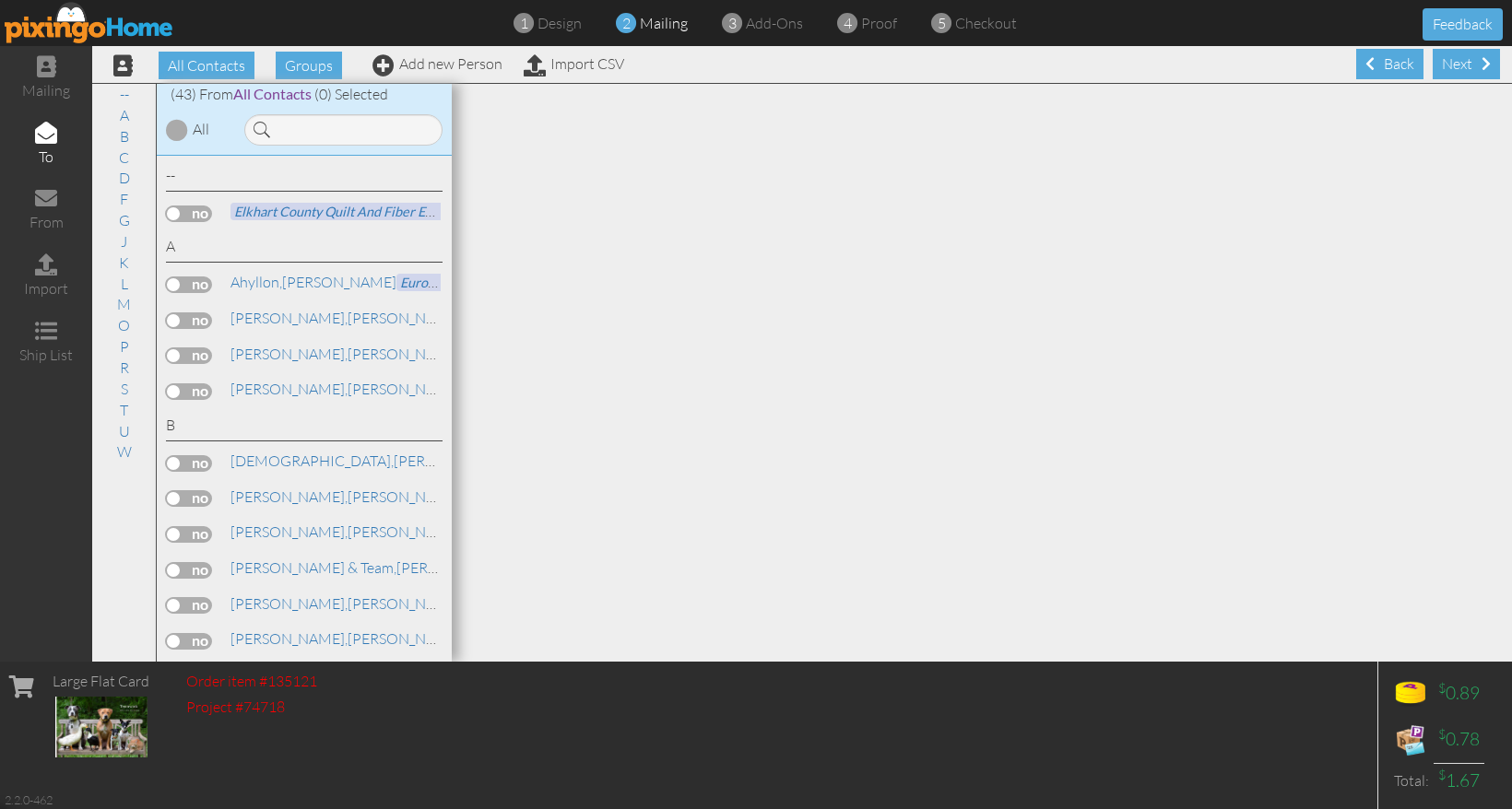
click at [175, 133] on div at bounding box center [177, 130] width 22 height 22
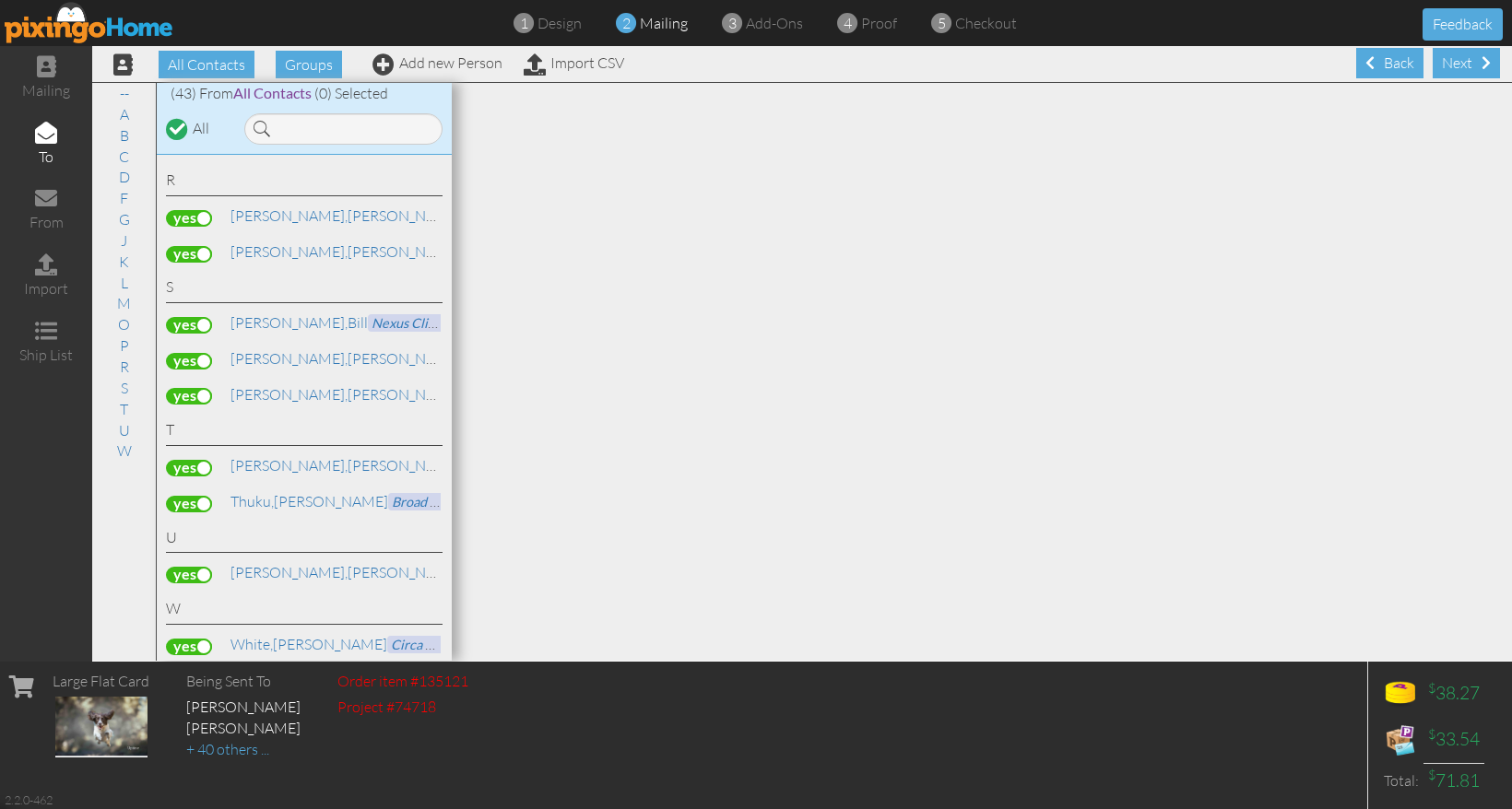
scroll to position [1680, 0]
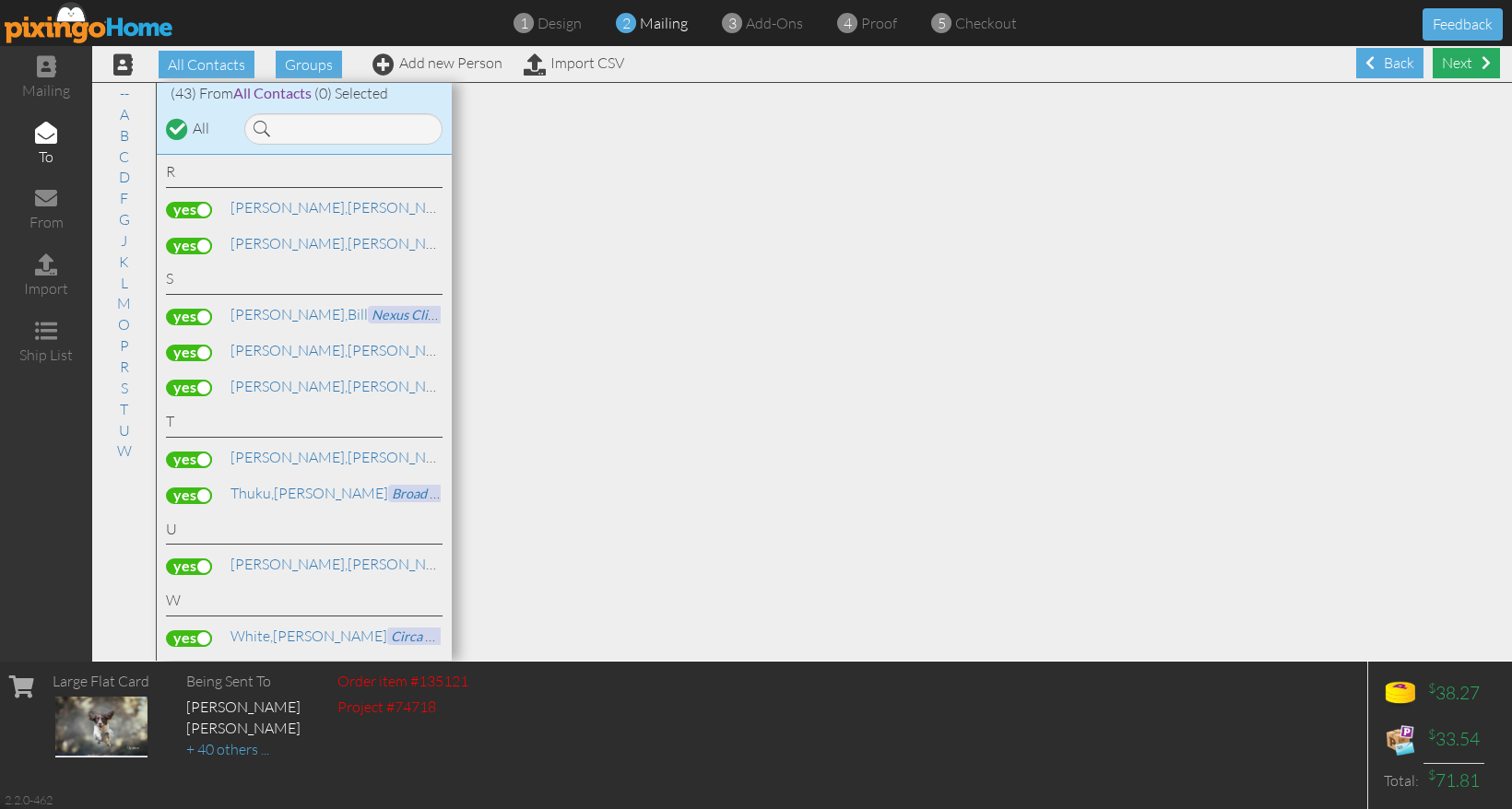
click at [1445, 66] on div "Next" at bounding box center [1466, 63] width 67 height 30
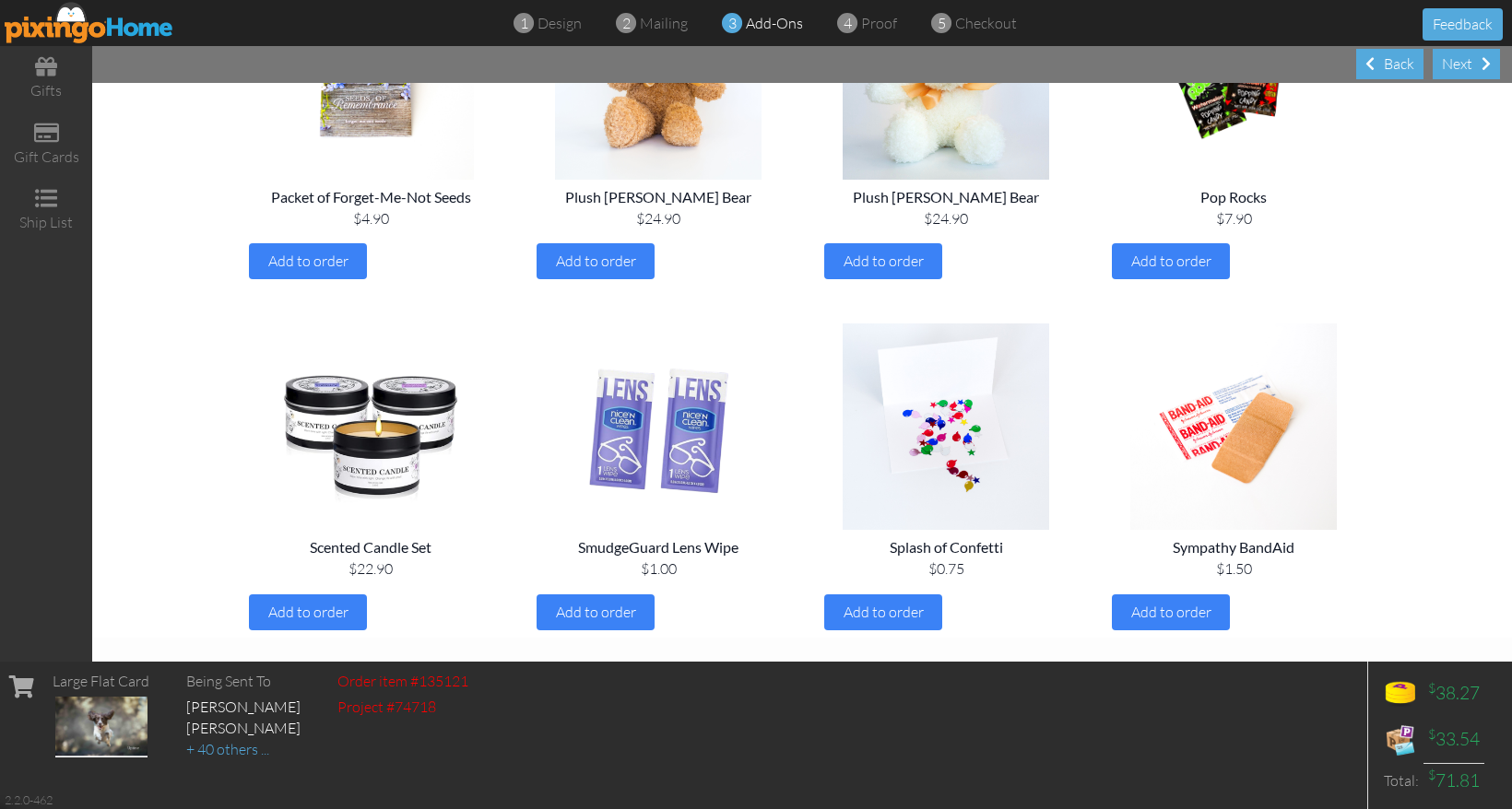
scroll to position [2056, 0]
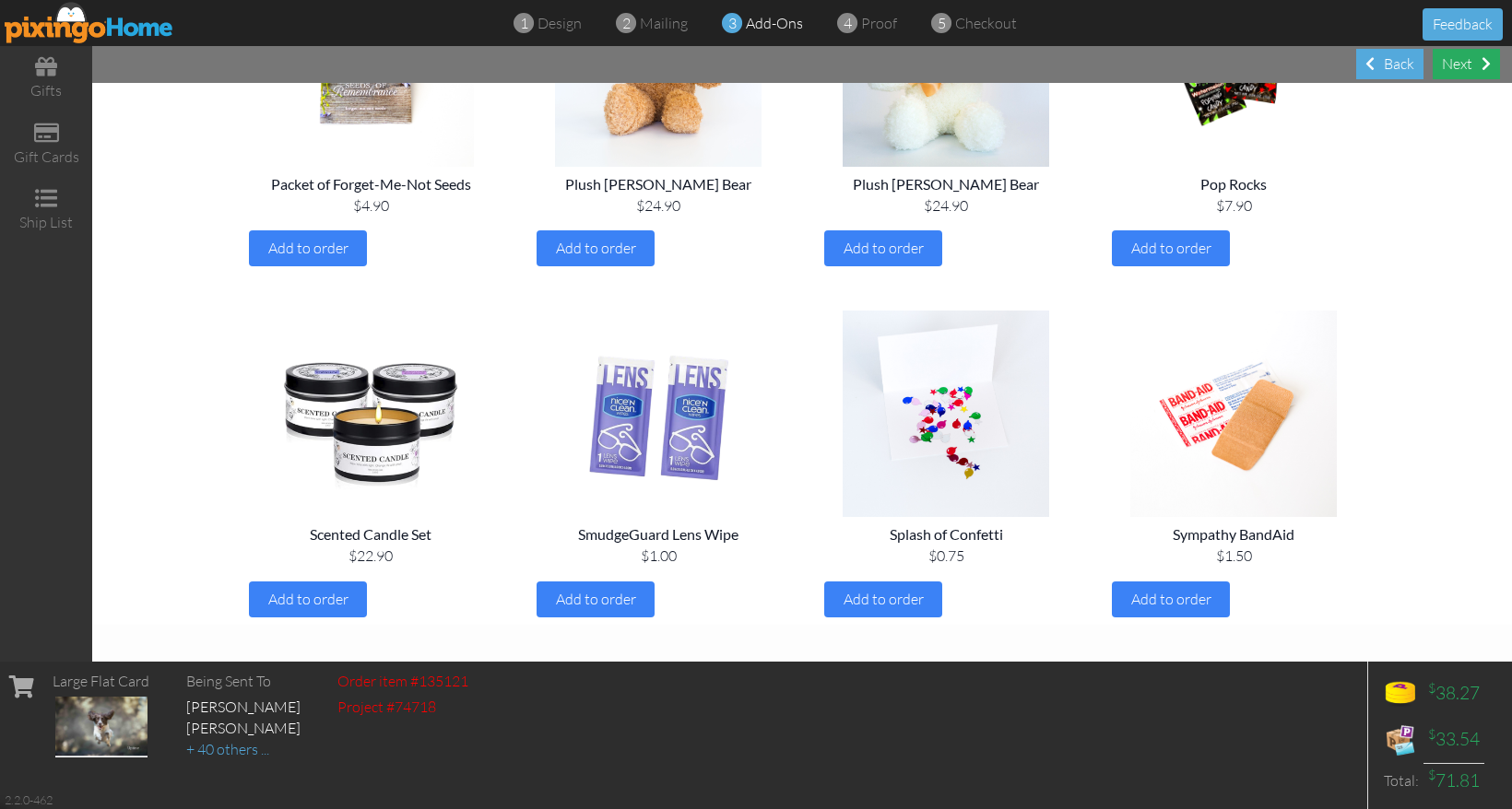
click at [1457, 66] on div "Next" at bounding box center [1466, 64] width 67 height 30
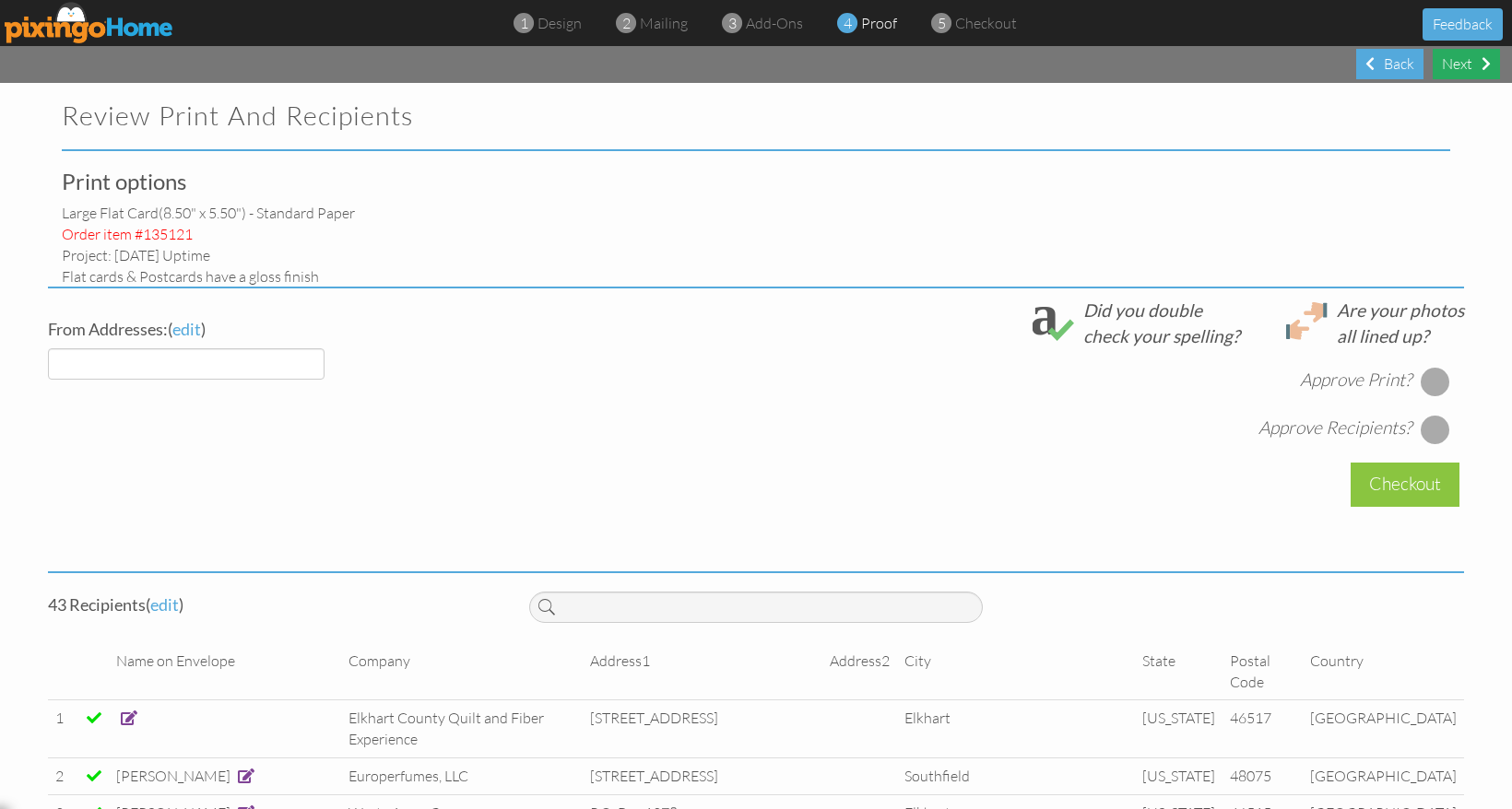
select select "object:2885"
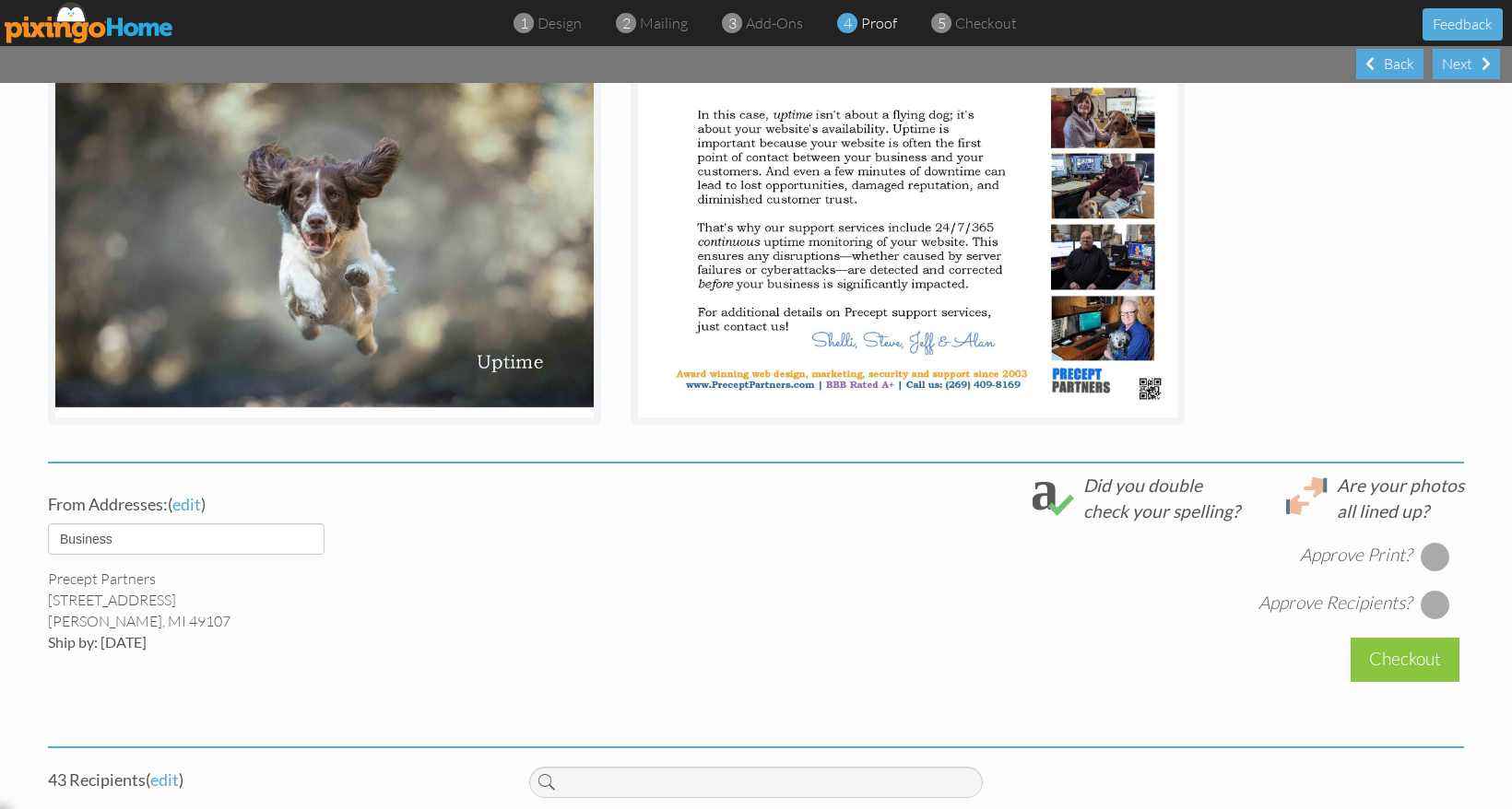
scroll to position [319, 0]
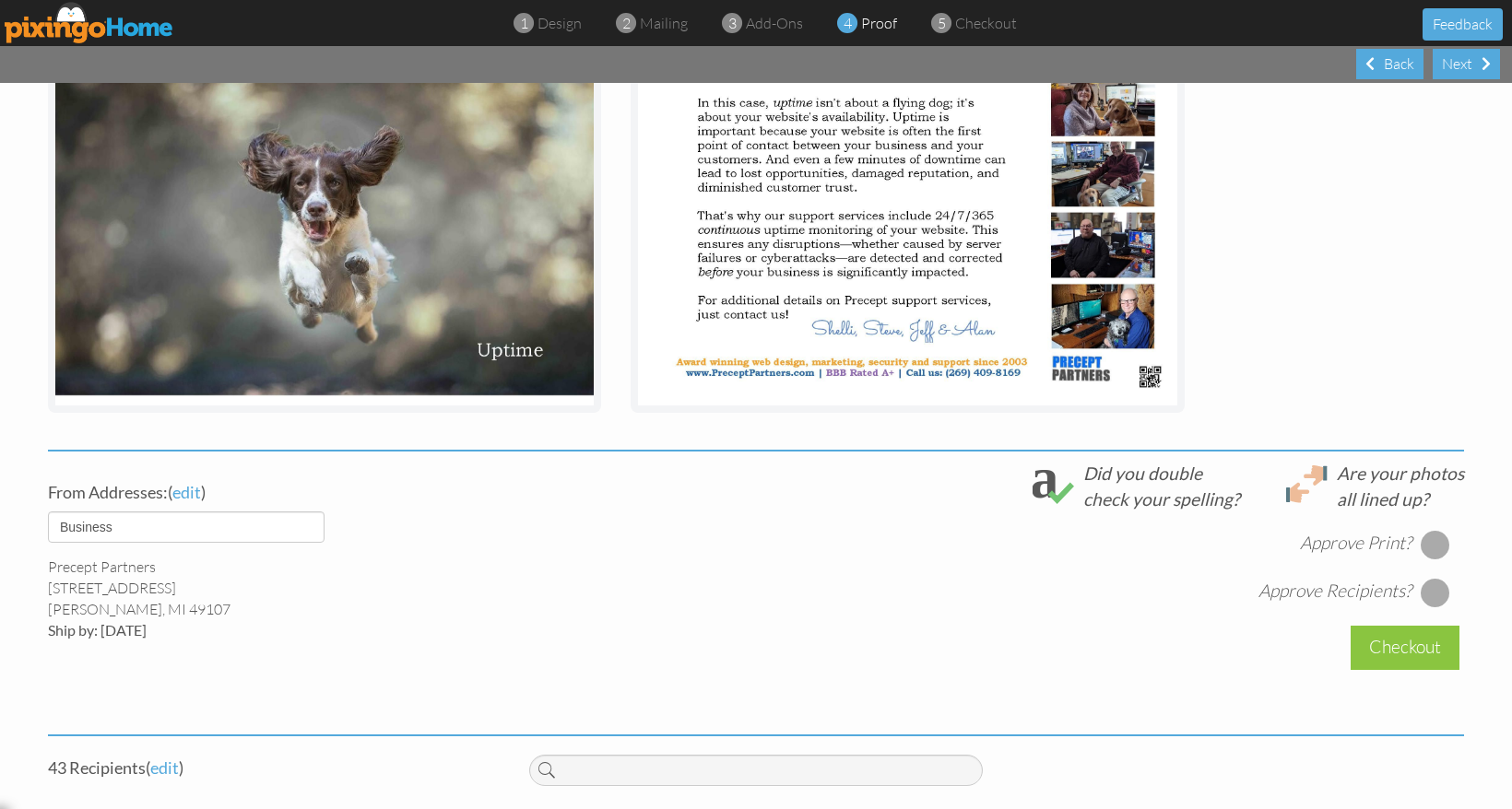
click at [1427, 550] on div at bounding box center [1434, 544] width 29 height 29
click at [1430, 596] on div at bounding box center [1434, 592] width 29 height 29
click at [1401, 647] on div "Checkout" at bounding box center [1405, 647] width 109 height 43
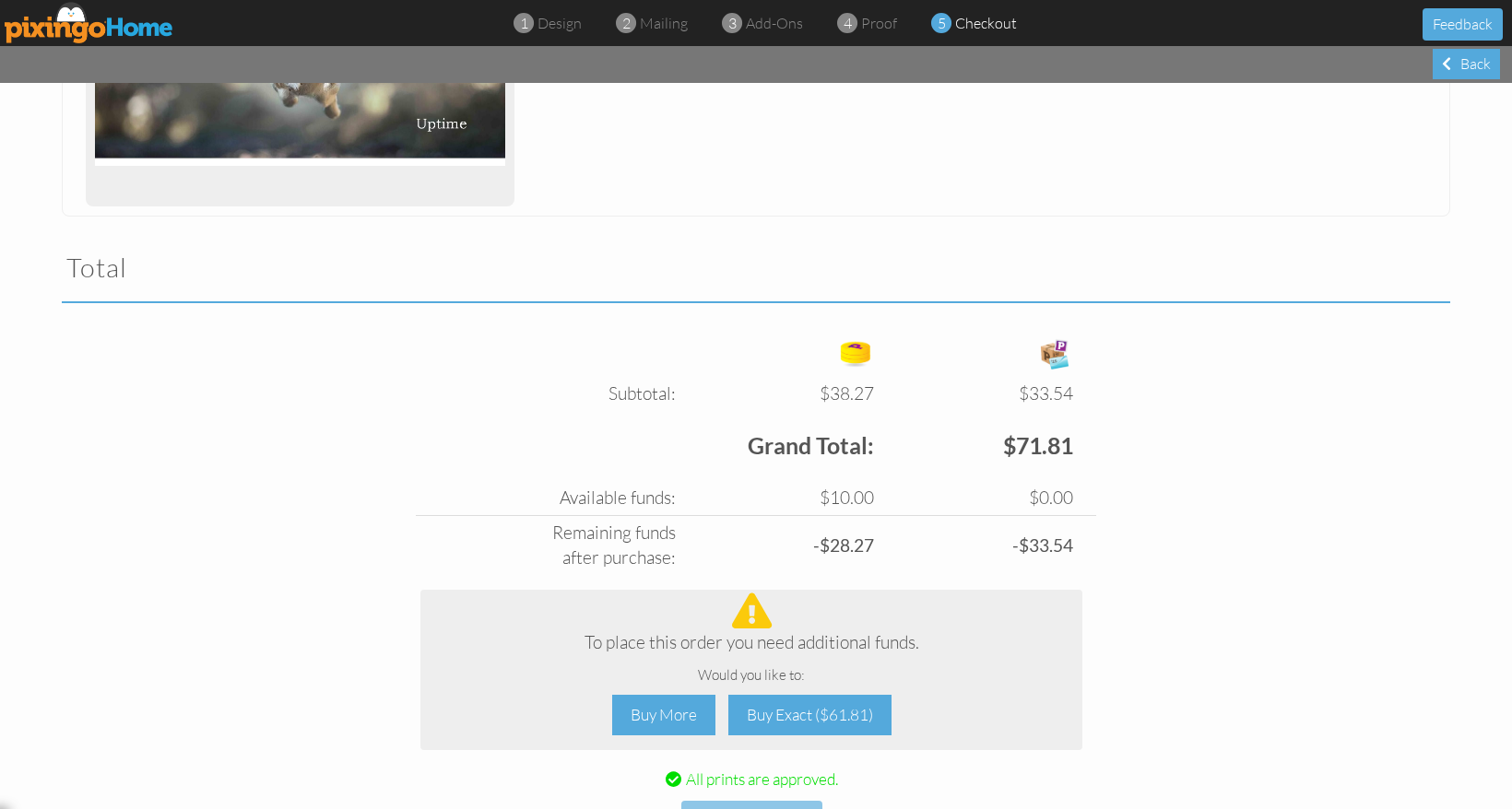
scroll to position [501, 0]
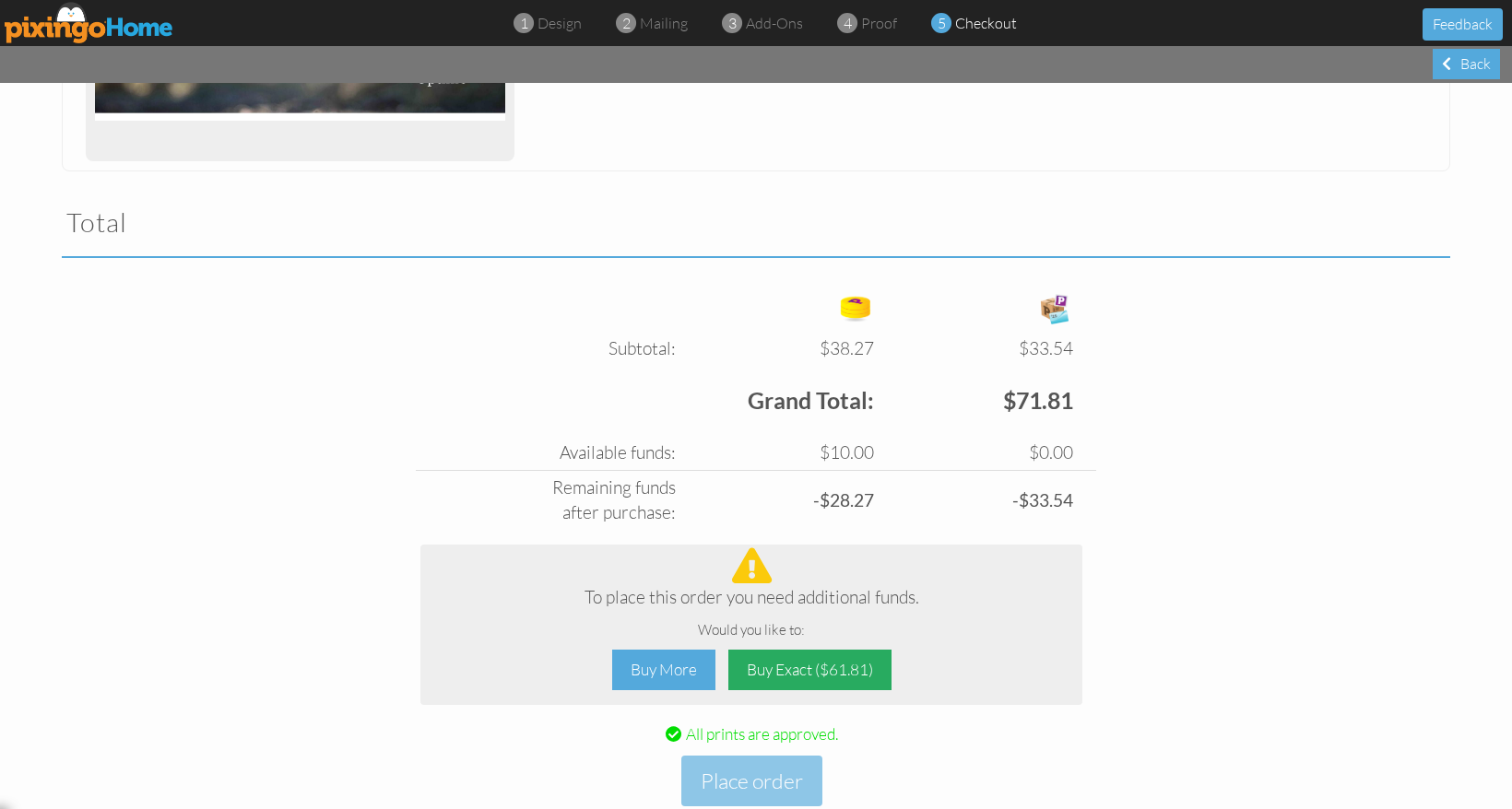
click at [808, 677] on div "Buy Exact ($61.81)" at bounding box center [809, 670] width 163 height 41
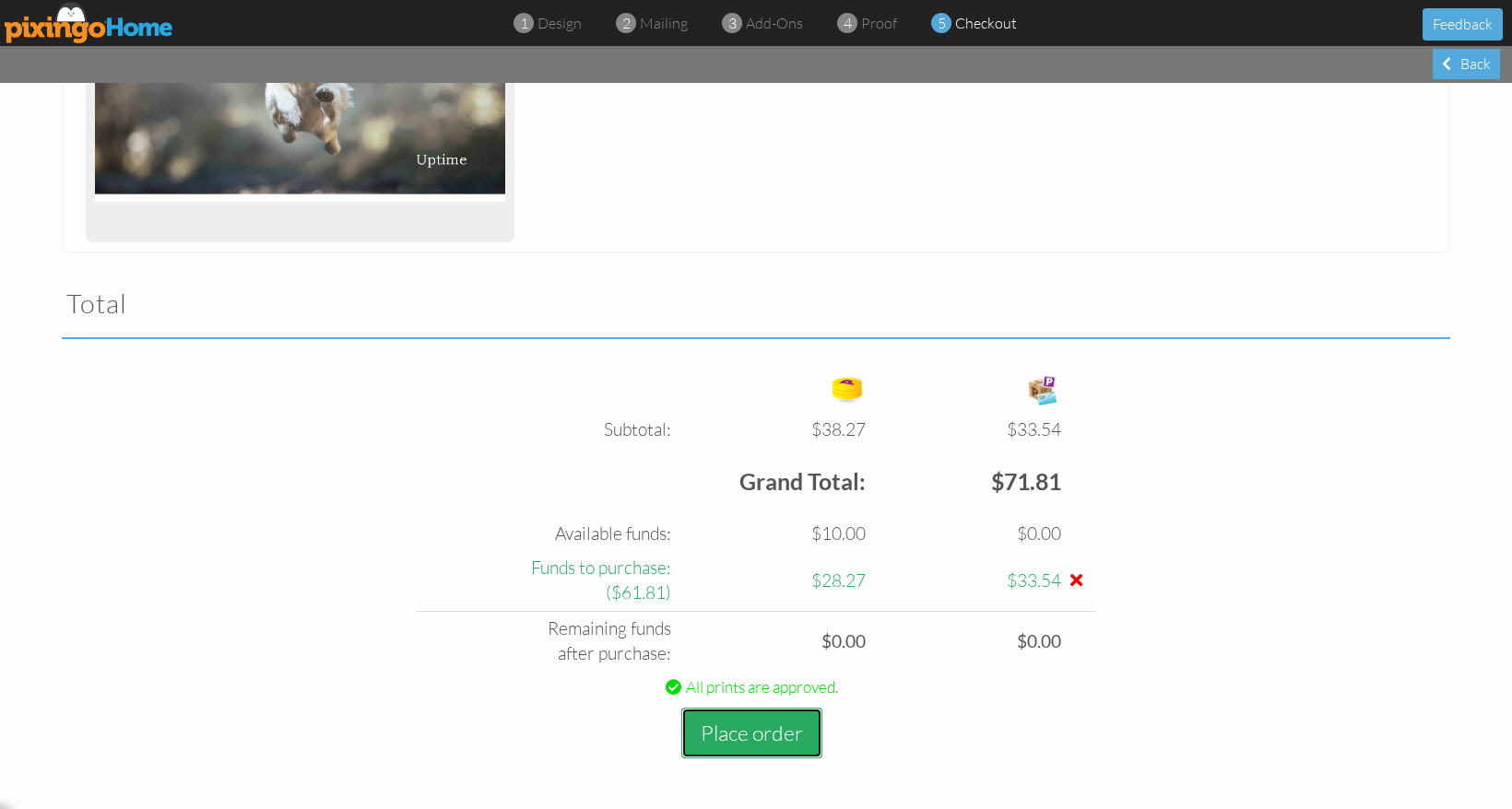
click at [763, 737] on button "Place order" at bounding box center [751, 733] width 141 height 51
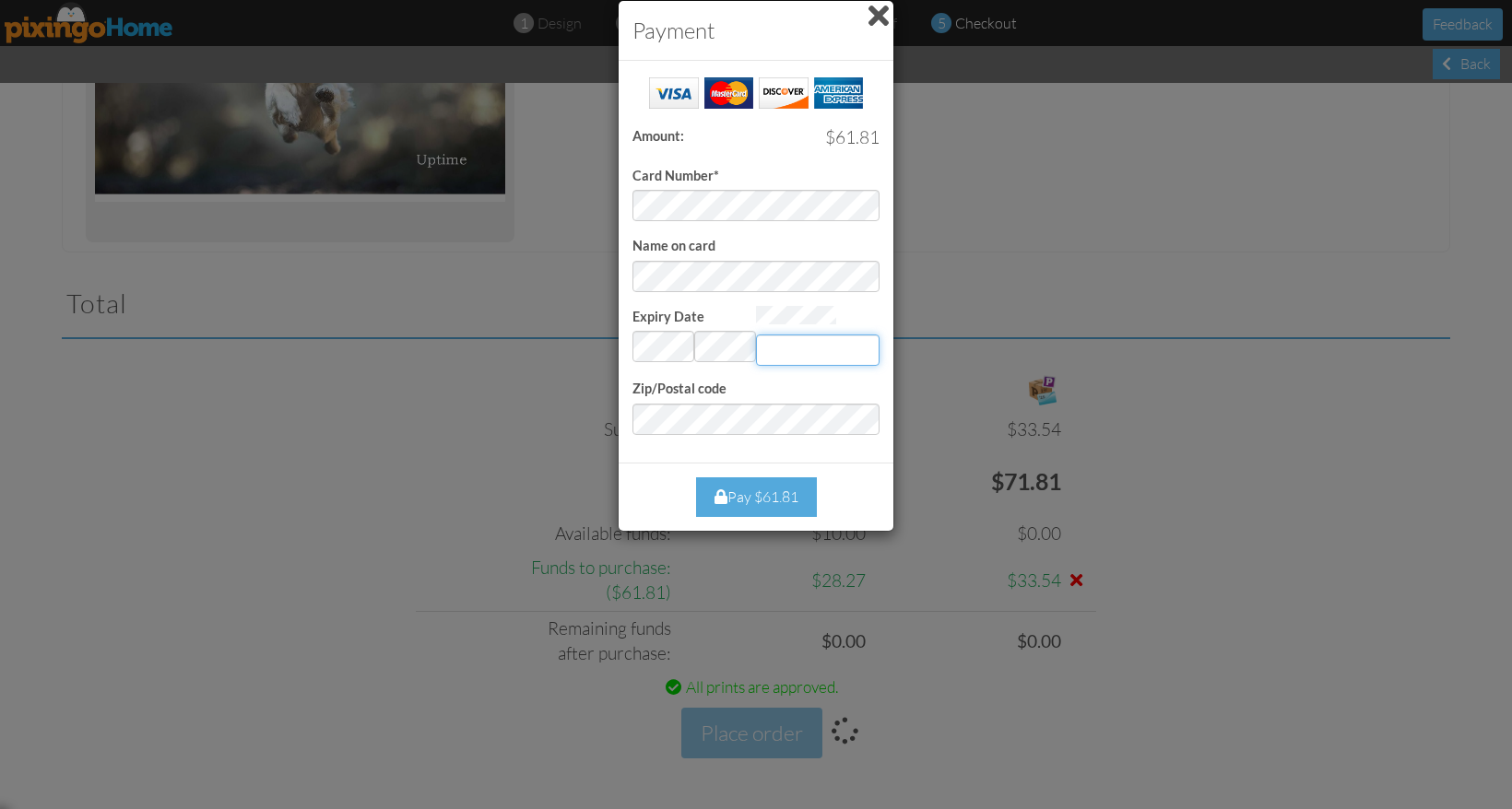
type input "898"
click at [746, 492] on div "Pay $61.81" at bounding box center [756, 497] width 121 height 39
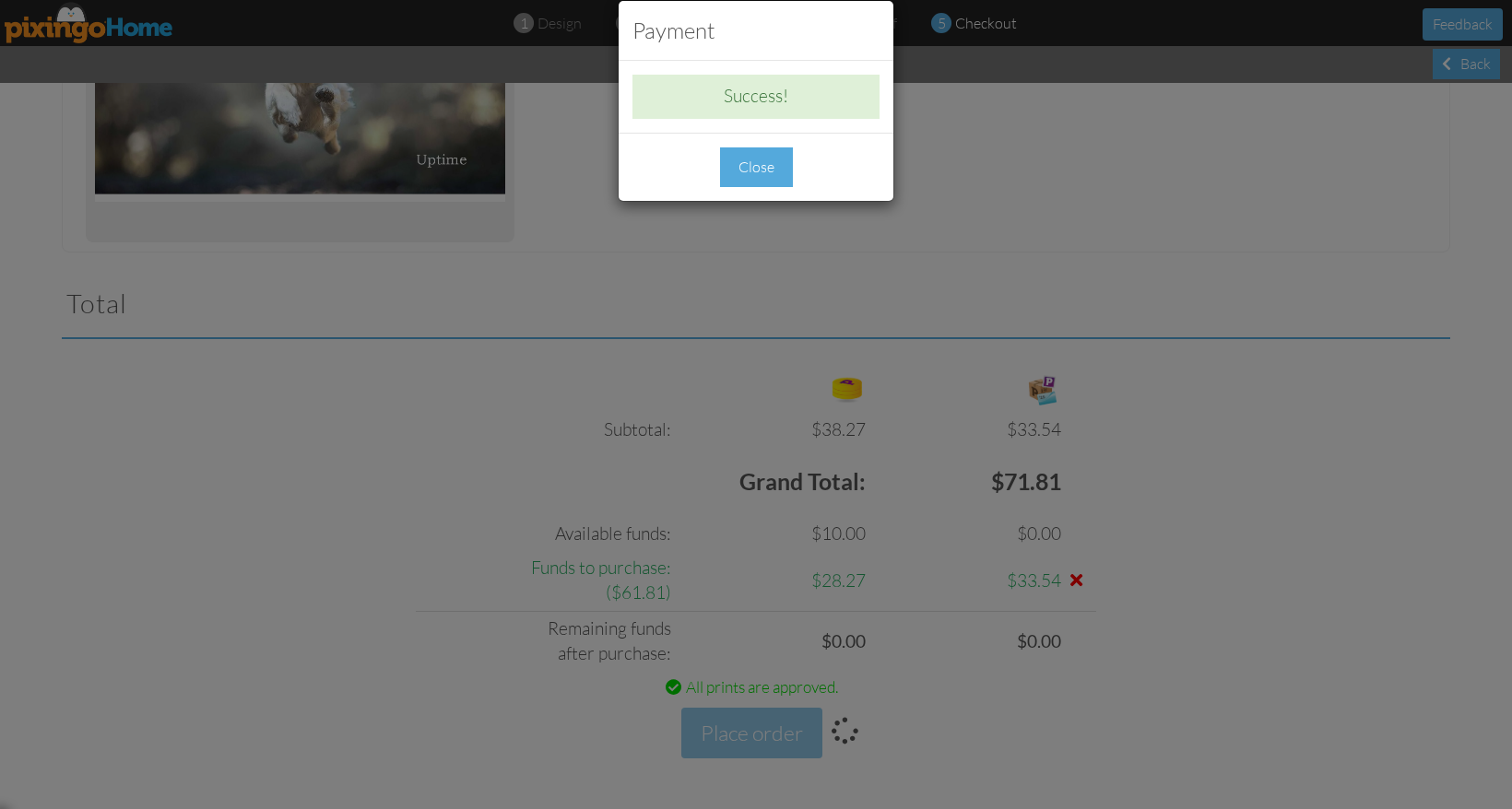
click at [779, 168] on div "Close" at bounding box center [757, 167] width 73 height 39
